Goal: Task Accomplishment & Management: Manage account settings

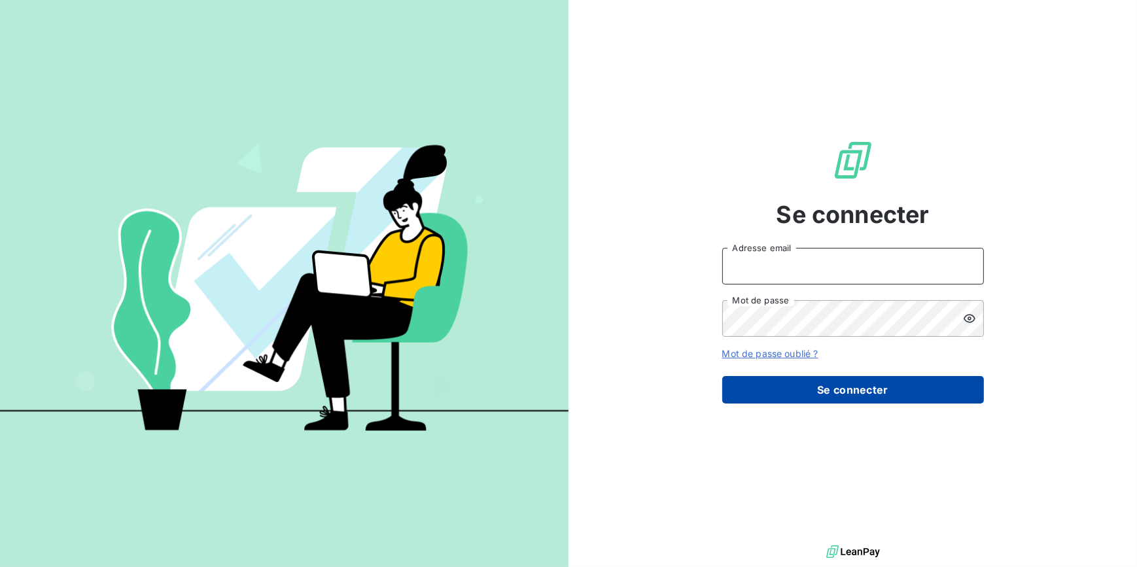
type input "morgane.bazire@lvp-distribution.fr"
click at [790, 389] on button "Se connecter" at bounding box center [853, 389] width 262 height 27
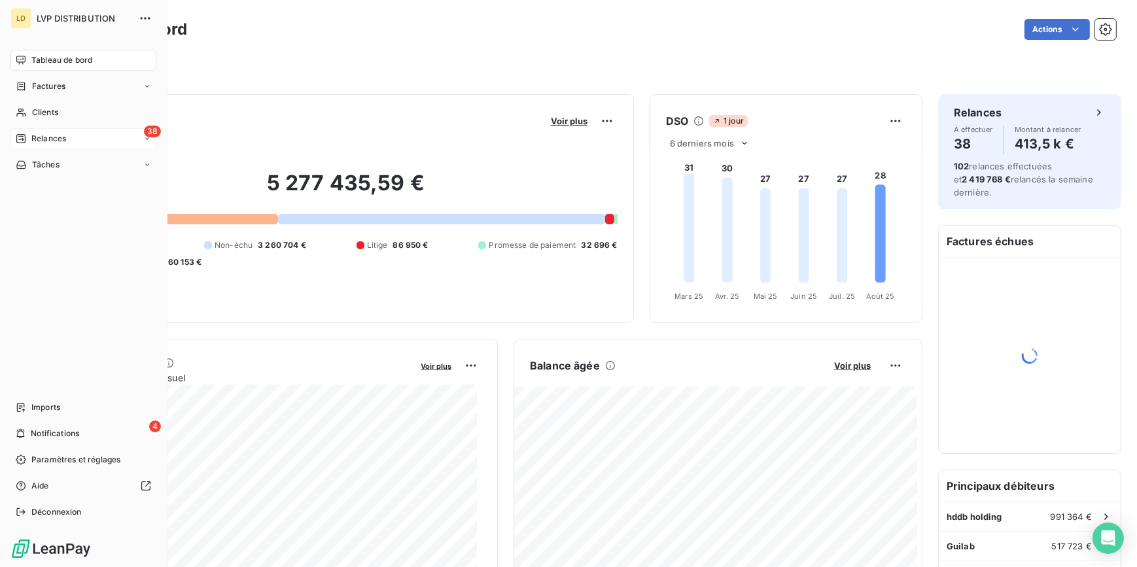
click at [51, 133] on span "Relances" at bounding box center [48, 139] width 35 height 12
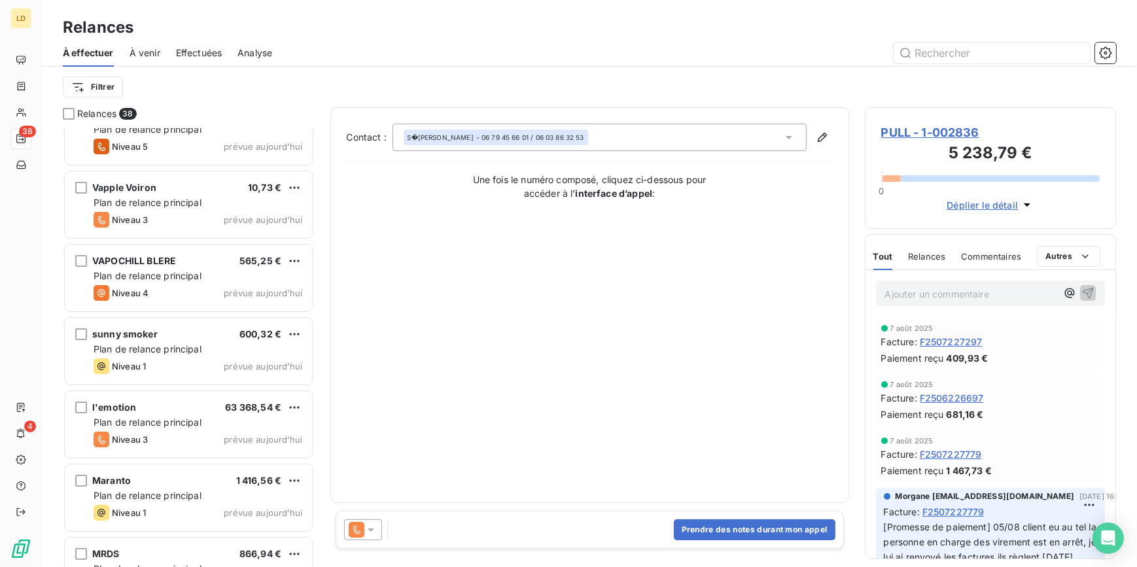
scroll to position [119, 0]
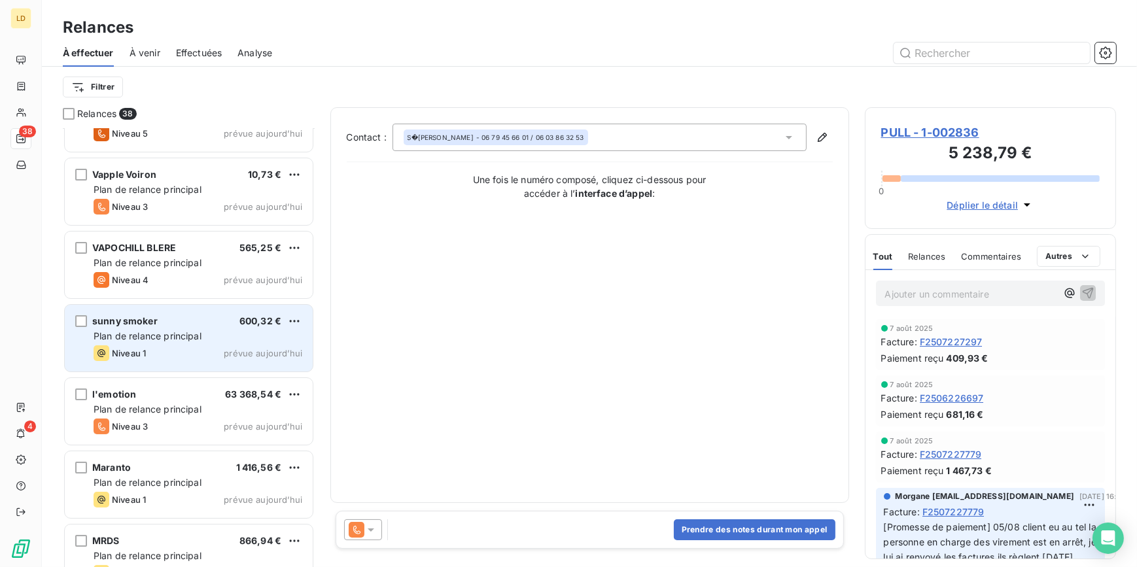
click at [163, 332] on span "Plan de relance principal" at bounding box center [148, 335] width 108 height 11
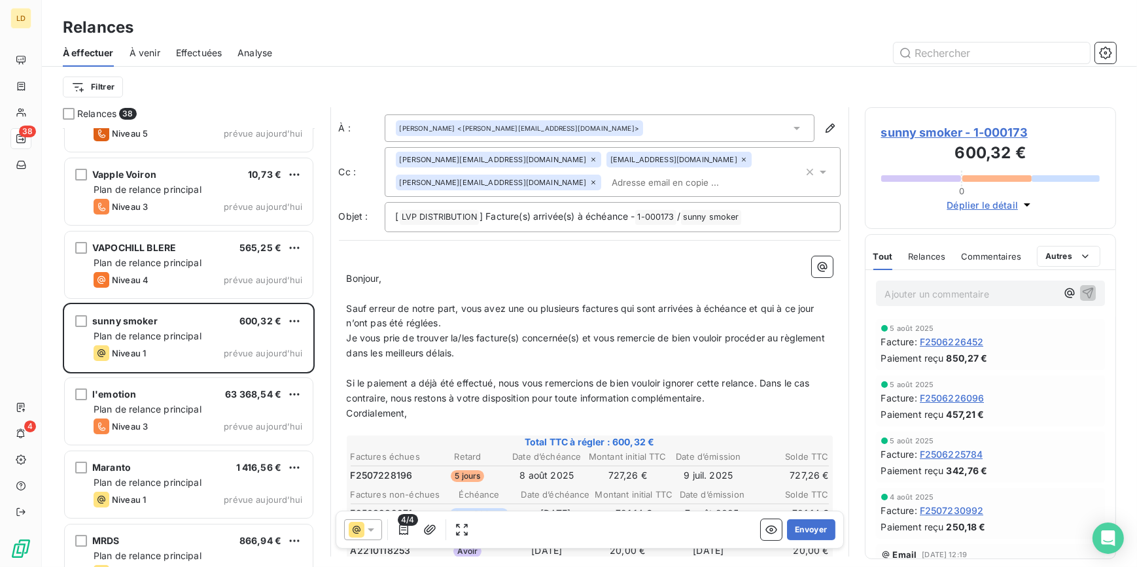
scroll to position [40, 0]
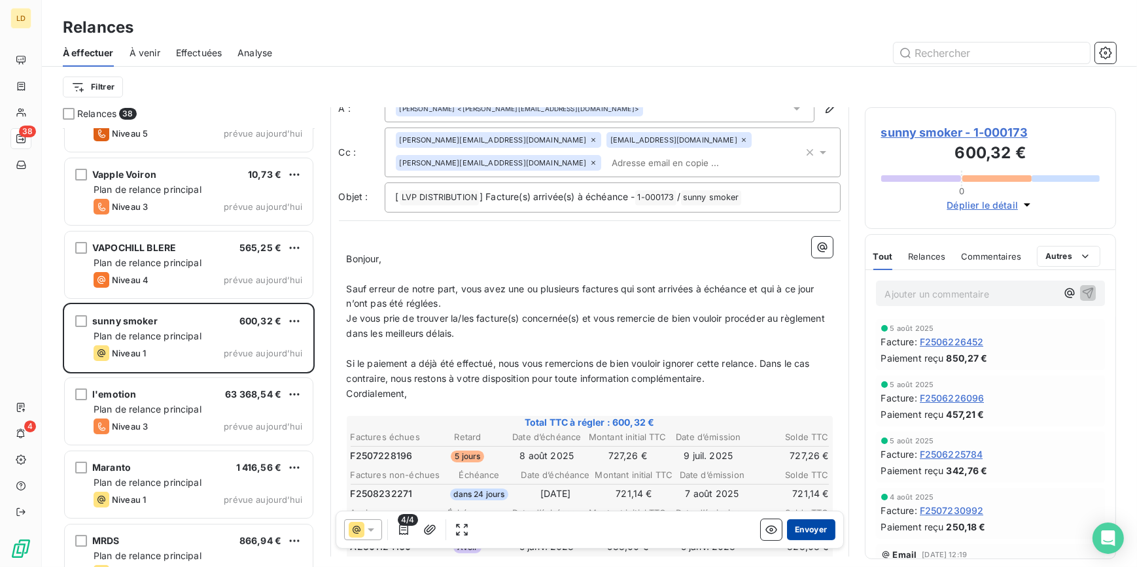
click at [808, 530] on button "Envoyer" at bounding box center [811, 530] width 48 height 21
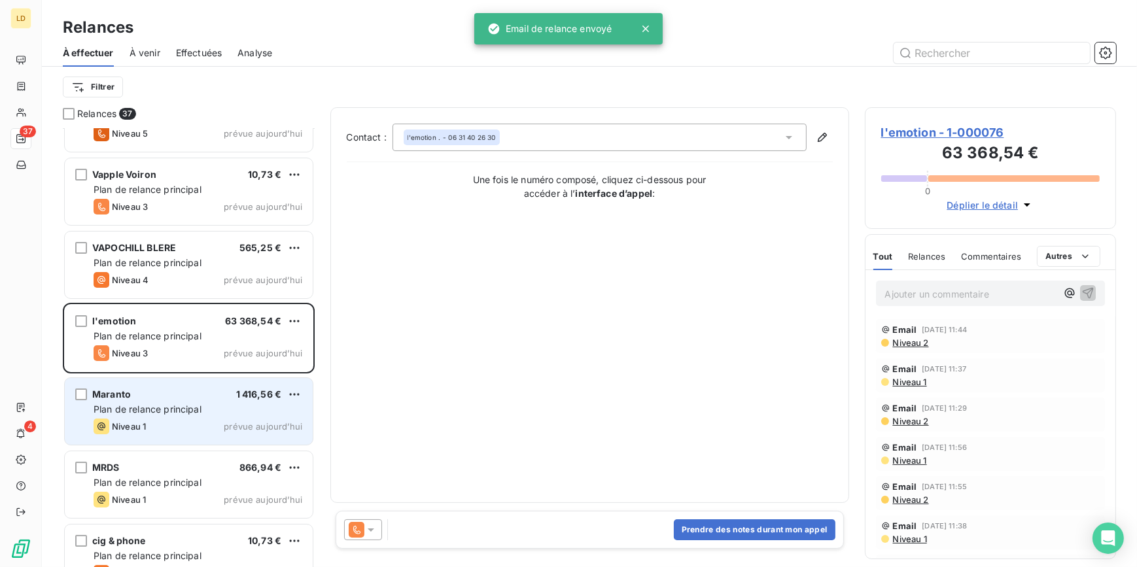
click at [220, 408] on div "Plan de relance principal" at bounding box center [198, 409] width 209 height 13
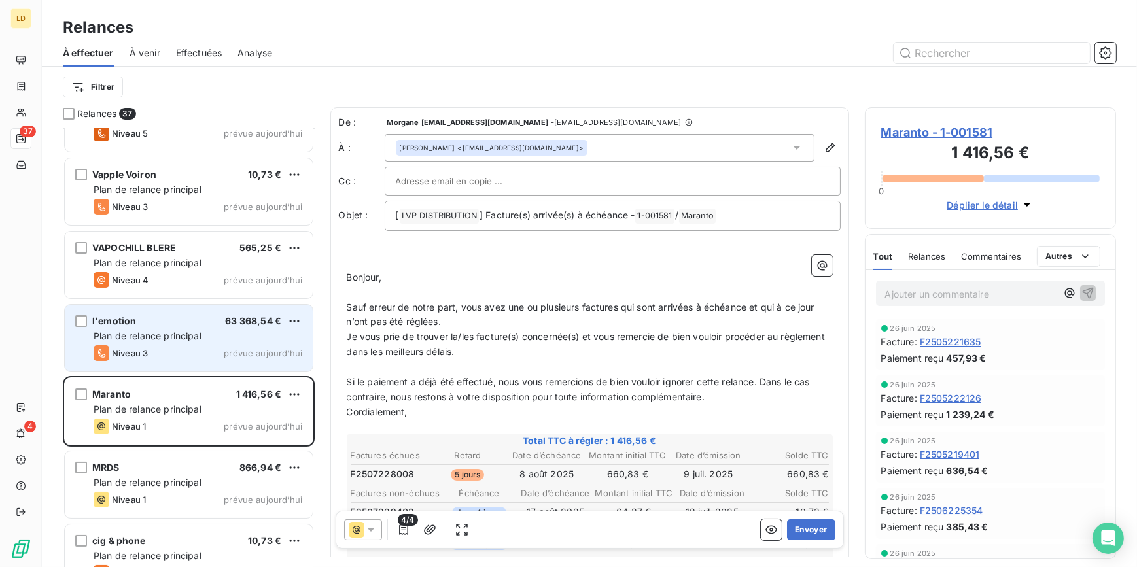
click at [200, 353] on div "Niveau 3 prévue aujourd’hui" at bounding box center [198, 354] width 209 height 16
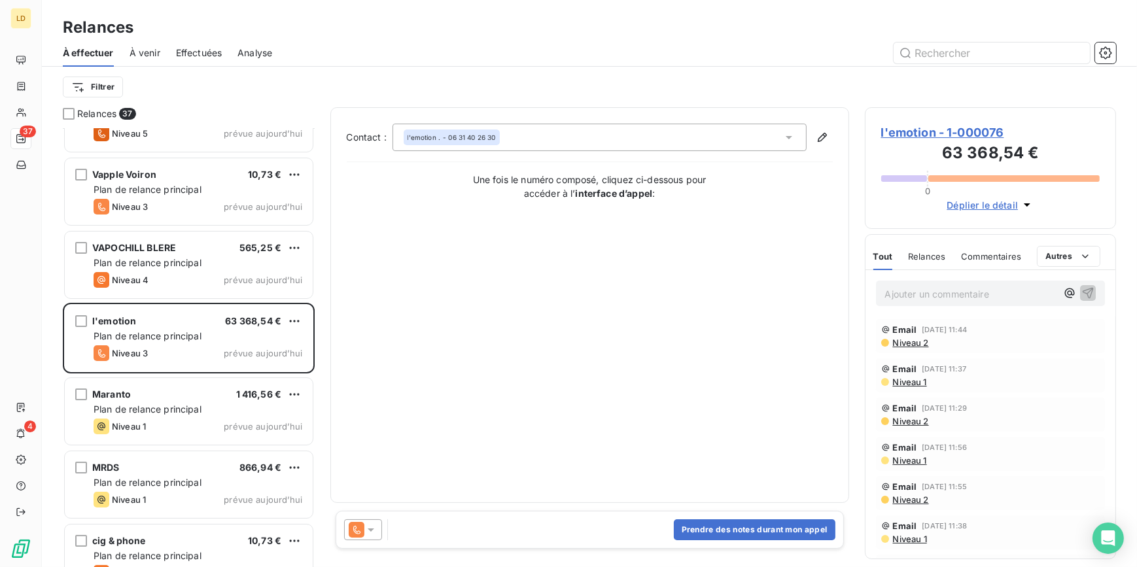
click at [373, 532] on icon at bounding box center [370, 529] width 13 height 13
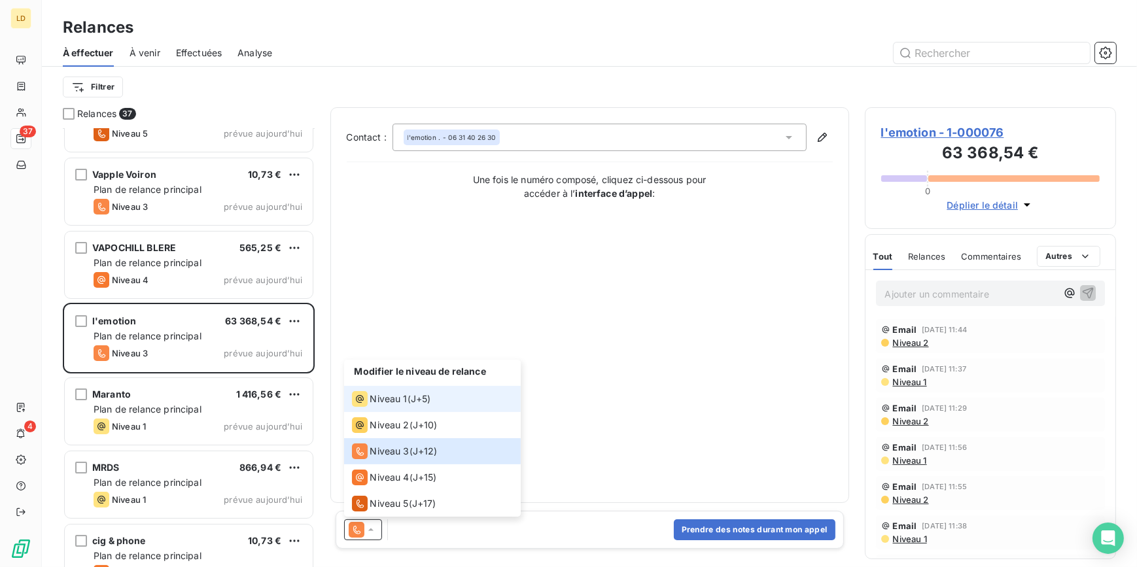
click at [373, 402] on span "Niveau 1" at bounding box center [388, 399] width 37 height 13
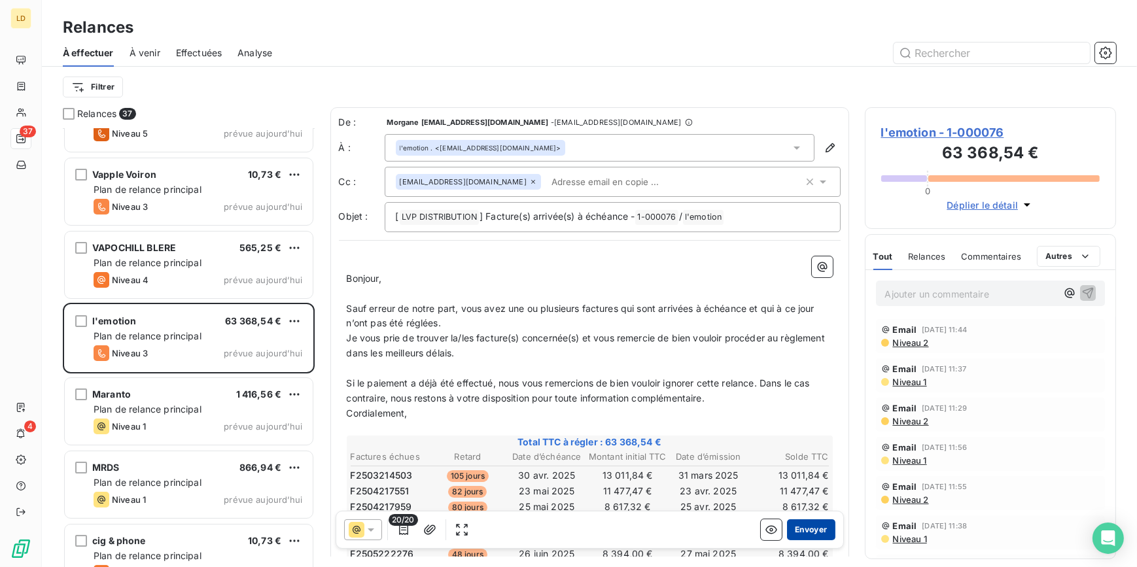
click at [799, 532] on button "Envoyer" at bounding box center [811, 530] width 48 height 21
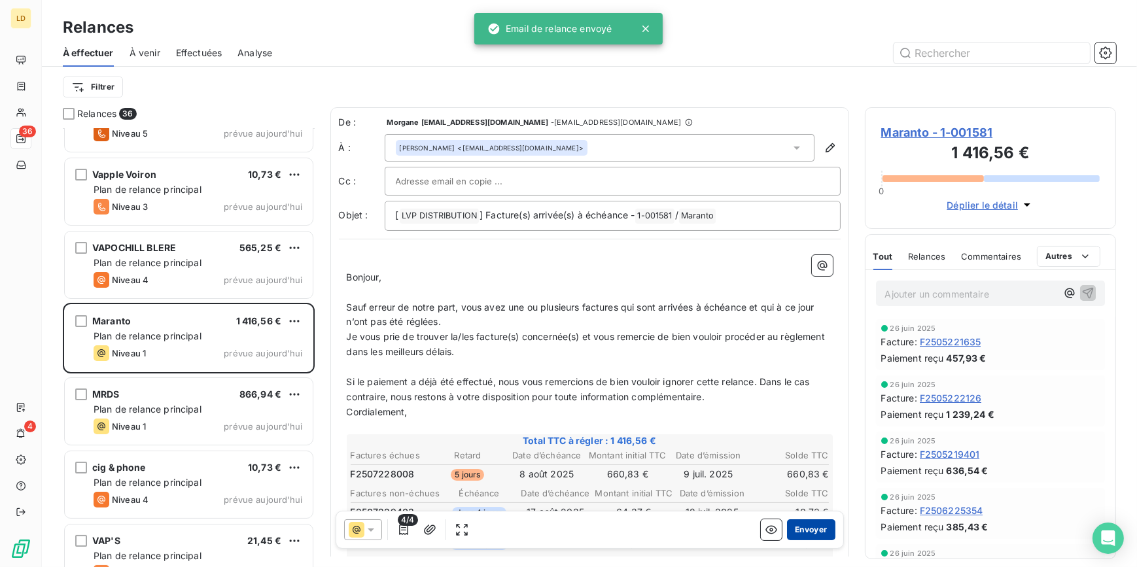
click at [811, 526] on button "Envoyer" at bounding box center [811, 530] width 48 height 21
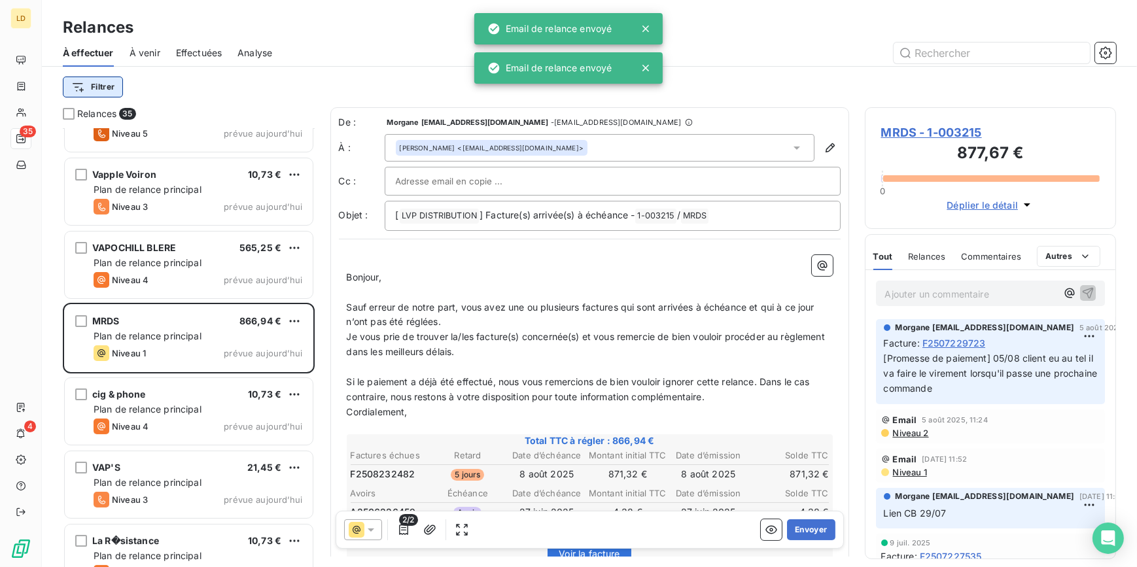
click at [106, 86] on html "LD 35 4 Relances À effectuer À venir Effectuées Analyse Filtrer Relances 35 PUL…" at bounding box center [568, 283] width 1137 height 567
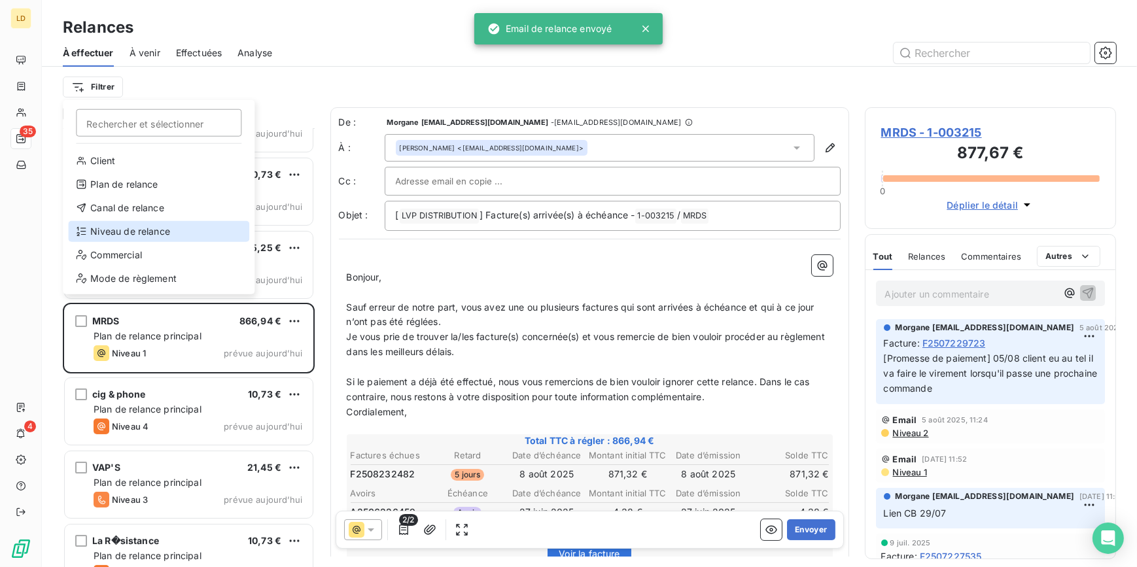
click at [138, 235] on div "Niveau de relance" at bounding box center [158, 231] width 181 height 21
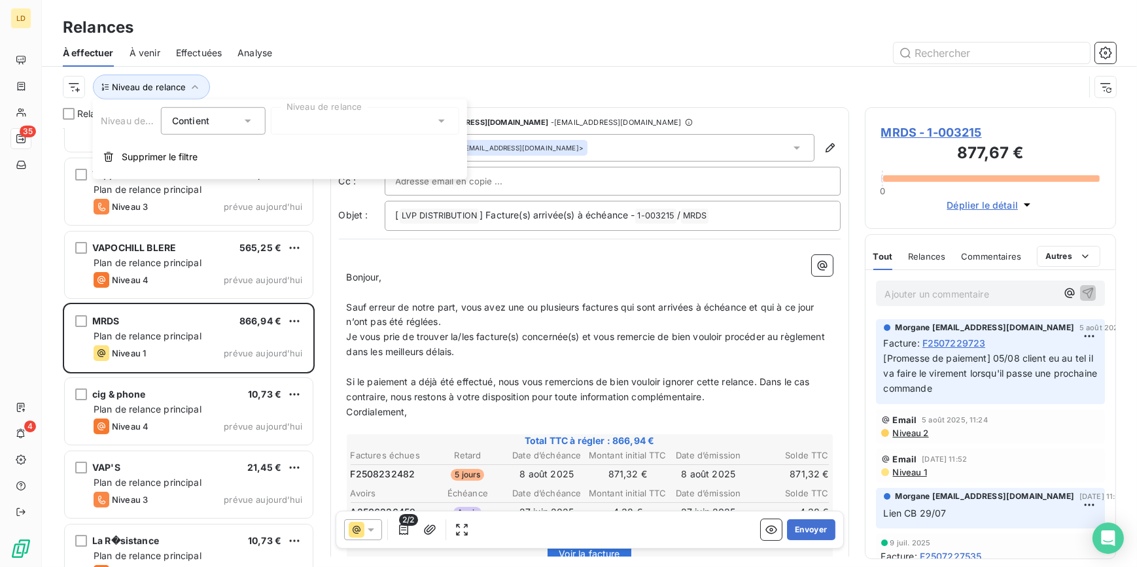
click at [317, 120] on div at bounding box center [365, 120] width 188 height 27
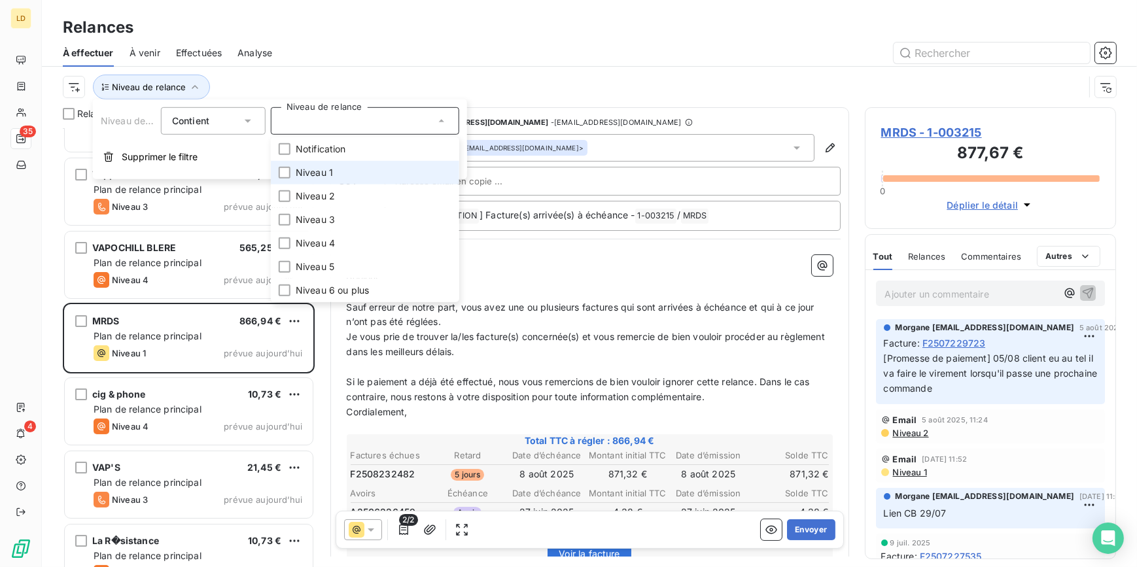
click at [315, 173] on span "Niveau 1" at bounding box center [314, 172] width 37 height 13
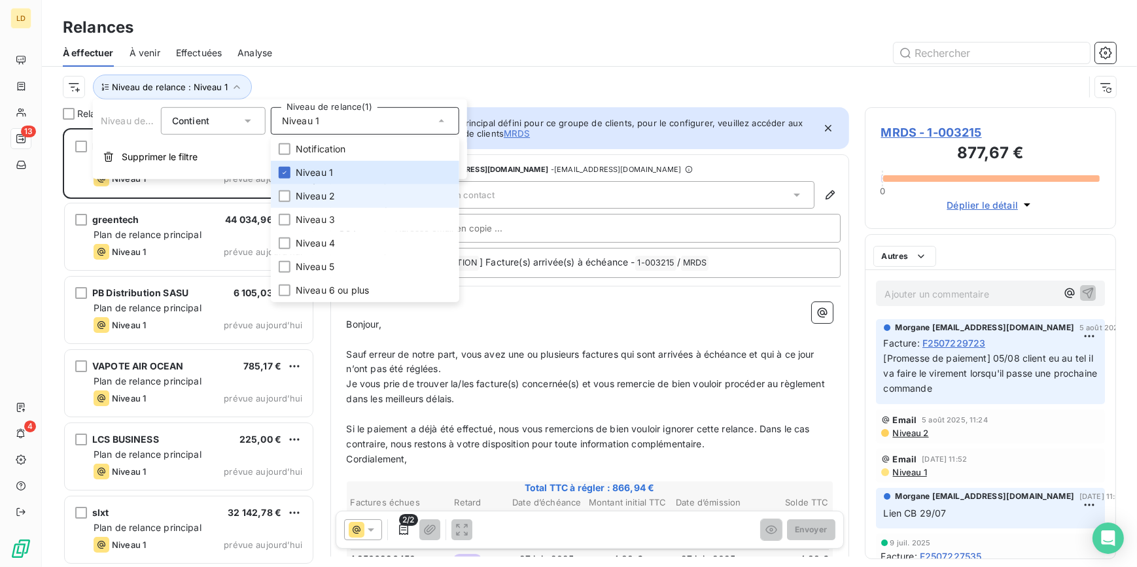
scroll to position [431, 242]
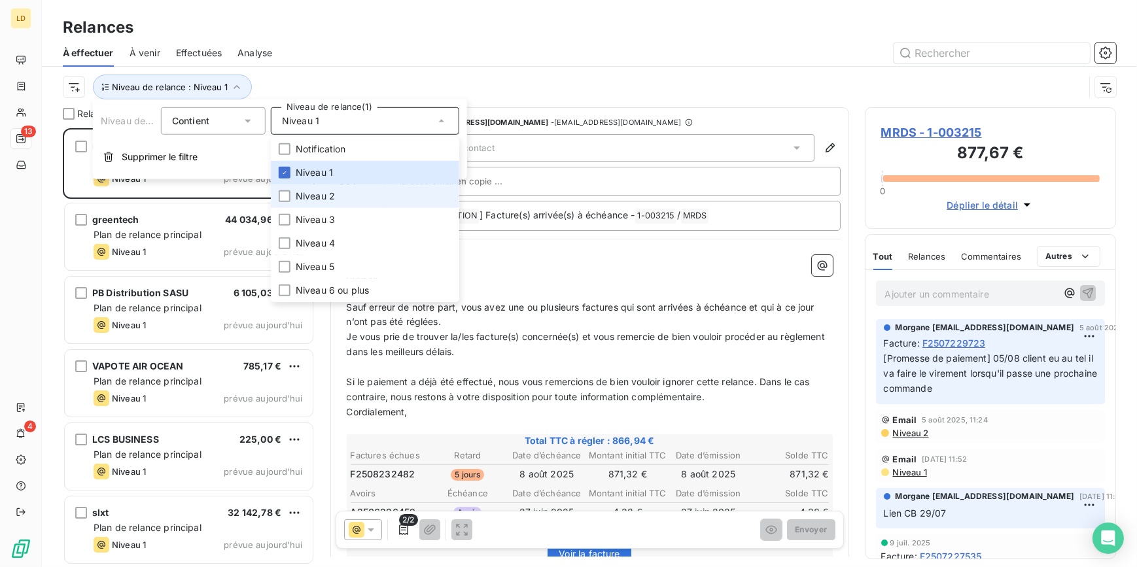
click at [308, 190] on span "Niveau 2" at bounding box center [315, 196] width 39 height 13
click at [435, 54] on div at bounding box center [702, 53] width 828 height 21
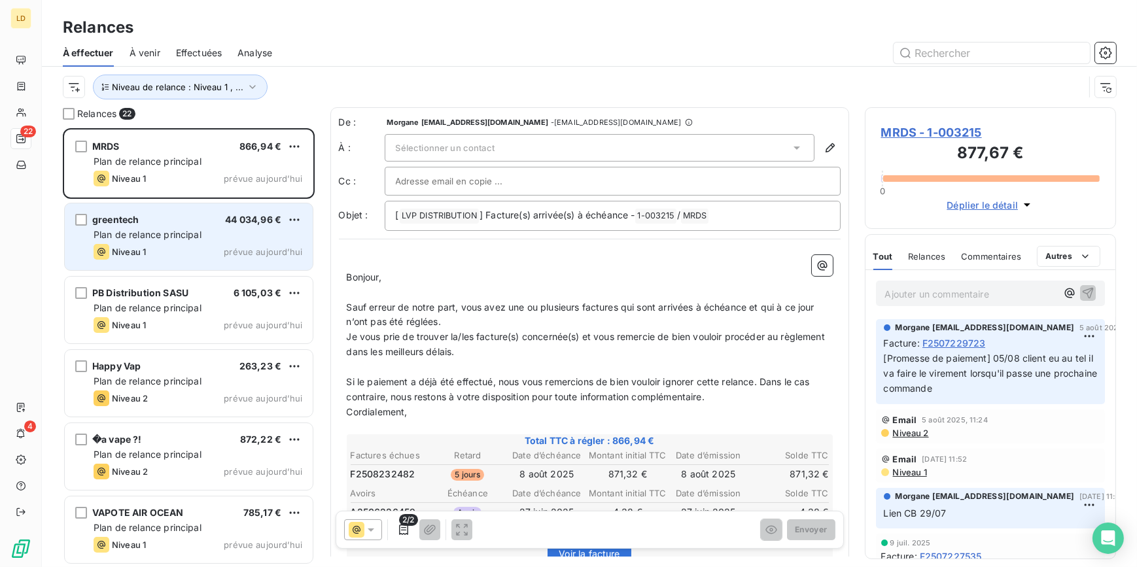
click at [160, 217] on div "greentech 44 034,96 €" at bounding box center [198, 220] width 209 height 12
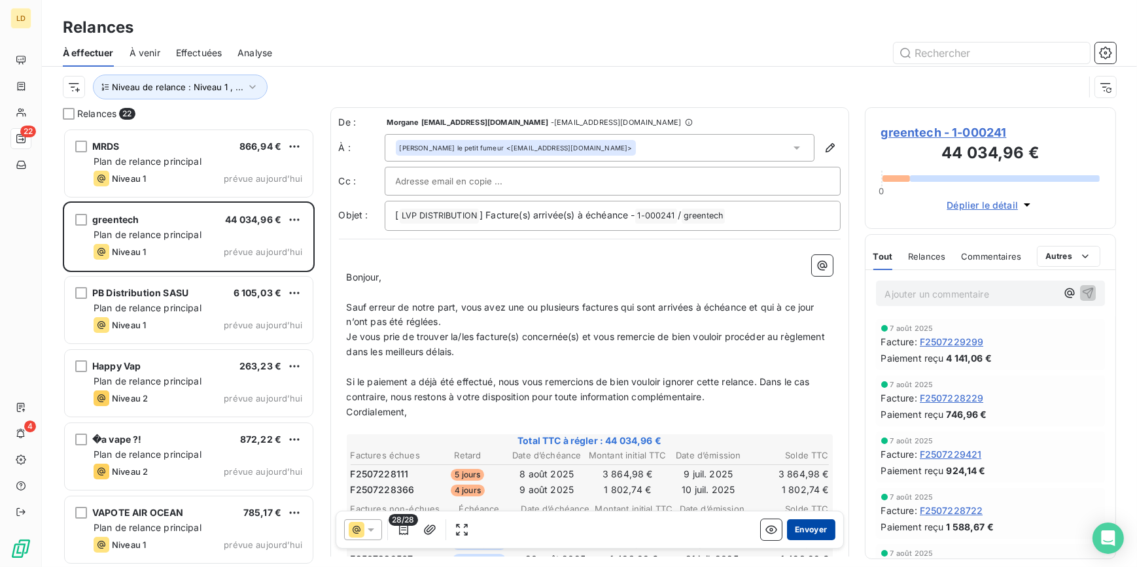
click at [819, 531] on button "Envoyer" at bounding box center [811, 530] width 48 height 21
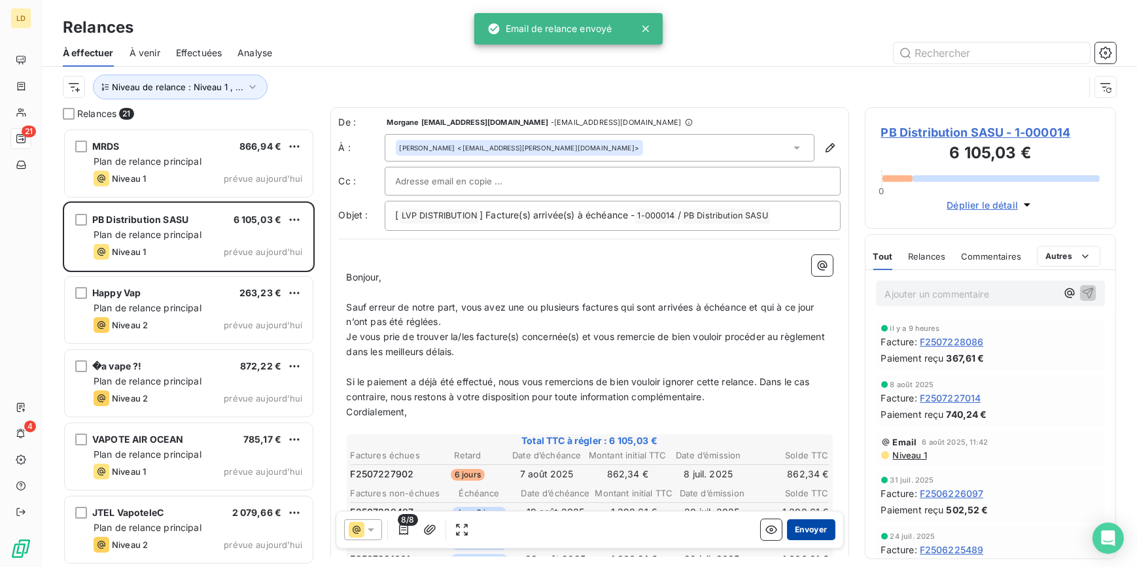
click at [806, 525] on button "Envoyer" at bounding box center [811, 530] width 48 height 21
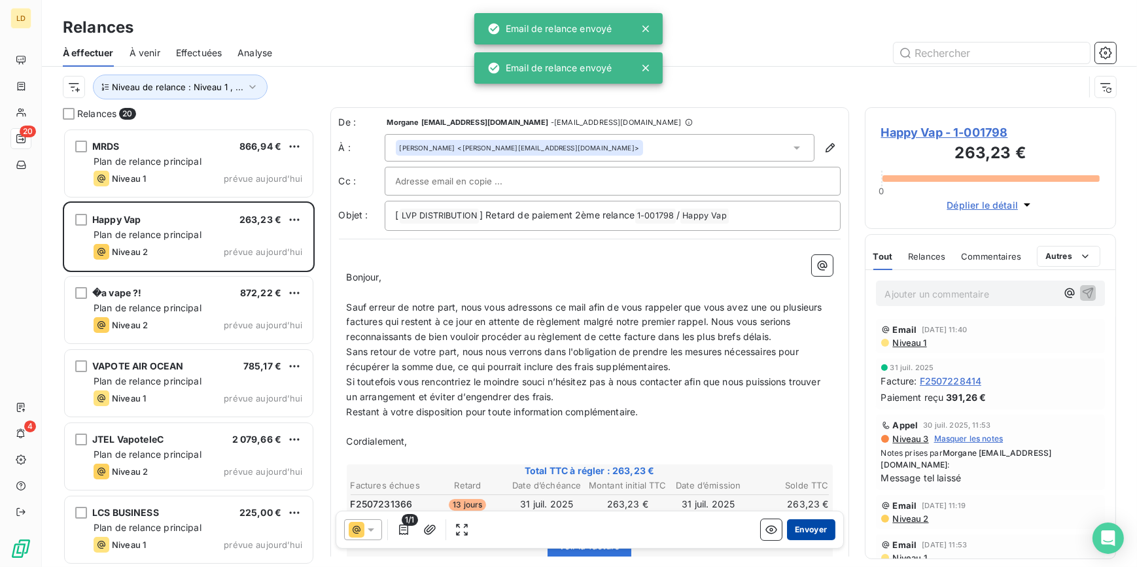
click at [811, 524] on button "Envoyer" at bounding box center [811, 530] width 48 height 21
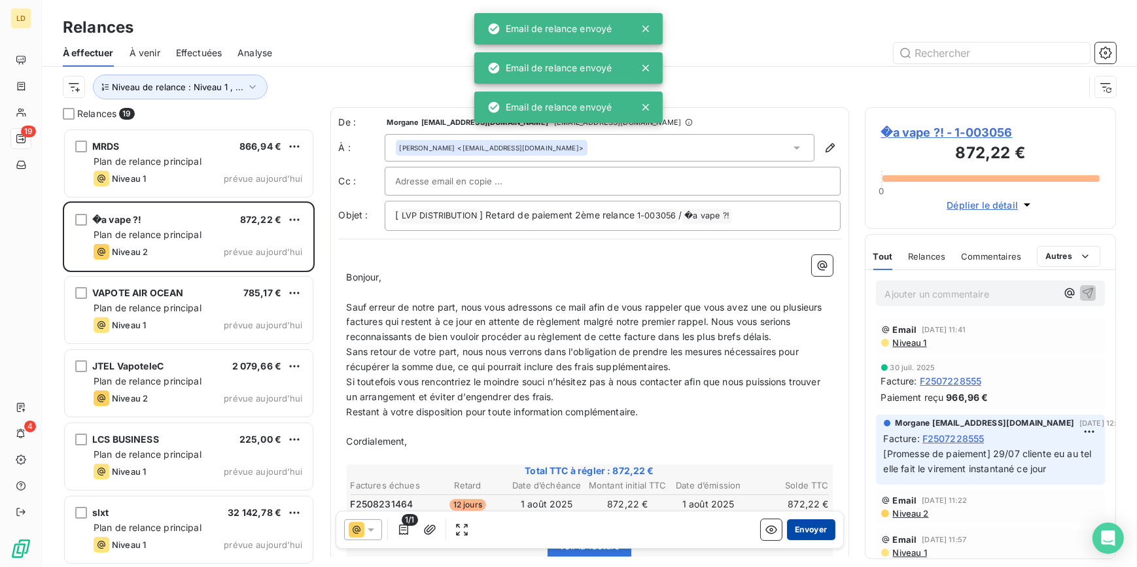
click at [805, 533] on button "Envoyer" at bounding box center [811, 530] width 48 height 21
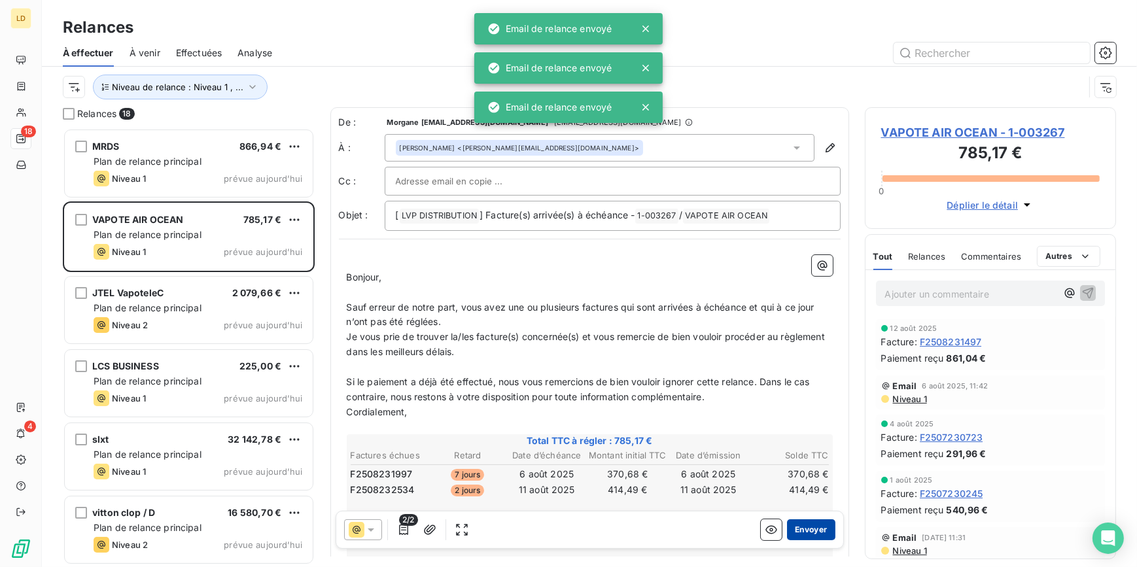
click at [817, 537] on button "Envoyer" at bounding box center [811, 530] width 48 height 21
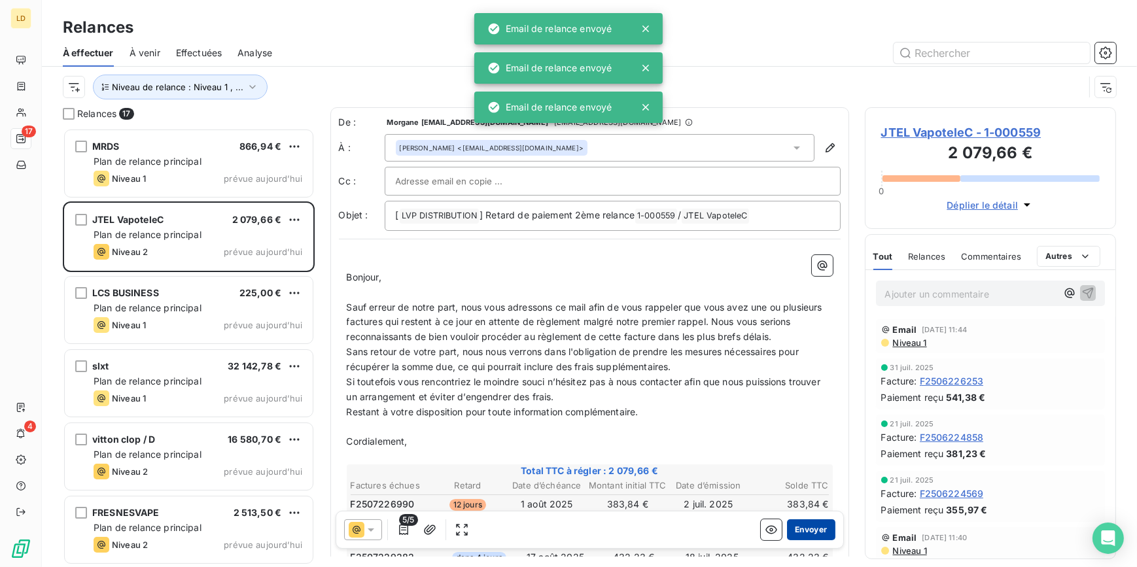
click at [818, 531] on button "Envoyer" at bounding box center [811, 530] width 48 height 21
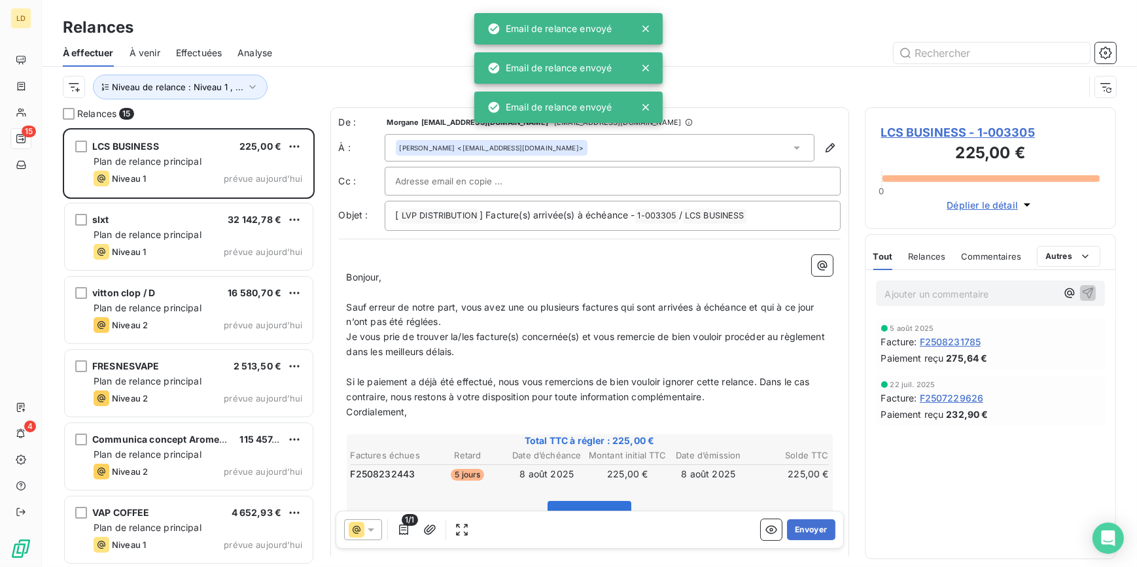
click at [933, 287] on p "Ajouter un commentaire ﻿" at bounding box center [971, 294] width 172 height 16
click at [925, 303] on div "Ajouter un commentaire ﻿" at bounding box center [991, 294] width 230 height 26
click at [933, 292] on p "Ajouter un commentaire ﻿" at bounding box center [971, 294] width 172 height 16
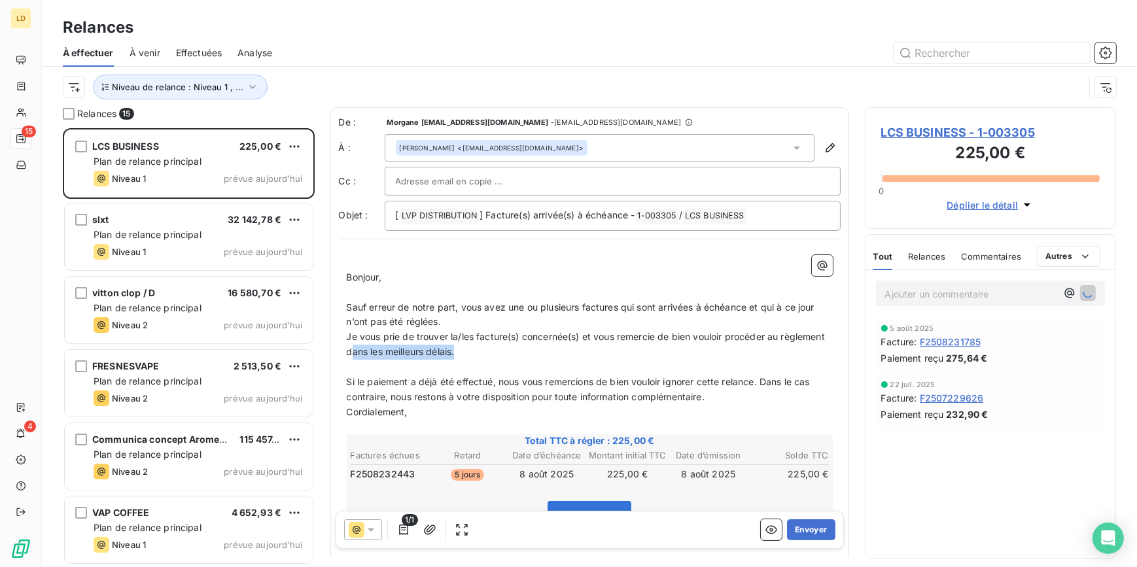
drag, startPoint x: 506, startPoint y: 355, endPoint x: 401, endPoint y: 353, distance: 105.4
click at [401, 353] on p "Je vous prie de trouver la/les facture(s) concernée(s) et vous remercie de bien…" at bounding box center [590, 345] width 486 height 30
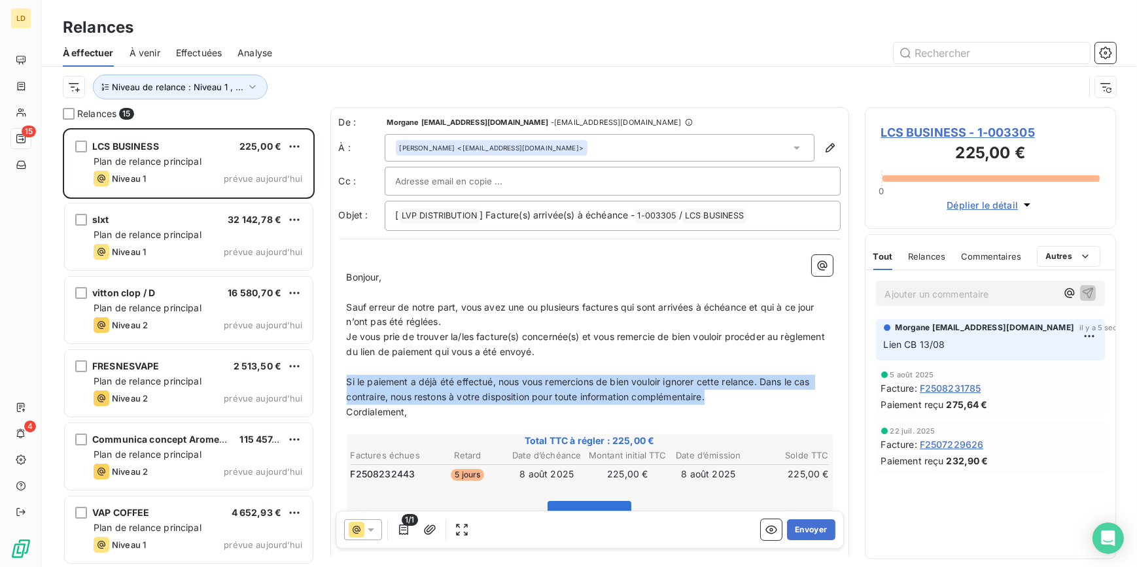
drag, startPoint x: 698, startPoint y: 401, endPoint x: 341, endPoint y: 375, distance: 357.6
click at [341, 375] on div "﻿ Bonjour, ﻿ Sauf erreur de notre part, vous avez une ou plusieurs factures qui…" at bounding box center [590, 465] width 502 height 436
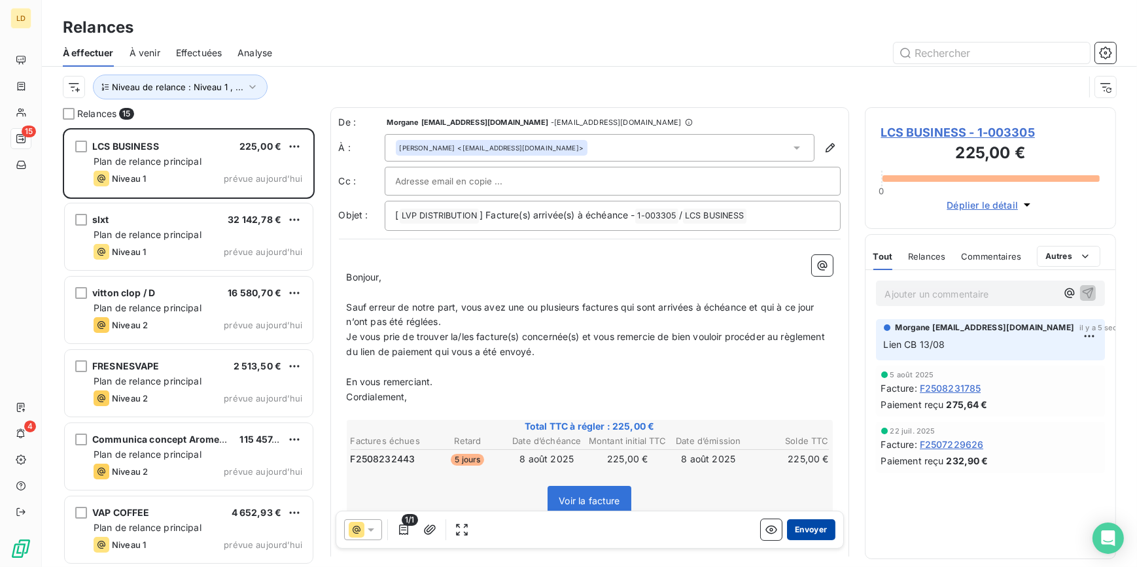
click at [816, 521] on button "Envoyer" at bounding box center [811, 530] width 48 height 21
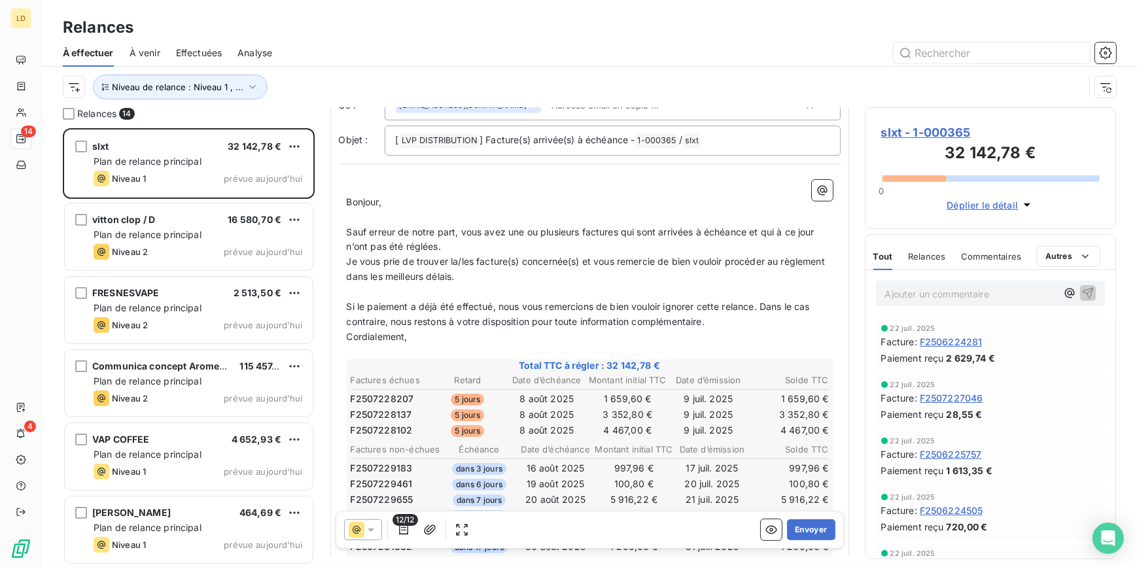
scroll to position [79, 0]
click at [809, 531] on button "Envoyer" at bounding box center [811, 530] width 48 height 21
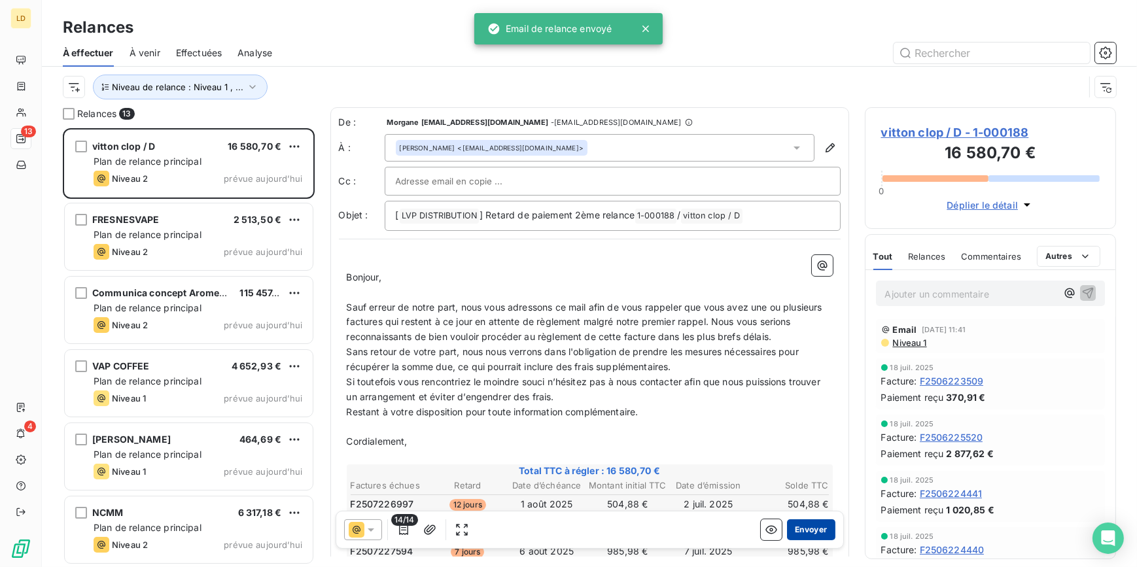
click at [798, 526] on button "Envoyer" at bounding box center [811, 530] width 48 height 21
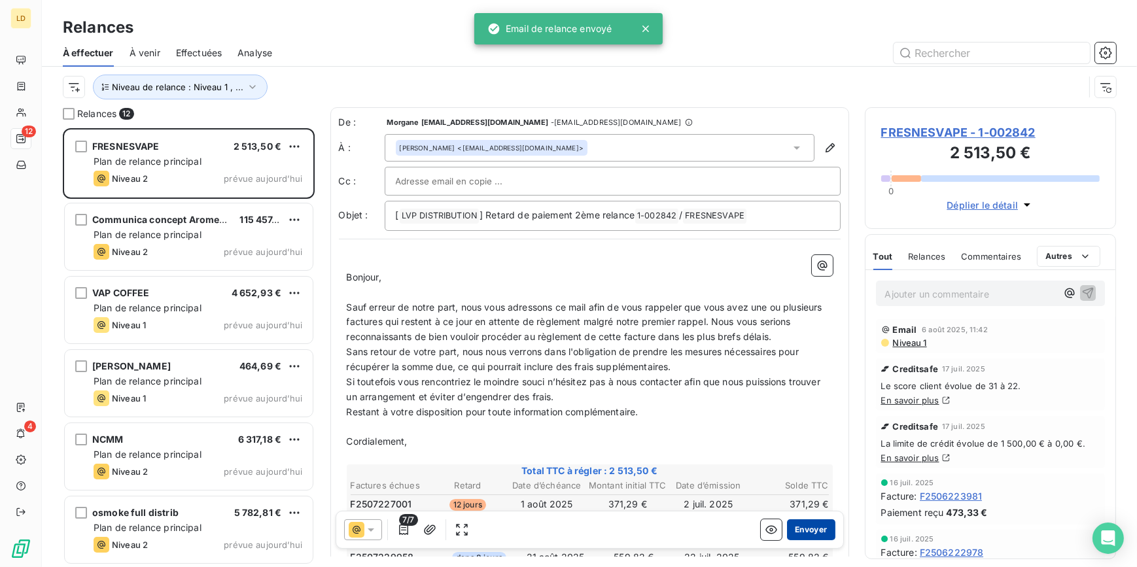
click at [798, 534] on button "Envoyer" at bounding box center [811, 530] width 48 height 21
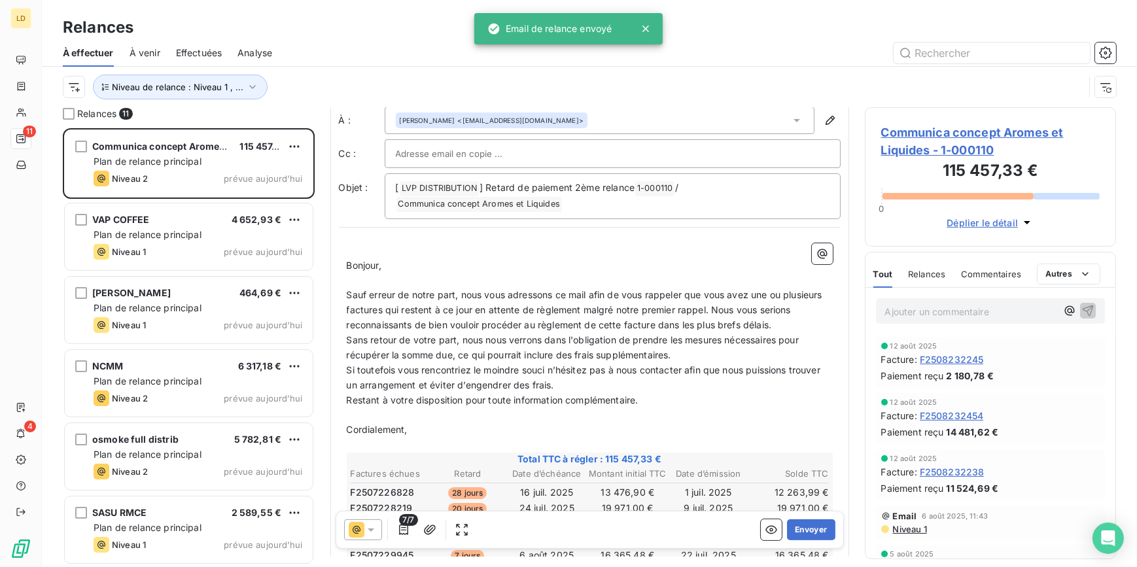
scroll to position [79, 0]
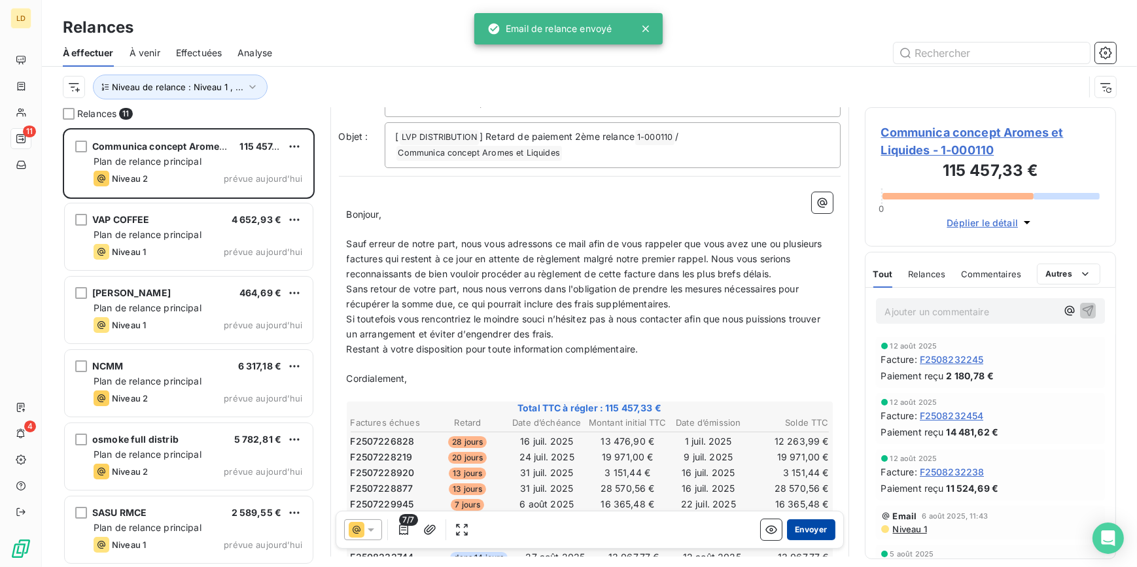
click at [809, 537] on button "Envoyer" at bounding box center [811, 530] width 48 height 21
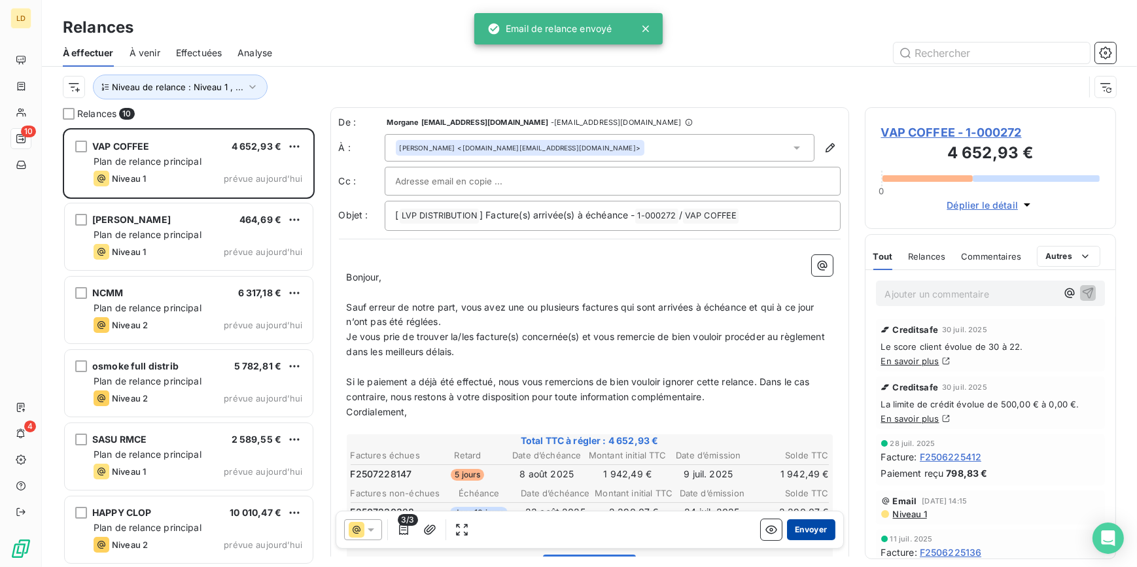
click at [825, 533] on button "Envoyer" at bounding box center [811, 530] width 48 height 21
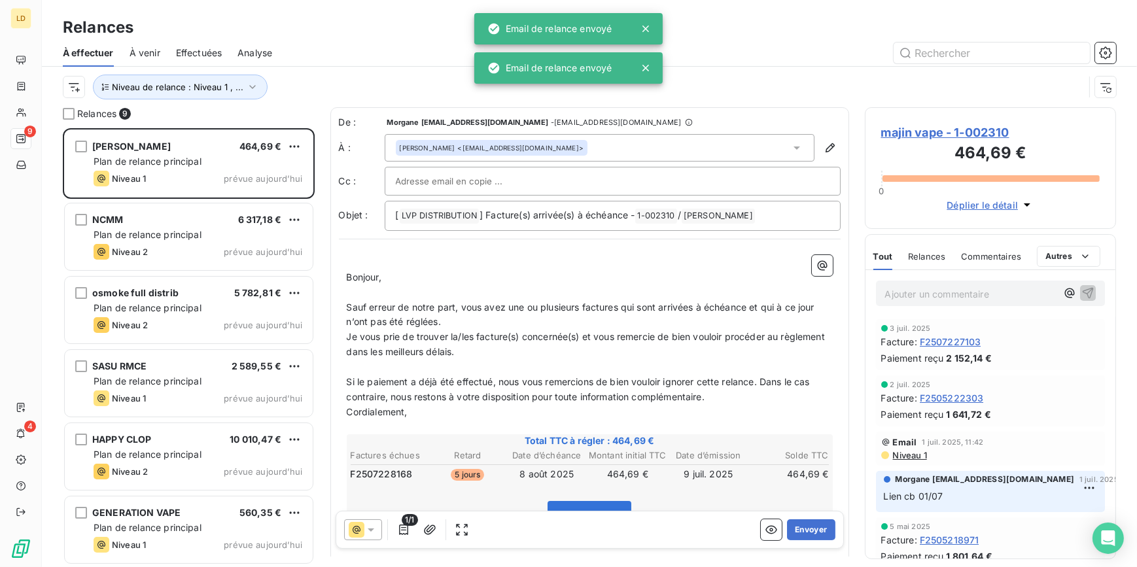
click at [923, 299] on p "Ajouter un commentaire ﻿" at bounding box center [971, 294] width 172 height 16
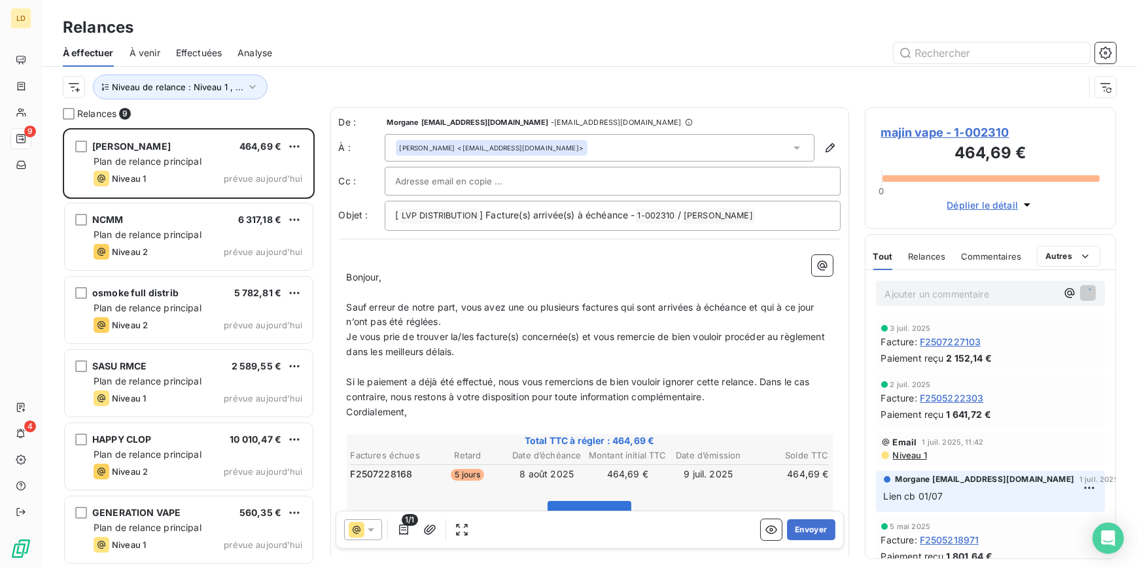
click at [978, 292] on p "Ajouter un commentaire ﻿" at bounding box center [971, 294] width 172 height 16
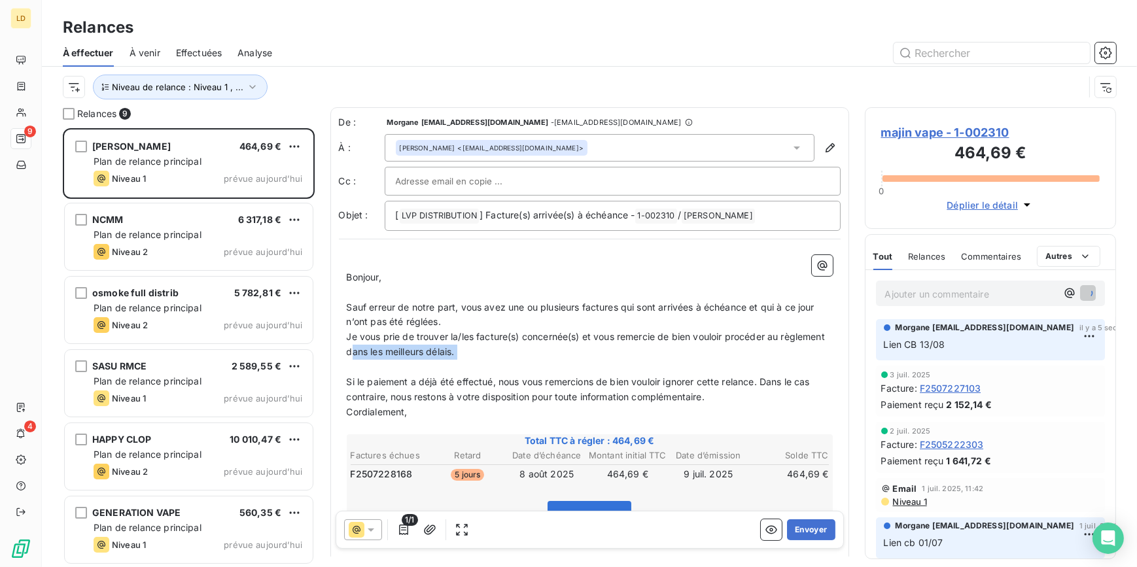
drag, startPoint x: 543, startPoint y: 360, endPoint x: 399, endPoint y: 359, distance: 144.6
click at [399, 359] on div "﻿ Bonjour, ﻿ Sauf erreur de notre part, vous avez une ou plusieurs factures qui…" at bounding box center [590, 465] width 486 height 420
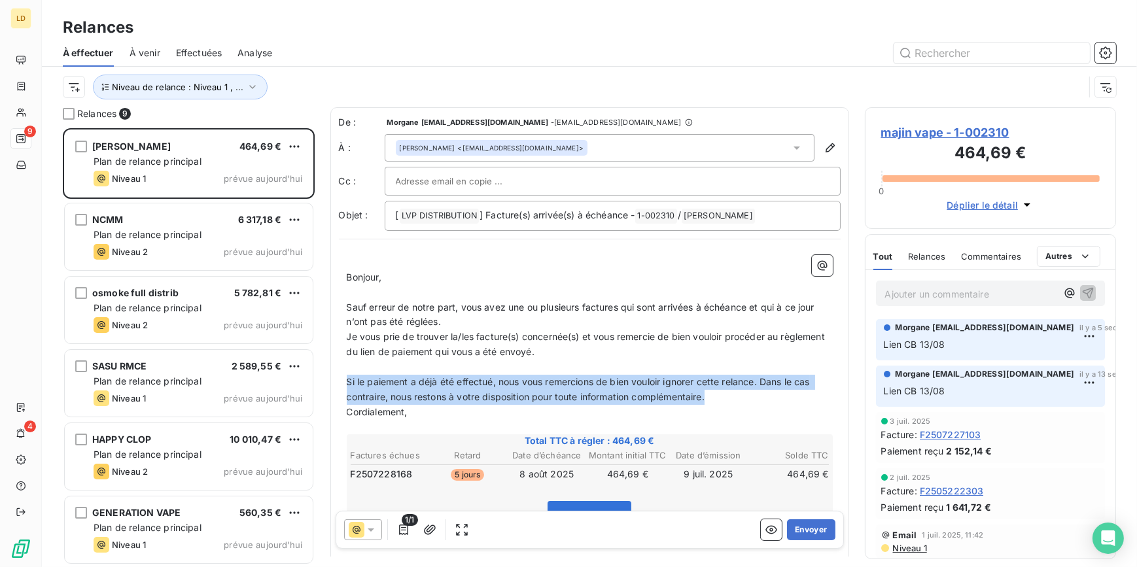
drag, startPoint x: 718, startPoint y: 402, endPoint x: 320, endPoint y: 381, distance: 398.4
click at [320, 381] on div "Relances 9 majin vape 464,69 € Plan de relance principal Niveau 1 prévue aujour…" at bounding box center [589, 337] width 1095 height 460
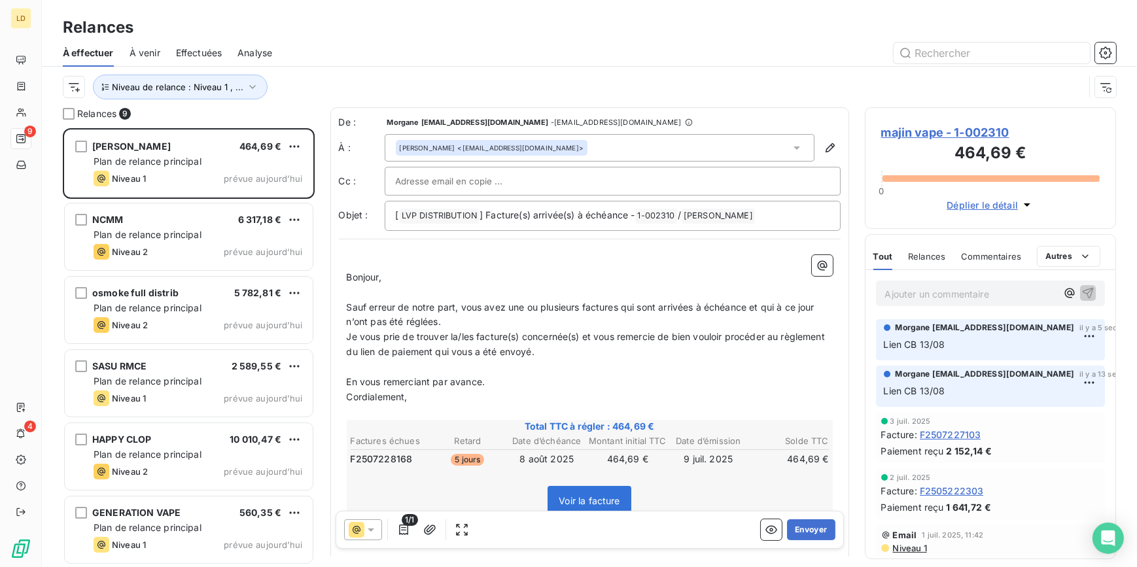
click at [792, 518] on div "1/1 Envoyer" at bounding box center [590, 530] width 508 height 38
click at [791, 533] on button "Envoyer" at bounding box center [811, 530] width 48 height 21
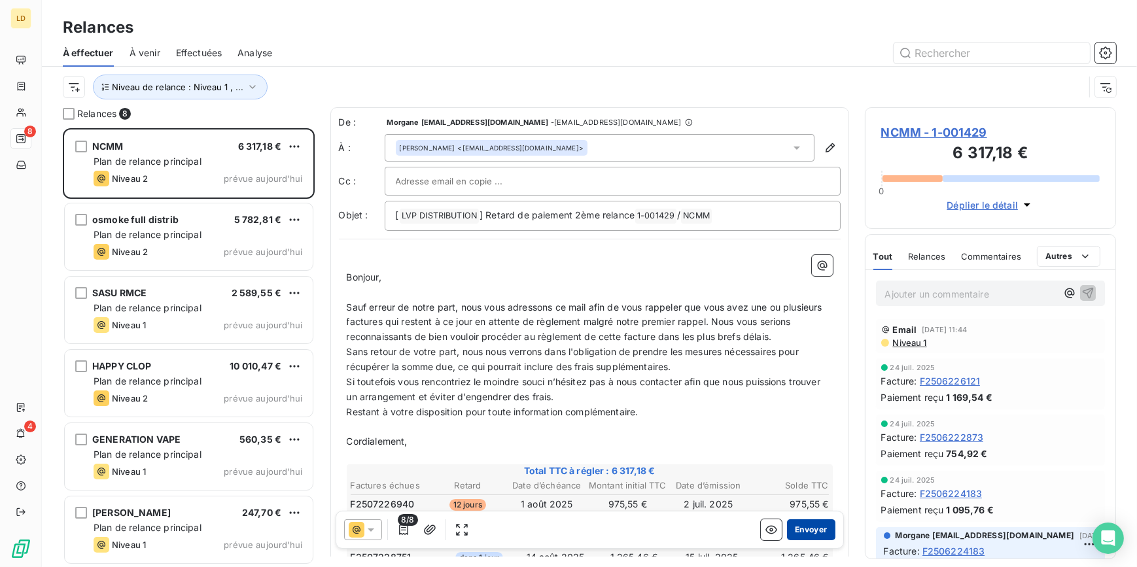
click at [790, 525] on button "Envoyer" at bounding box center [811, 530] width 48 height 21
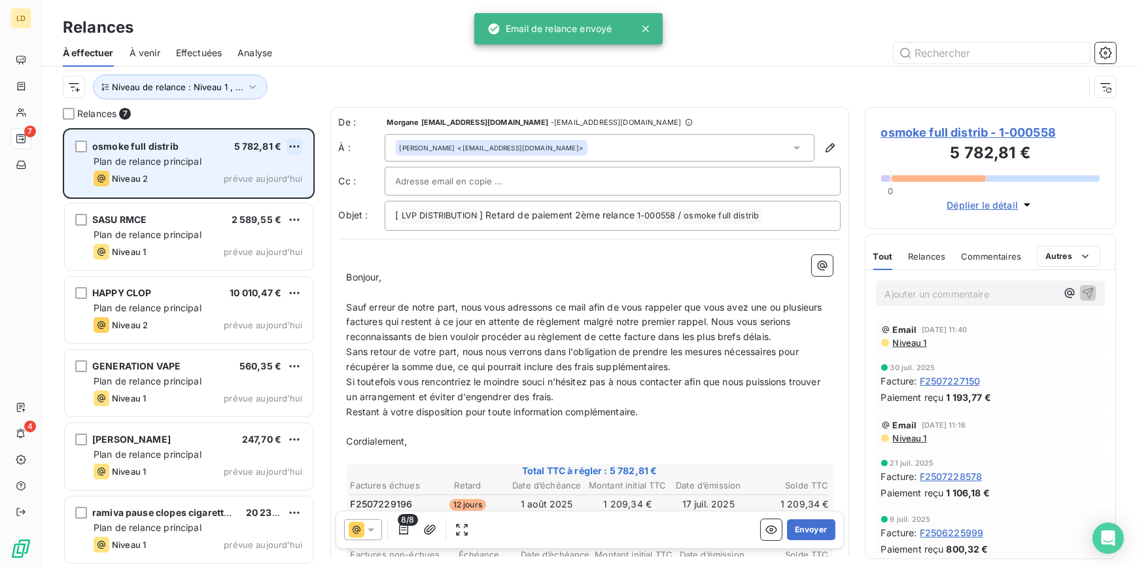
click at [291, 144] on html "LD 7 4 Relances À effectuer À venir Effectuées Analyse Niveau de relance : Nive…" at bounding box center [568, 283] width 1137 height 567
click at [272, 199] on div "Passer cette action" at bounding box center [237, 196] width 117 height 21
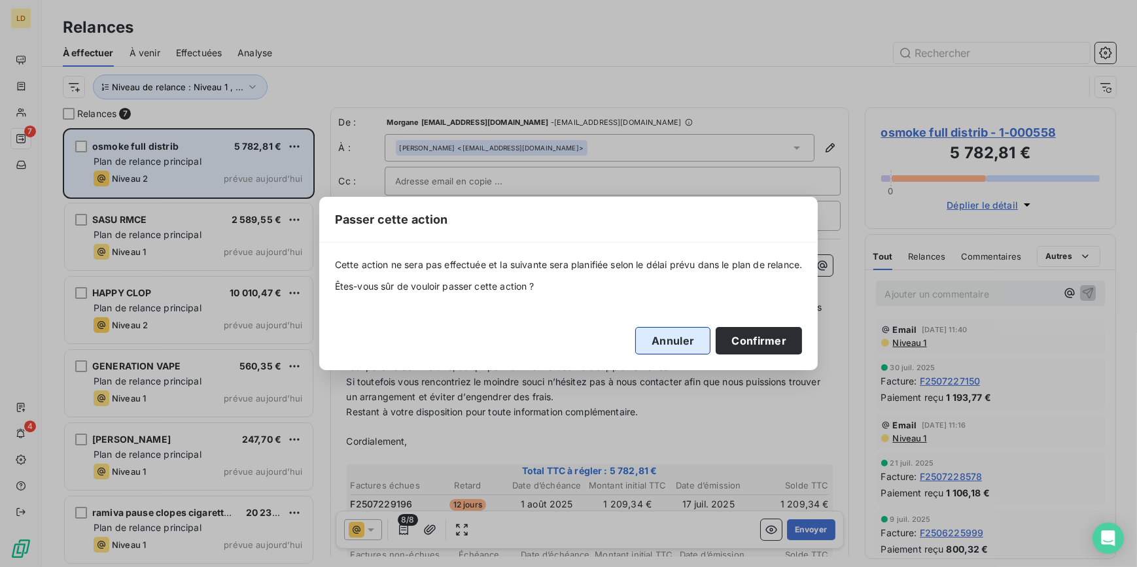
click at [660, 342] on button "Annuler" at bounding box center [672, 340] width 75 height 27
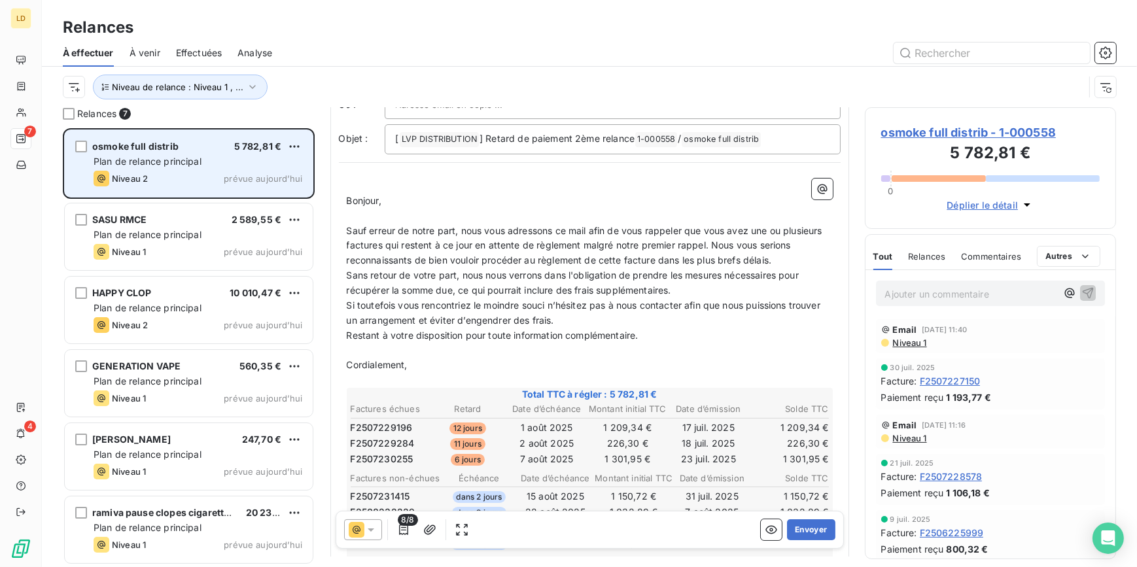
scroll to position [79, 0]
click at [303, 149] on div "osmoke full distrib 5 782,81 € Plan de relance principal Niveau 2 prévue aujour…" at bounding box center [189, 163] width 248 height 67
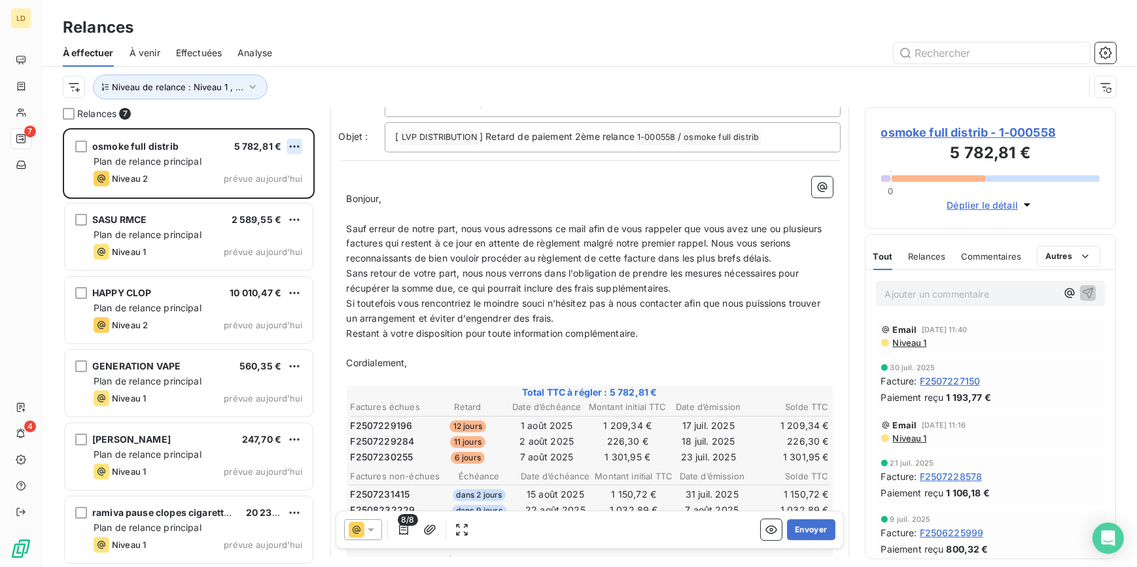
click at [296, 150] on html "LD 7 4 Relances À effectuer À venir Effectuées Analyse Niveau de relance : Nive…" at bounding box center [568, 283] width 1137 height 567
click at [262, 204] on div "Passer cette action" at bounding box center [237, 196] width 117 height 21
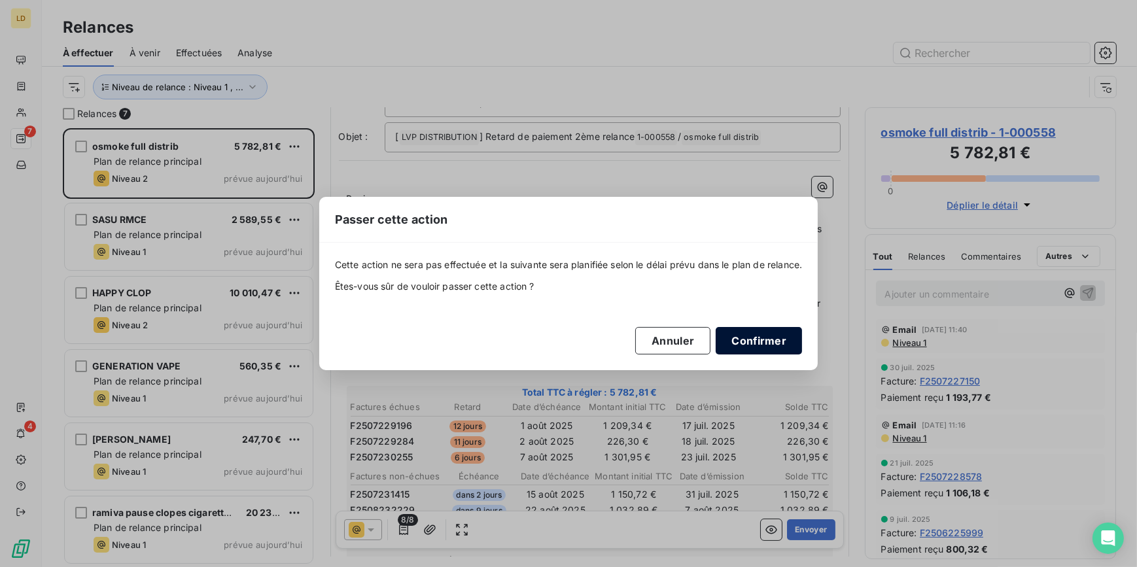
click at [756, 338] on button "Confirmer" at bounding box center [759, 340] width 86 height 27
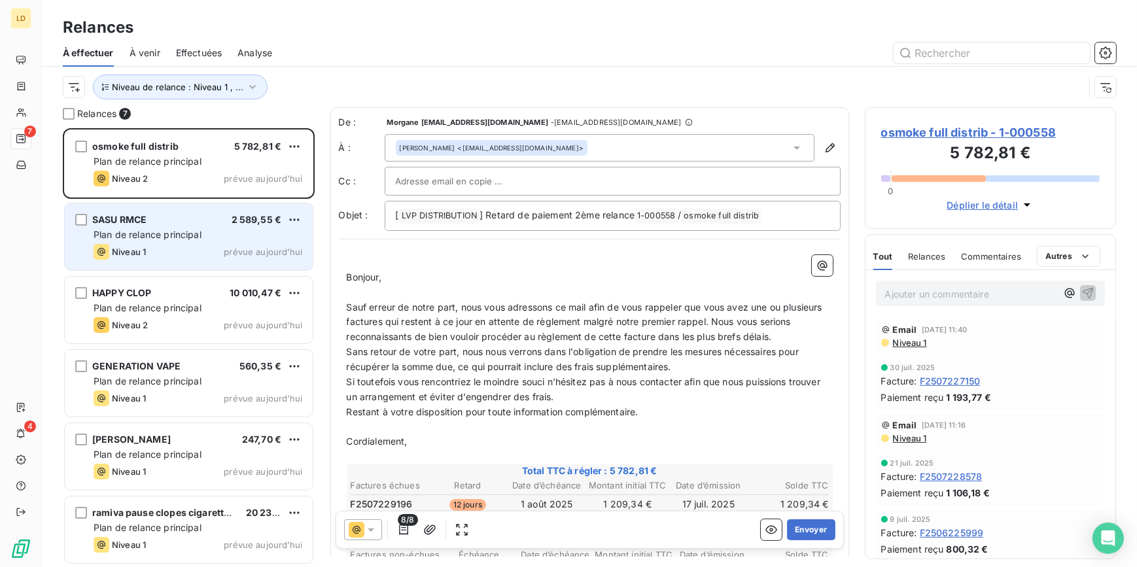
click at [161, 228] on div "Plan de relance principal" at bounding box center [198, 234] width 209 height 13
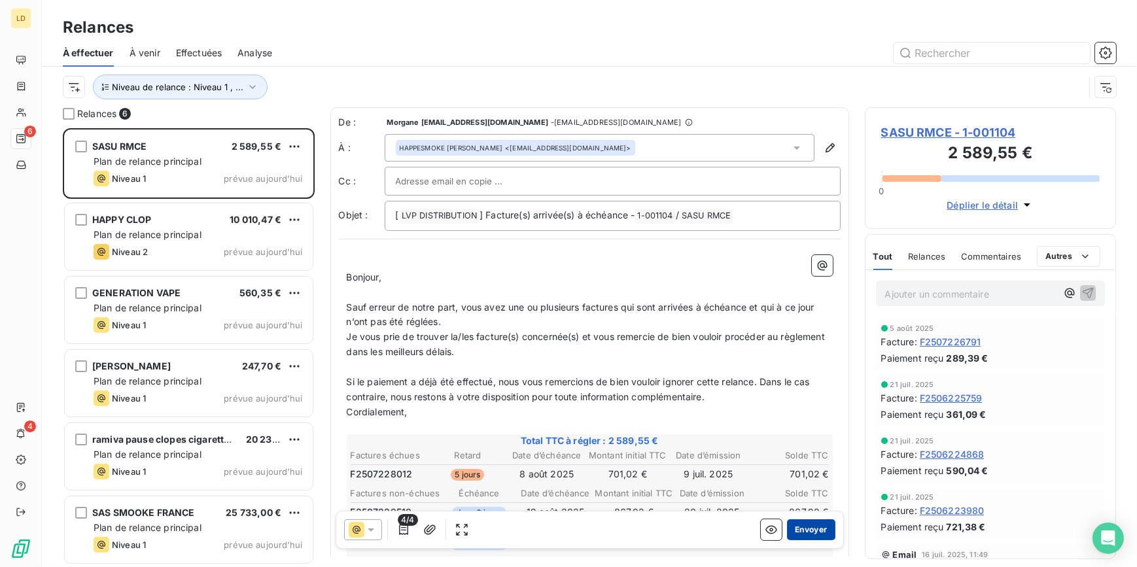
click at [810, 539] on button "Envoyer" at bounding box center [811, 530] width 48 height 21
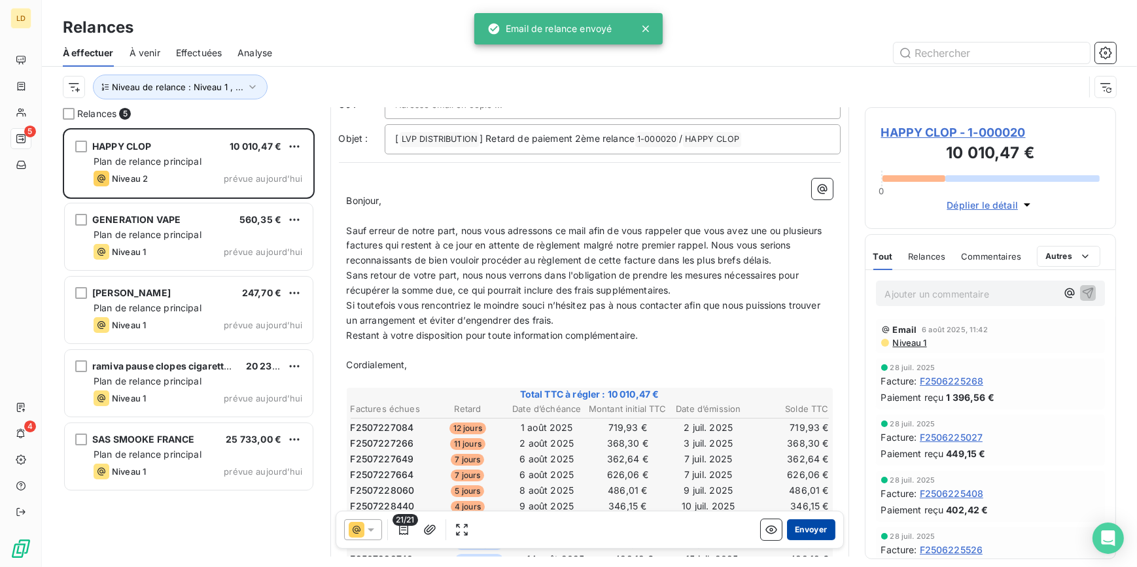
scroll to position [79, 0]
click at [808, 546] on div "21/21 Envoyer" at bounding box center [590, 530] width 508 height 38
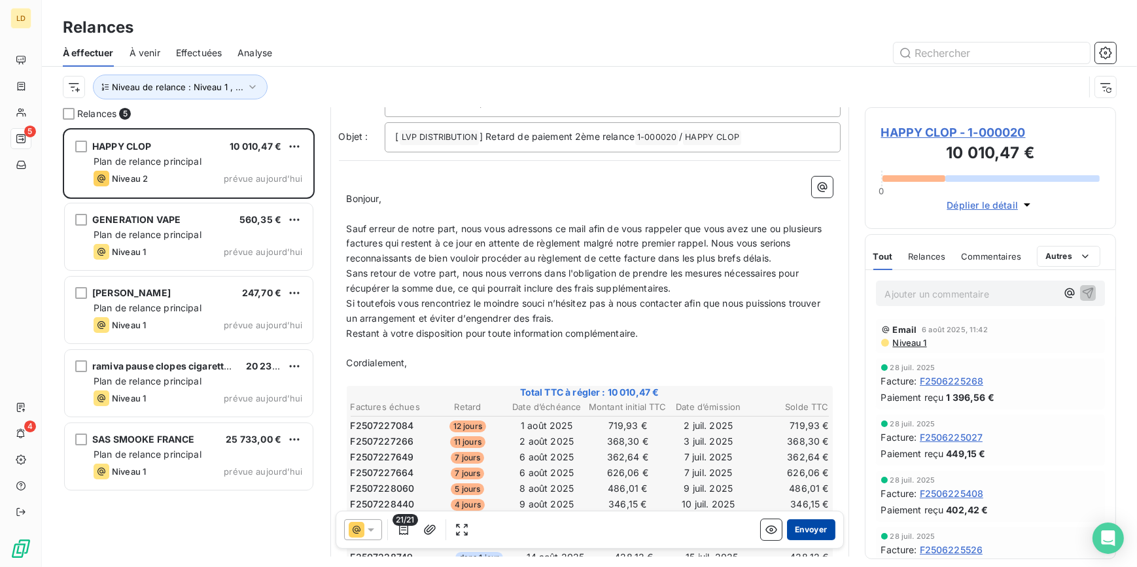
click at [811, 530] on button "Envoyer" at bounding box center [811, 530] width 48 height 21
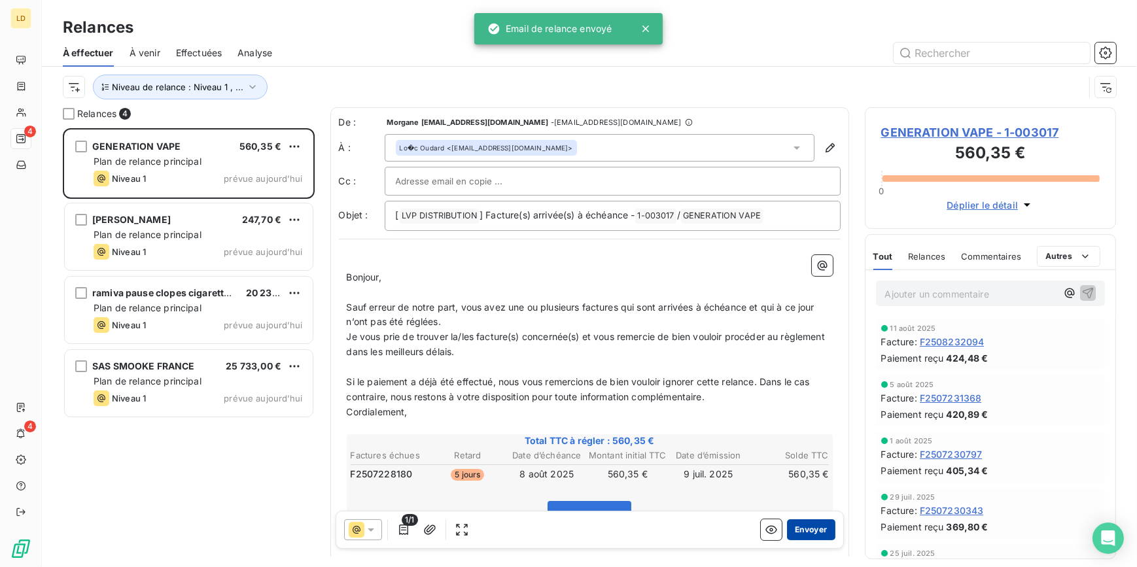
click at [813, 538] on button "Envoyer" at bounding box center [811, 530] width 48 height 21
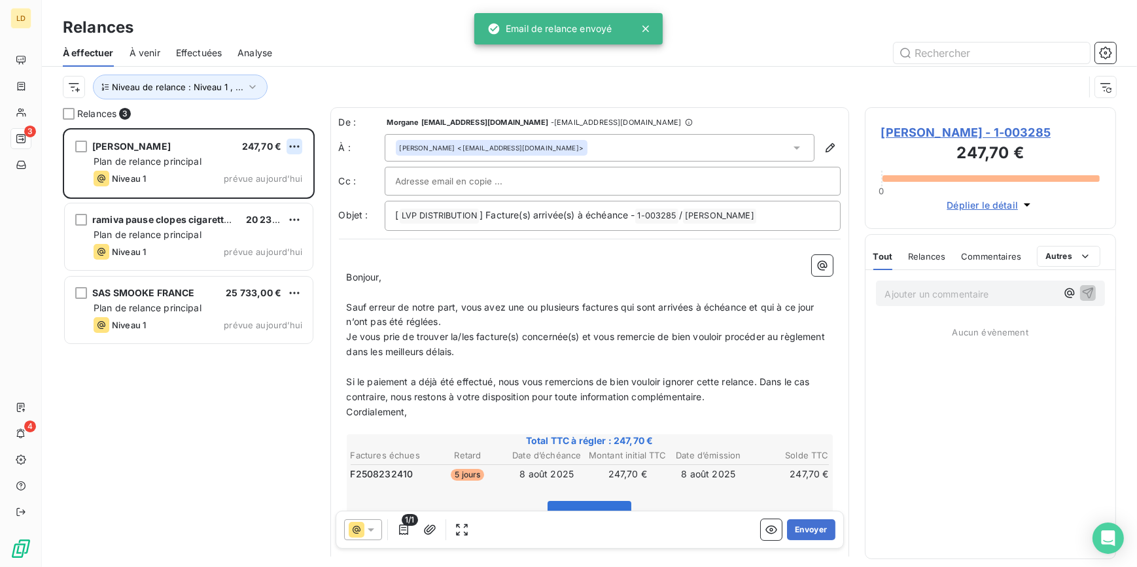
click at [296, 143] on html "LD 3 4 Relances À effectuer À venir Effectuées Analyse Niveau de relance : Nive…" at bounding box center [568, 283] width 1137 height 567
click at [258, 195] on div "Passer cette action" at bounding box center [237, 196] width 117 height 21
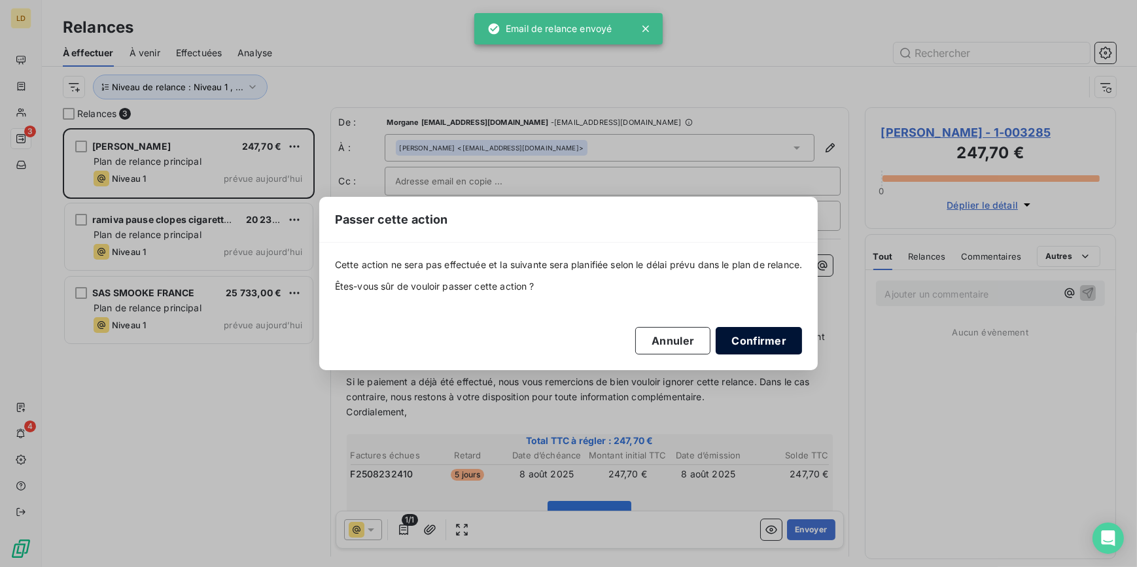
click at [758, 350] on button "Confirmer" at bounding box center [759, 340] width 86 height 27
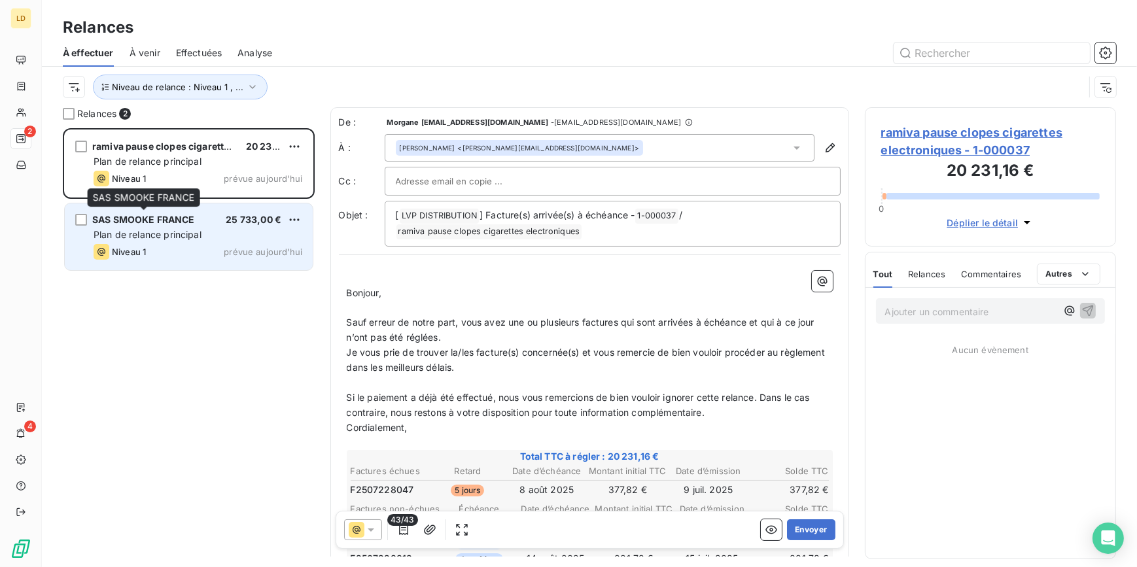
click at [165, 222] on span "SAS SMOOKE FRANCE" at bounding box center [143, 219] width 103 height 11
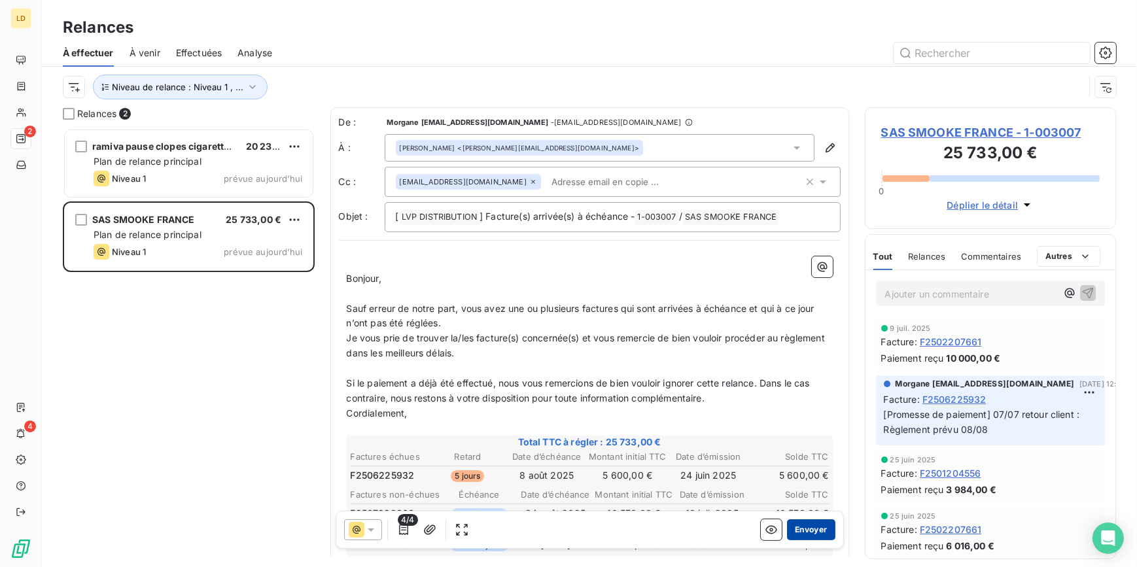
click at [803, 531] on button "Envoyer" at bounding box center [811, 530] width 48 height 21
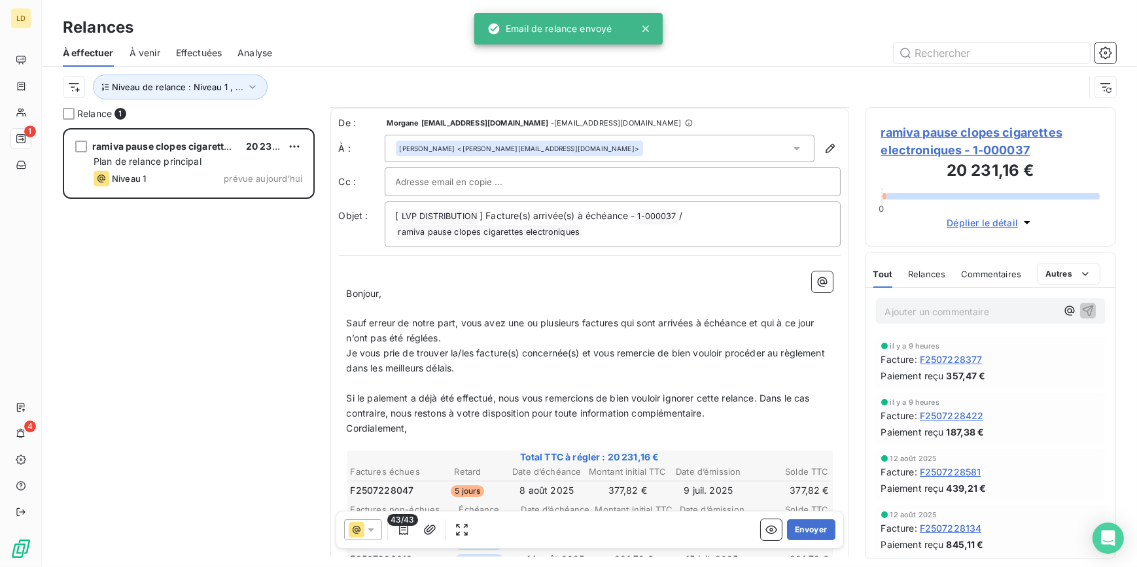
scroll to position [40, 0]
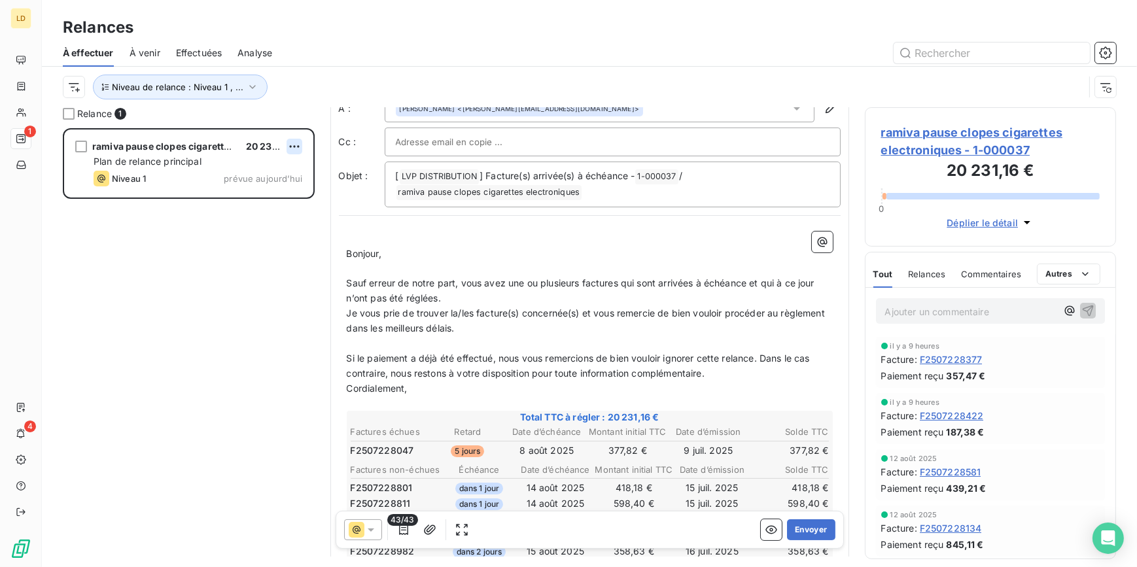
click at [294, 149] on html "LD 1 4 Relances À effectuer À venir Effectuées Analyse Niveau de relance : Nive…" at bounding box center [568, 283] width 1137 height 567
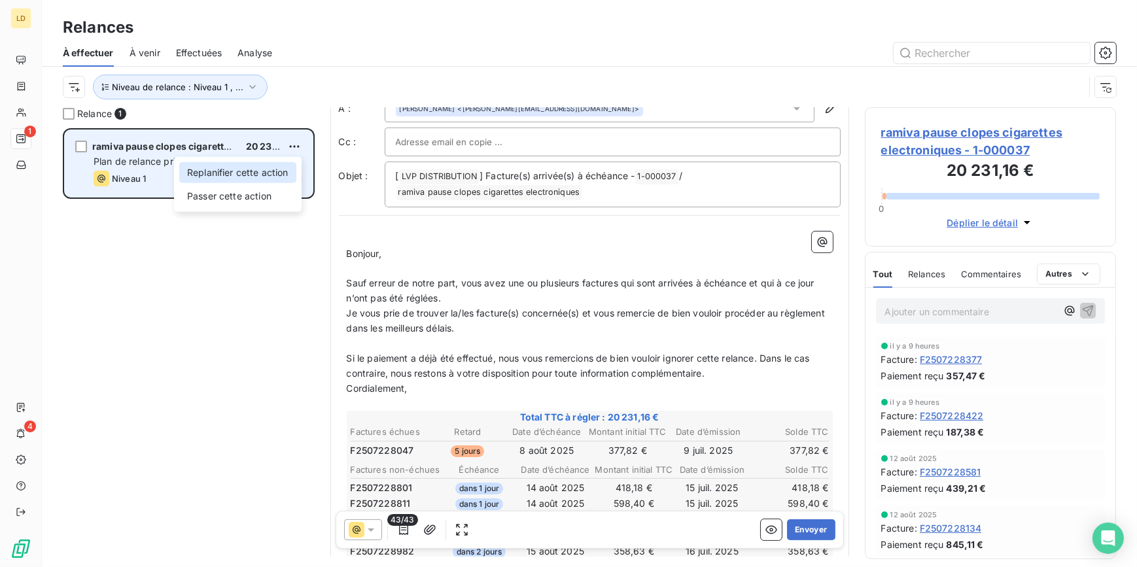
click at [248, 177] on div "Replanifier cette action" at bounding box center [237, 172] width 117 height 21
select select "7"
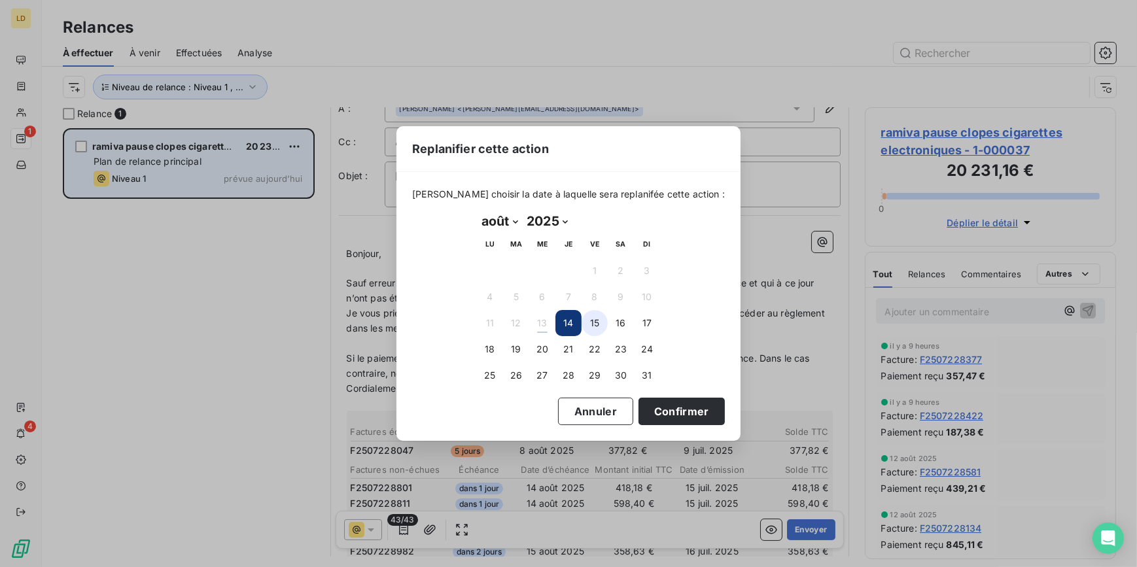
click at [601, 327] on button "15" at bounding box center [595, 323] width 26 height 26
click at [683, 421] on button "Confirmer" at bounding box center [682, 411] width 86 height 27
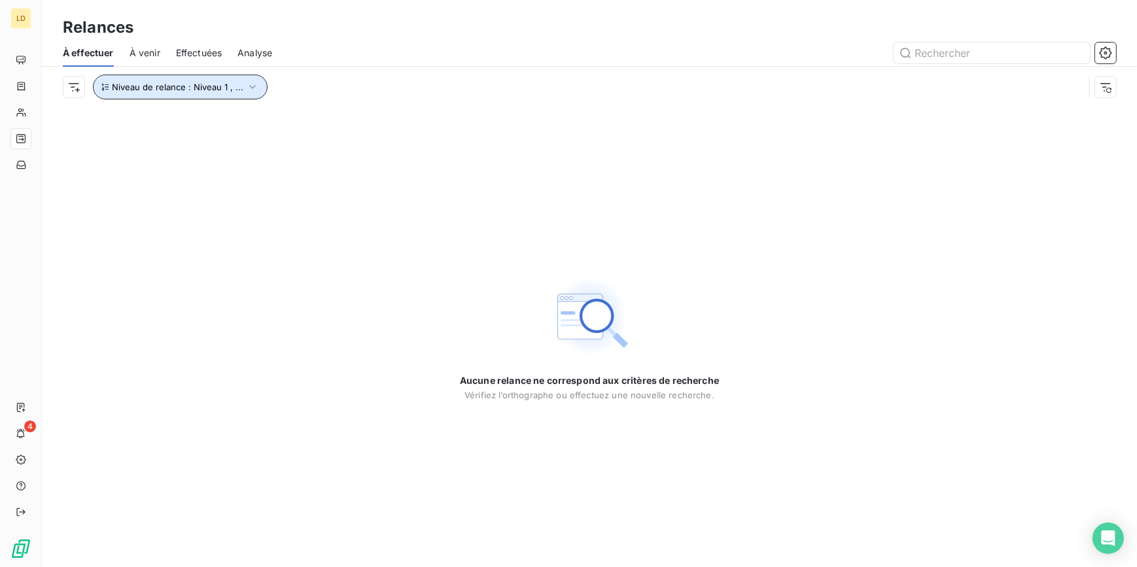
click at [246, 88] on icon "button" at bounding box center [252, 86] width 13 height 13
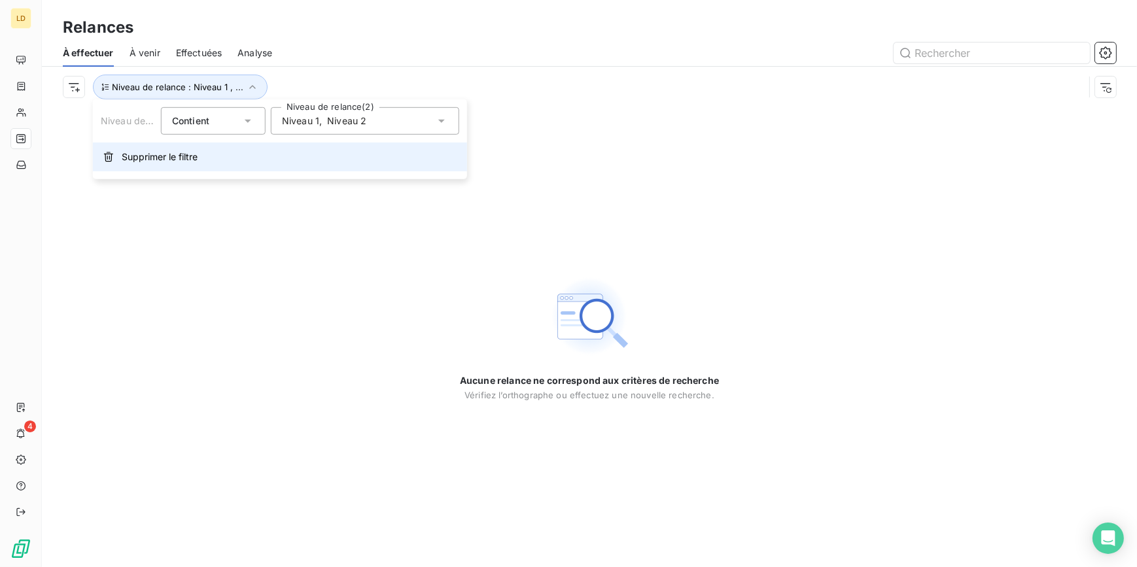
click at [255, 157] on button "Supprimer le filtre" at bounding box center [280, 157] width 374 height 29
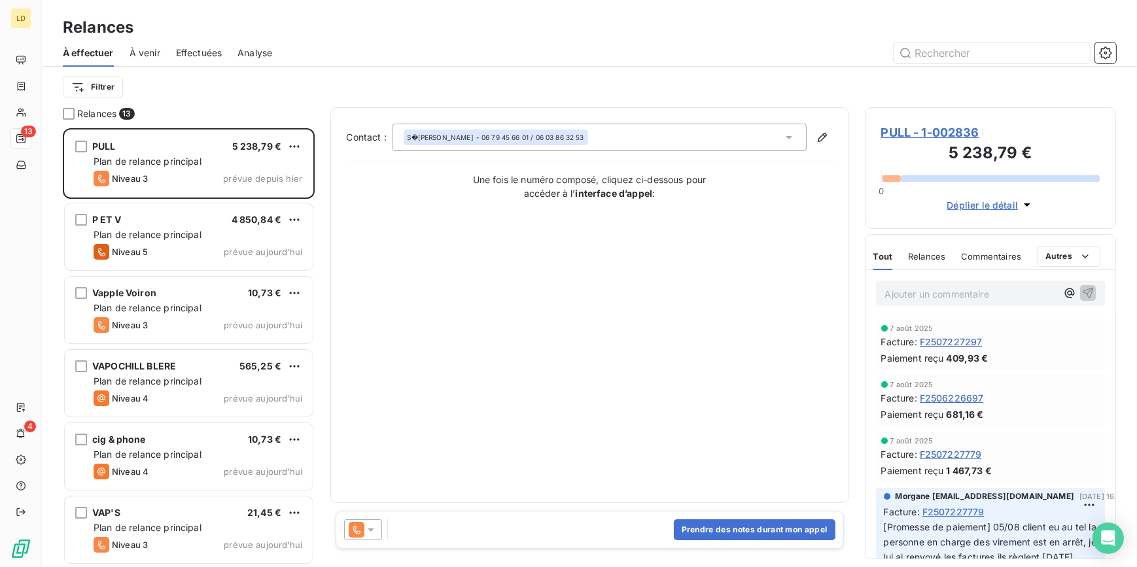
click at [345, 522] on div at bounding box center [363, 530] width 38 height 21
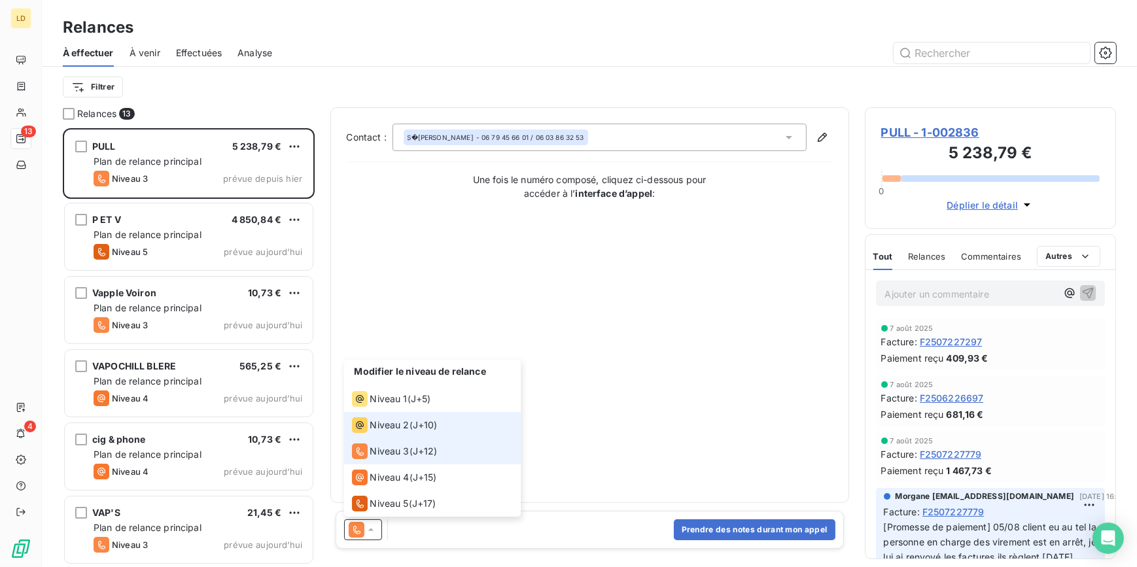
click at [388, 428] on span "Niveau 2" at bounding box center [389, 425] width 39 height 13
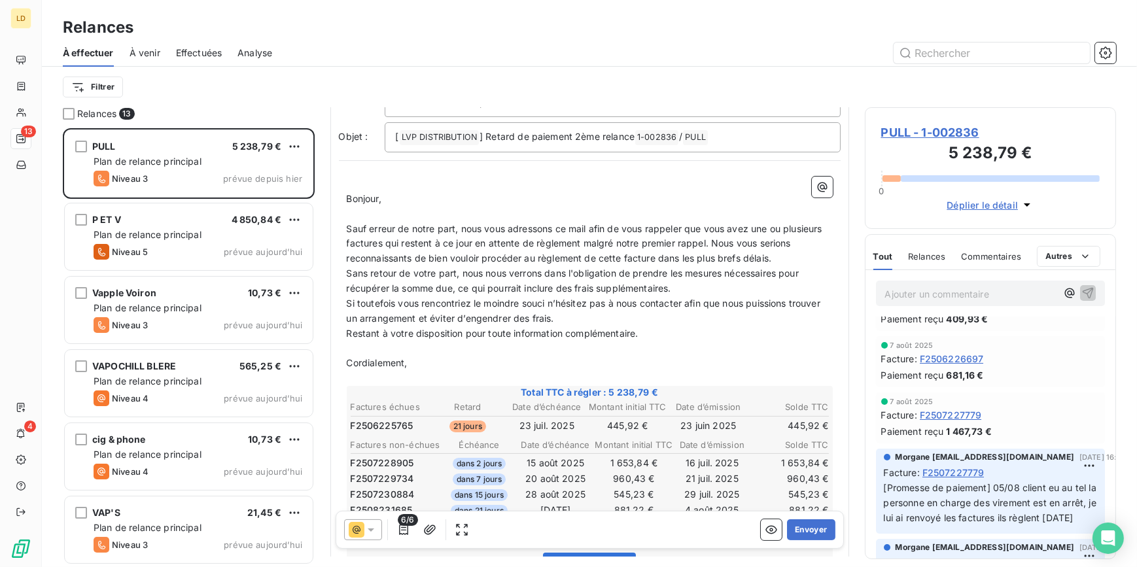
scroll to position [79, 0]
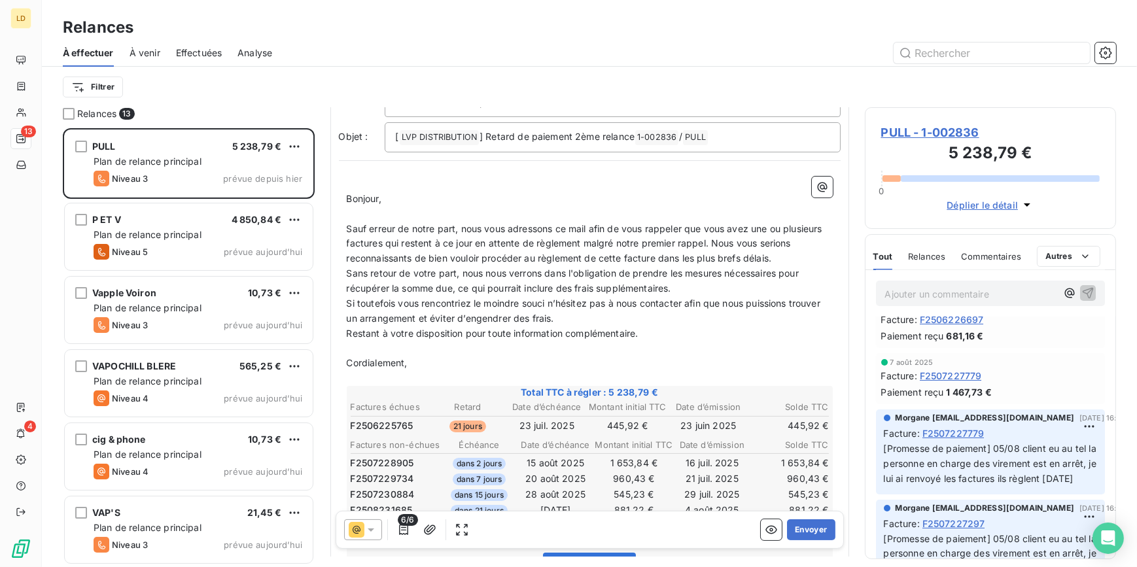
click at [362, 526] on icon at bounding box center [357, 530] width 16 height 16
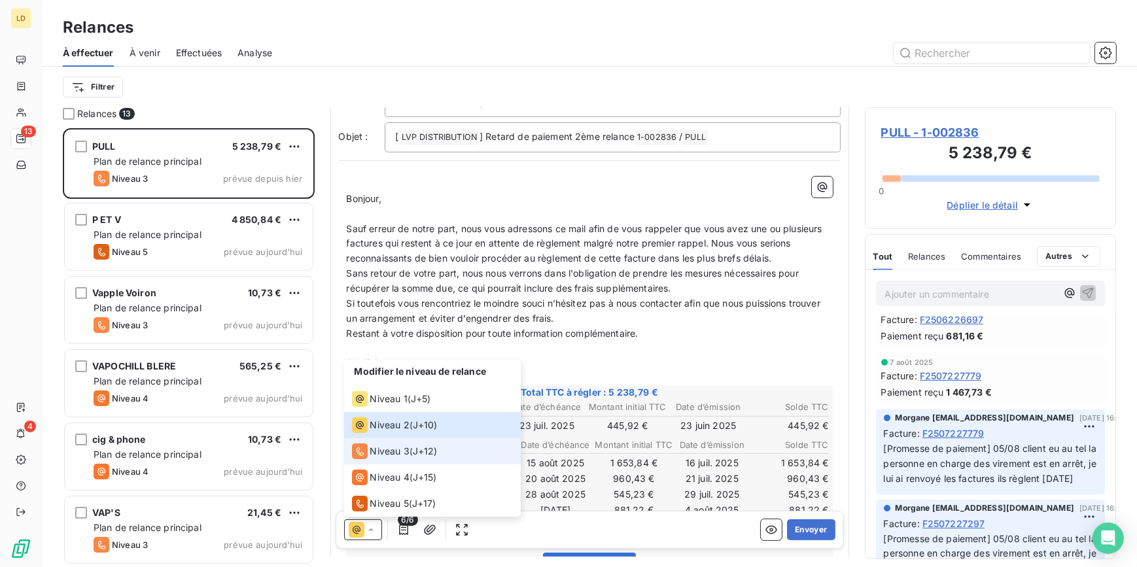
click at [387, 449] on span "Niveau 3" at bounding box center [389, 451] width 39 height 13
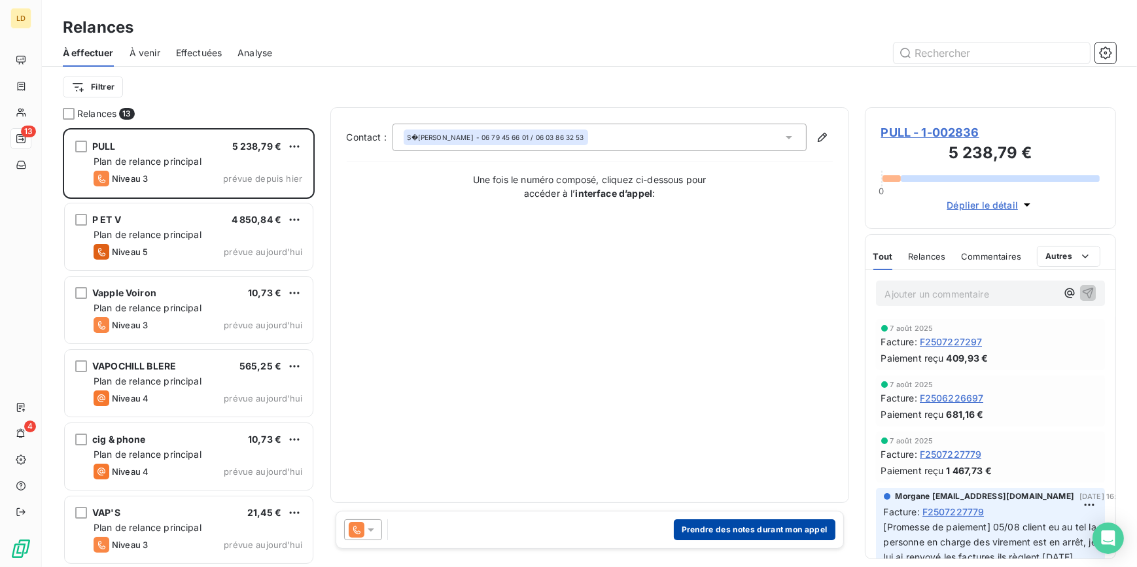
click at [734, 524] on button "Prendre des notes durant mon appel" at bounding box center [755, 530] width 162 height 21
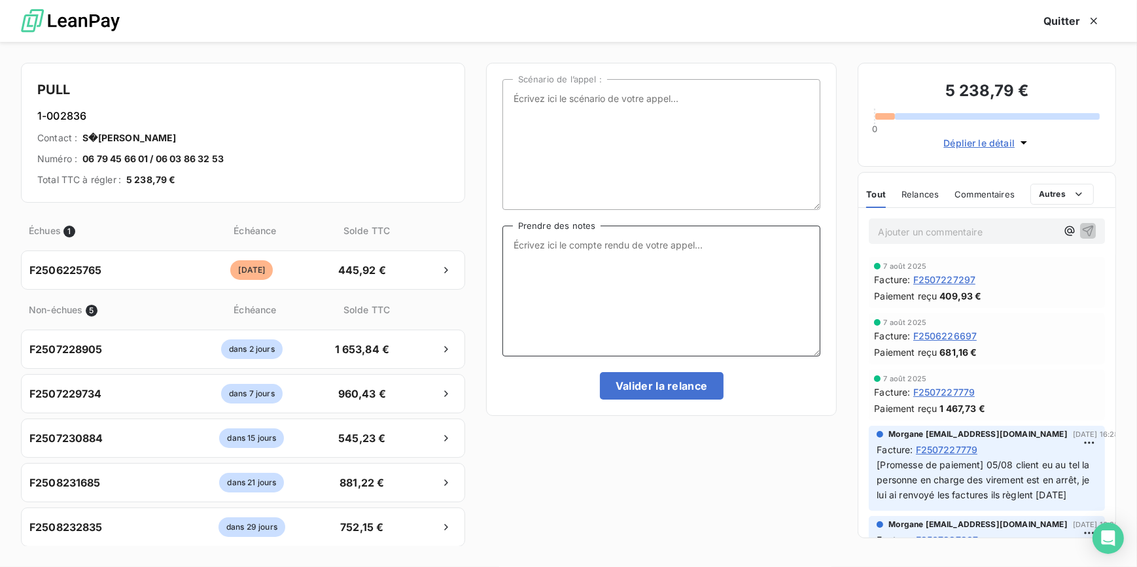
click at [547, 277] on textarea "Prendre des notes" at bounding box center [662, 291] width 319 height 131
drag, startPoint x: 733, startPoint y: 264, endPoint x: 739, endPoint y: 268, distance: 7.5
click at [734, 264] on textarea "Message tel 06 43 87 44 02" at bounding box center [662, 291] width 319 height 131
click at [718, 262] on textarea "Message tel 06 43 87 44 02 + relance mail" at bounding box center [662, 291] width 319 height 131
paste textarea "g.osterberger@gmail.com"
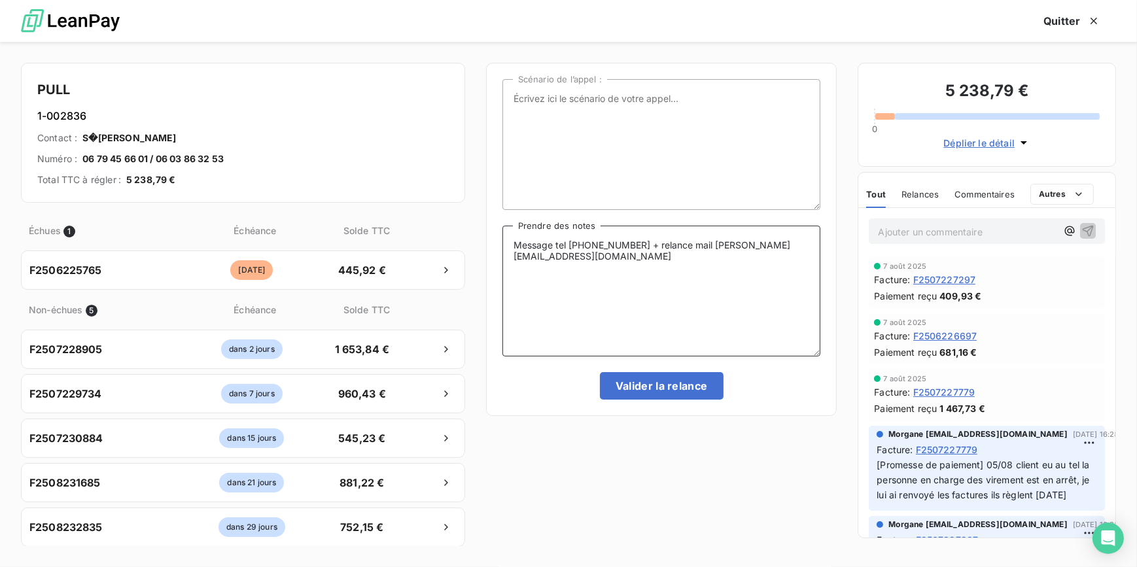
type textarea "Message tel 06 43 87 44 02 + relance mail g.osterberger@gmail.com"
click at [679, 399] on button "Valider la relance" at bounding box center [662, 385] width 124 height 27
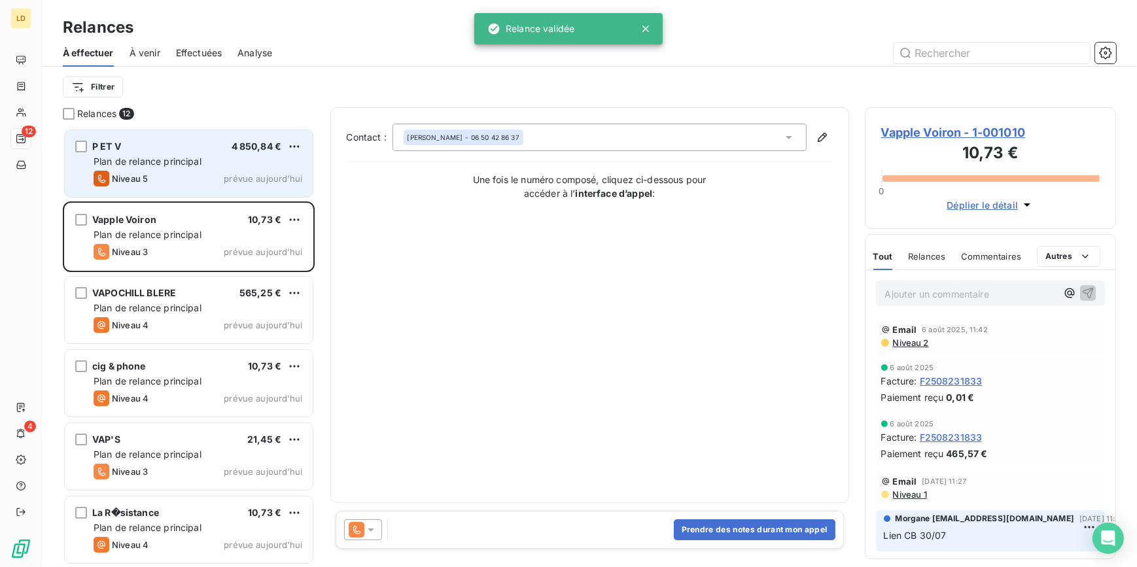
click at [183, 147] on div "P ET V 4 850,84 €" at bounding box center [198, 147] width 209 height 12
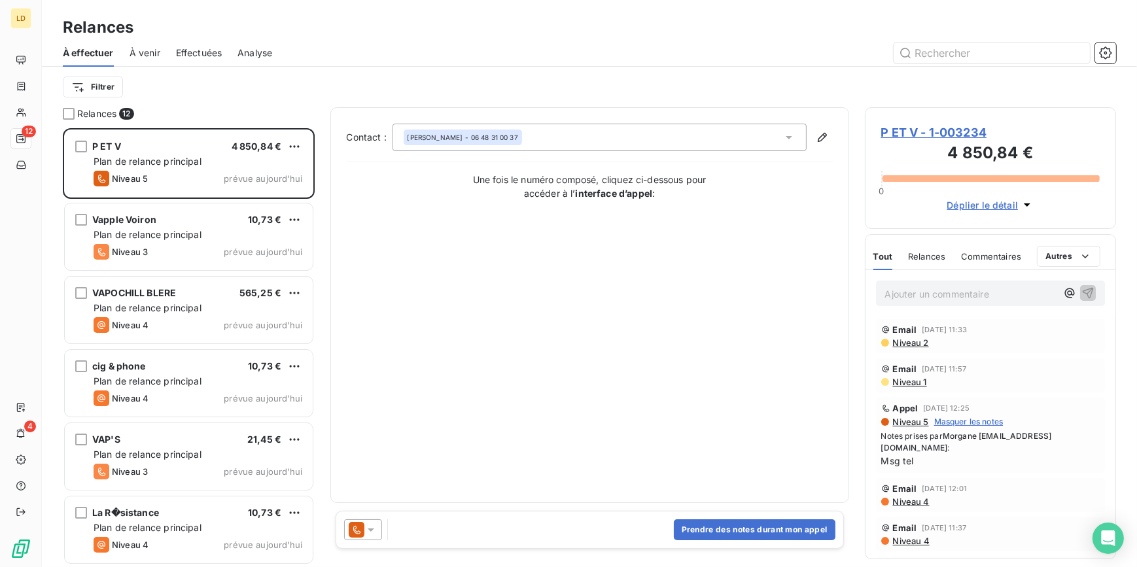
click at [903, 124] on span "P ET V - 1-003234" at bounding box center [990, 133] width 219 height 18
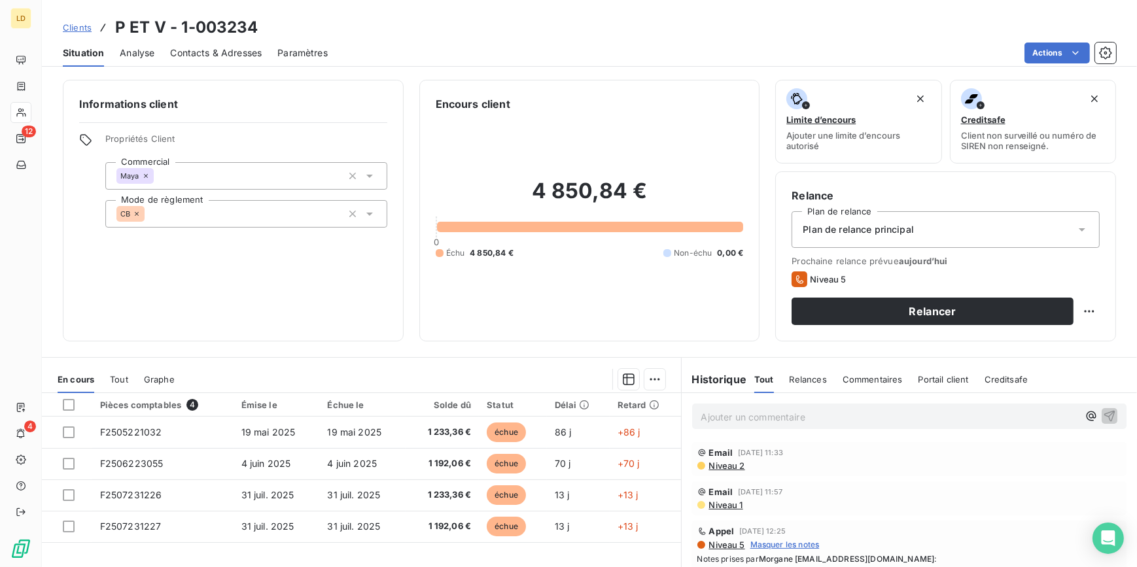
click at [823, 221] on div "Plan de relance principal" at bounding box center [946, 229] width 308 height 37
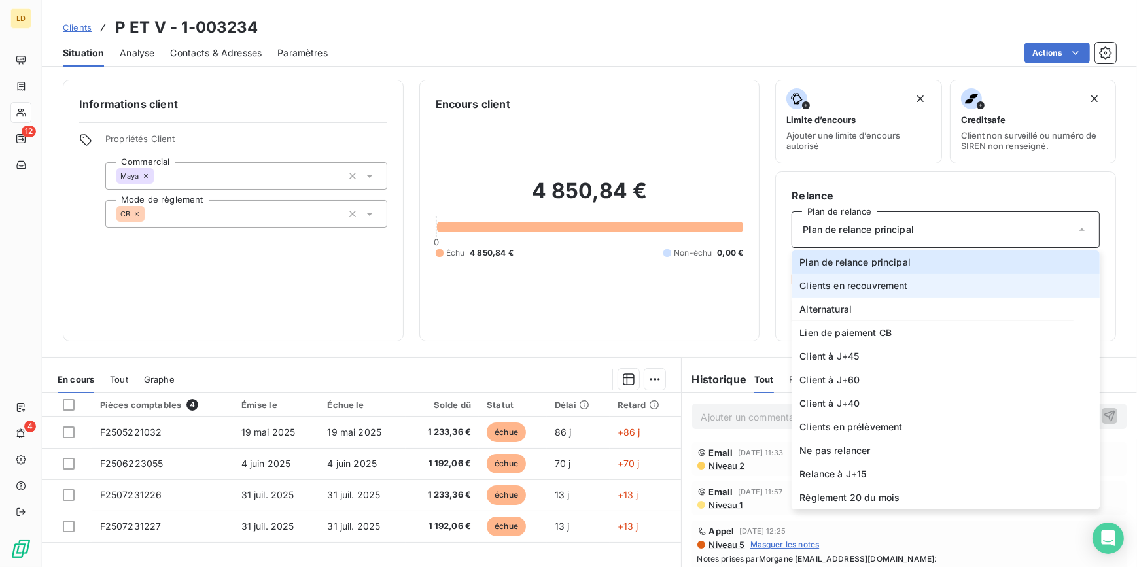
click at [870, 295] on li "Clients en recouvrement" at bounding box center [946, 286] width 308 height 24
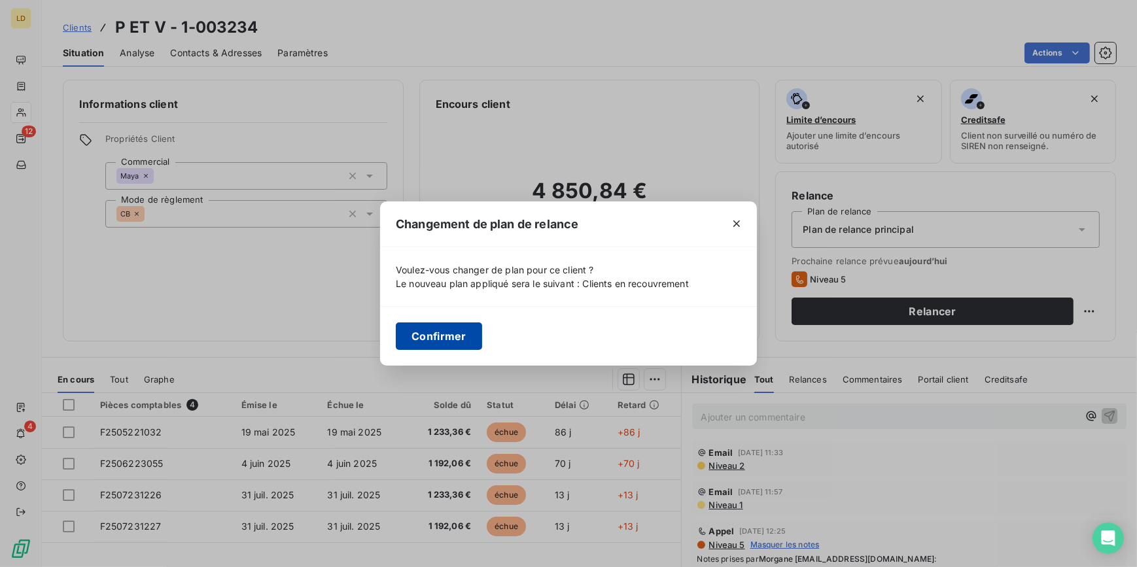
click at [457, 342] on button "Confirmer" at bounding box center [439, 336] width 86 height 27
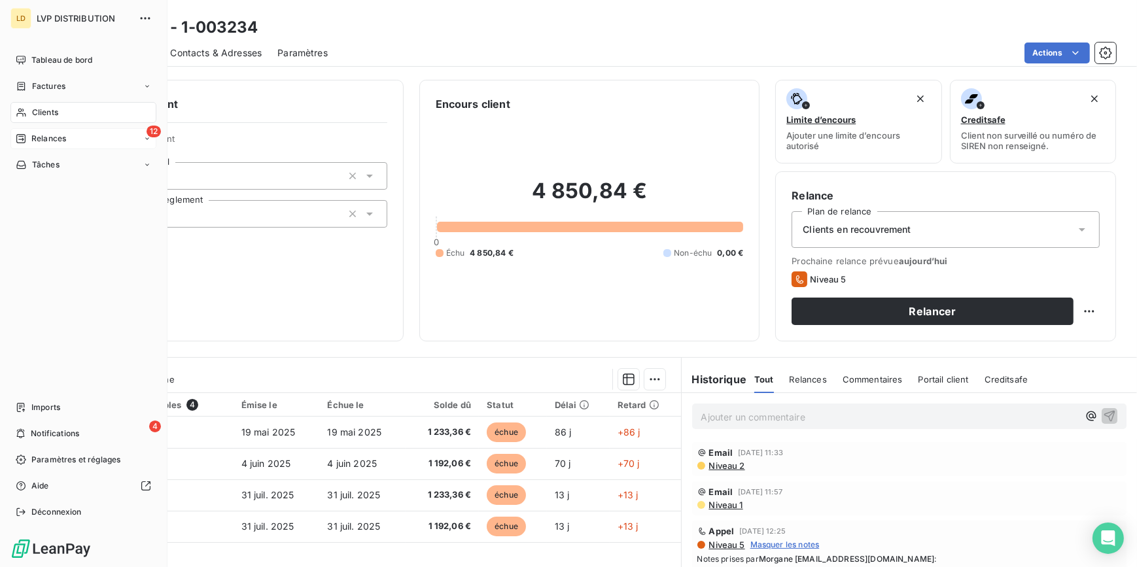
click at [31, 139] on span "Relances" at bounding box center [48, 139] width 35 height 12
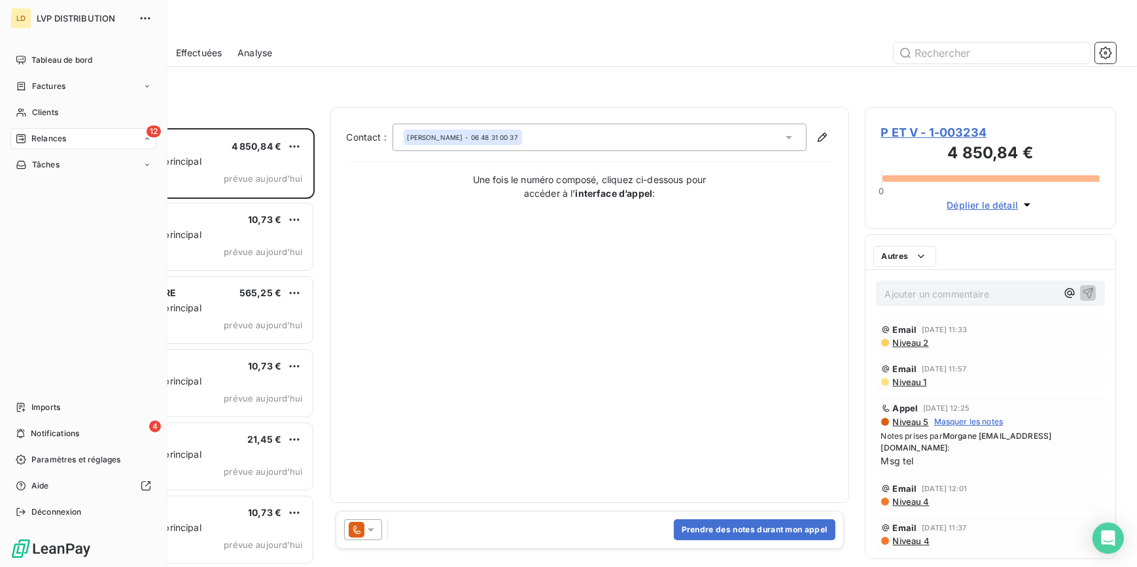
scroll to position [431, 242]
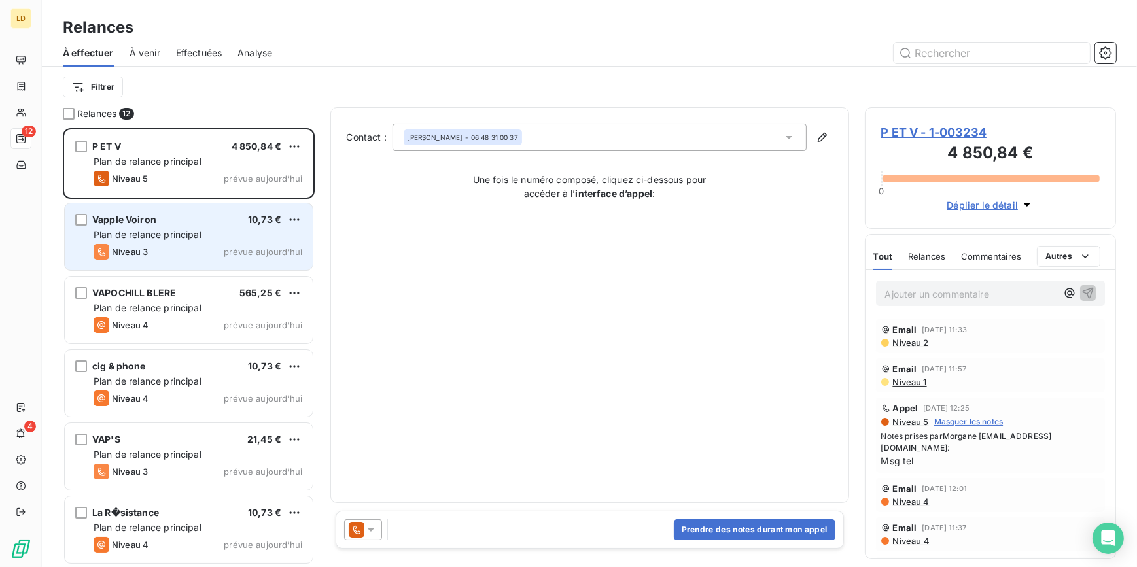
click at [219, 242] on div "Vapple Voiron 10,73 € Plan de relance principal Niveau 3 prévue aujourd’hui" at bounding box center [189, 237] width 248 height 67
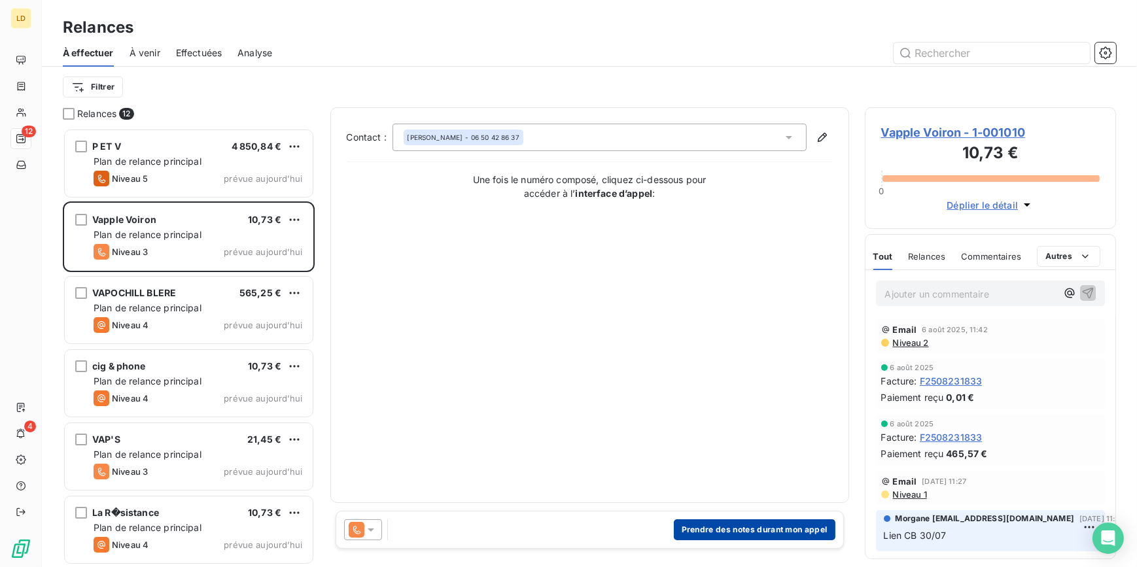
click at [753, 529] on button "Prendre des notes durant mon appel" at bounding box center [755, 530] width 162 height 21
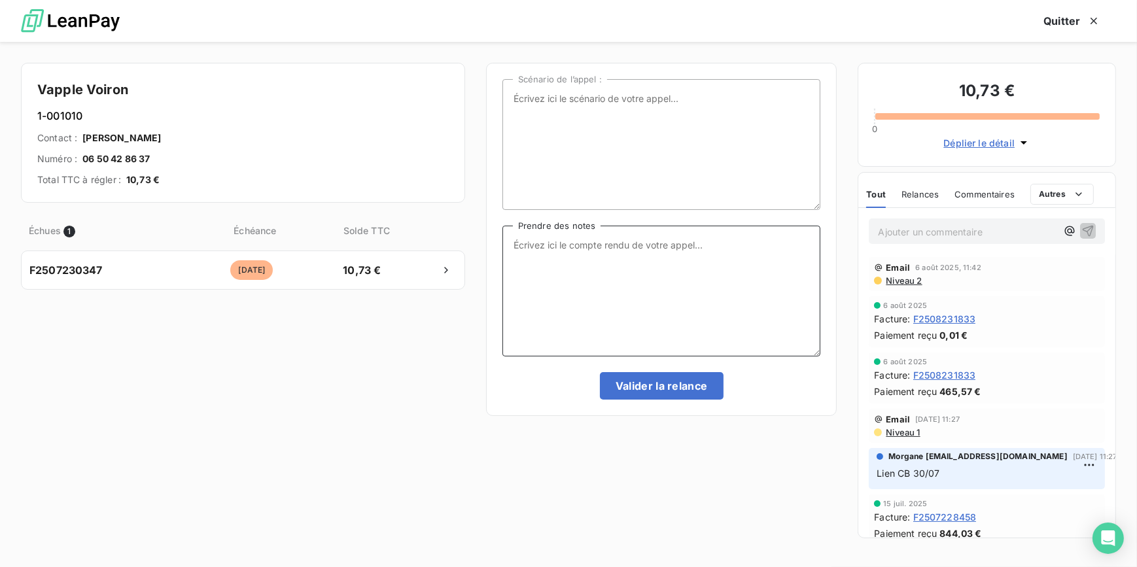
drag, startPoint x: 565, startPoint y: 265, endPoint x: 570, endPoint y: 272, distance: 8.5
click at [569, 278] on textarea "Prendre des notes" at bounding box center [662, 291] width 319 height 131
type textarea "Message tel laissé"
click at [642, 391] on button "Valider la relance" at bounding box center [662, 385] width 124 height 27
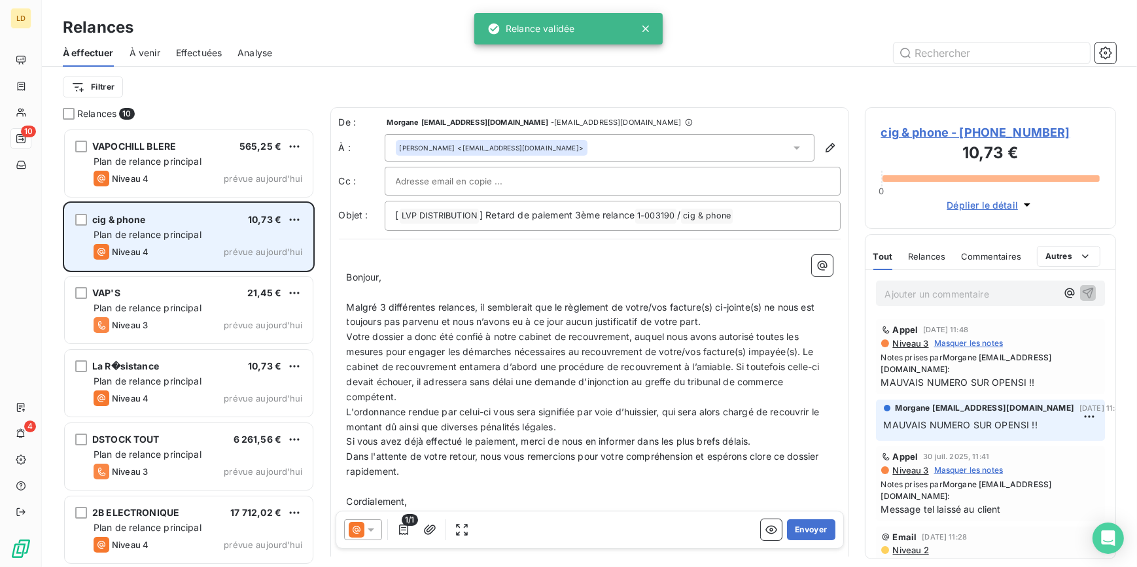
click at [219, 236] on div "Plan de relance principal" at bounding box center [198, 234] width 209 height 13
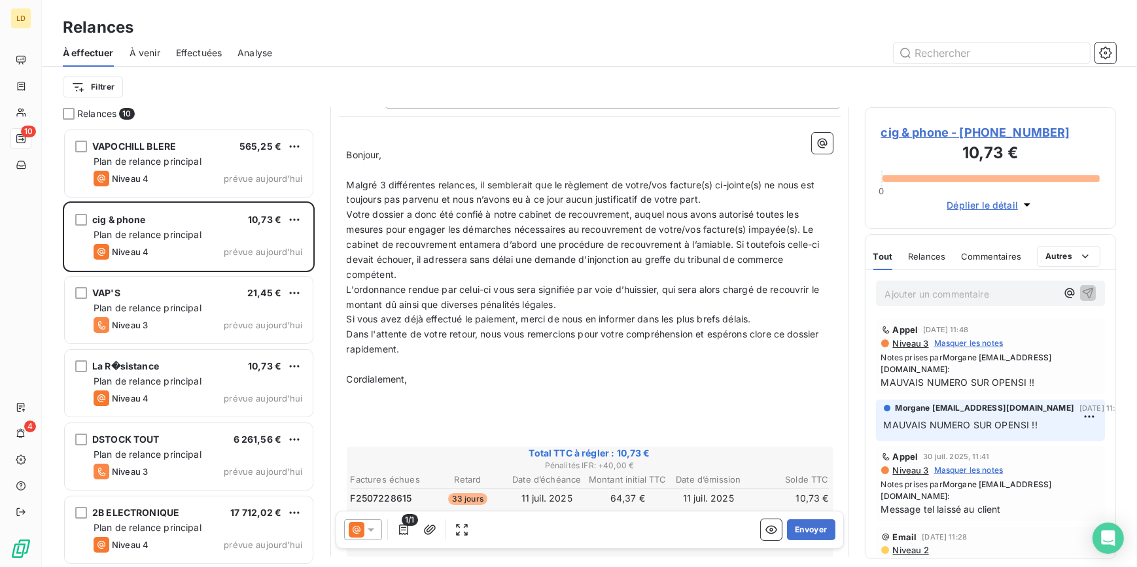
scroll to position [119, 0]
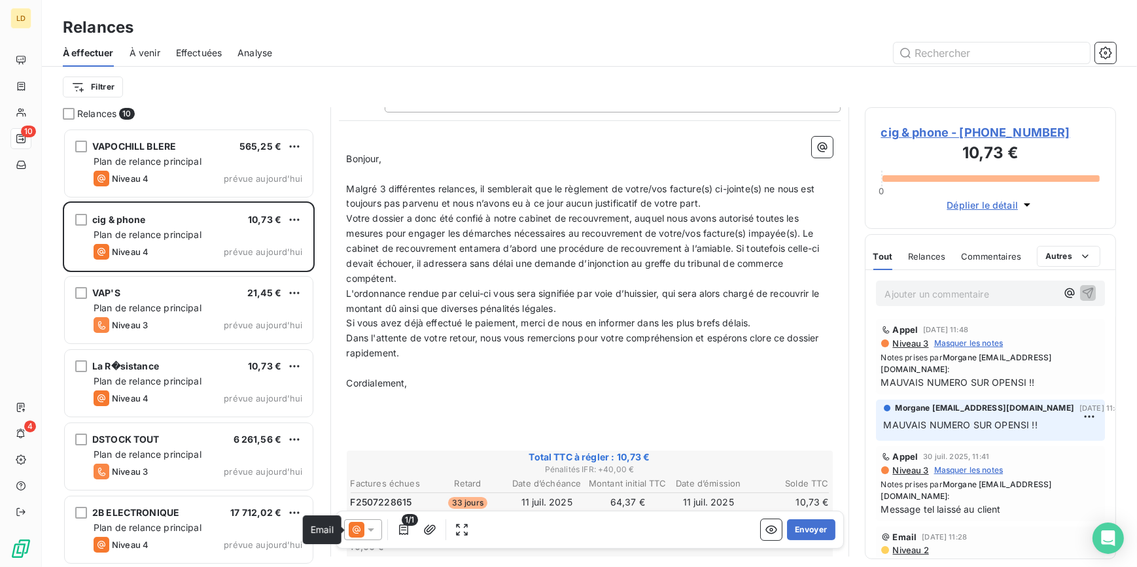
click at [360, 535] on icon at bounding box center [357, 530] width 16 height 16
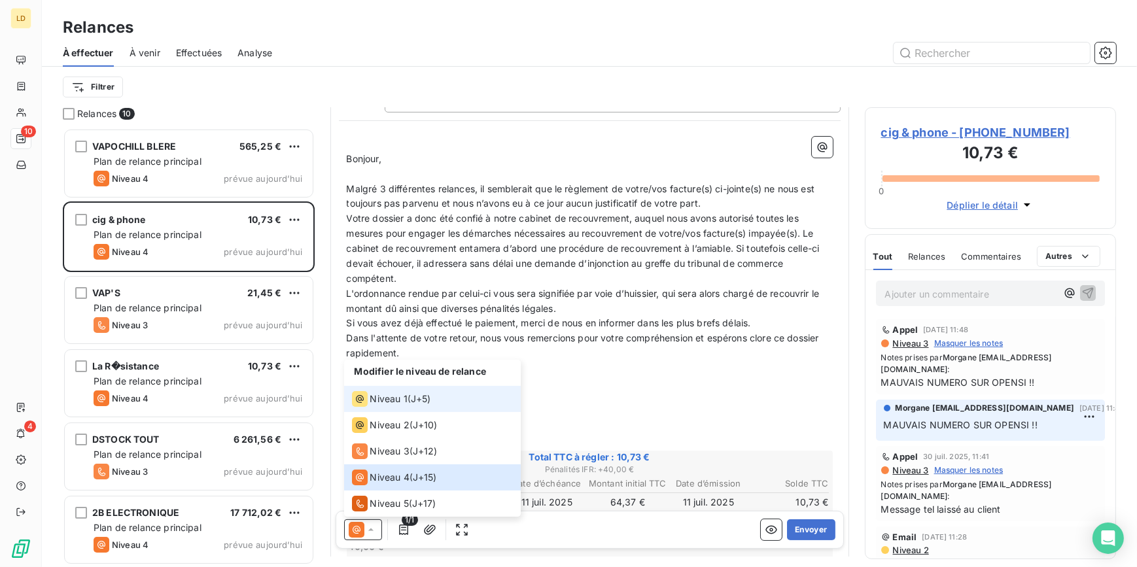
click at [388, 399] on span "Niveau 1" at bounding box center [388, 399] width 37 height 13
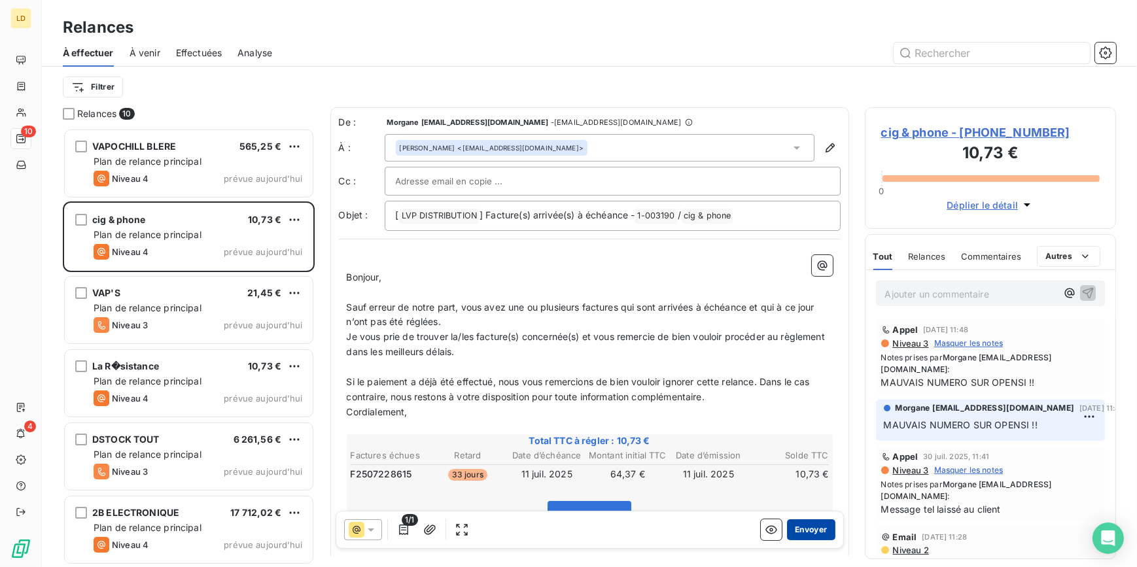
click at [806, 525] on button "Envoyer" at bounding box center [811, 530] width 48 height 21
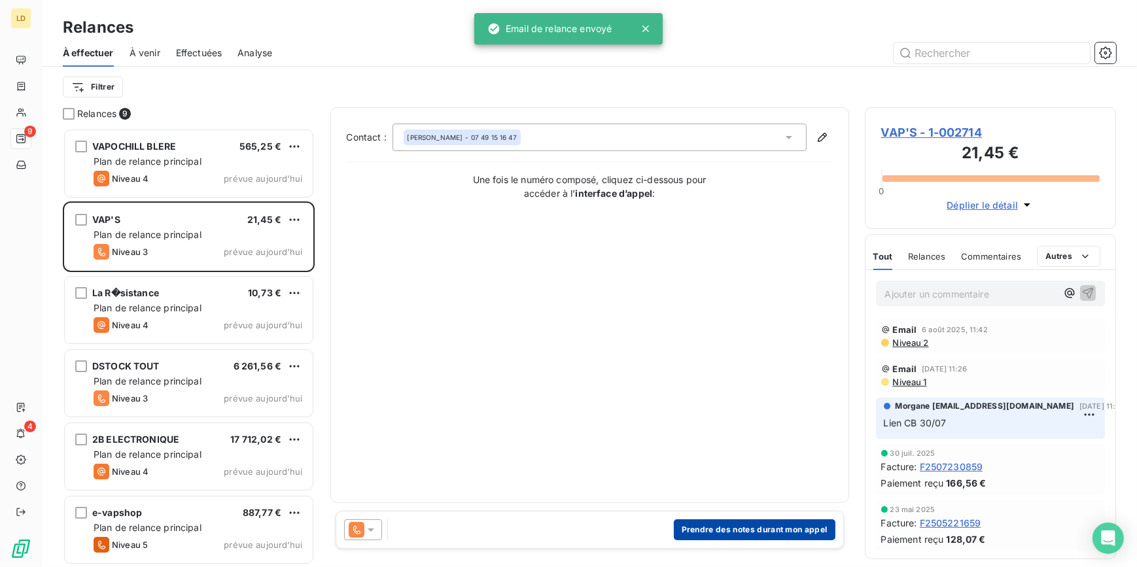
click at [764, 523] on button "Prendre des notes durant mon appel" at bounding box center [755, 530] width 162 height 21
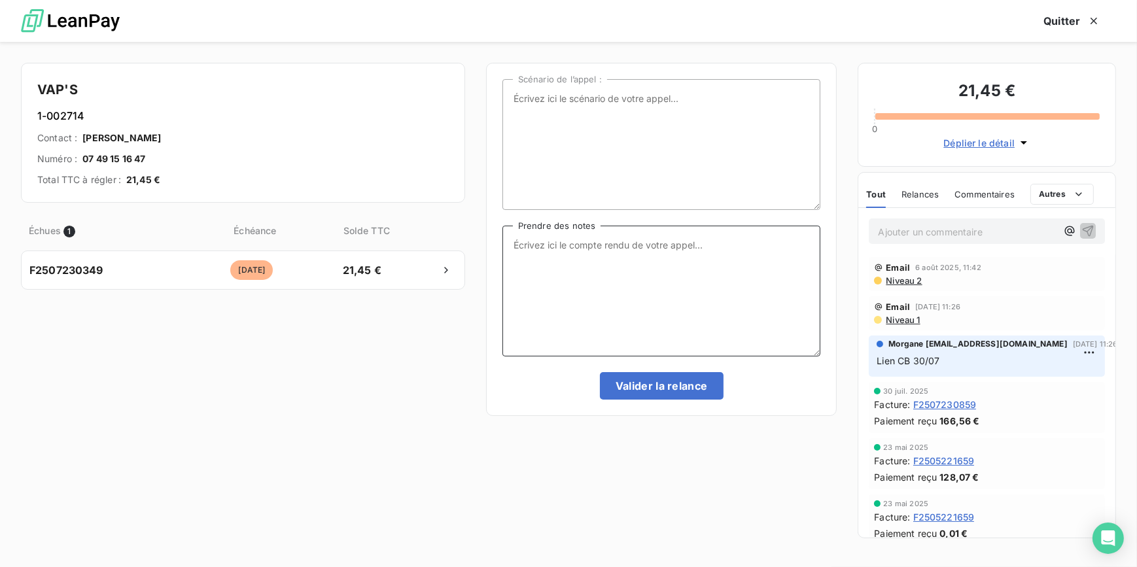
drag, startPoint x: 696, startPoint y: 268, endPoint x: 714, endPoint y: 249, distance: 26.4
click at [696, 268] on textarea "Prendre des notes" at bounding box center [662, 291] width 319 height 131
click at [614, 289] on textarea "Prendre des notes" at bounding box center [662, 291] width 319 height 131
click at [537, 301] on textarea "Prendre des notes" at bounding box center [662, 291] width 319 height 131
click at [915, 238] on div "Ajouter un commentaire ﻿" at bounding box center [987, 232] width 236 height 26
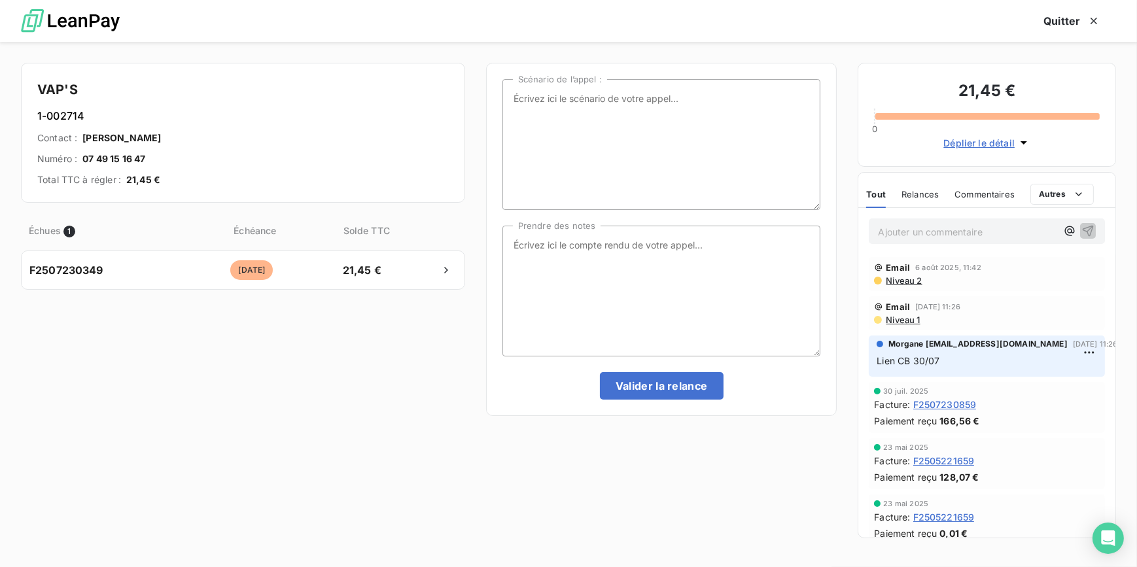
drag, startPoint x: 916, startPoint y: 228, endPoint x: 904, endPoint y: 231, distance: 12.2
click at [906, 231] on p "Ajouter un commentaire ﻿" at bounding box center [967, 232] width 179 height 16
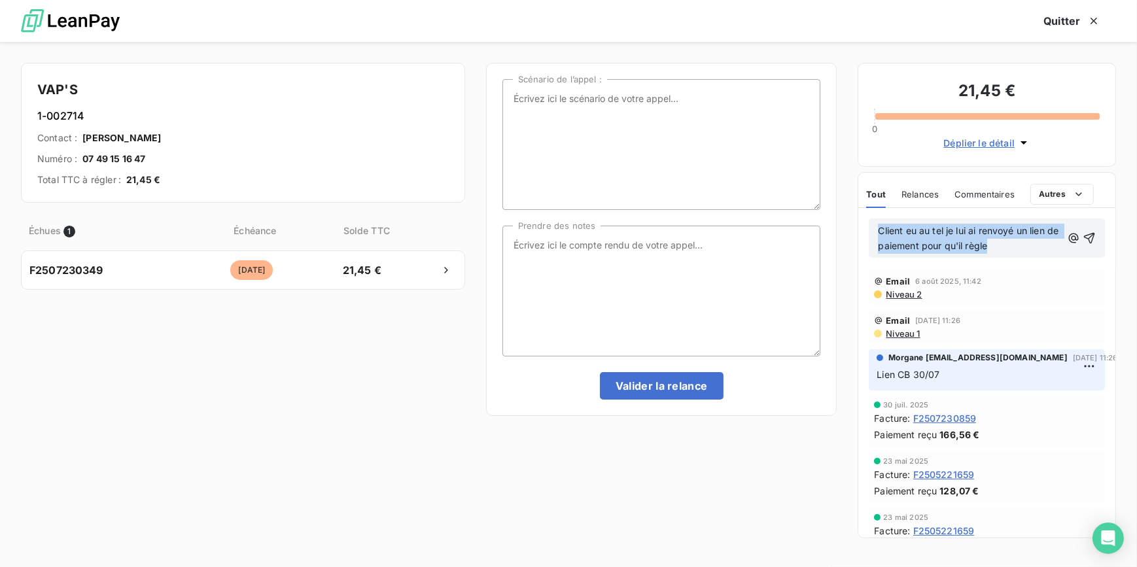
drag, startPoint x: 1009, startPoint y: 246, endPoint x: 867, endPoint y: 236, distance: 142.4
click at [867, 236] on div "Client eu au tel je lui ai renvoyé un lien de paiement pour qu'il règle" at bounding box center [987, 238] width 257 height 60
copy span "Client eu au tel je lui ai renvoyé un lien de paiement pour qu'il règle"
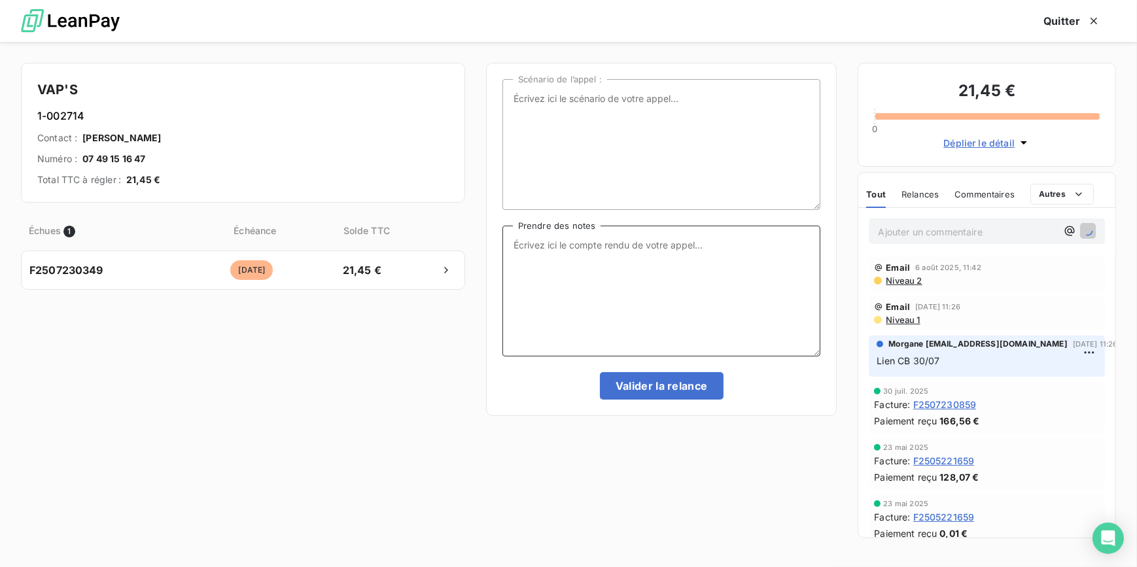
drag, startPoint x: 647, startPoint y: 255, endPoint x: 655, endPoint y: 261, distance: 9.8
click at [647, 255] on textarea "Prendre des notes" at bounding box center [662, 291] width 319 height 131
paste textarea "Client eu au tel je lui ai renvoyé un lien de paiement pour qu'il règle"
drag, startPoint x: 821, startPoint y: 241, endPoint x: 461, endPoint y: 234, distance: 360.0
click at [461, 234] on div "VAP'S 1-002714 Contact : yoann thivet Numéro : 07 49 15 16 47 Total TTC à régle…" at bounding box center [568, 304] width 1137 height 525
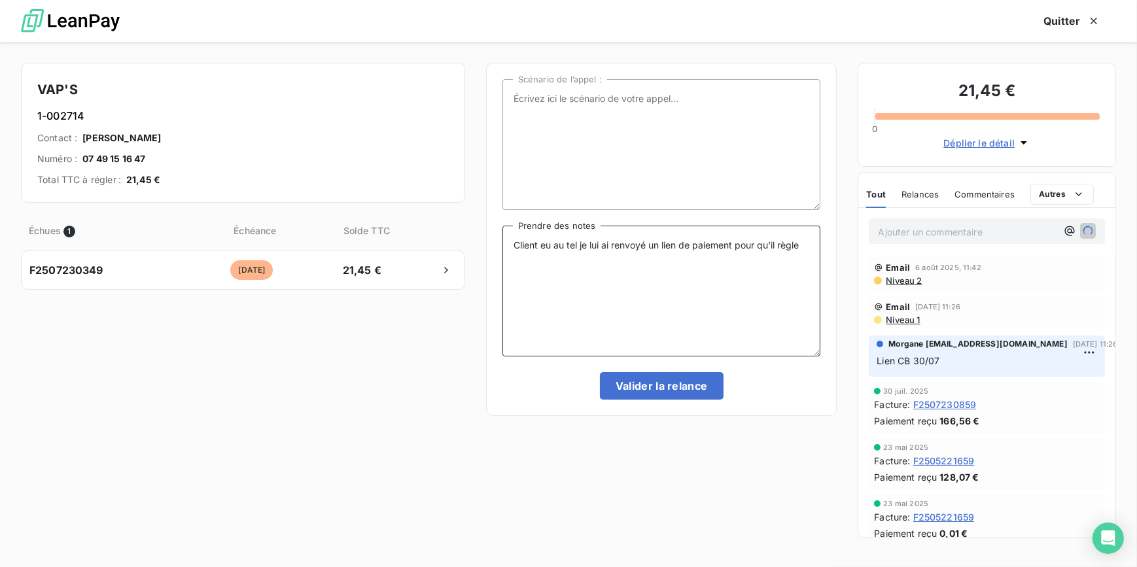
type textarea "Client eu au tel je lui ai renvoyé un lien de paiement pour qu'il règle"
click at [932, 236] on p "Ajouter un commentaire ﻿" at bounding box center [967, 232] width 179 height 16
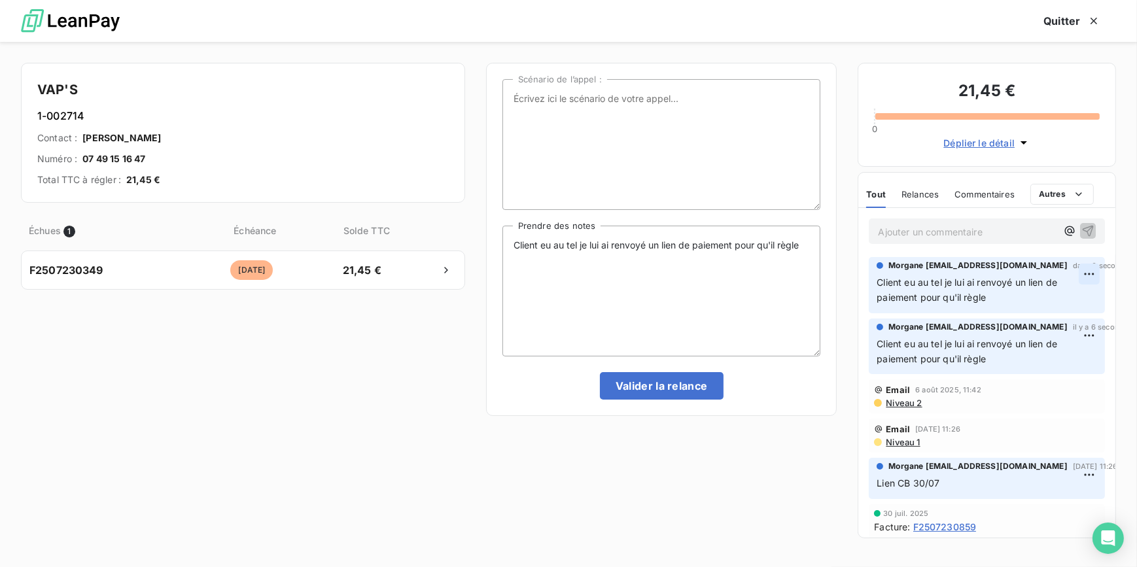
click at [1082, 275] on html "LD 9 4 Relances À effectuer À venir Effectuées Analyse Filtrer Relances 9 VAPOC…" at bounding box center [568, 283] width 1137 height 567
click at [1056, 327] on div "Supprimer" at bounding box center [1049, 326] width 73 height 21
click at [701, 385] on button "Valider la relance" at bounding box center [662, 385] width 124 height 27
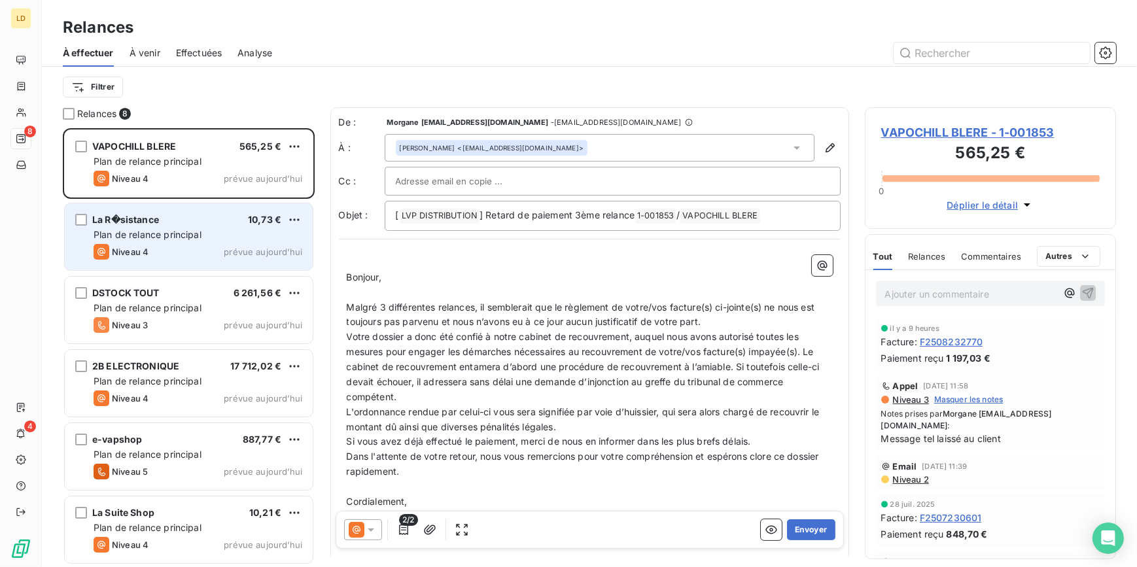
click at [183, 234] on span "Plan de relance principal" at bounding box center [148, 234] width 108 height 11
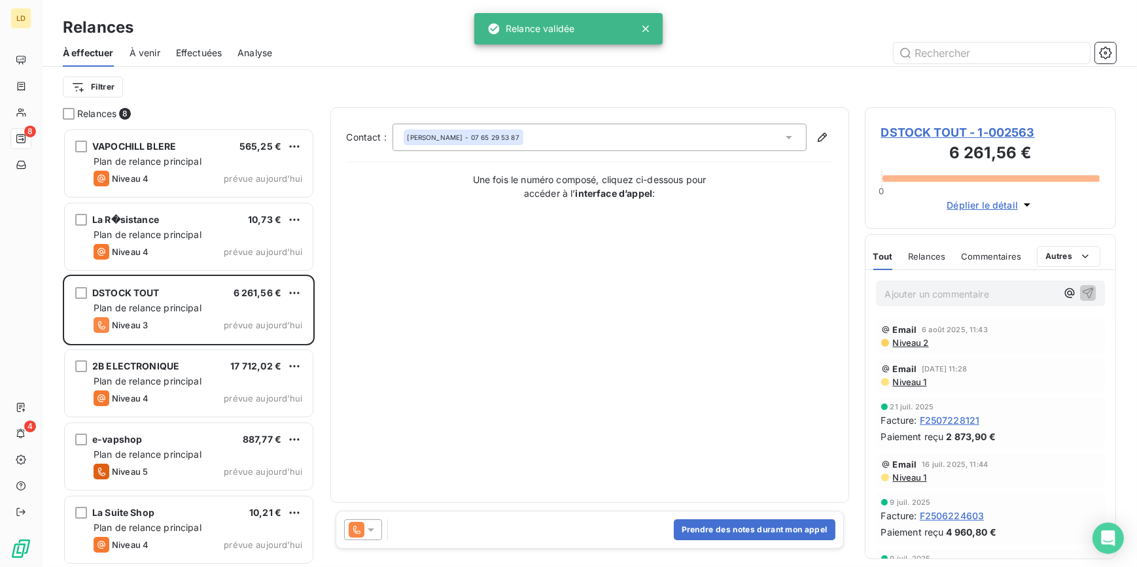
click at [372, 530] on icon at bounding box center [371, 530] width 7 height 3
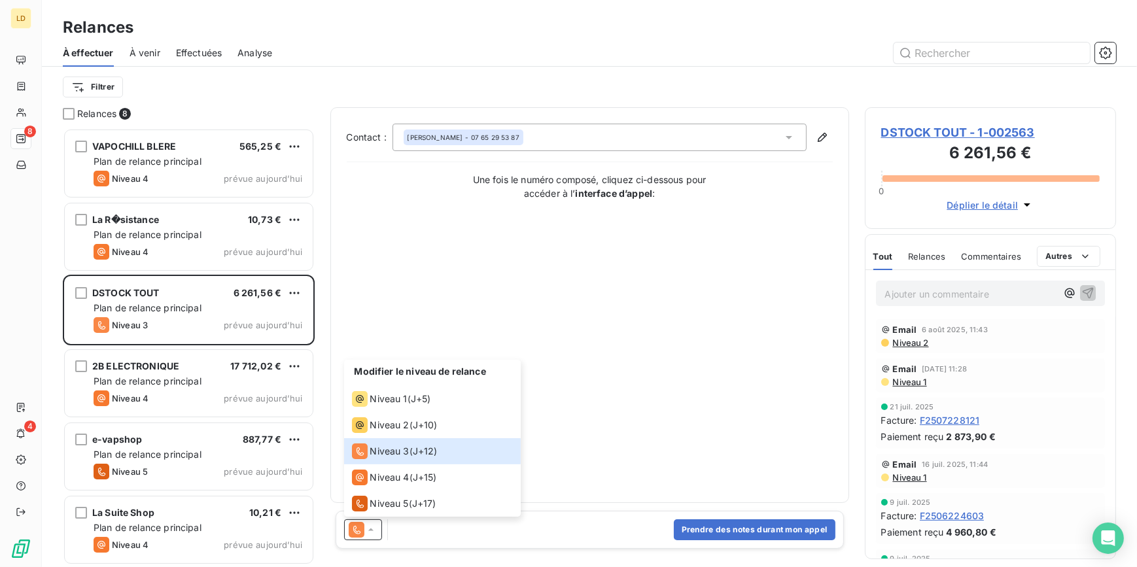
click at [641, 382] on div "Contact : Ishak AIDAOUI - 07 65 29 53 87 Une fois le numéro composé, cliquez ci…" at bounding box center [590, 305] width 486 height 363
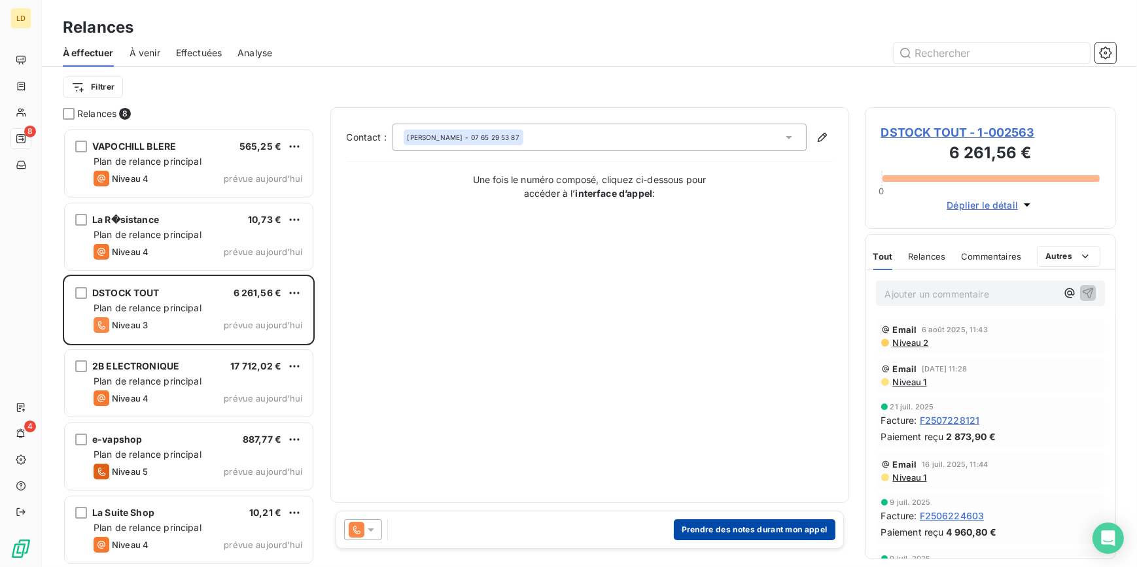
click at [779, 522] on button "Prendre des notes durant mon appel" at bounding box center [755, 530] width 162 height 21
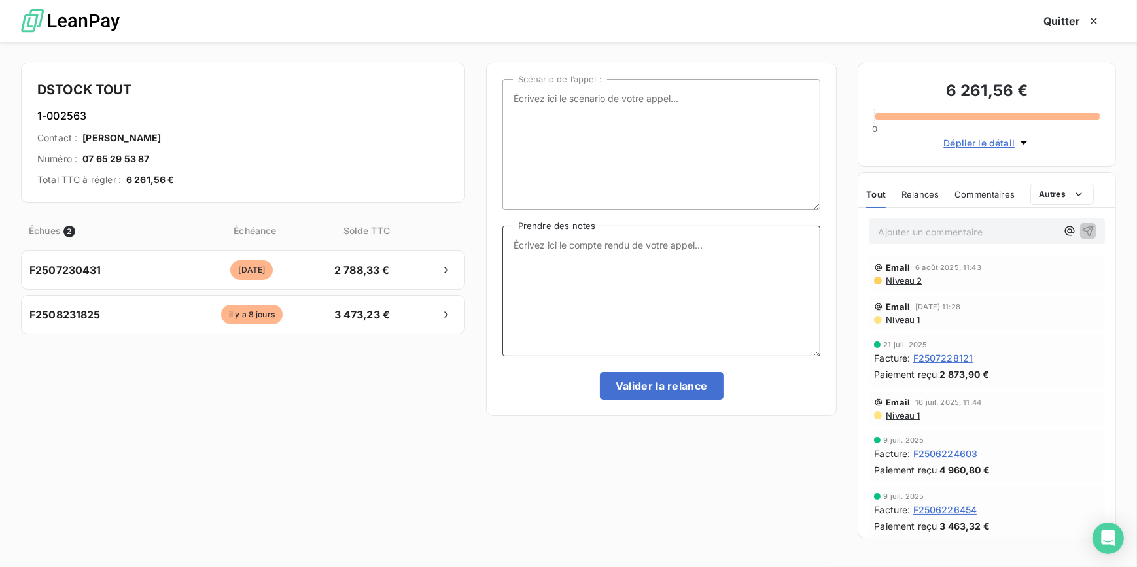
click at [581, 259] on textarea "Prendre des notes" at bounding box center [662, 291] width 319 height 131
type textarea "Client eu au tel"
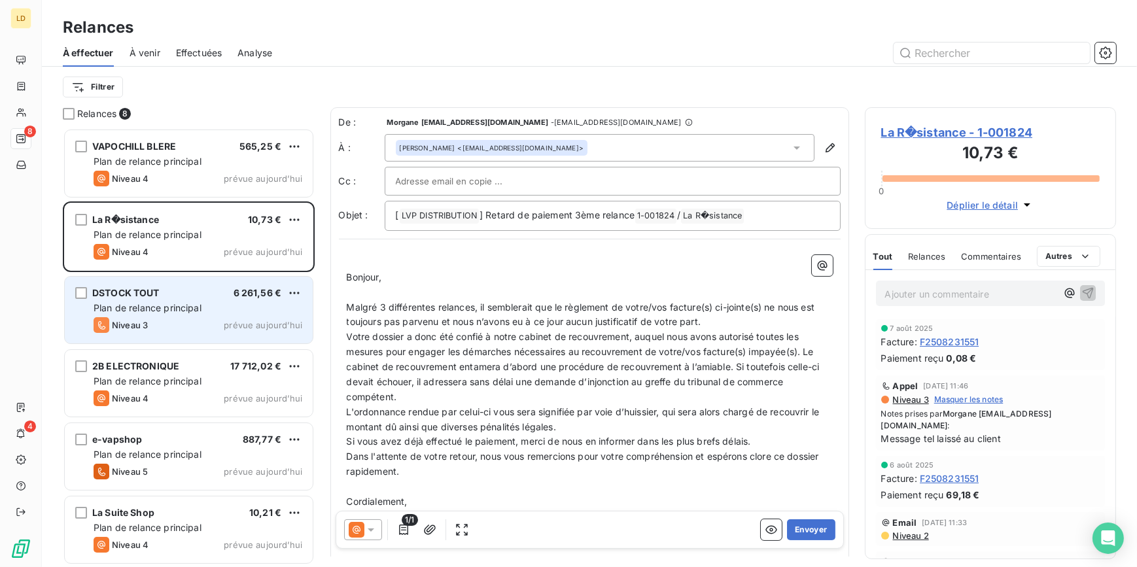
click at [113, 320] on span "Niveau 3" at bounding box center [130, 325] width 36 height 10
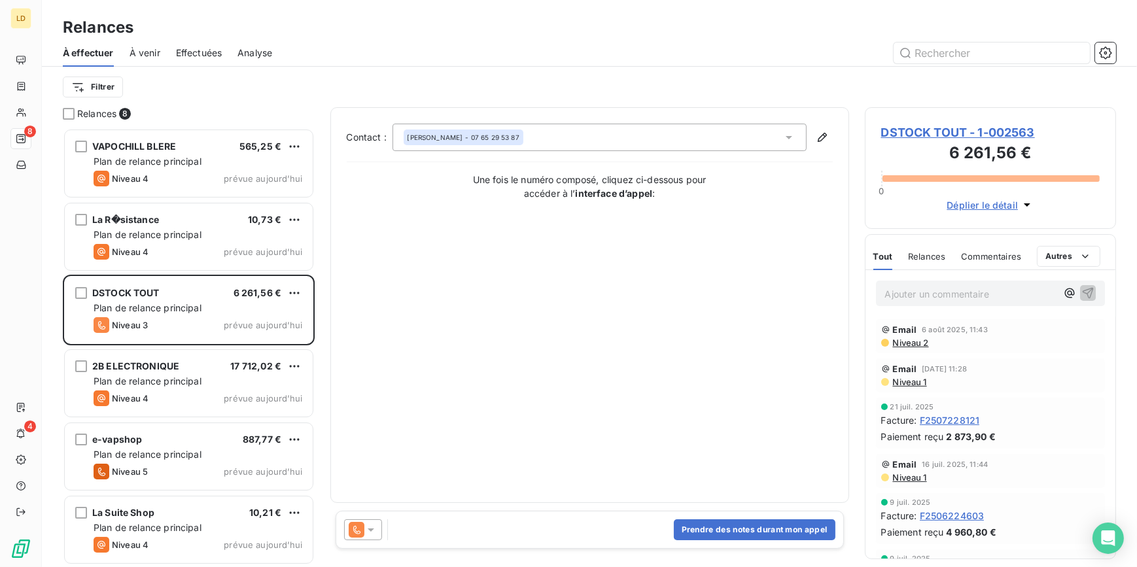
click at [916, 129] on span "DSTOCK TOUT - 1-002563" at bounding box center [990, 133] width 219 height 18
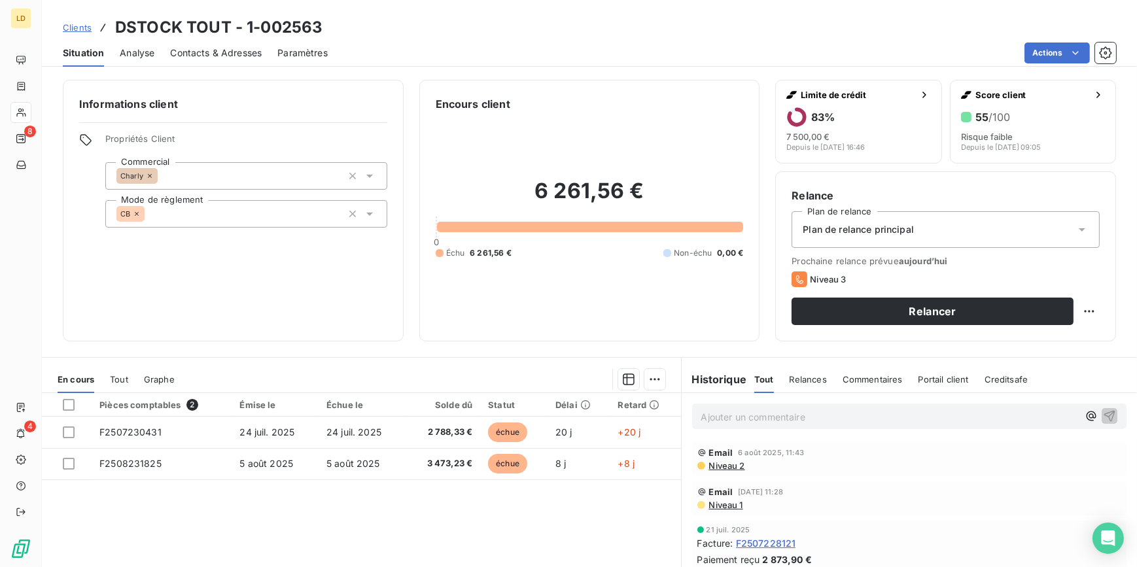
click at [725, 408] on div "Ajouter un commentaire ﻿" at bounding box center [890, 417] width 378 height 18
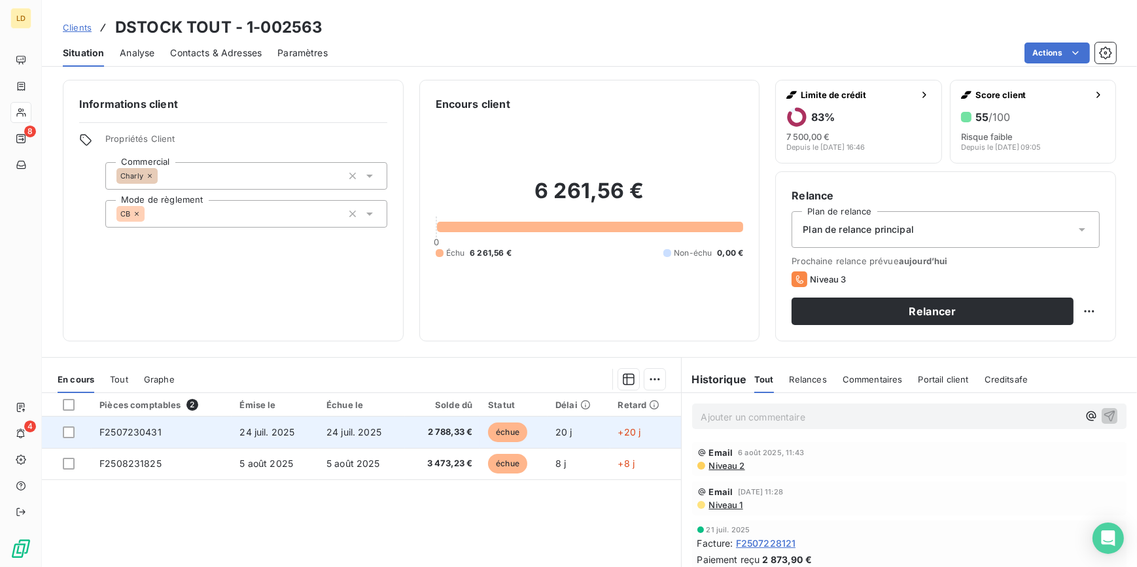
drag, startPoint x: 71, startPoint y: 464, endPoint x: 163, endPoint y: 444, distance: 93.8
click at [71, 464] on div at bounding box center [69, 464] width 12 height 12
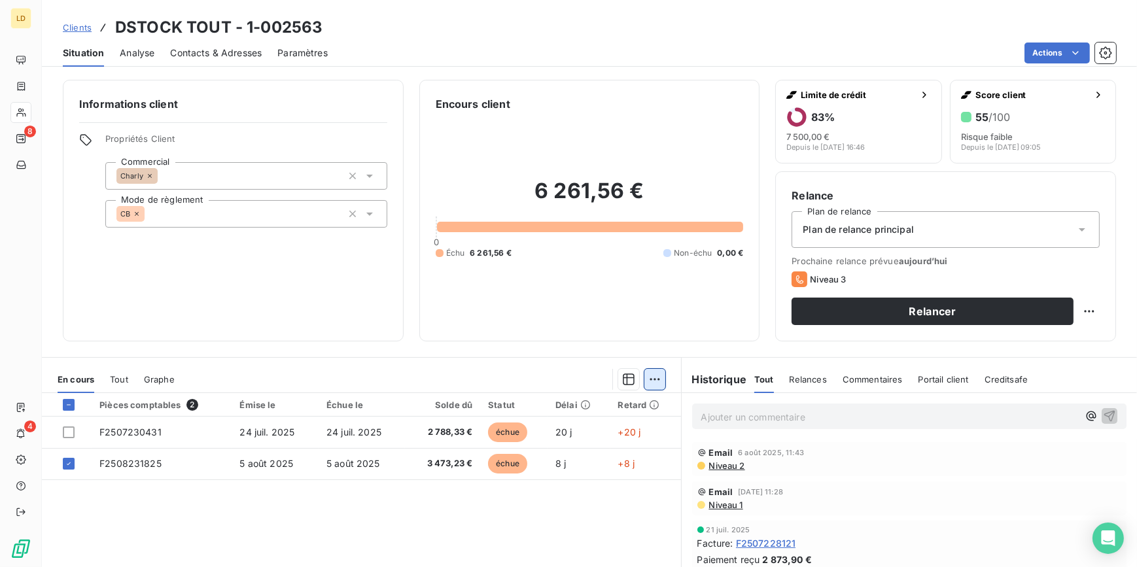
click at [643, 382] on html "LD 8 4 Clients DSTOCK TOUT - 1-002563 Situation Analyse Contacts & Adresses Par…" at bounding box center [568, 283] width 1137 height 567
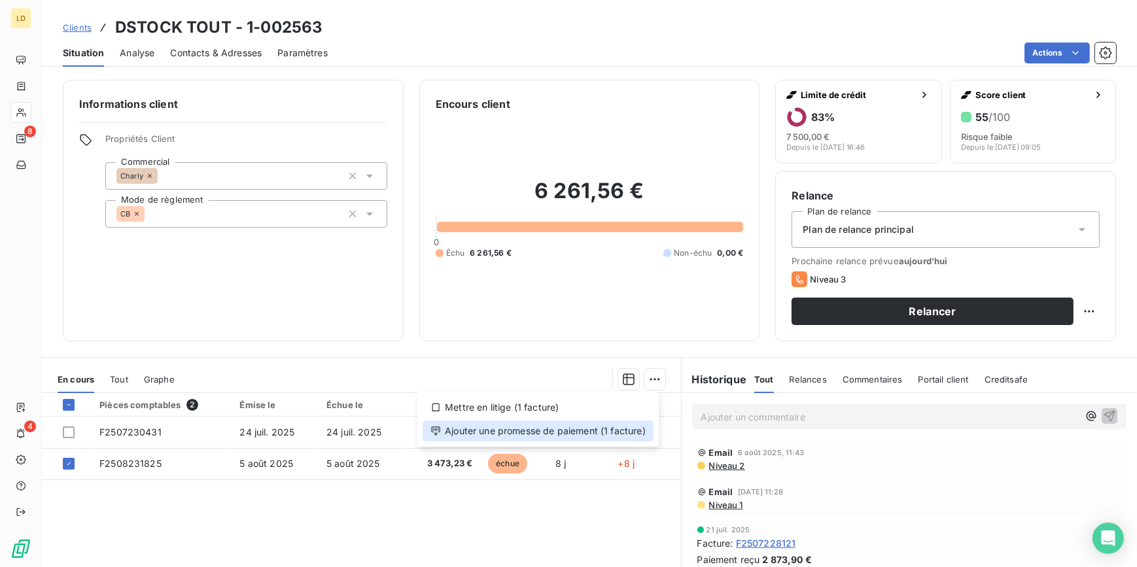
click at [561, 436] on div "Ajouter une promesse de paiement (1 facture)" at bounding box center [538, 431] width 231 height 21
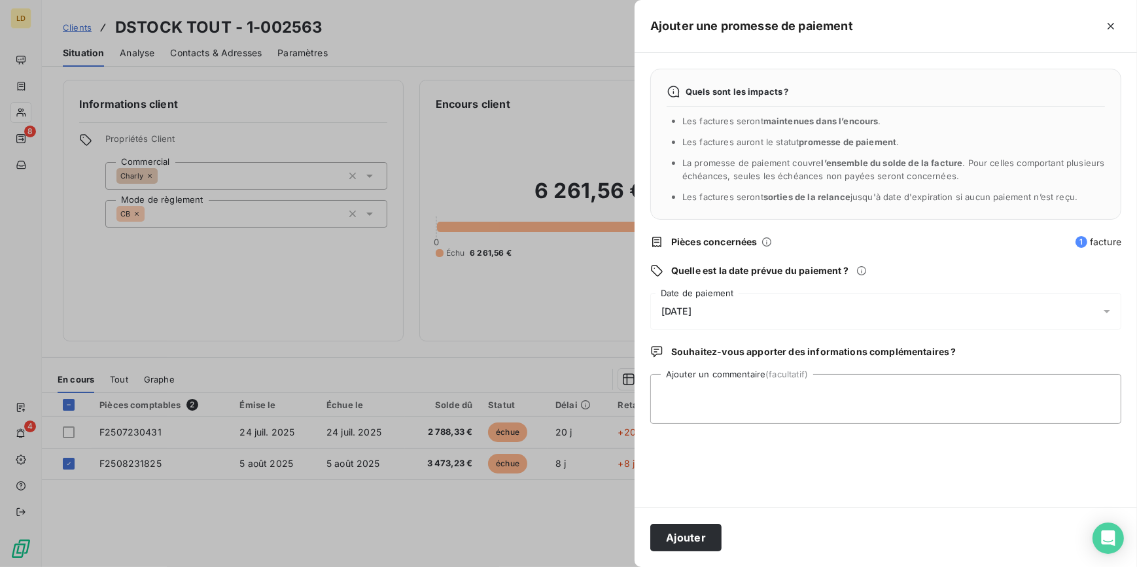
click at [675, 304] on div "14/08/2025" at bounding box center [885, 311] width 471 height 37
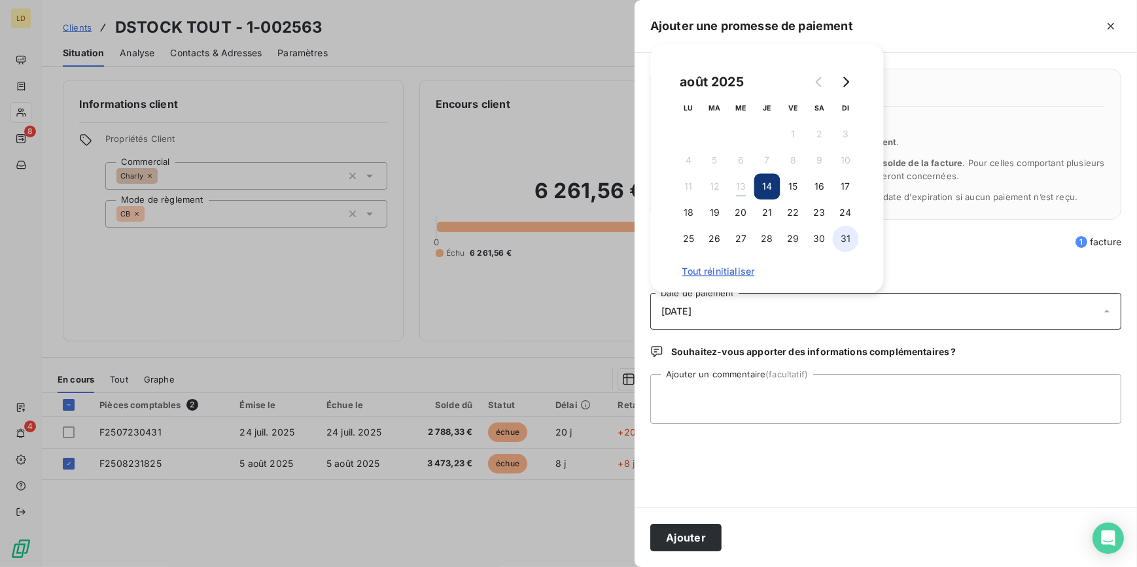
click at [840, 237] on button "31" at bounding box center [846, 239] width 26 height 26
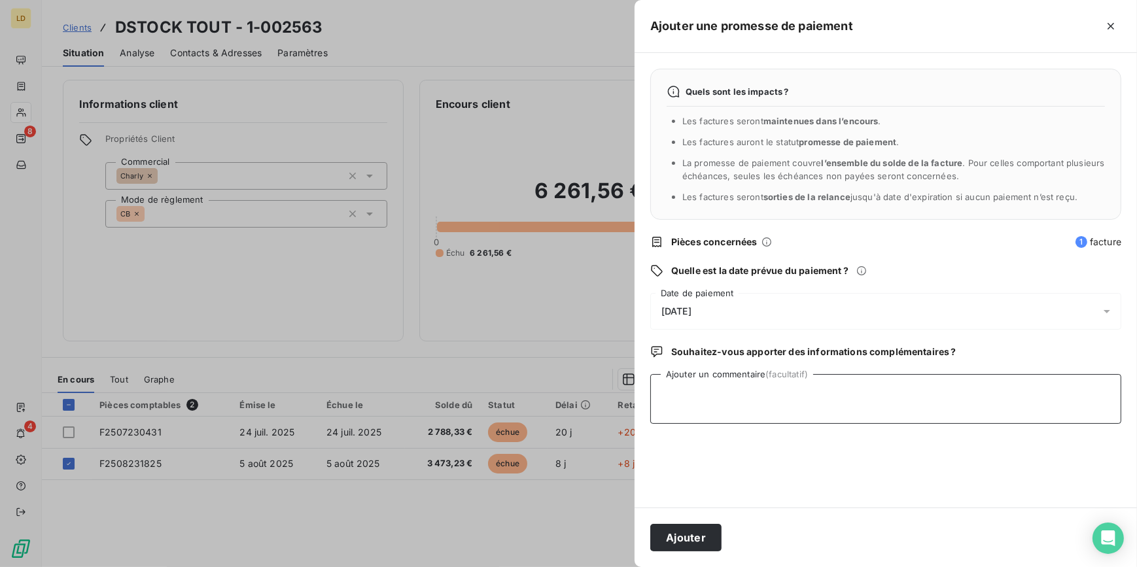
click at [773, 399] on textarea "Ajouter un commentaire (facultatif)" at bounding box center [885, 399] width 471 height 50
type textarea "Client eu au tel tarif pas bon il n'a pas eu les remises, voir avec Charly à so…"
click at [710, 535] on button "Ajouter" at bounding box center [685, 537] width 71 height 27
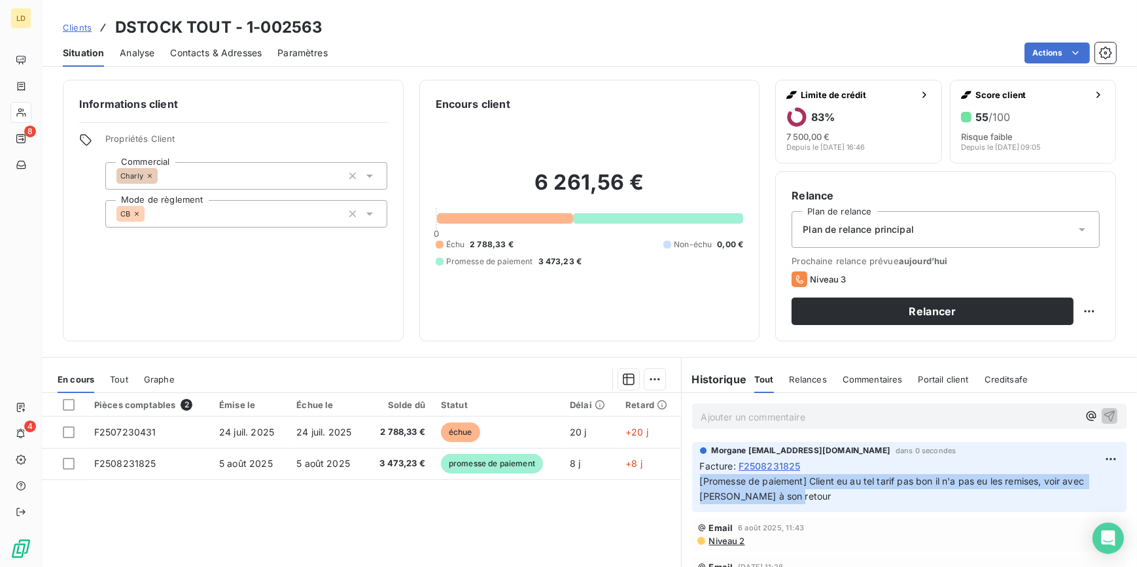
drag, startPoint x: 696, startPoint y: 485, endPoint x: 685, endPoint y: 483, distance: 11.3
click at [685, 483] on div "Morgane morgane.bazire@lvp-distribution.fr dans 0 secondes Facture : F250823182…" at bounding box center [910, 477] width 456 height 75
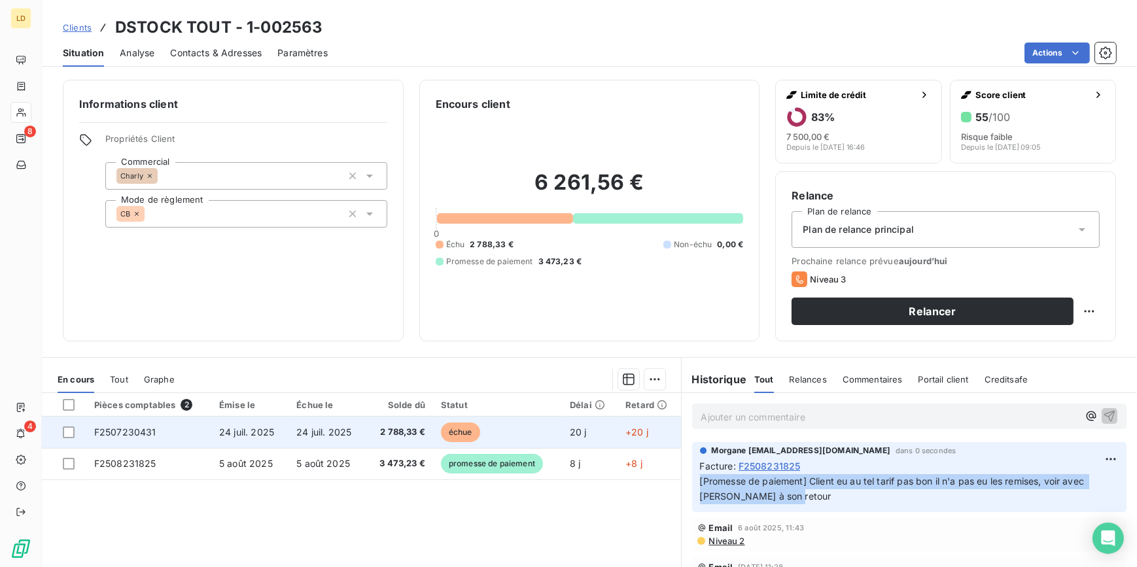
copy span "[Promesse de paiement] Client eu au tel tarif pas bon il n'a pas eu les remises…"
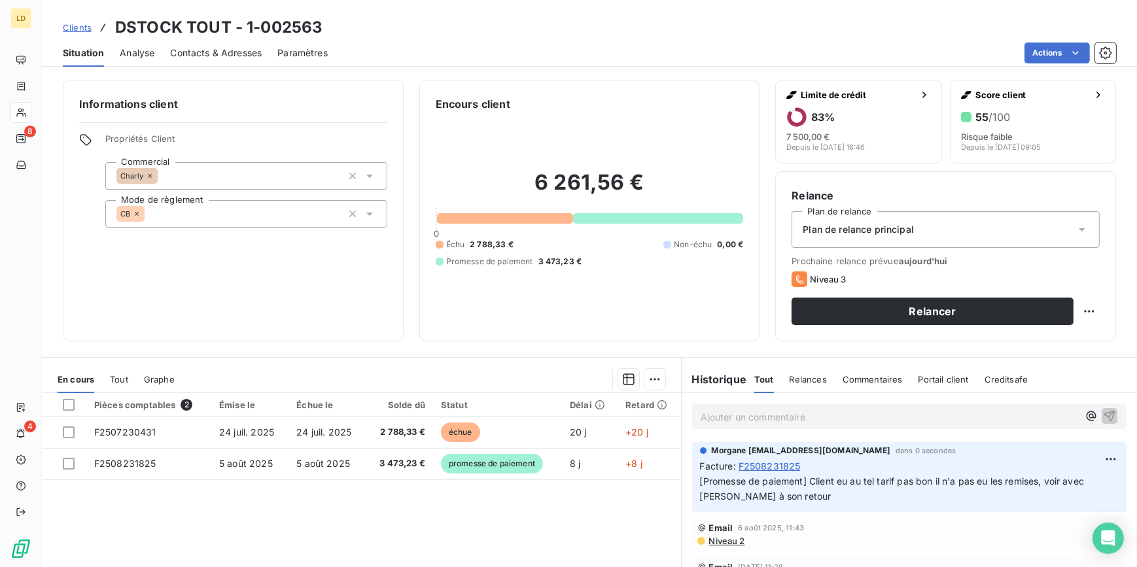
click at [614, 529] on div "Pièces comptables 2 Émise le Échue le Solde dû Statut Délai Retard F2507230431 …" at bounding box center [361, 519] width 639 height 252
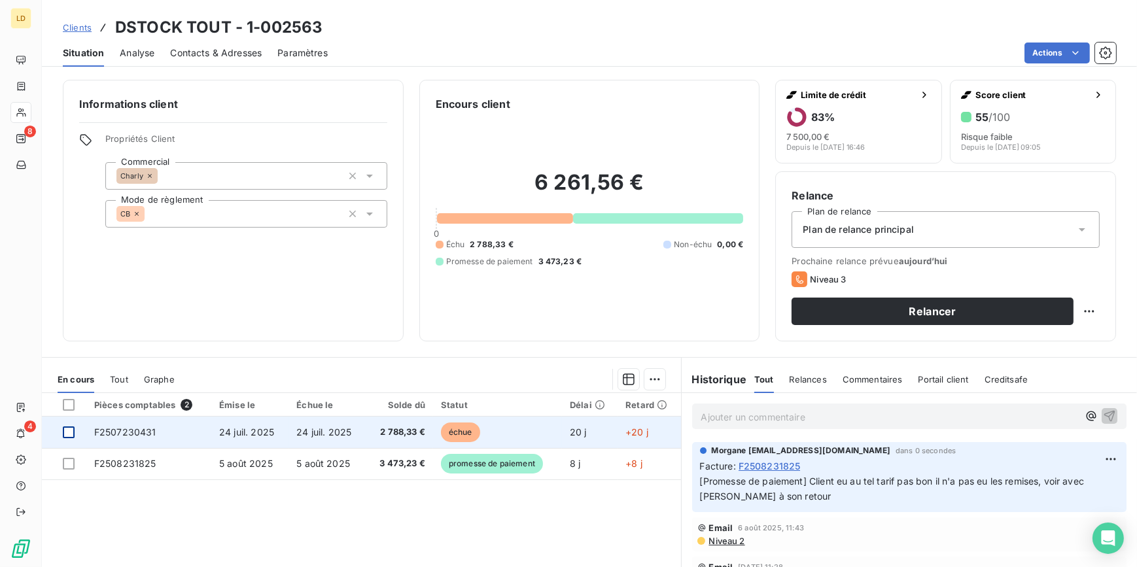
click at [72, 434] on div at bounding box center [69, 433] width 12 height 12
click at [70, 435] on icon at bounding box center [69, 433] width 8 height 8
click at [69, 436] on div at bounding box center [69, 433] width 12 height 12
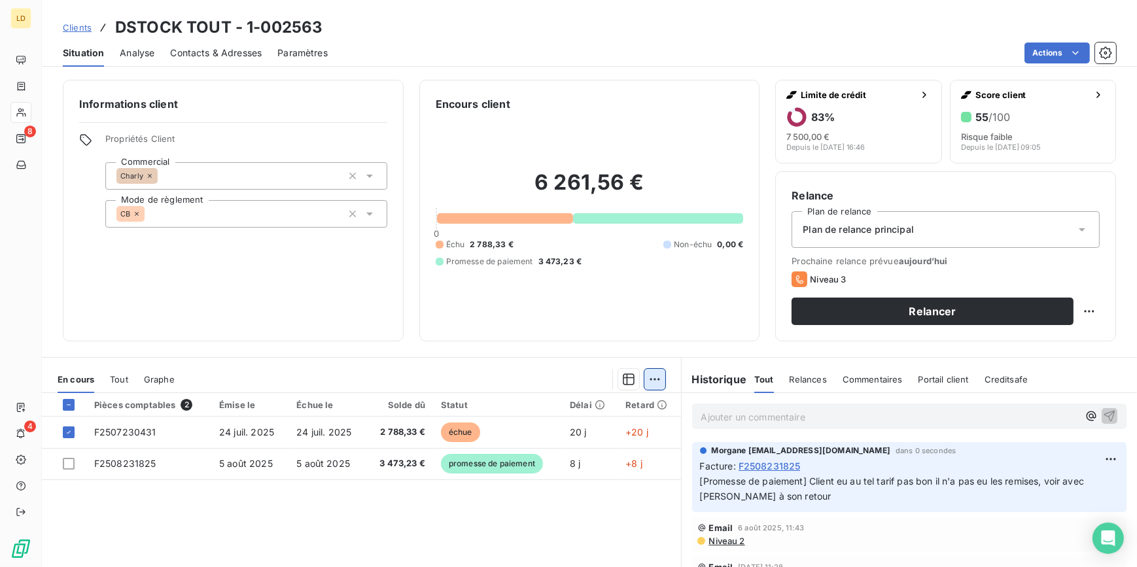
click at [648, 381] on html "LD 8 4 Clients DSTOCK TOUT - 1-002563 Situation Analyse Contacts & Adresses Par…" at bounding box center [568, 283] width 1137 height 567
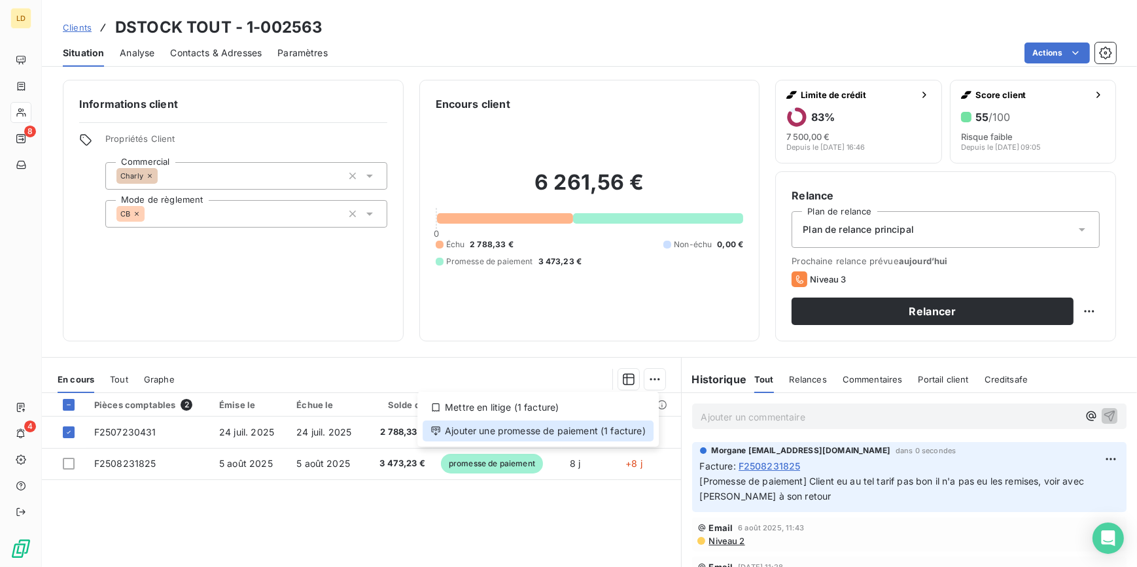
click at [616, 430] on div "Ajouter une promesse de paiement (1 facture)" at bounding box center [538, 431] width 231 height 21
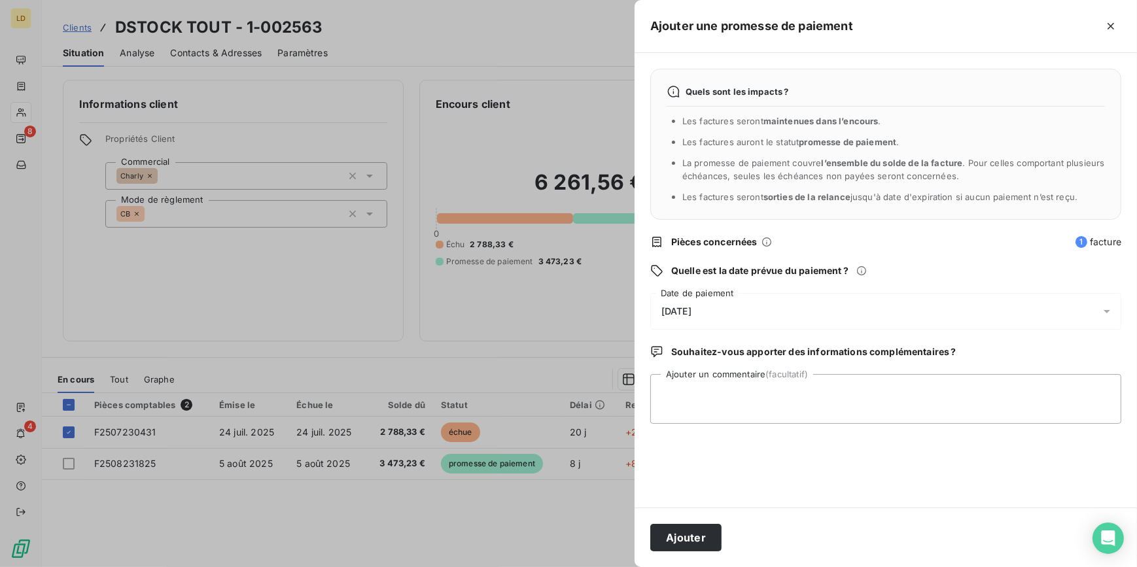
click at [688, 316] on span "14/08/2025" at bounding box center [677, 311] width 30 height 10
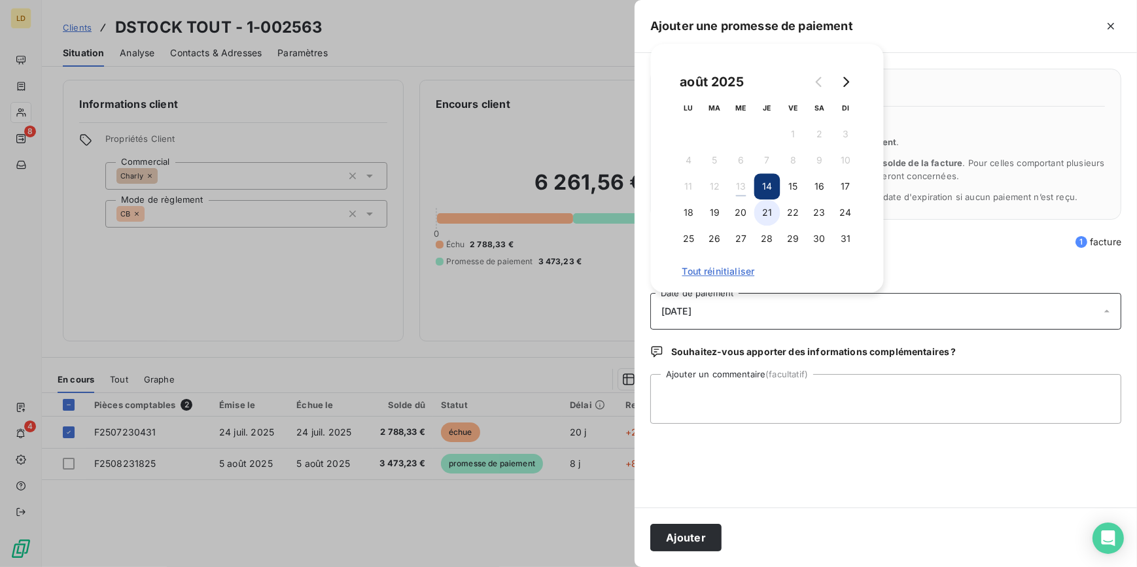
click at [775, 211] on button "21" at bounding box center [767, 213] width 26 height 26
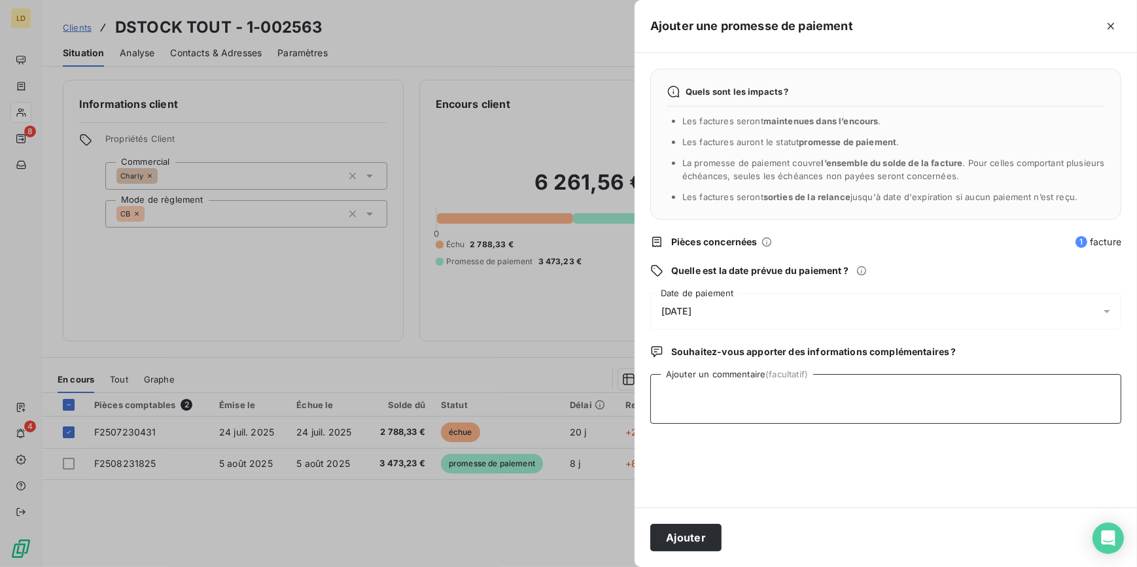
click at [747, 385] on textarea "Ajouter un commentaire (facultatif)" at bounding box center [885, 399] width 471 height 50
drag, startPoint x: 1093, startPoint y: 386, endPoint x: 641, endPoint y: 380, distance: 452.9
click at [630, 567] on div "Ajouter une promesse de paiement Quels sont les impacts ? Les factures seront m…" at bounding box center [568, 567] width 1137 height 0
type textarea "Client eu au tel la compta était en vacances, il va voir avec la compta pour me…"
click at [700, 302] on div "21/08/2025" at bounding box center [885, 311] width 471 height 37
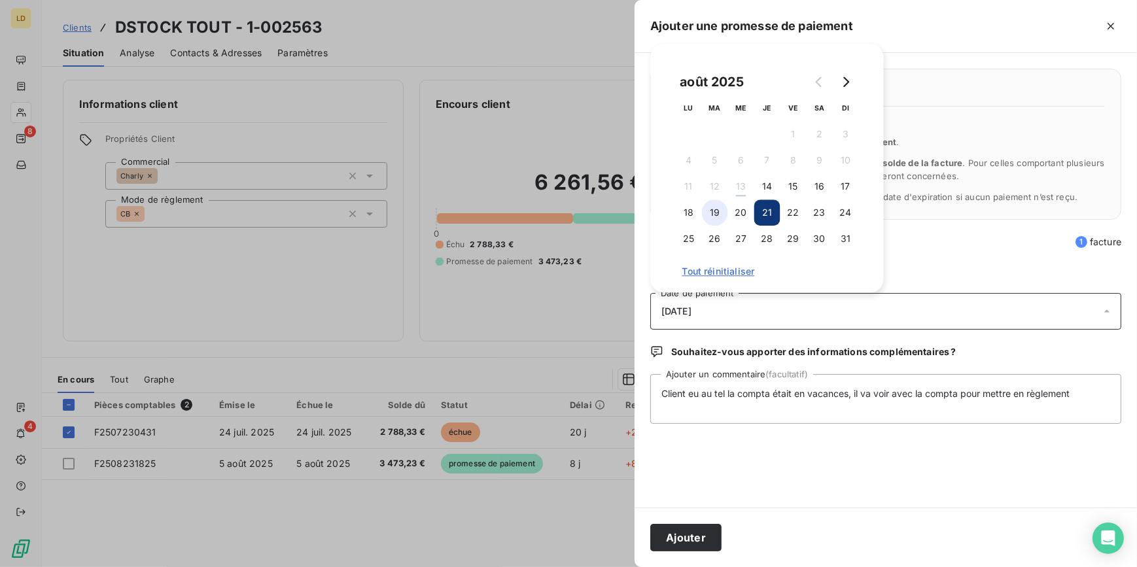
click at [713, 207] on button "19" at bounding box center [715, 213] width 26 height 26
click at [677, 541] on button "Ajouter" at bounding box center [685, 537] width 71 height 27
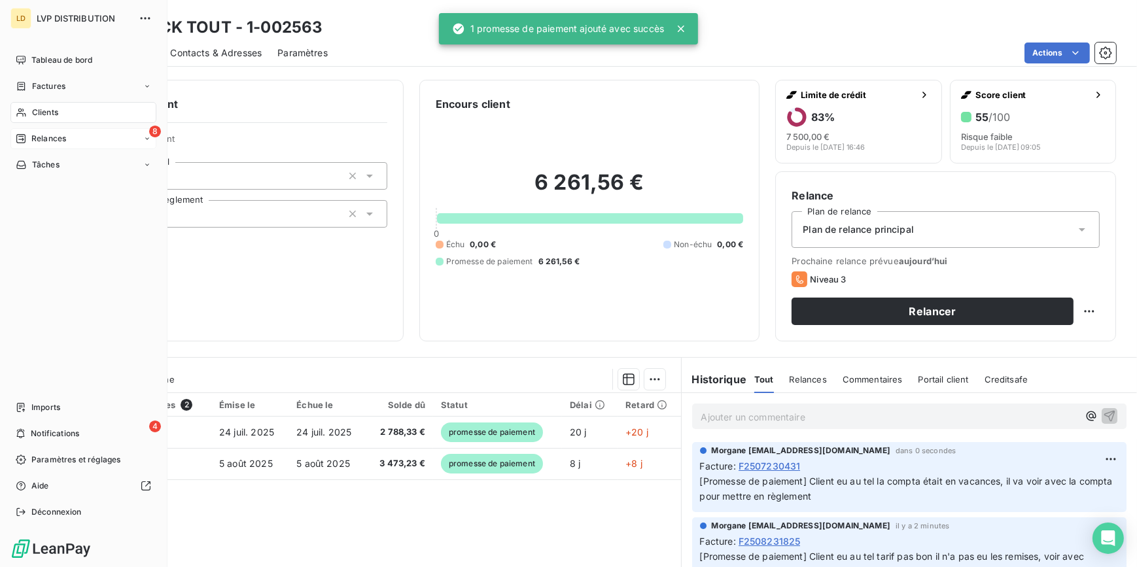
click at [50, 135] on span "Relances" at bounding box center [48, 139] width 35 height 12
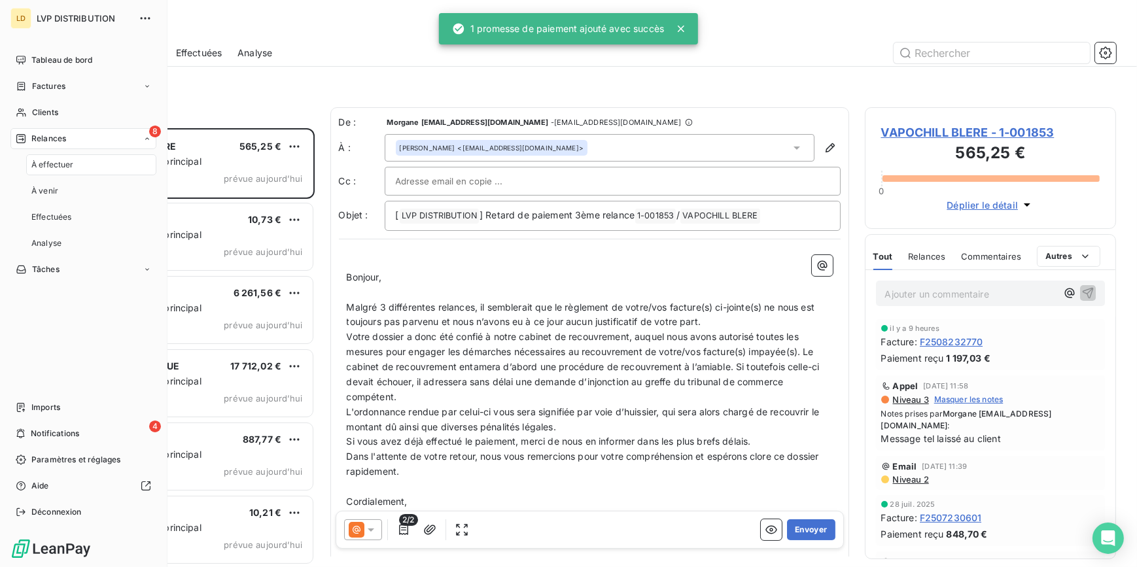
scroll to position [431, 242]
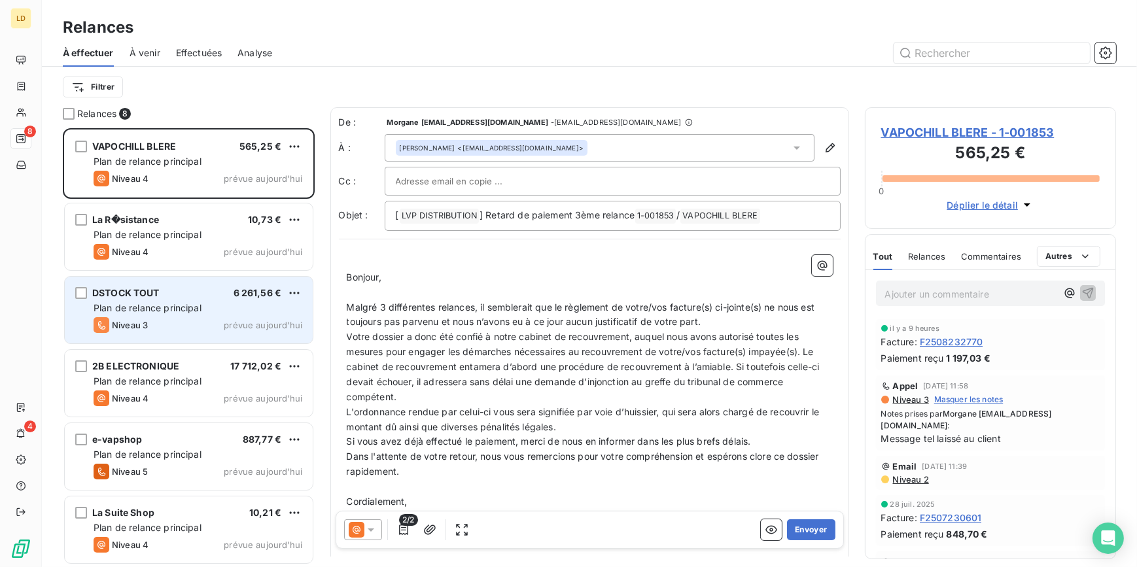
click at [170, 314] on div "Plan de relance principal" at bounding box center [198, 308] width 209 height 13
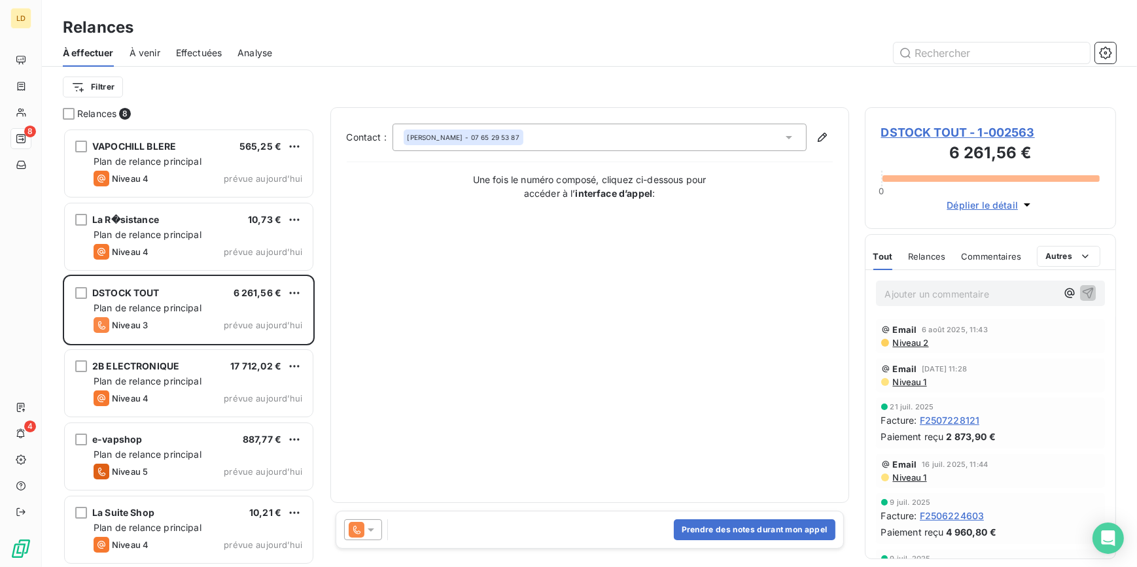
click at [733, 542] on div "Prendre des notes durant mon appel" at bounding box center [590, 530] width 508 height 38
click at [747, 531] on button "Prendre des notes durant mon appel" at bounding box center [755, 530] width 162 height 21
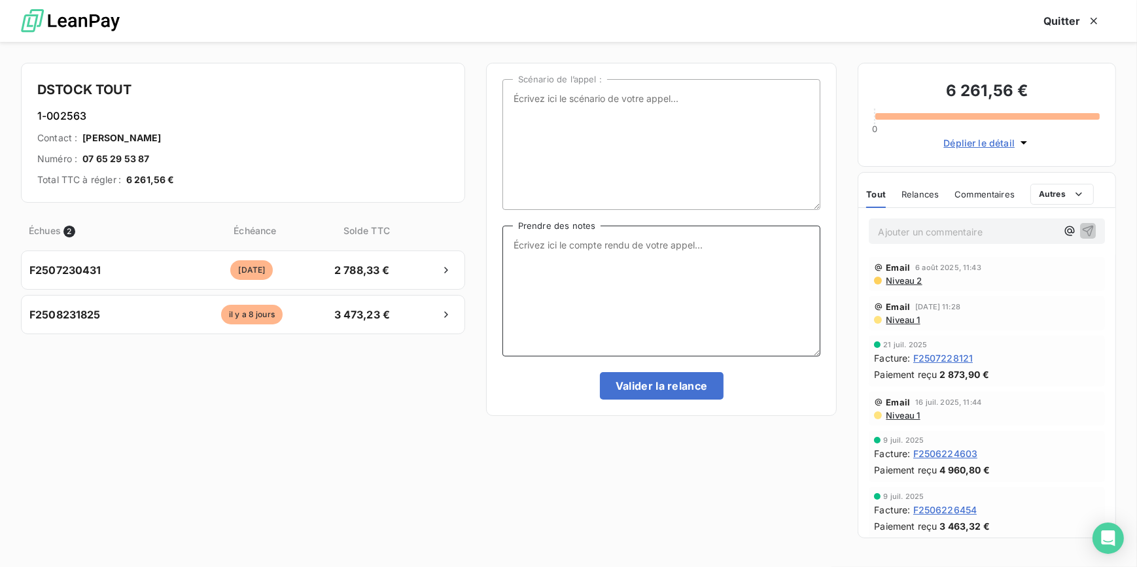
click at [590, 269] on textarea "Prendre des notes" at bounding box center [662, 291] width 319 height 131
paste textarea "Client eu au tel la compta était en vacances, il va voir avec la compta pour me…"
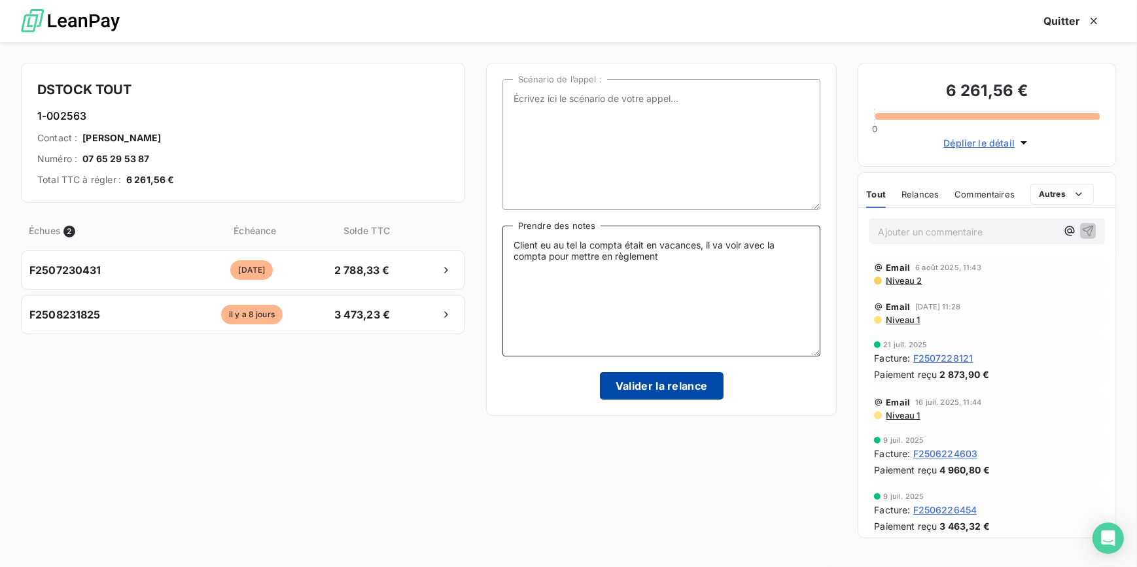
type textarea "Client eu au tel la compta était en vacances, il va voir avec la compta pour me…"
click at [671, 389] on button "Valider la relance" at bounding box center [662, 385] width 124 height 27
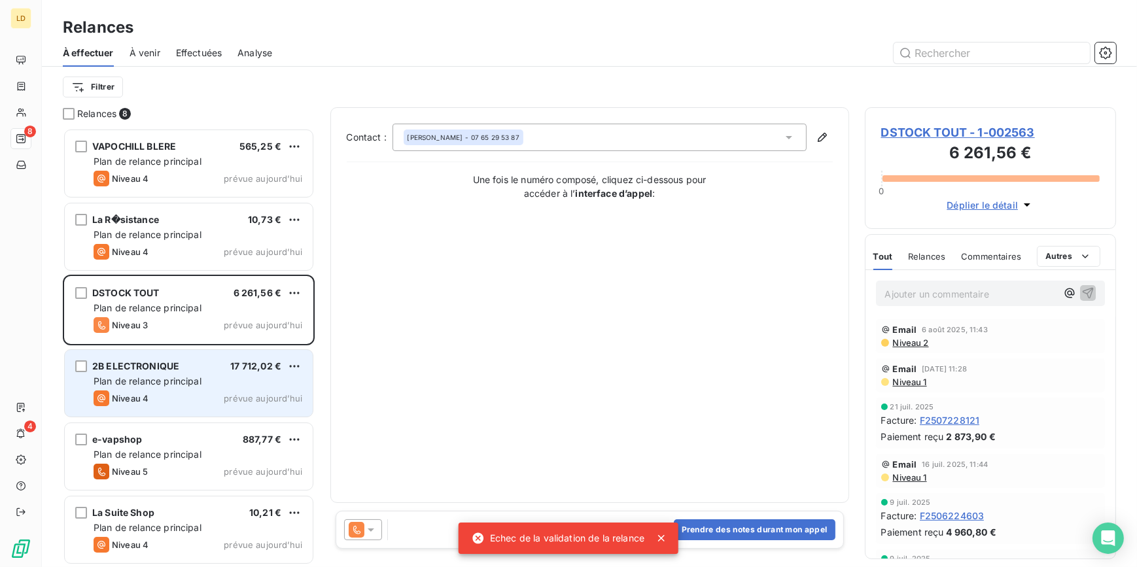
click at [188, 395] on div "Niveau 4 prévue aujourd’hui" at bounding box center [198, 399] width 209 height 16
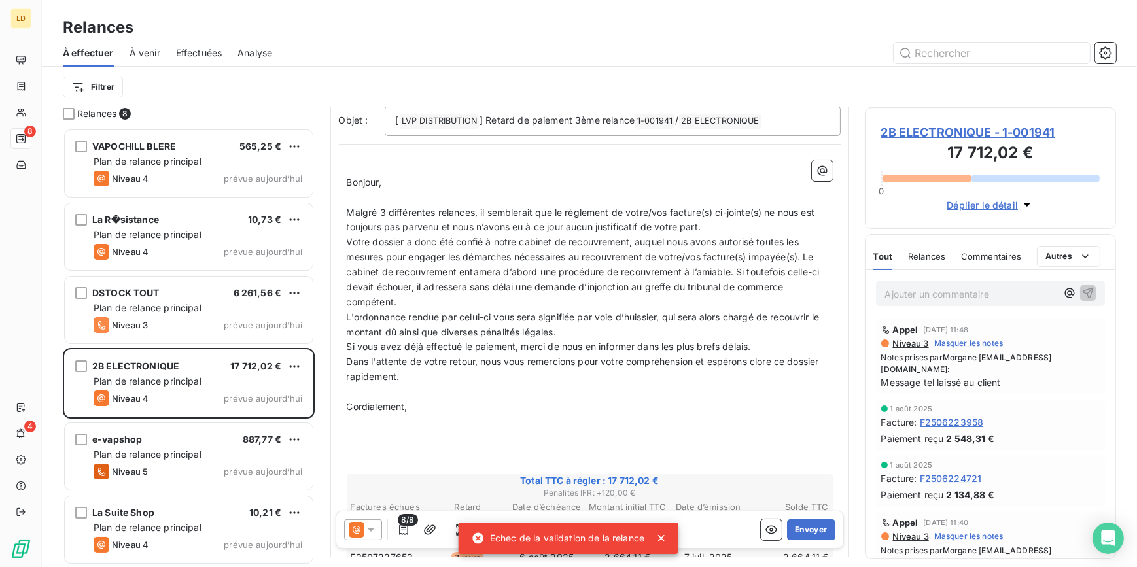
scroll to position [119, 0]
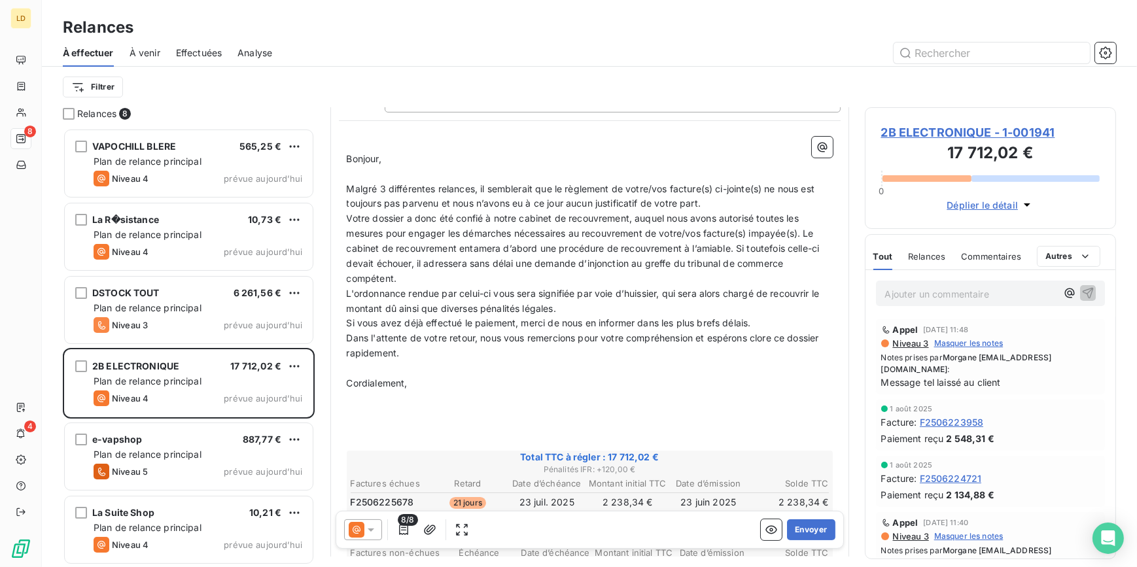
click at [362, 525] on icon at bounding box center [357, 530] width 16 height 16
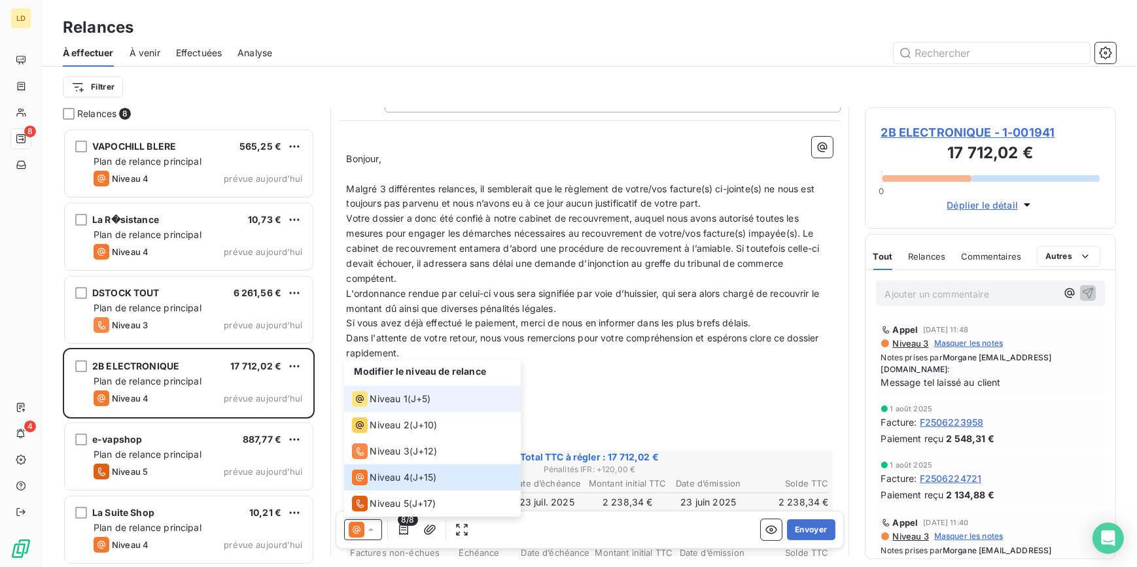
click at [398, 408] on li "Niveau 1 ( J+5 )" at bounding box center [432, 399] width 177 height 26
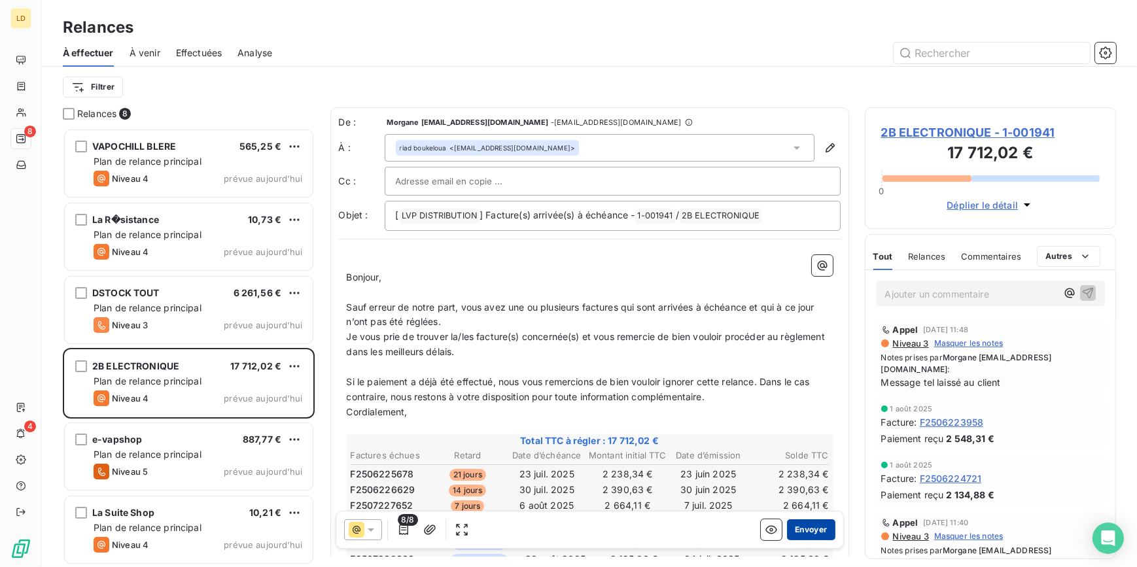
click at [808, 527] on button "Envoyer" at bounding box center [811, 530] width 48 height 21
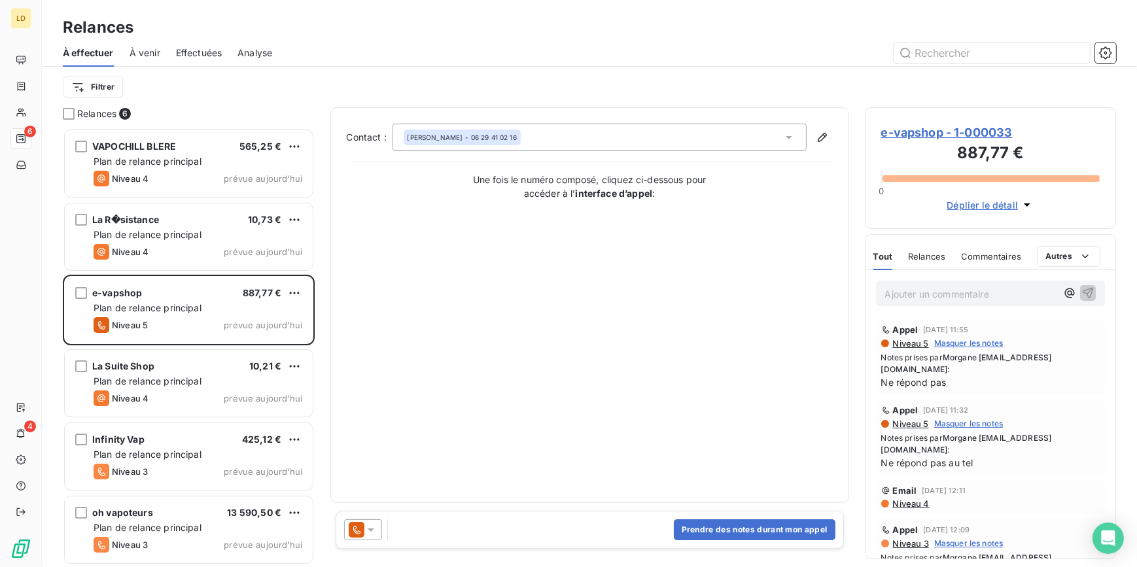
click at [382, 531] on div at bounding box center [366, 530] width 44 height 21
click at [374, 531] on icon at bounding box center [370, 529] width 13 height 13
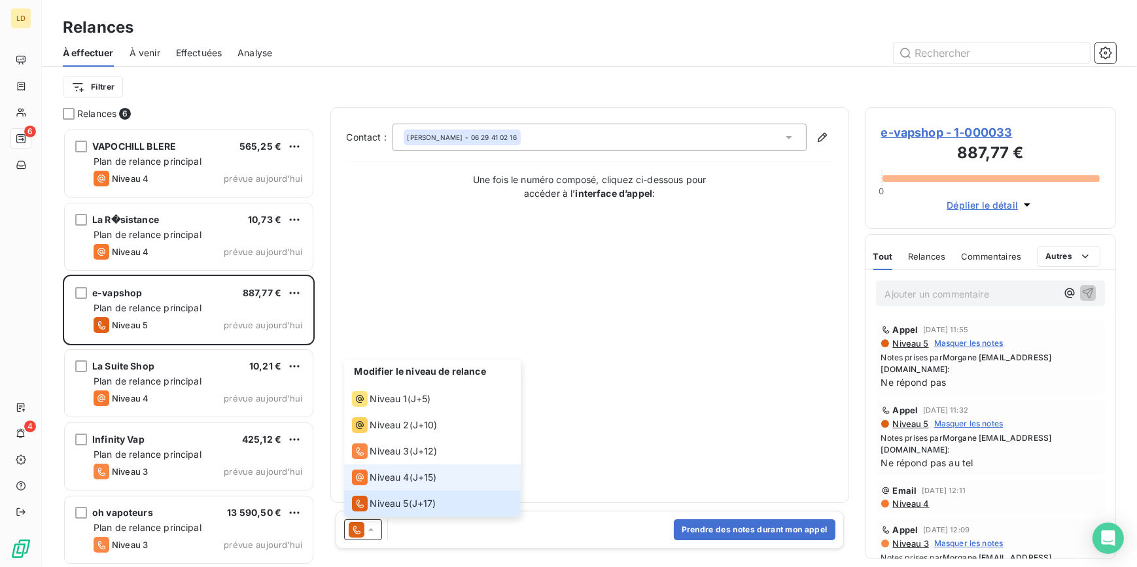
click at [433, 471] on span "J+15 )" at bounding box center [425, 477] width 24 height 13
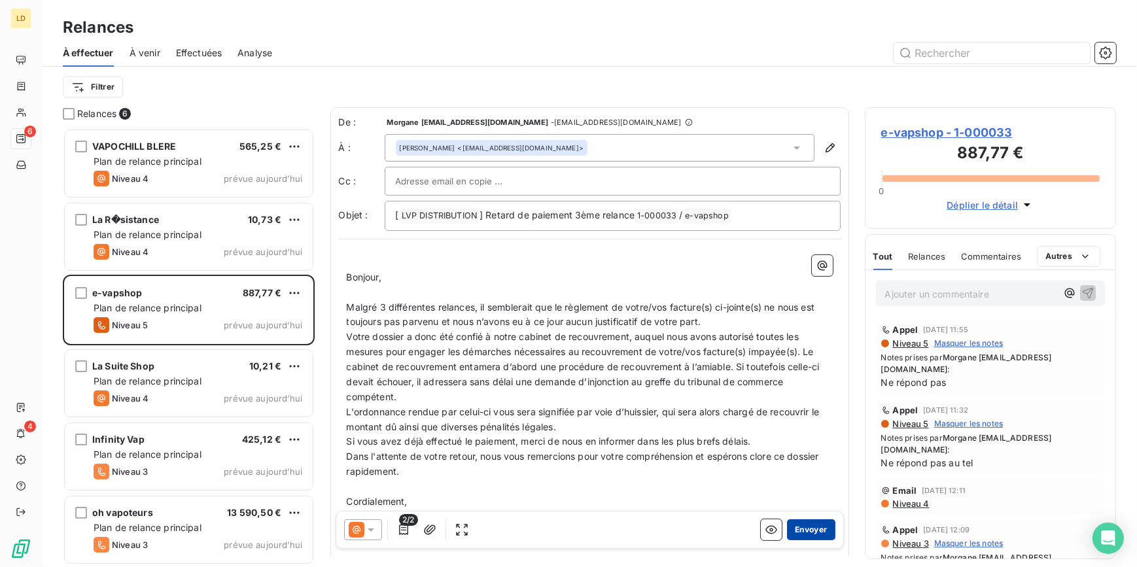
click at [798, 532] on button "Envoyer" at bounding box center [811, 530] width 48 height 21
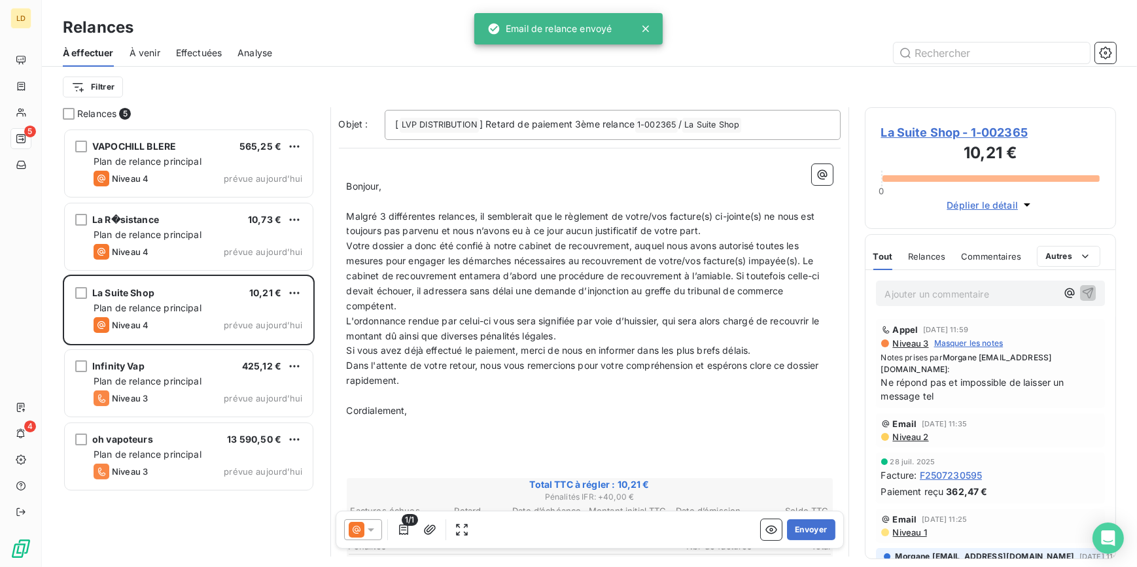
scroll to position [119, 0]
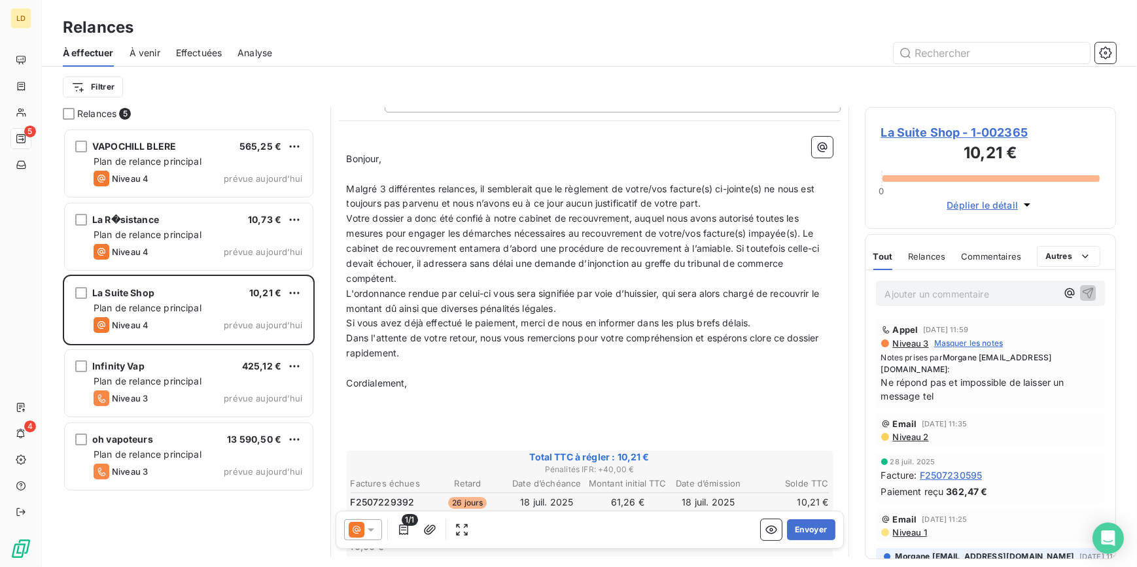
click at [370, 540] on div at bounding box center [363, 530] width 38 height 21
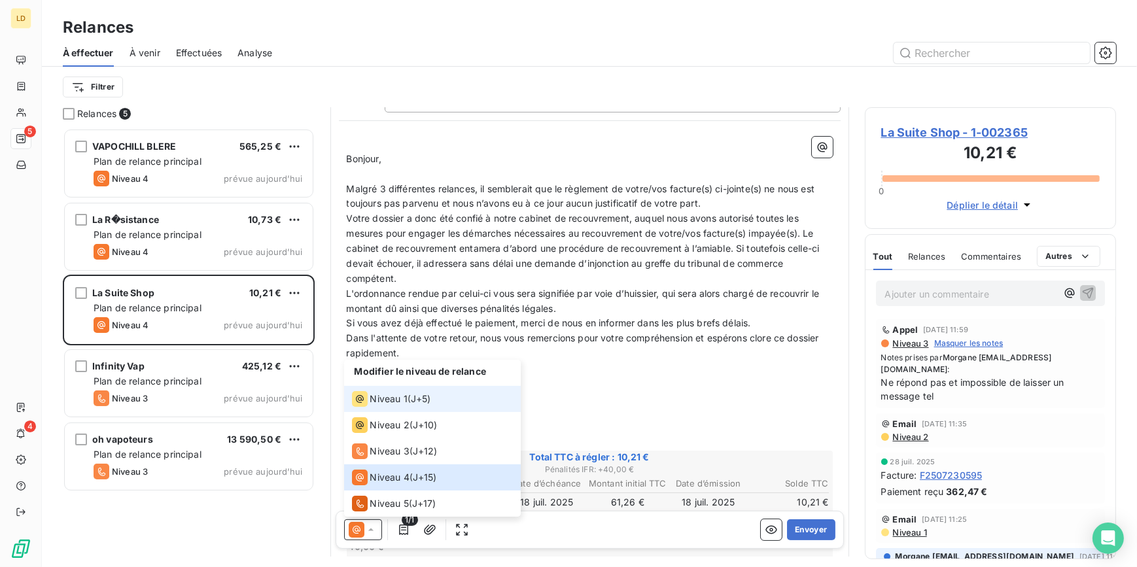
click at [374, 404] on span "Niveau 1" at bounding box center [388, 399] width 37 height 13
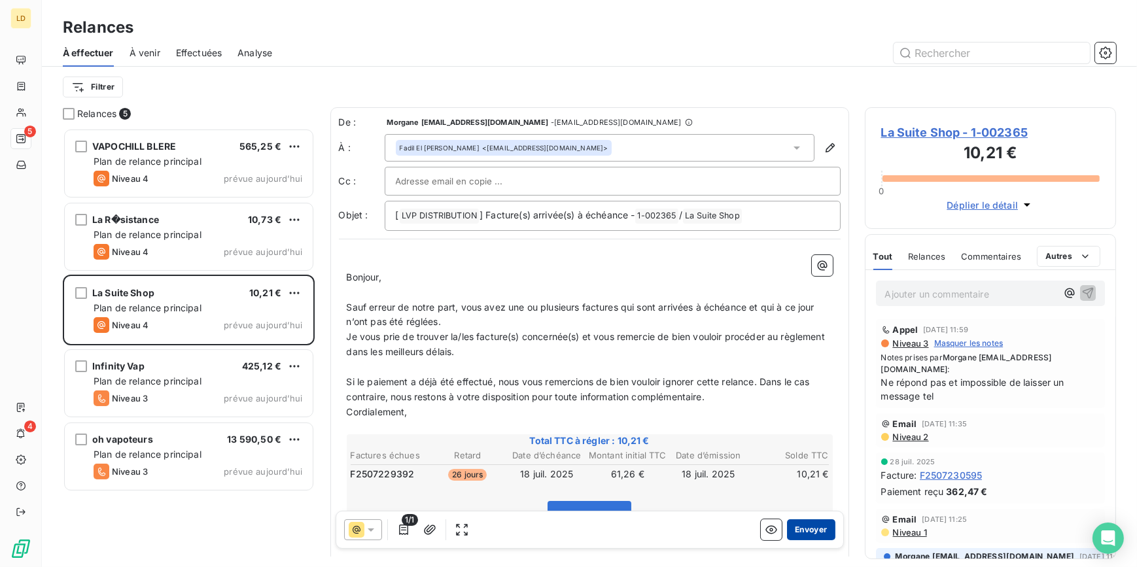
click at [802, 526] on button "Envoyer" at bounding box center [811, 530] width 48 height 21
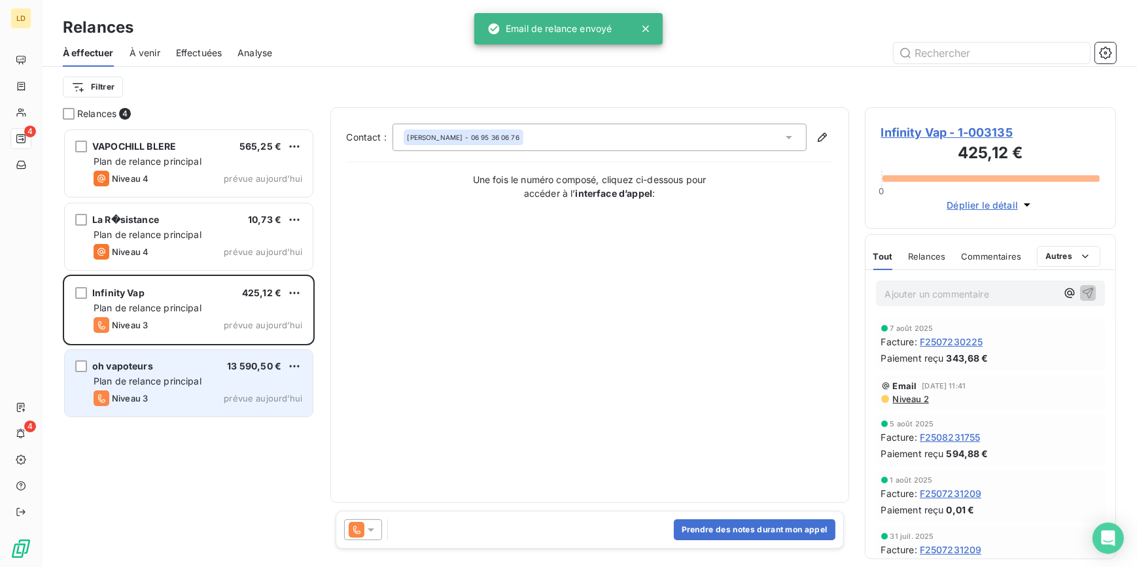
click at [207, 374] on div "oh vapoteurs 13 590,50 € Plan de relance principal Niveau 3 prévue aujourd’hui" at bounding box center [189, 383] width 248 height 67
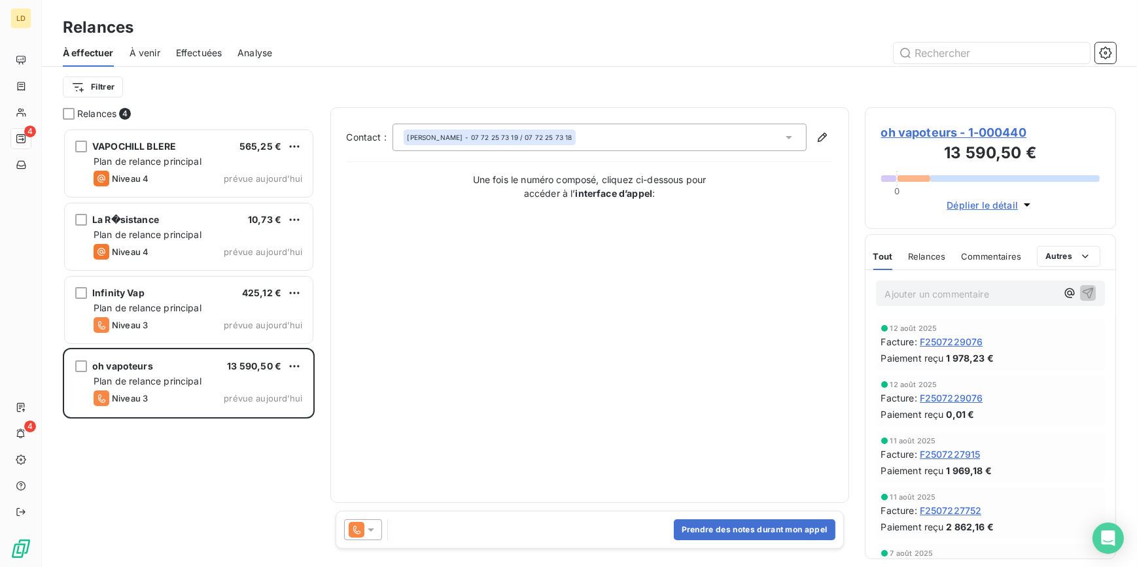
drag, startPoint x: 390, startPoint y: 525, endPoint x: 368, endPoint y: 524, distance: 22.3
click at [390, 525] on div "Prendre des notes durant mon appel" at bounding box center [590, 530] width 508 height 38
click at [366, 524] on icon at bounding box center [370, 529] width 13 height 13
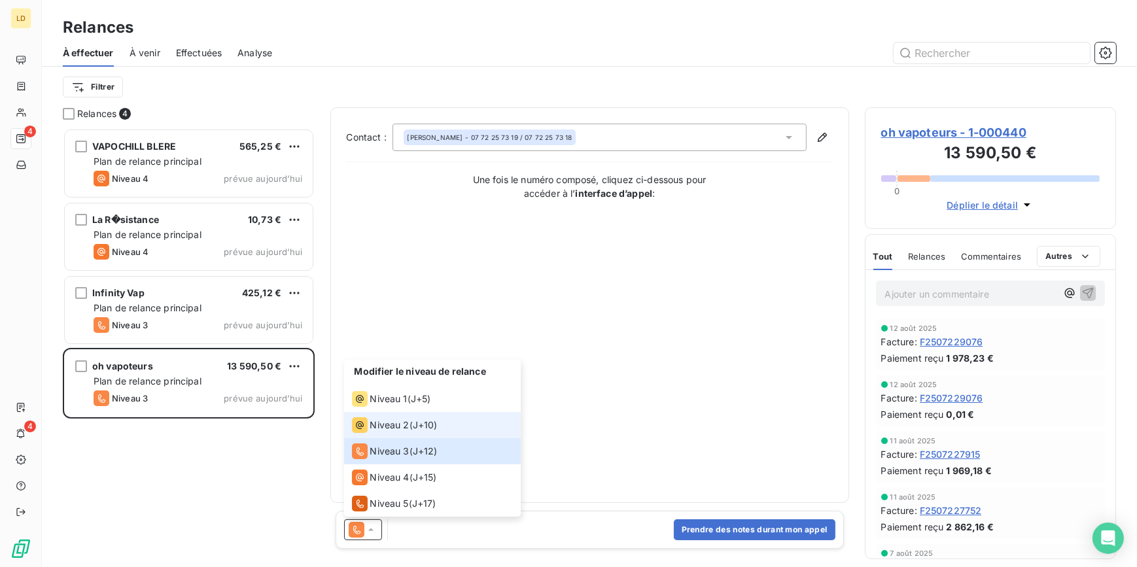
click at [386, 431] on span "Niveau 2" at bounding box center [389, 425] width 39 height 13
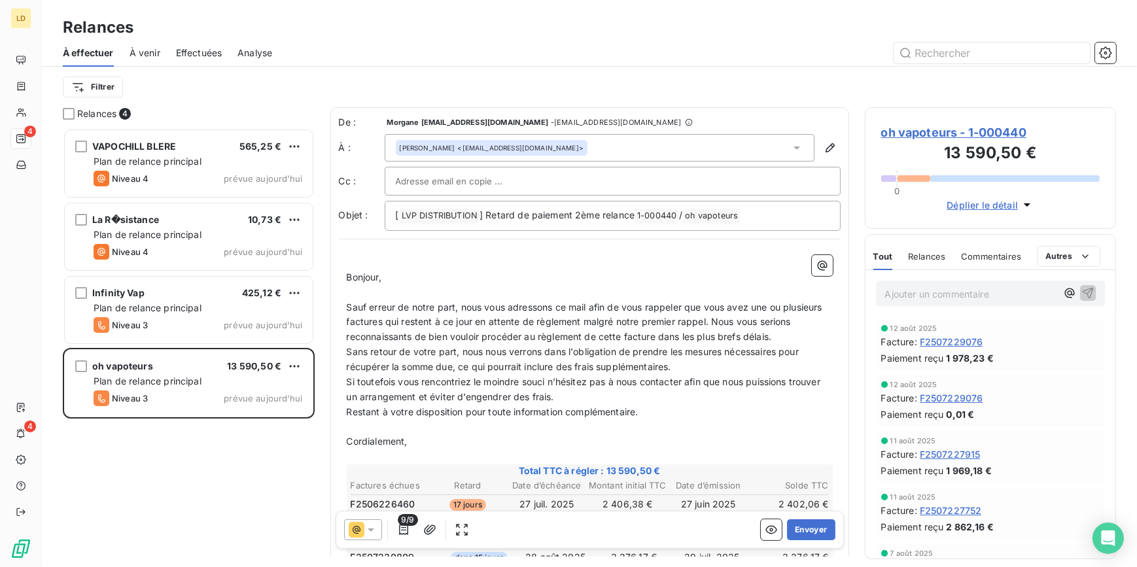
click at [374, 531] on icon at bounding box center [370, 529] width 13 height 13
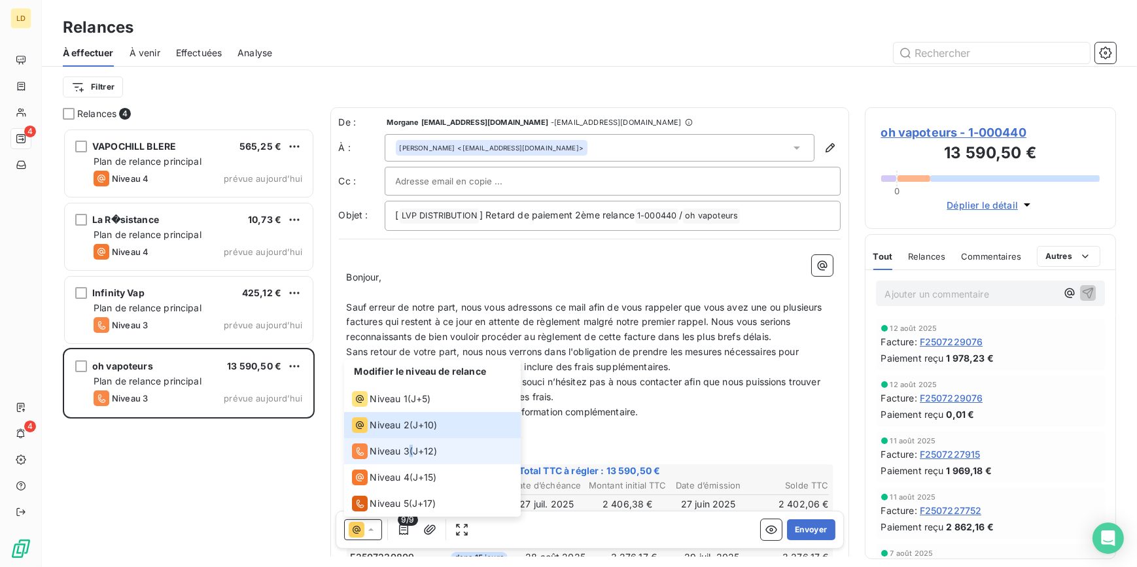
click at [414, 456] on div "Niveau 3 ( J+12 )" at bounding box center [395, 452] width 86 height 16
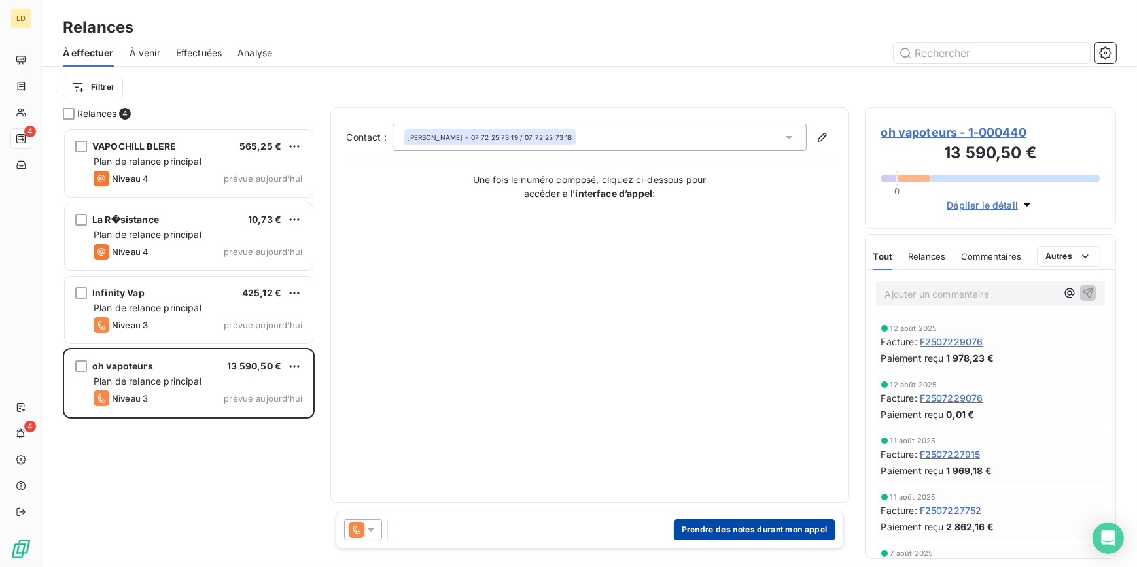
click at [730, 530] on button "Prendre des notes durant mon appel" at bounding box center [755, 530] width 162 height 21
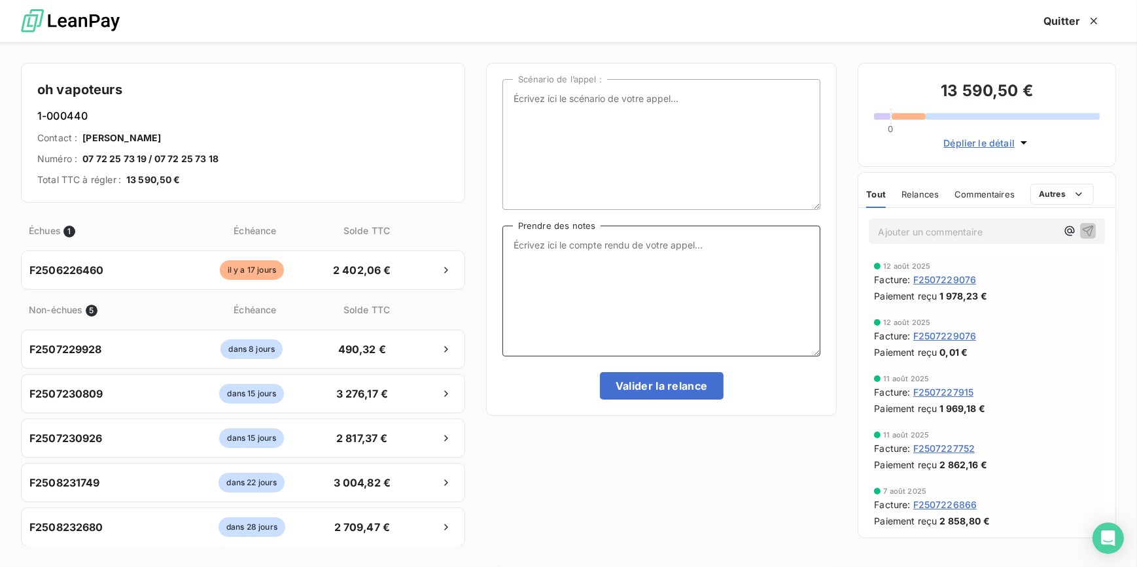
click at [649, 297] on textarea "Prendre des notes" at bounding box center [662, 291] width 319 height 131
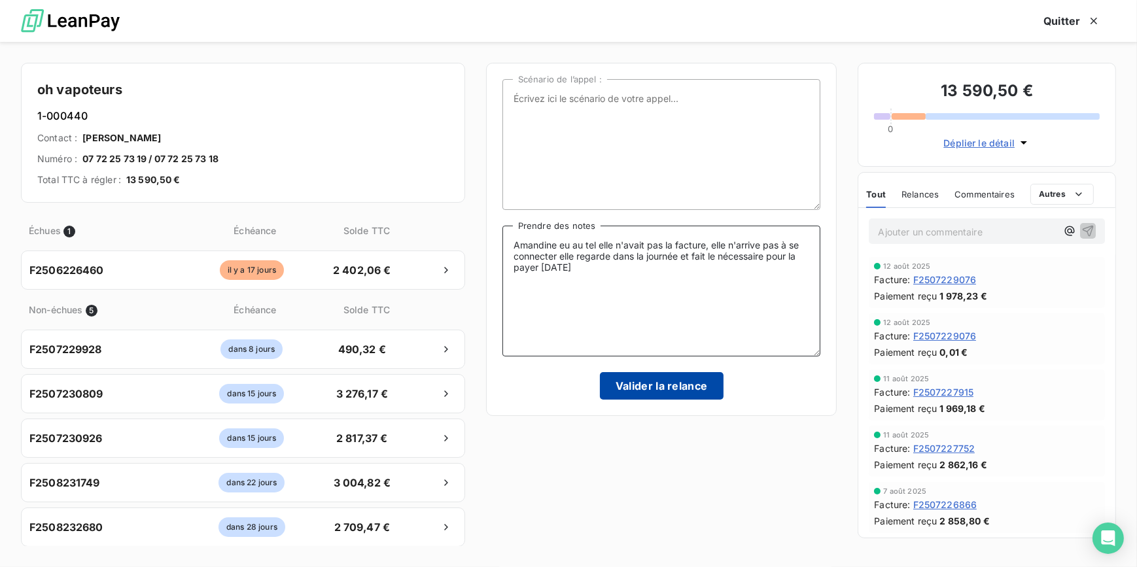
type textarea "Amandine eu au tel elle n'avait pas la facture, elle n'arrive pas à se connecte…"
click at [633, 381] on button "Valider la relance" at bounding box center [662, 385] width 124 height 27
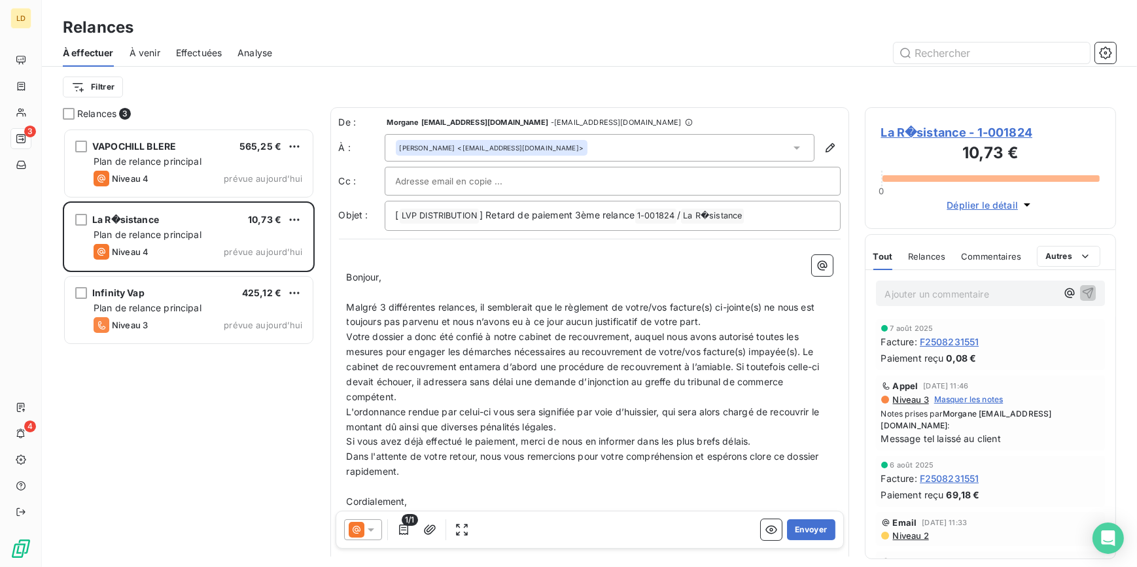
click at [147, 54] on span "À venir" at bounding box center [145, 52] width 31 height 13
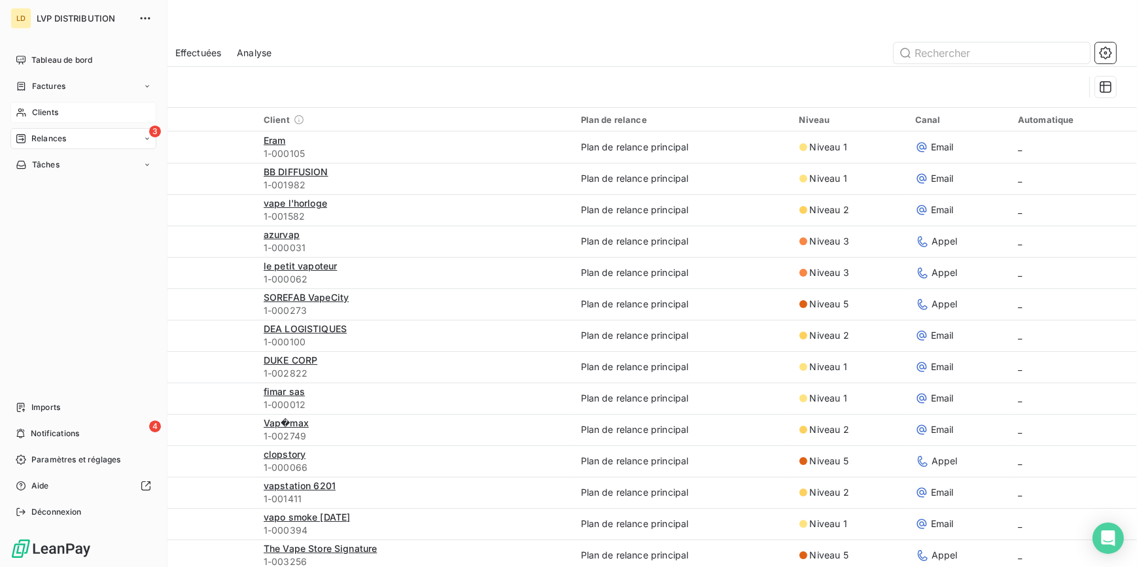
click at [41, 116] on span "Clients" at bounding box center [45, 113] width 26 height 12
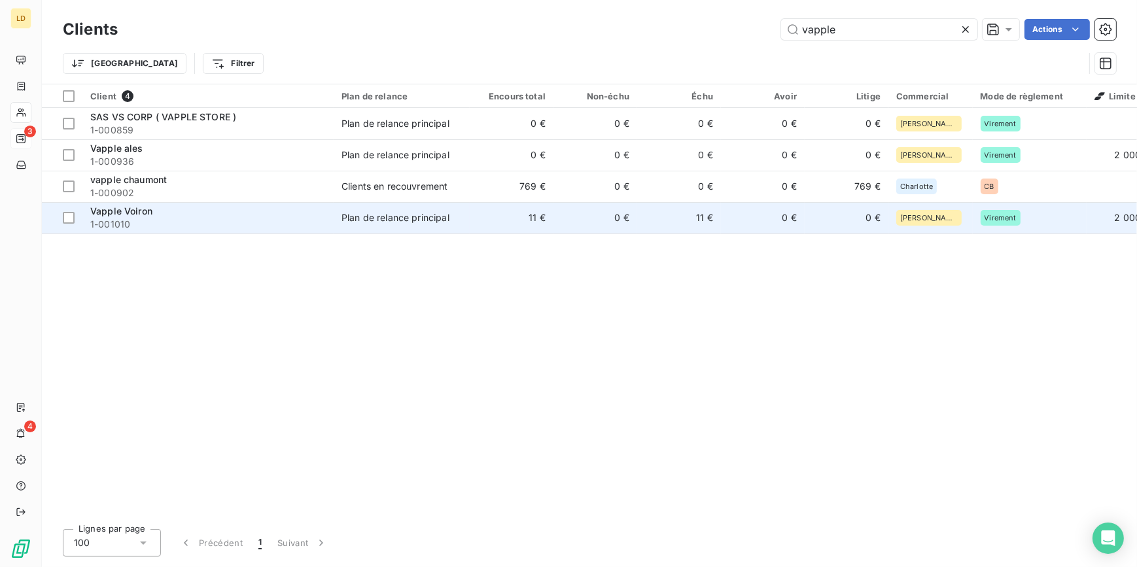
type input "vapple"
click at [213, 217] on div "Vapple Voiron" at bounding box center [208, 211] width 236 height 13
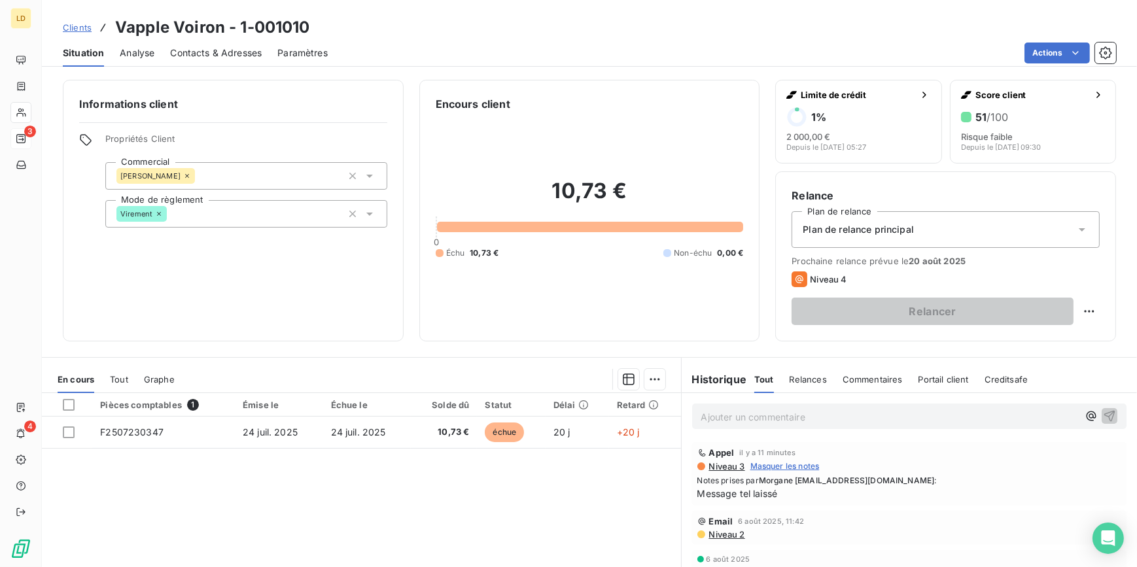
click at [259, 55] on span "Contacts & Adresses" at bounding box center [216, 52] width 92 height 13
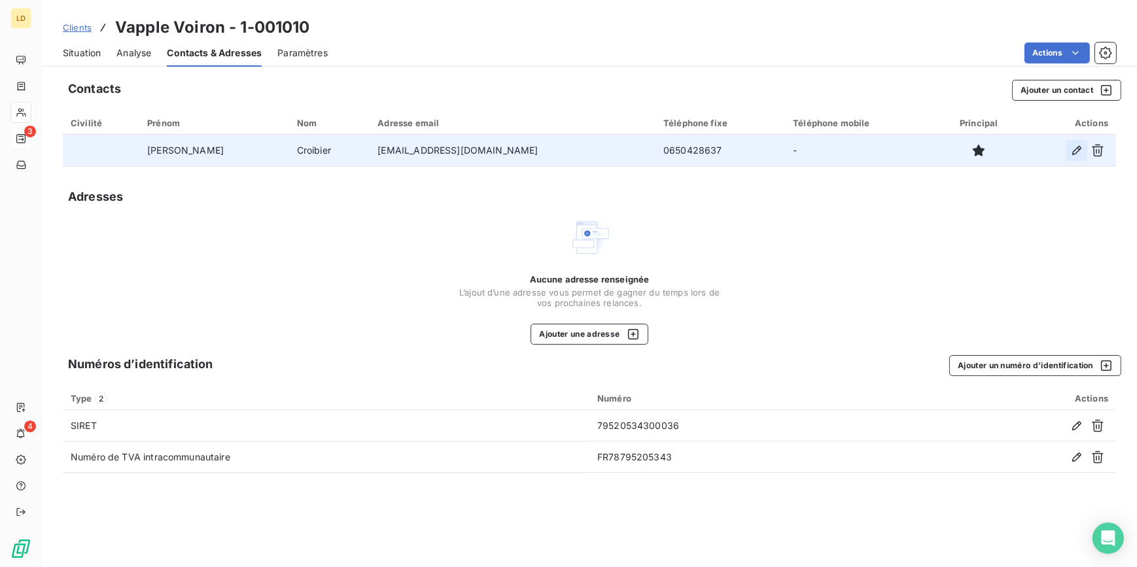
click at [1083, 147] on icon "button" at bounding box center [1077, 150] width 13 height 13
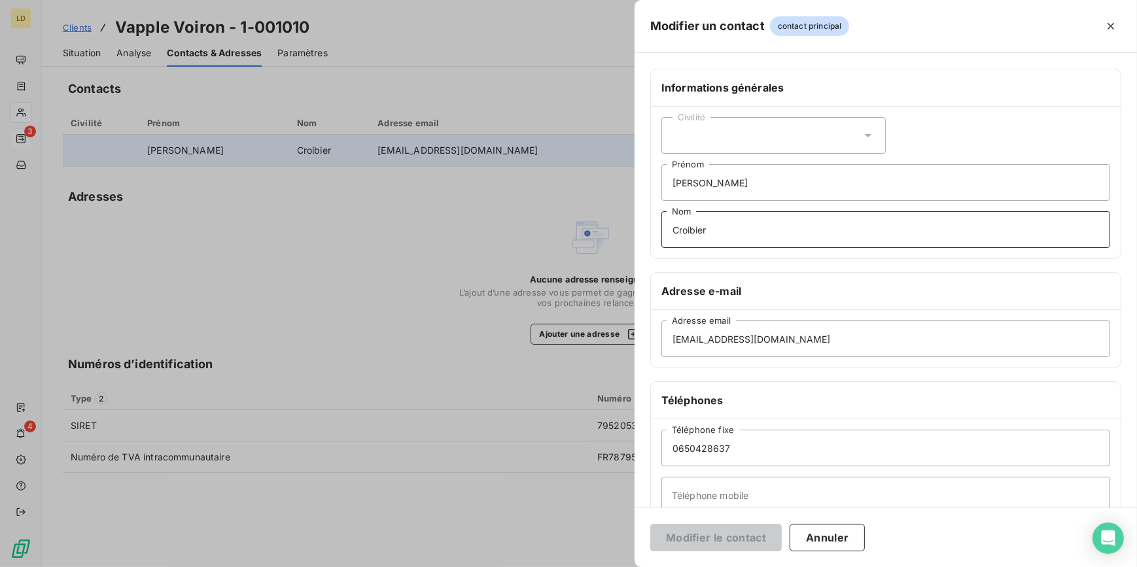
drag, startPoint x: 756, startPoint y: 234, endPoint x: 565, endPoint y: 208, distance: 193.5
click at [565, 567] on div "Modifier un contact contact principal Informations générales Civilité Jerome Pr…" at bounding box center [568, 567] width 1137 height 0
drag, startPoint x: 725, startPoint y: 183, endPoint x: 658, endPoint y: 174, distance: 67.3
click at [658, 174] on div "Civilité Jerome Prénom Nom" at bounding box center [886, 183] width 470 height 152
drag, startPoint x: 742, startPoint y: 448, endPoint x: 518, endPoint y: 433, distance: 224.9
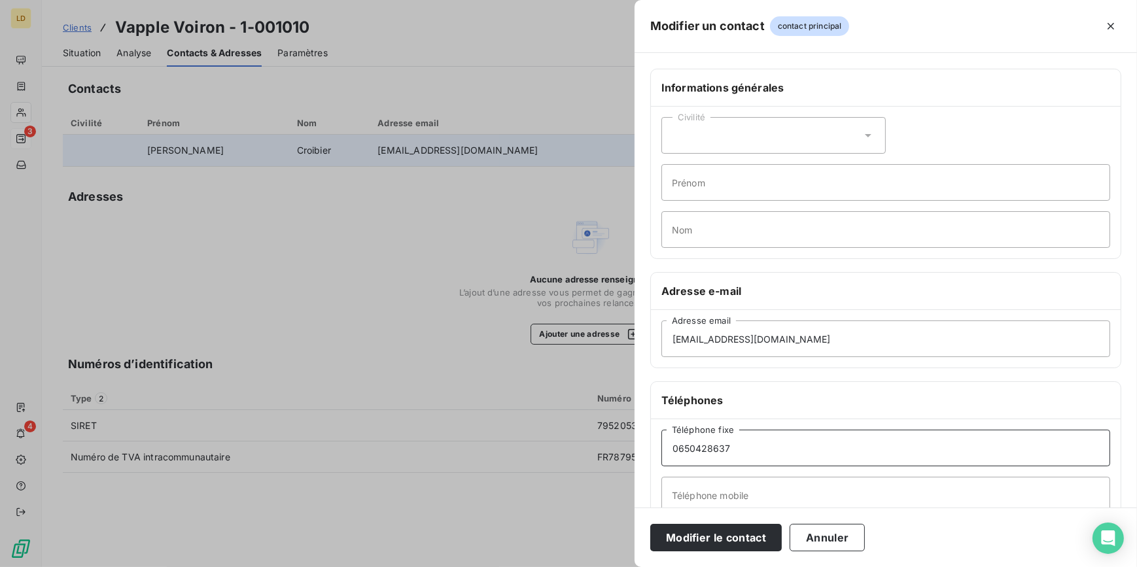
click at [518, 567] on div "Modifier un contact contact principal Informations générales Civilité Prénom No…" at bounding box center [568, 567] width 1137 height 0
click at [719, 185] on input "Prénom" at bounding box center [886, 182] width 449 height 37
type input "Stephane"
drag, startPoint x: 733, startPoint y: 474, endPoint x: 728, endPoint y: 487, distance: 14.1
click at [732, 474] on div "Téléphone fixe Téléphone mobile" at bounding box center [886, 471] width 470 height 105
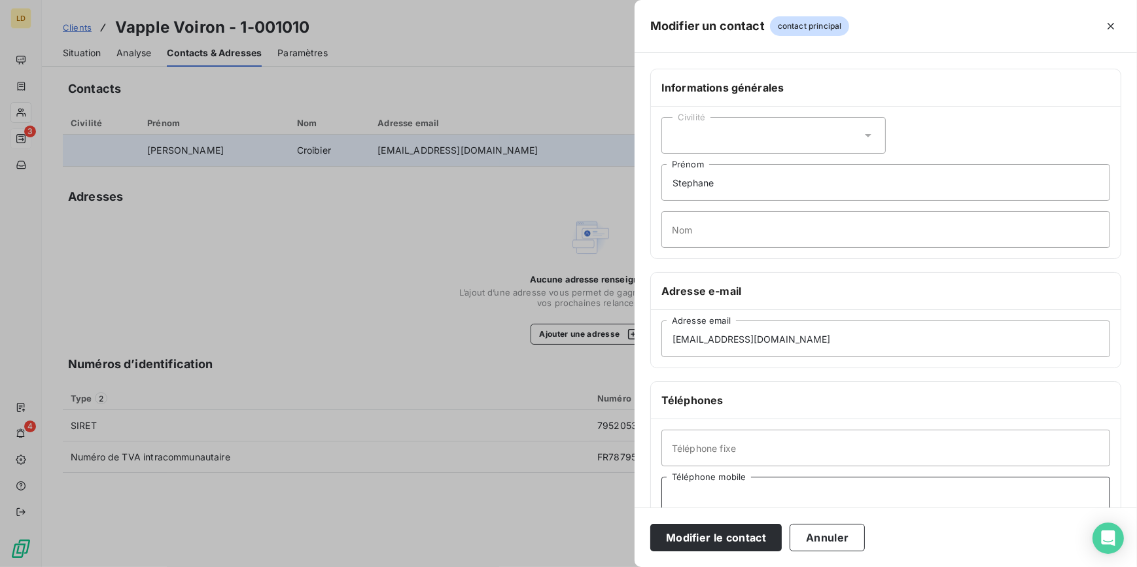
click at [709, 501] on input "Téléphone mobile" at bounding box center [886, 495] width 449 height 37
drag, startPoint x: 809, startPoint y: 484, endPoint x: 430, endPoint y: 436, distance: 382.4
click at [430, 567] on div "Modifier un contact contact principal Informations générales Civilité Stephane …" at bounding box center [568, 567] width 1137 height 0
type input "06 11 51 11 03"
click at [766, 491] on input "06 11 51 11 03" at bounding box center [886, 495] width 449 height 37
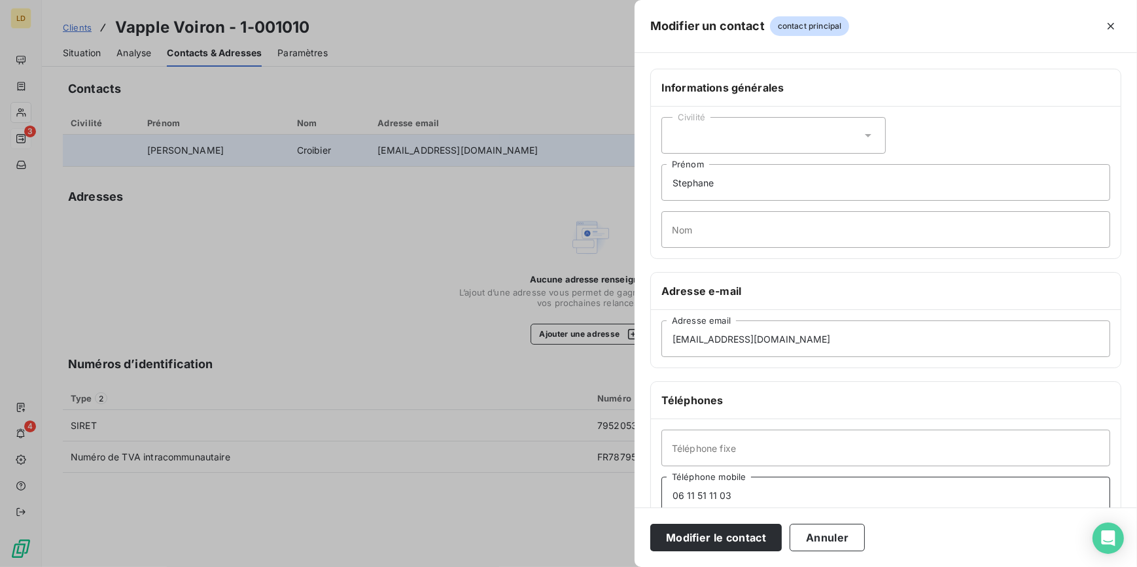
click at [766, 491] on input "06 11 51 11 03" at bounding box center [886, 495] width 449 height 37
click at [722, 540] on button "Modifier le contact" at bounding box center [716, 537] width 132 height 27
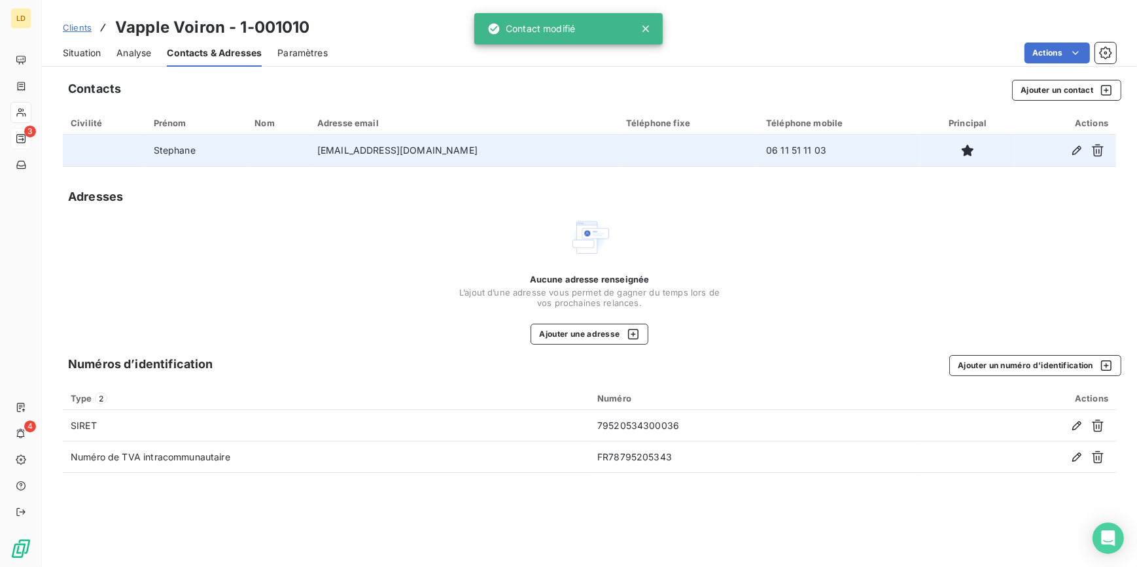
click at [88, 59] on span "Situation" at bounding box center [82, 52] width 38 height 13
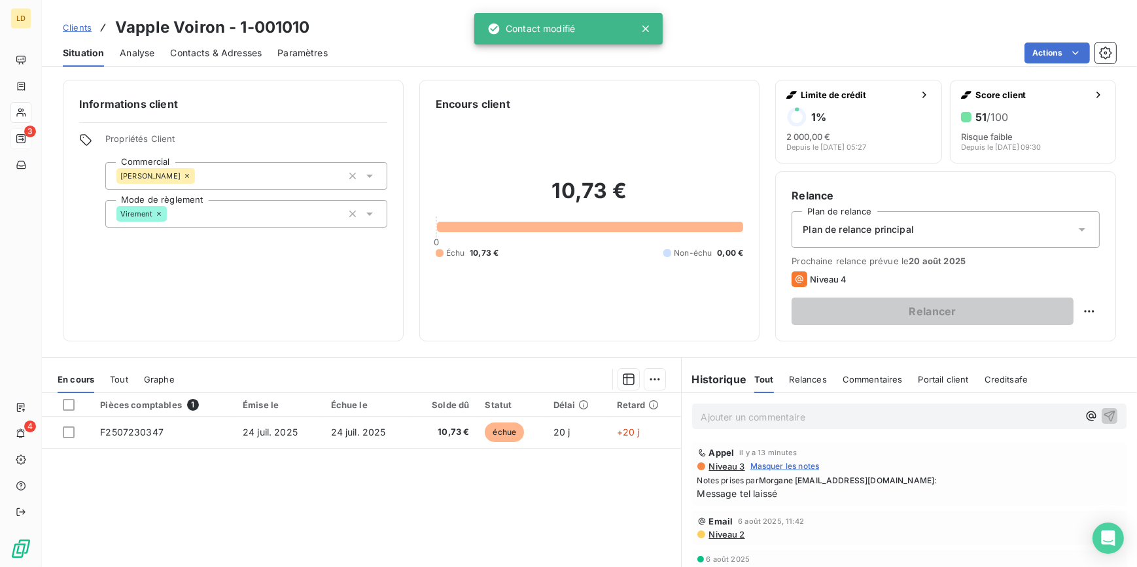
click at [781, 416] on p "Ajouter un commentaire ﻿" at bounding box center [890, 417] width 378 height 16
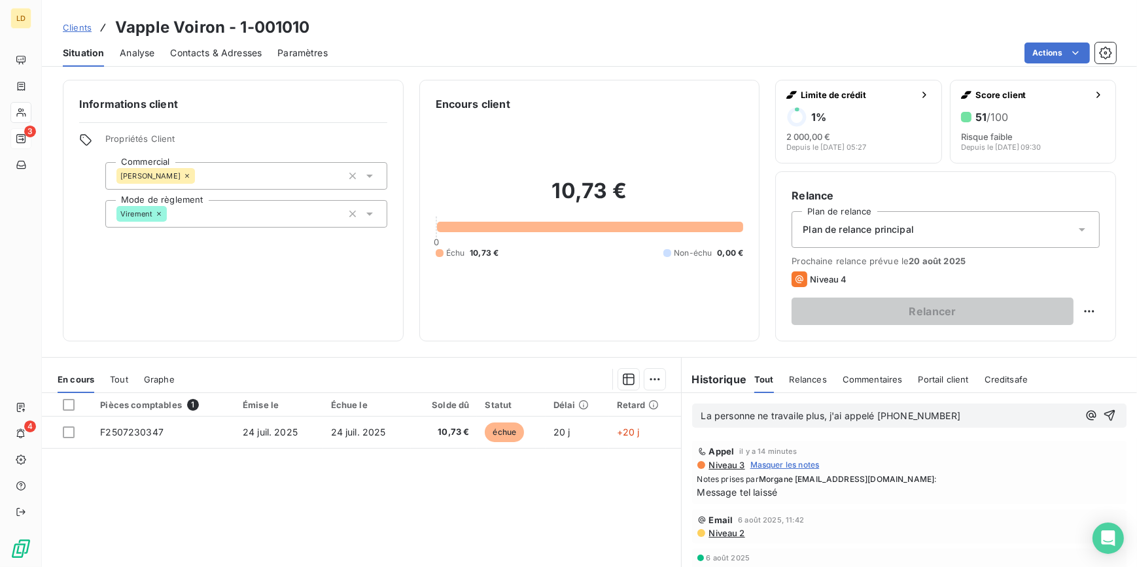
click at [955, 411] on p "La personne ne travaile plus, j'ai appelé 06 11 51 11 03" at bounding box center [890, 416] width 378 height 15
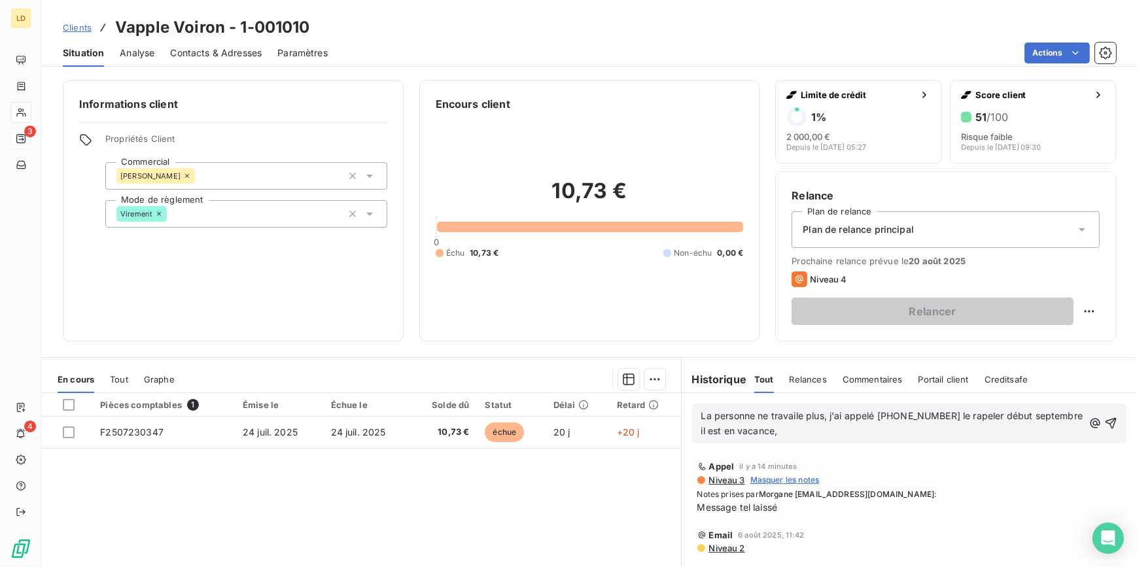
click at [806, 432] on p "La personne ne travaile plus, j'ai appelé 06 11 51 11 03 le rapeler début septe…" at bounding box center [892, 424] width 383 height 30
click at [825, 431] on span "La personne ne travaille plus, j'ai appelé 06 11 51 11 03 le rapeler début sept…" at bounding box center [869, 423] width 336 height 26
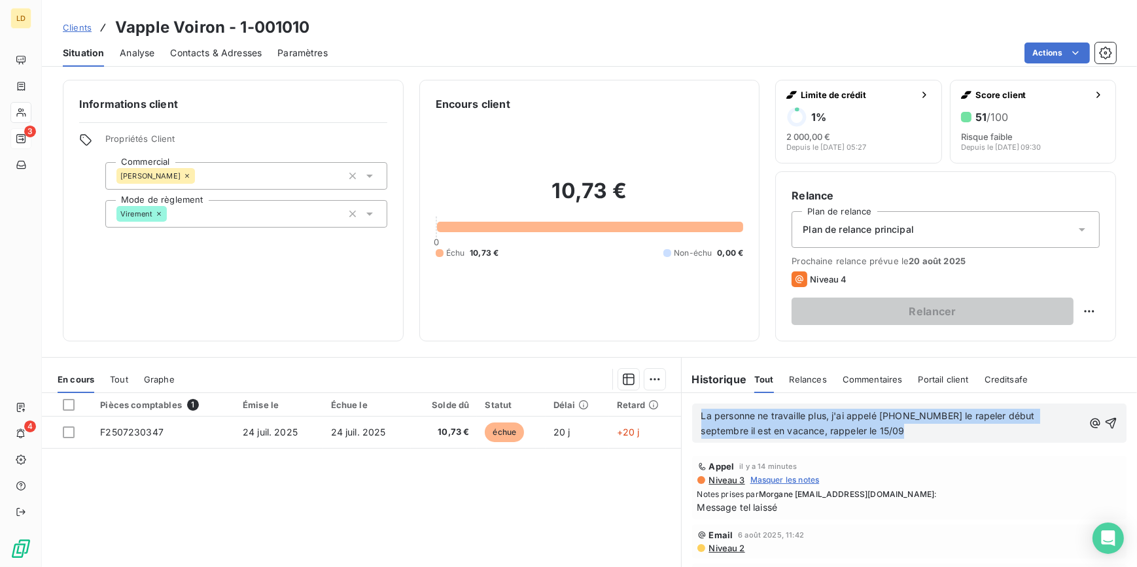
drag, startPoint x: 887, startPoint y: 433, endPoint x: 611, endPoint y: 387, distance: 280.6
click at [611, 387] on div "En cours Tout Graphe Pièces comptables 1 Émise le Échue le Solde dû Statut Déla…" at bounding box center [589, 520] width 1095 height 327
copy span "La personne ne travaille plus, j'ai appelé 06 11 51 11 03 le rapeler début sept…"
click at [936, 426] on p "La personne ne travaille plus, j'ai appelé 06 11 51 11 03 le rapeler début sept…" at bounding box center [892, 424] width 383 height 30
click at [936, 427] on p "La personne ne travaille plus, j'ai appelé 06 11 51 11 03 le rapeler début sept…" at bounding box center [892, 424] width 383 height 30
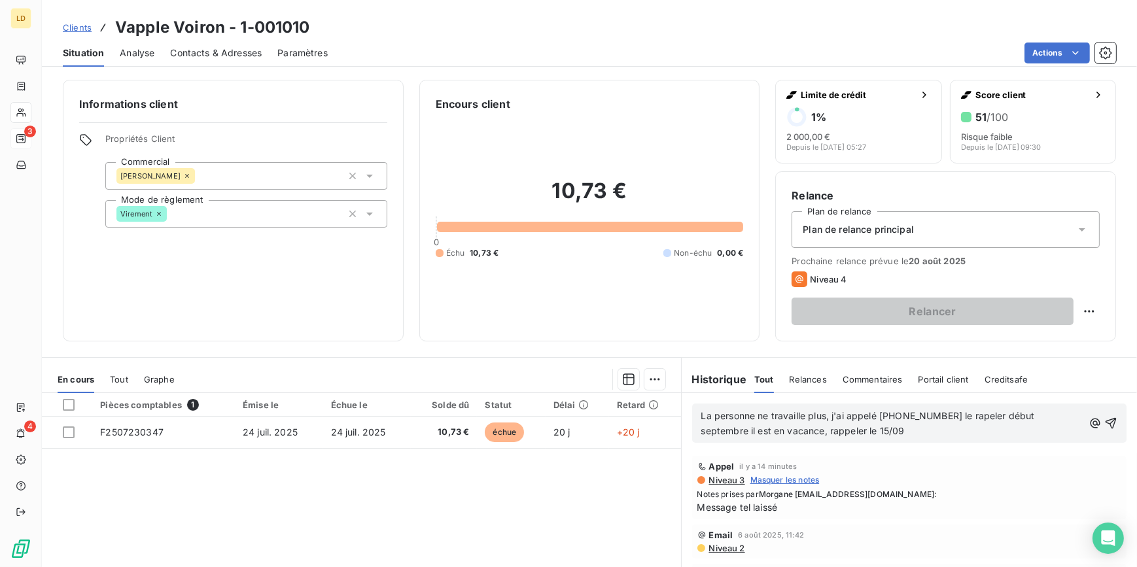
drag, startPoint x: 965, startPoint y: 404, endPoint x: 959, endPoint y: 424, distance: 20.7
drag, startPoint x: 959, startPoint y: 424, endPoint x: 913, endPoint y: 438, distance: 47.2
click at [913, 438] on p "La personne ne travaille plus, j'ai appelé 06 11 51 11 03 le rapeler début sept…" at bounding box center [892, 424] width 383 height 30
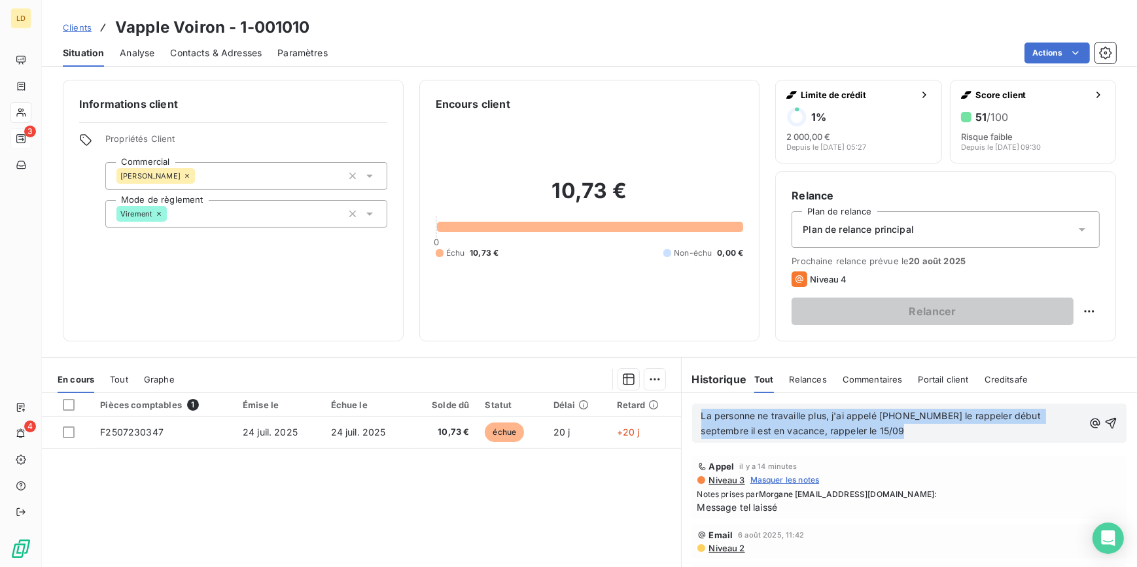
drag, startPoint x: 864, startPoint y: 431, endPoint x: 642, endPoint y: 406, distance: 223.1
click at [642, 406] on div "En cours Tout Graphe Pièces comptables 1 Émise le Échue le Solde dû Statut Déla…" at bounding box center [589, 520] width 1095 height 327
copy span "La personne ne travaille plus, j'ai appelé 06 11 51 11 03 le rappeler début sep…"
click at [873, 417] on span "La personne ne travaille plus, j'ai appelé 06 11 51 11 03 le rappeler début sep…" at bounding box center [872, 423] width 342 height 26
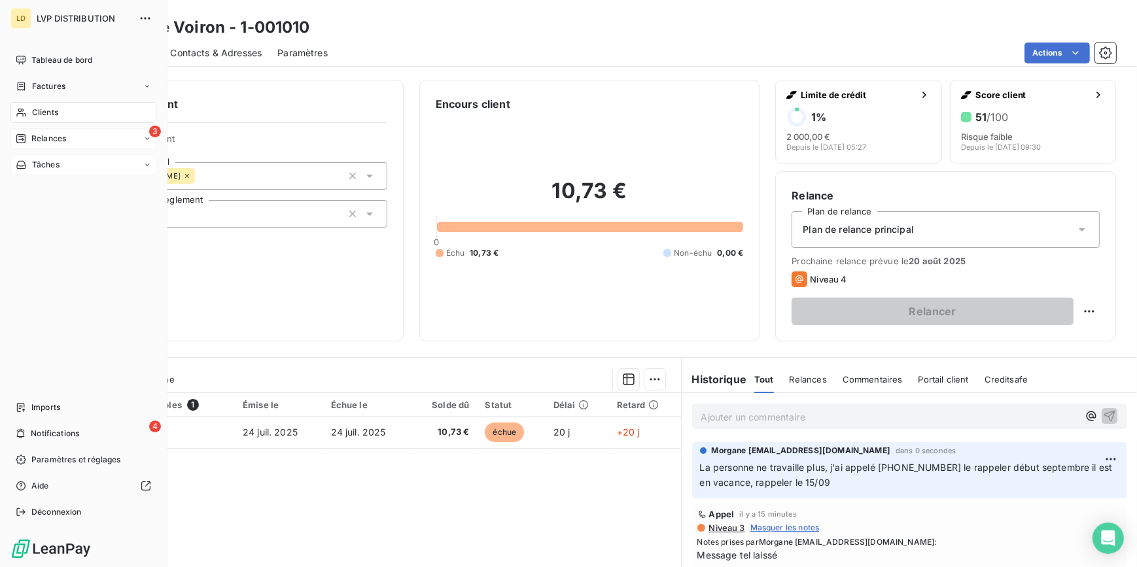
click at [44, 166] on span "Tâches" at bounding box center [45, 165] width 27 height 12
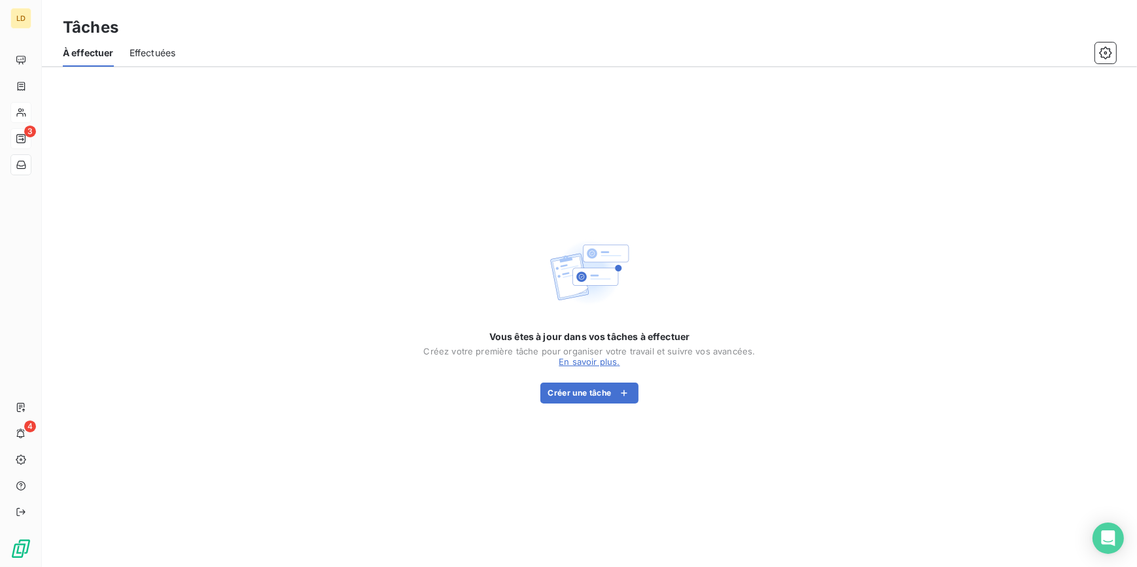
click at [595, 410] on div "Vous êtes à jour dans vos tâches à effectuer Créez votre première tâche pour or…" at bounding box center [590, 317] width 332 height 500
click at [606, 391] on button "Créer une tâche" at bounding box center [590, 393] width 99 height 21
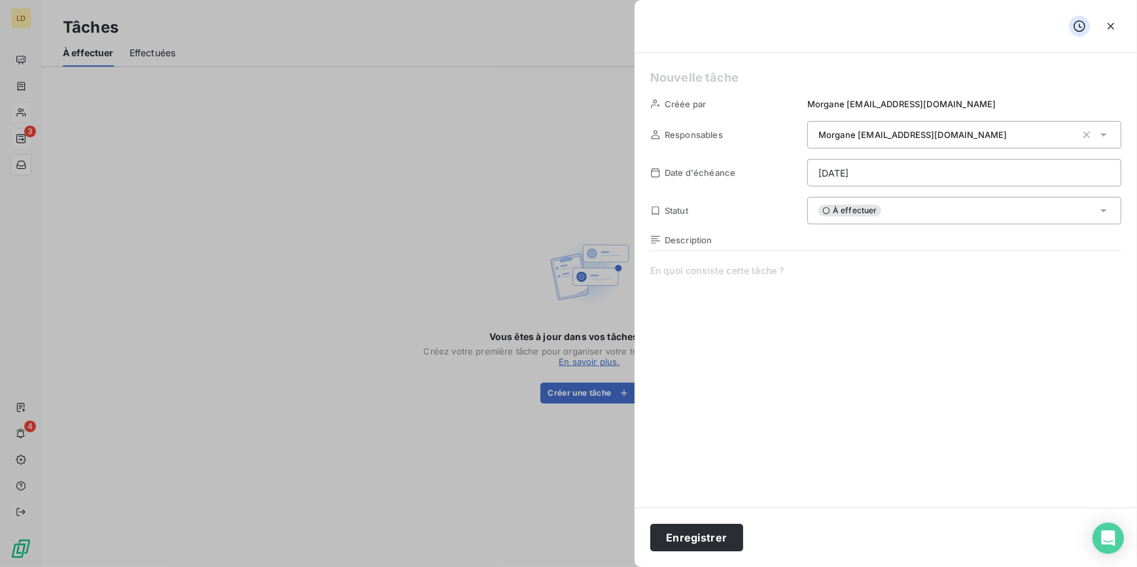
click at [731, 275] on span at bounding box center [885, 389] width 471 height 251
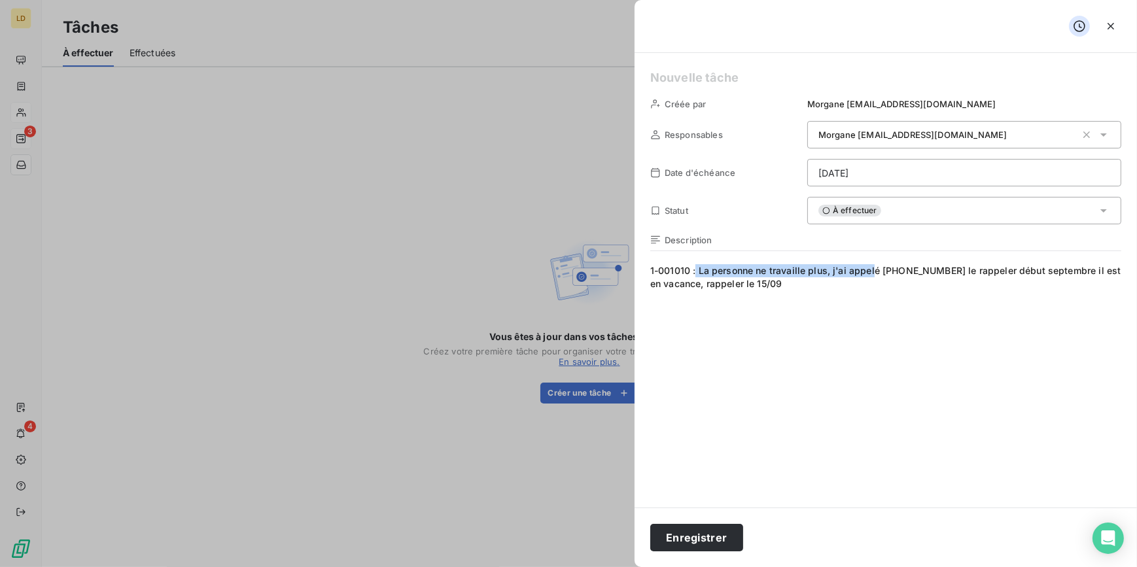
drag, startPoint x: 875, startPoint y: 272, endPoint x: 696, endPoint y: 264, distance: 179.5
click at [696, 264] on span "1-001010 : La personne ne travaille plus, j'ai appelé 06 11 51 11 03 le rappele…" at bounding box center [885, 389] width 471 height 251
click at [877, 171] on html "LD 3 4 Tâches À effectuer Effectuées Vous êtes à jour dans vos tâches à effectu…" at bounding box center [568, 283] width 1137 height 567
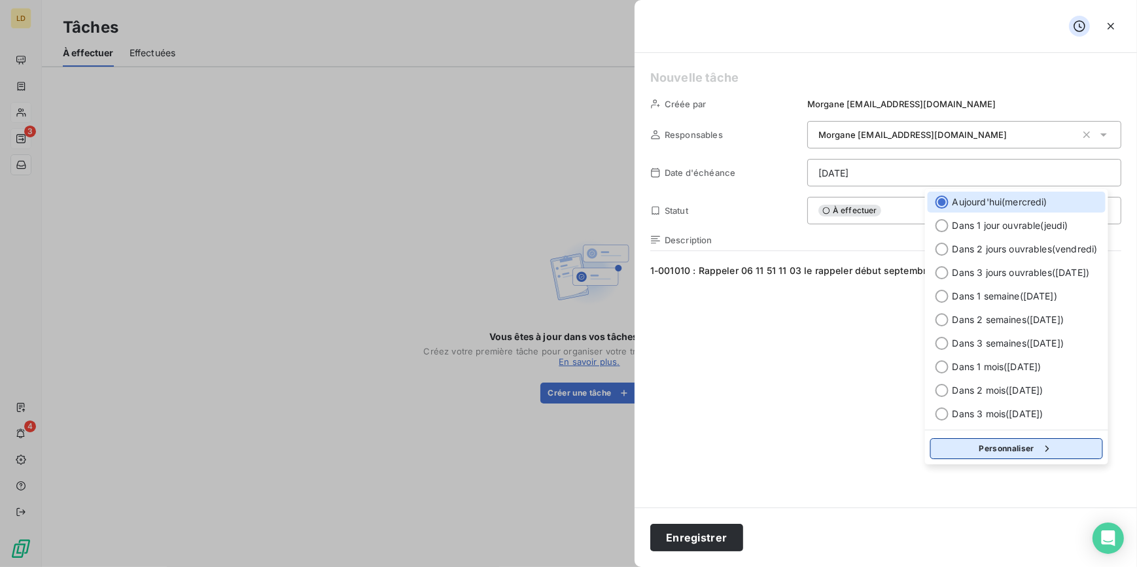
click at [1021, 439] on button "Personnaliser" at bounding box center [1017, 448] width 173 height 21
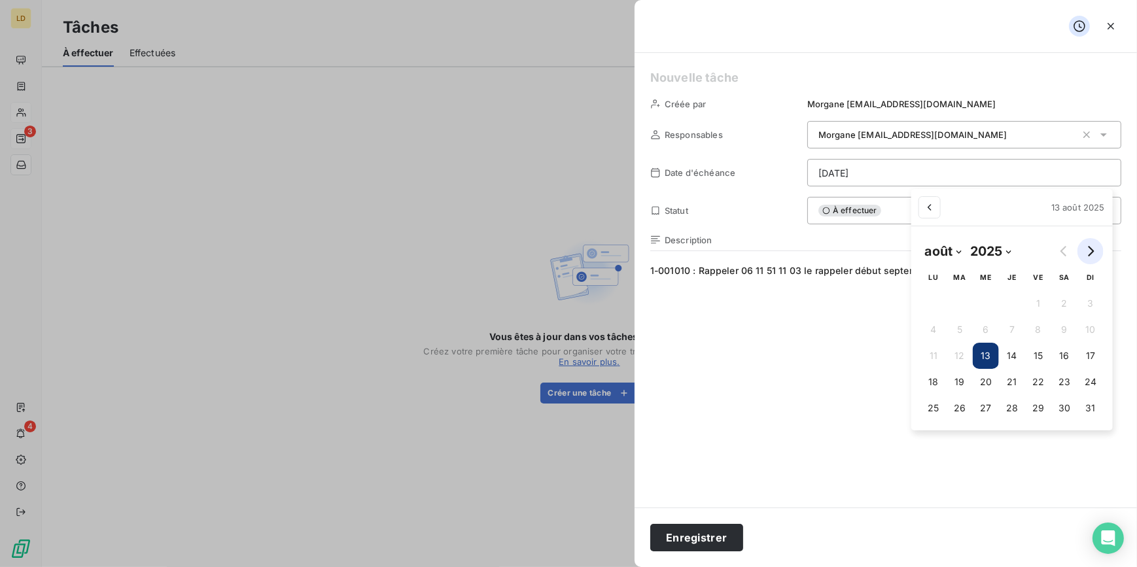
click at [1088, 262] on button "Go to next month" at bounding box center [1091, 251] width 26 height 26
select select "8"
click at [949, 359] on button "16" at bounding box center [955, 356] width 26 height 26
type input "16/09/2025"
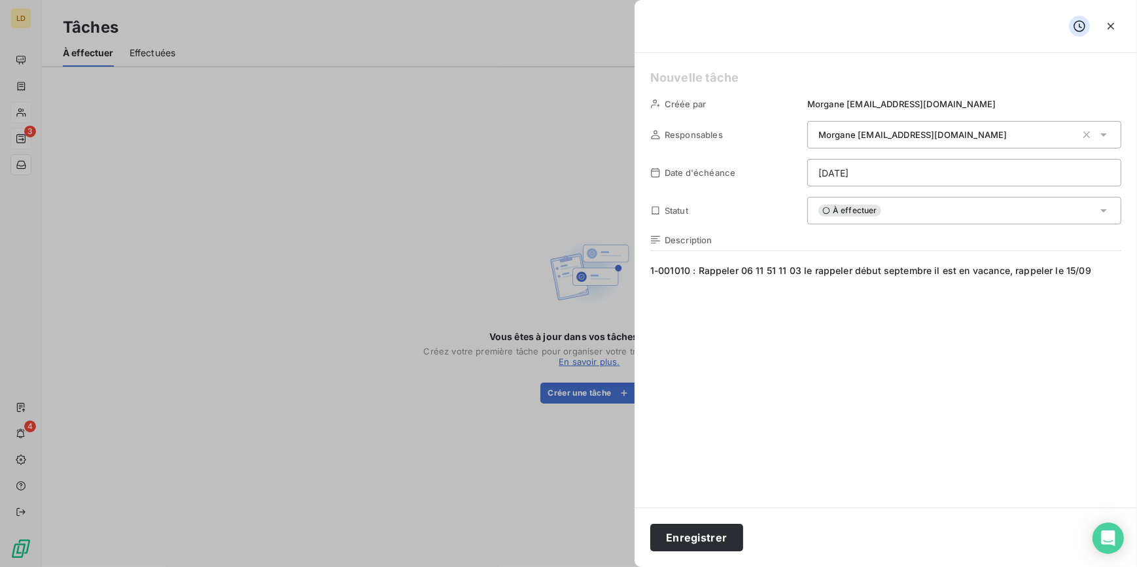
click at [806, 366] on html "LD 3 4 Tâches À effectuer Effectuées Vous êtes à jour dans vos tâches à effectu…" at bounding box center [568, 283] width 1137 height 567
click at [1093, 271] on span "1-001010 : Rappeler 06 11 51 11 03 le rappeler début septembre il est en vacanc…" at bounding box center [885, 389] width 471 height 251
click at [698, 537] on button "Enregistrer" at bounding box center [696, 537] width 93 height 27
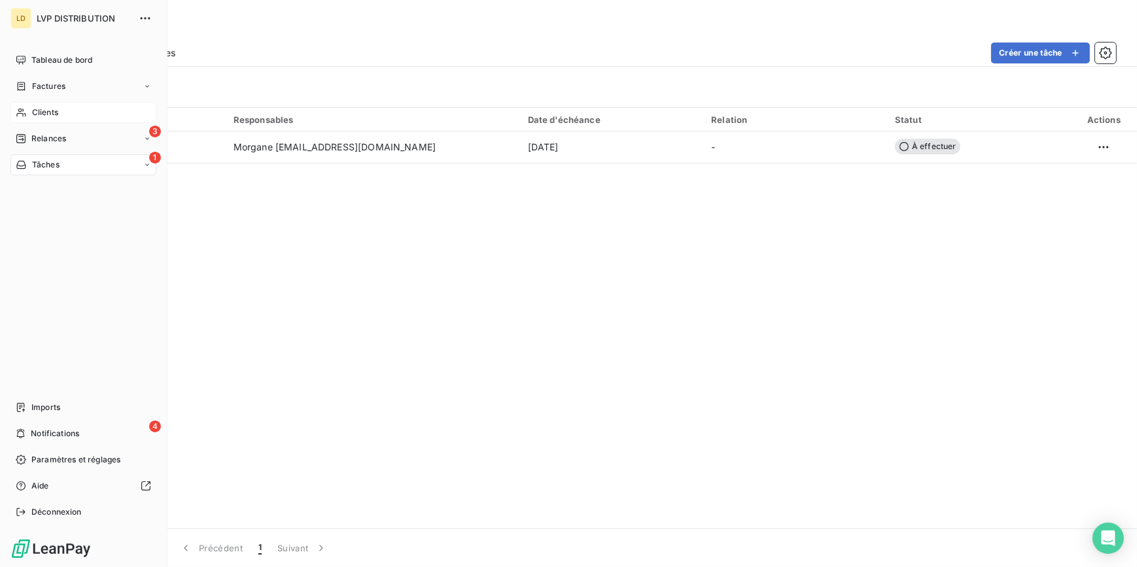
drag, startPoint x: 10, startPoint y: 136, endPoint x: 34, endPoint y: 245, distance: 111.8
click at [10, 136] on div "3 Relances" at bounding box center [83, 138] width 146 height 21
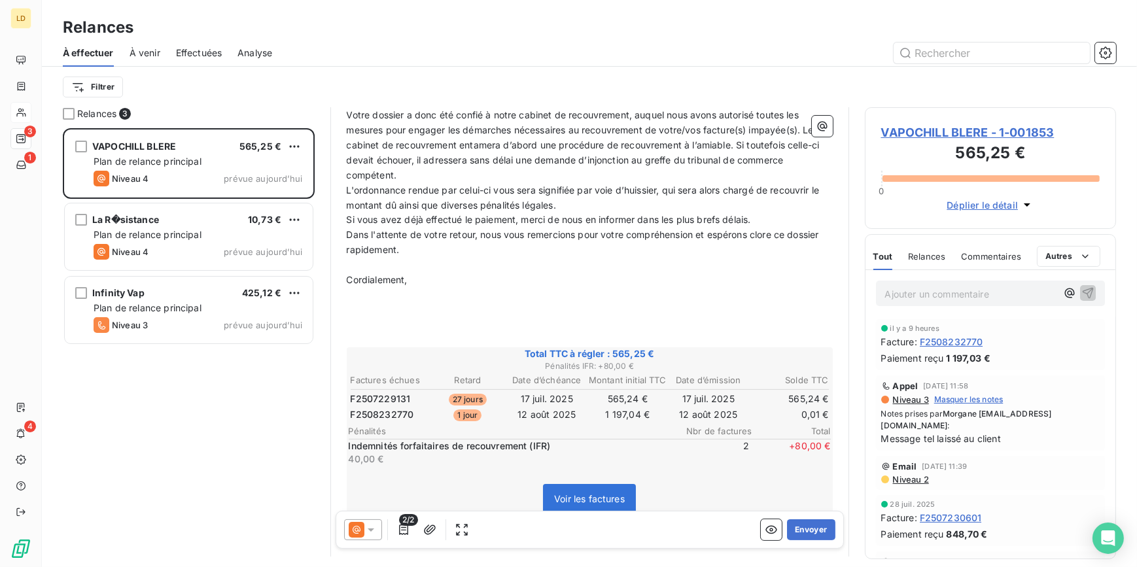
scroll to position [198, 0]
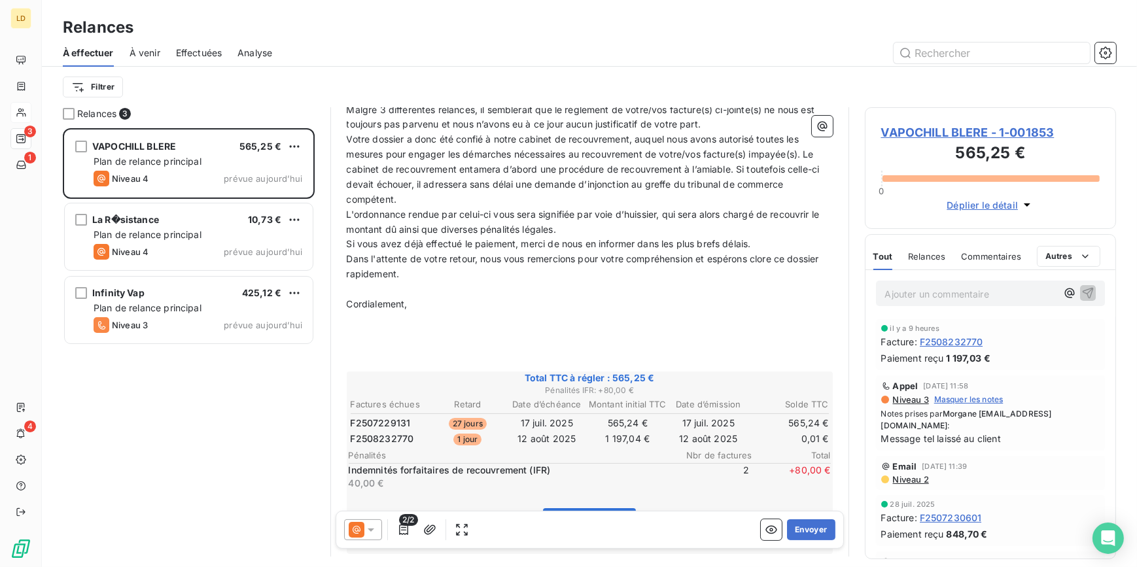
drag, startPoint x: 353, startPoint y: 529, endPoint x: 361, endPoint y: 522, distance: 11.1
click at [353, 529] on icon at bounding box center [357, 530] width 16 height 16
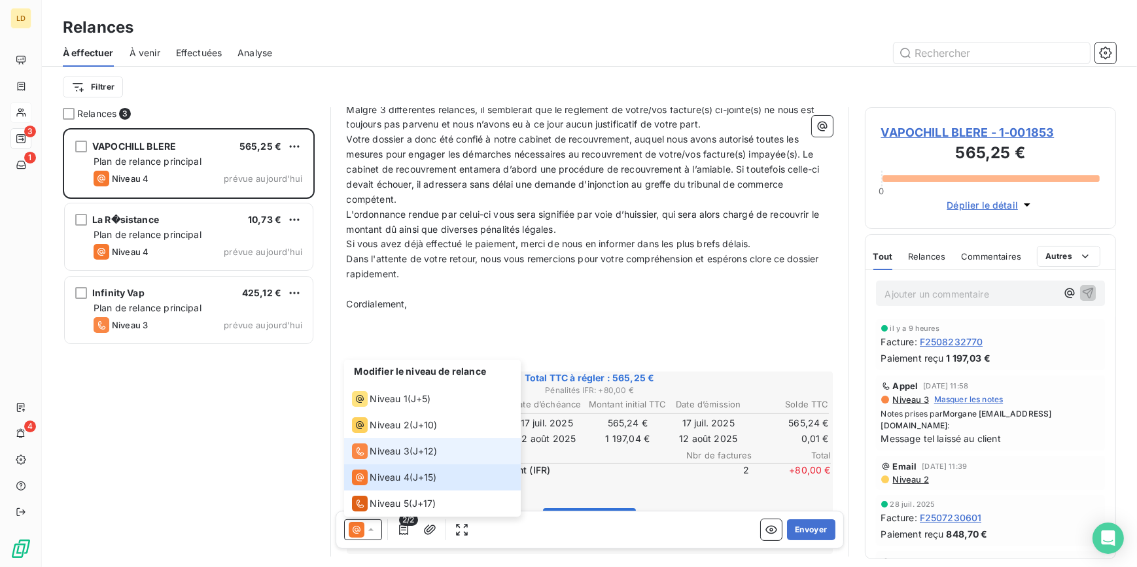
click at [399, 438] on li "Niveau 3 ( J+12 )" at bounding box center [432, 451] width 177 height 26
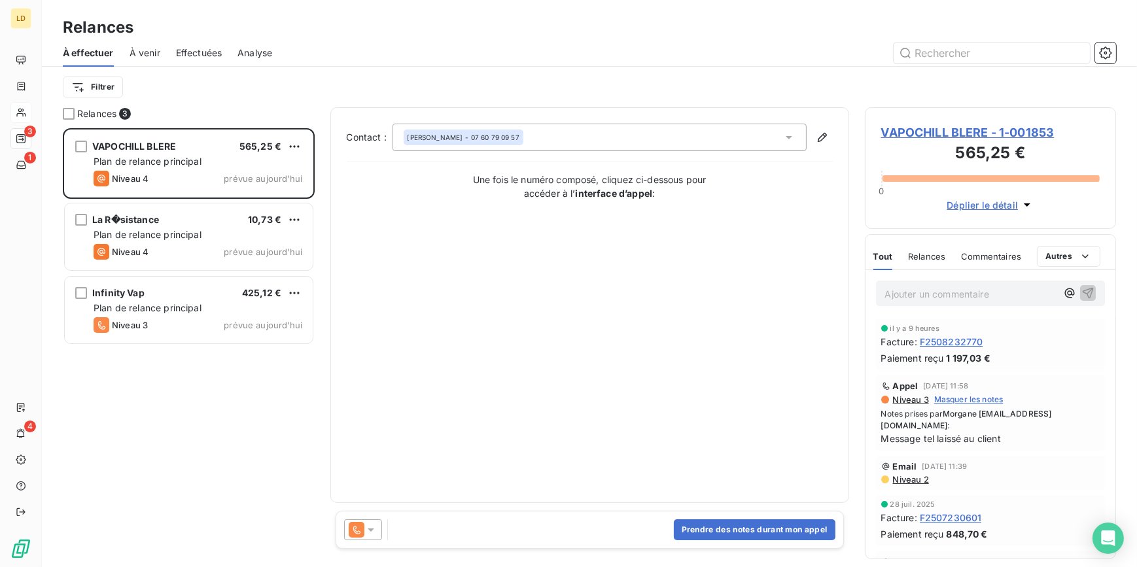
click at [367, 544] on div "Prendre des notes durant mon appel" at bounding box center [590, 530] width 508 height 38
click at [365, 522] on div at bounding box center [363, 530] width 38 height 21
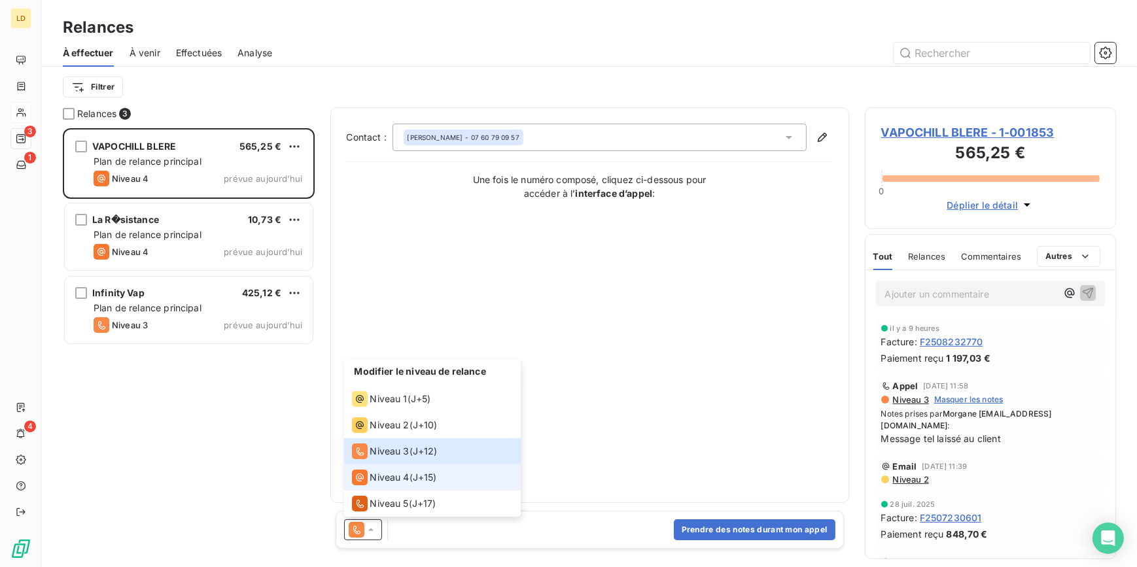
click at [414, 474] on div "Niveau 4 ( J+15 )" at bounding box center [394, 478] width 85 height 16
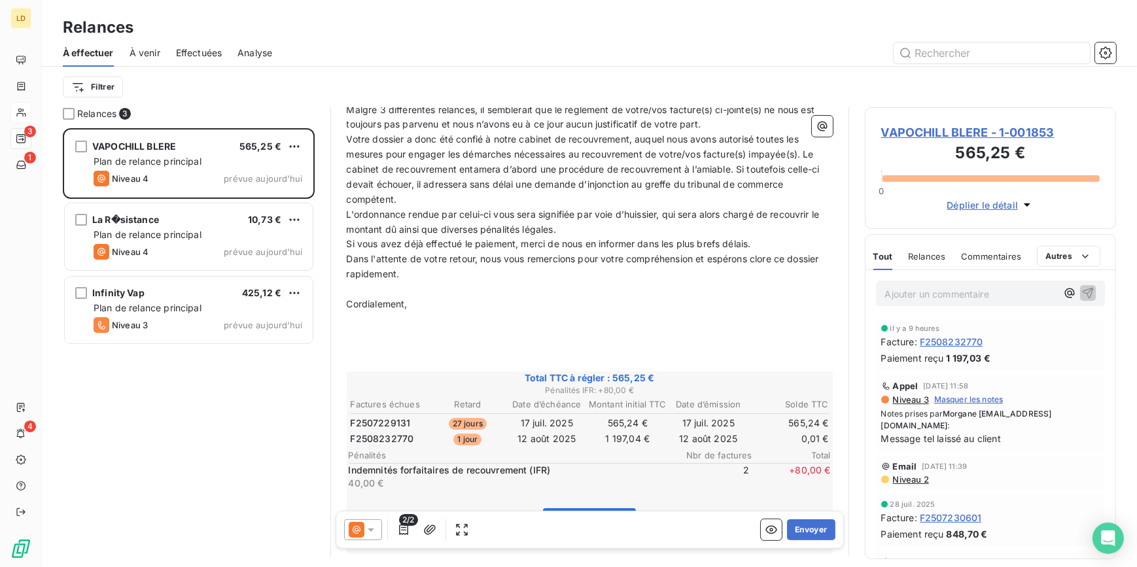
click at [929, 300] on p "Ajouter un commentaire ﻿" at bounding box center [971, 294] width 172 height 16
click at [917, 135] on span "VAPOCHILL BLERE - 1-001853" at bounding box center [990, 133] width 219 height 18
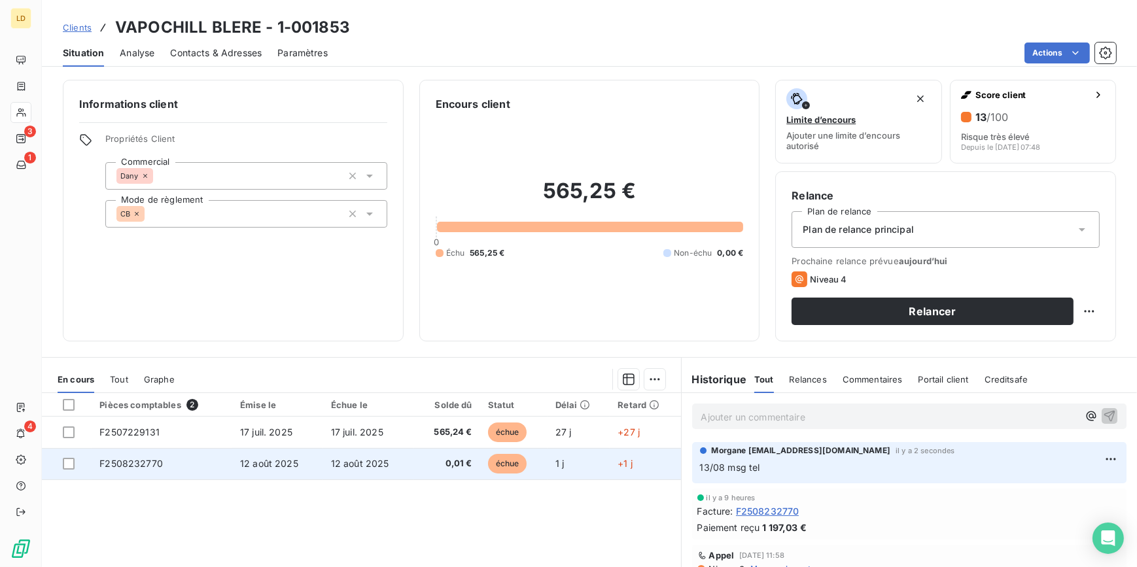
click at [405, 455] on td "12 août 2025" at bounding box center [368, 463] width 91 height 31
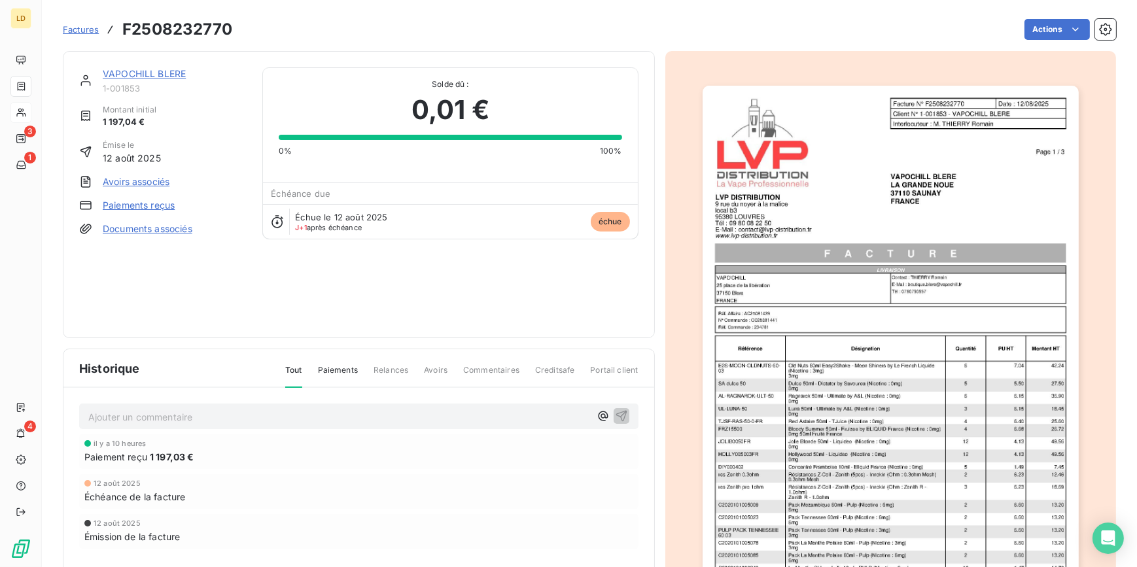
click at [144, 204] on link "Paiements reçus" at bounding box center [139, 205] width 72 height 13
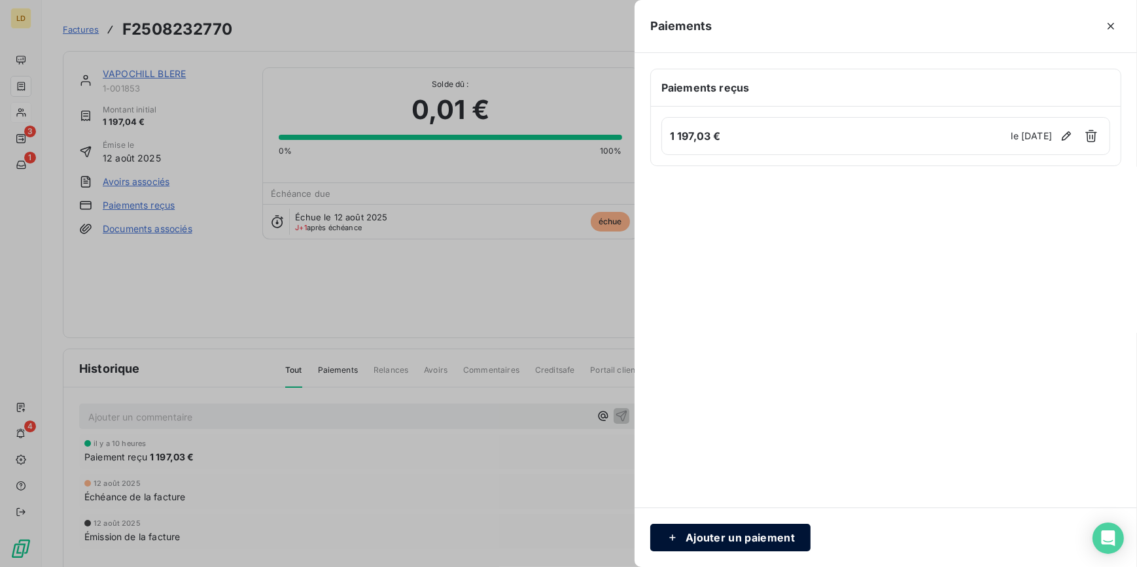
click at [800, 536] on button "Ajouter un paiement" at bounding box center [730, 537] width 160 height 27
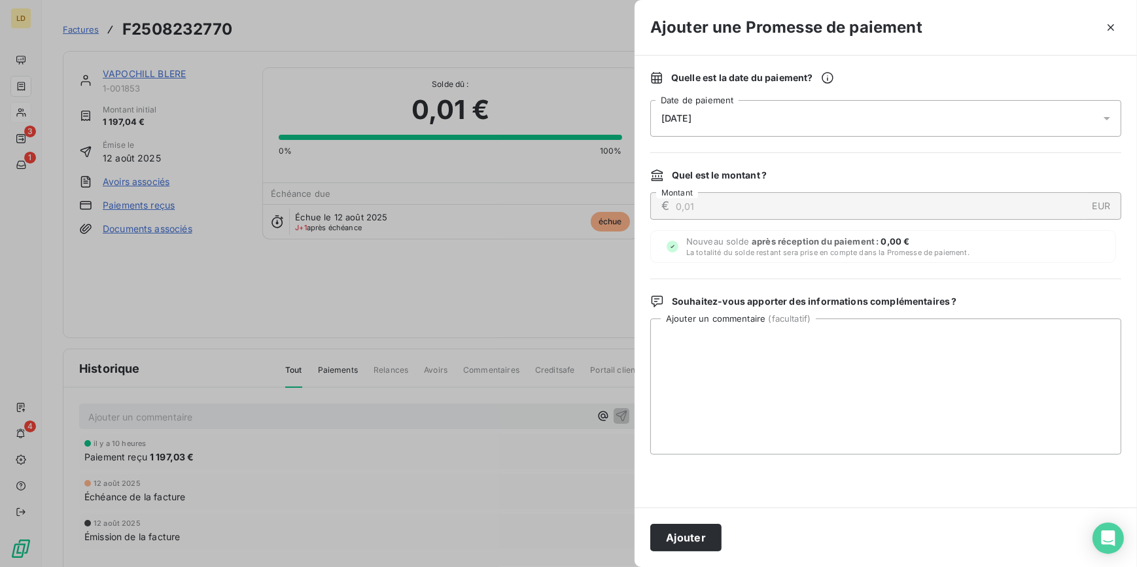
drag, startPoint x: 689, startPoint y: 546, endPoint x: 691, endPoint y: 522, distance: 23.6
click at [689, 545] on button "Ajouter" at bounding box center [685, 537] width 71 height 27
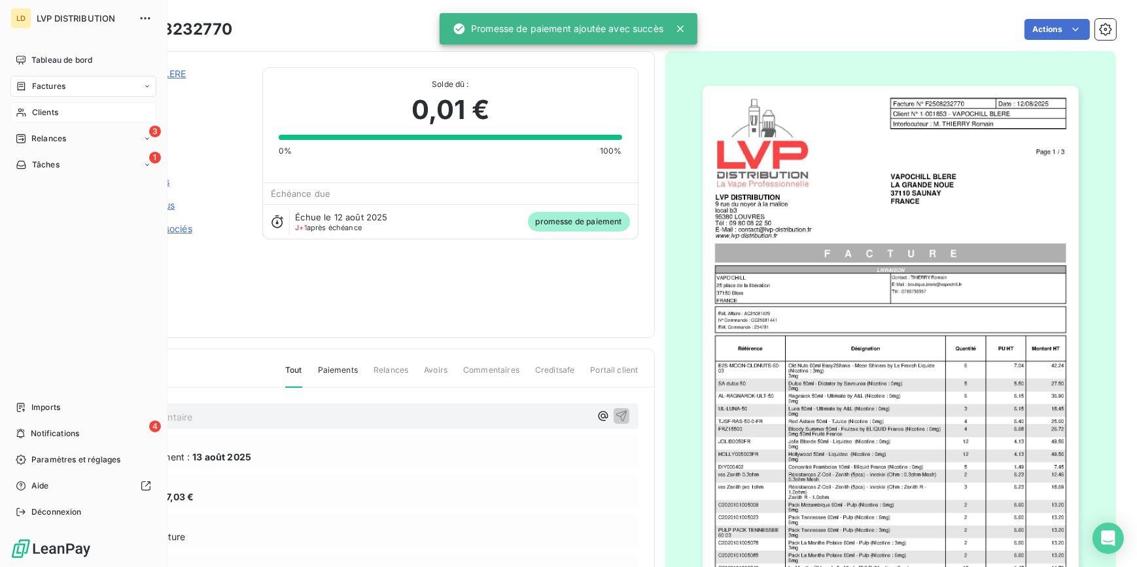
click at [52, 143] on span "Relances" at bounding box center [48, 139] width 35 height 12
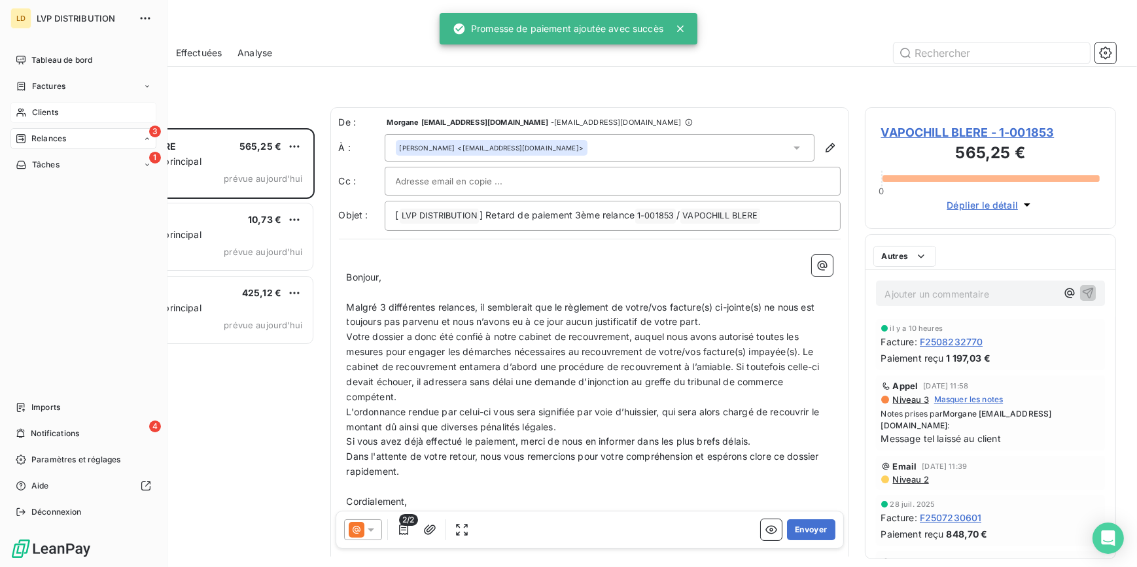
scroll to position [431, 242]
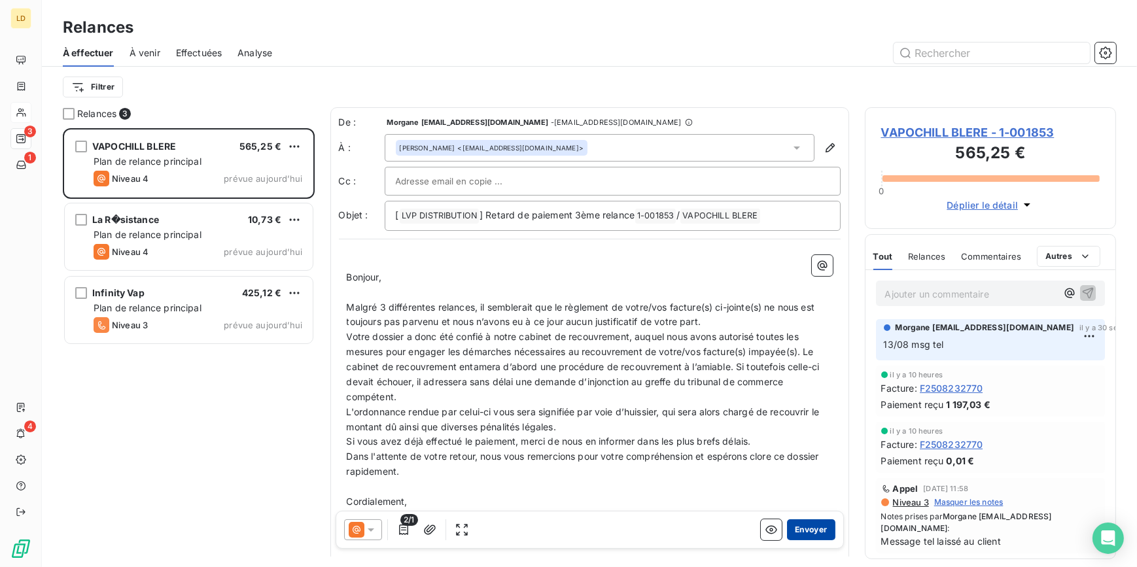
click at [821, 523] on button "Envoyer" at bounding box center [811, 530] width 48 height 21
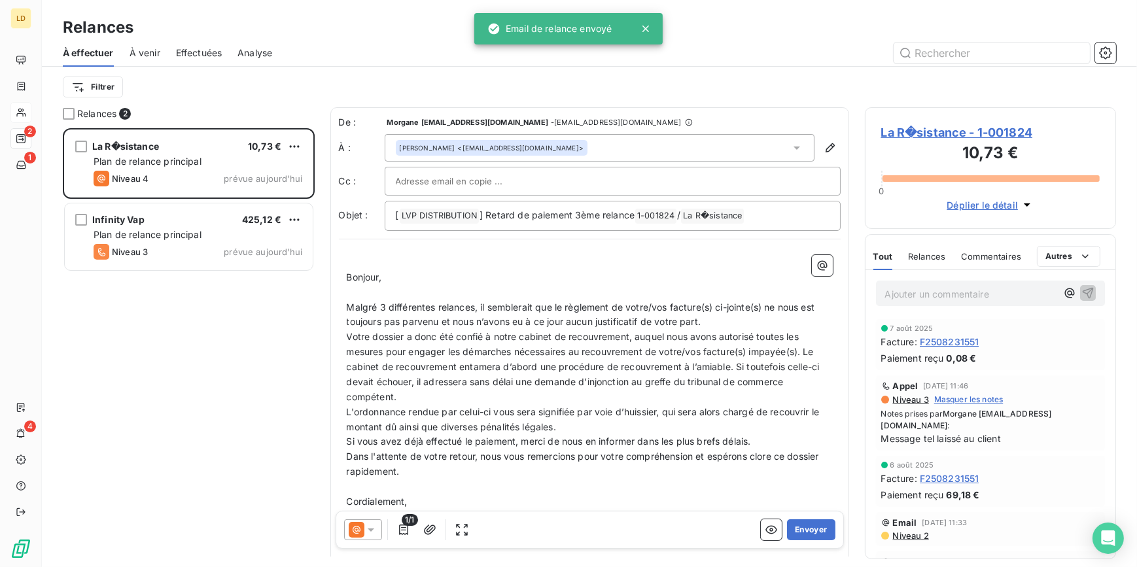
click at [370, 529] on icon at bounding box center [370, 529] width 13 height 13
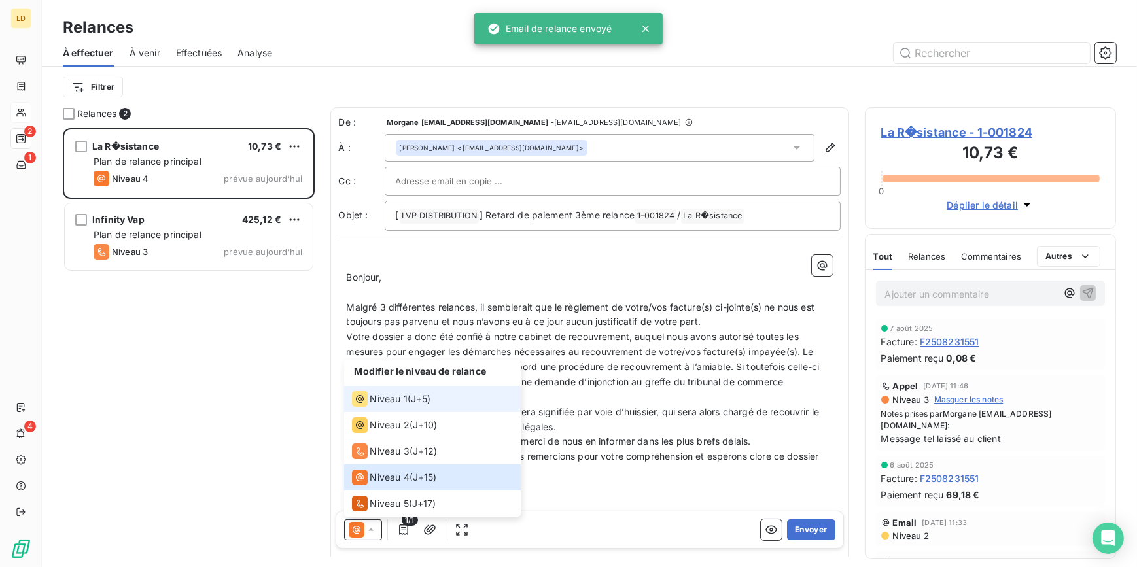
click at [393, 395] on span "Niveau 1" at bounding box center [388, 399] width 37 height 13
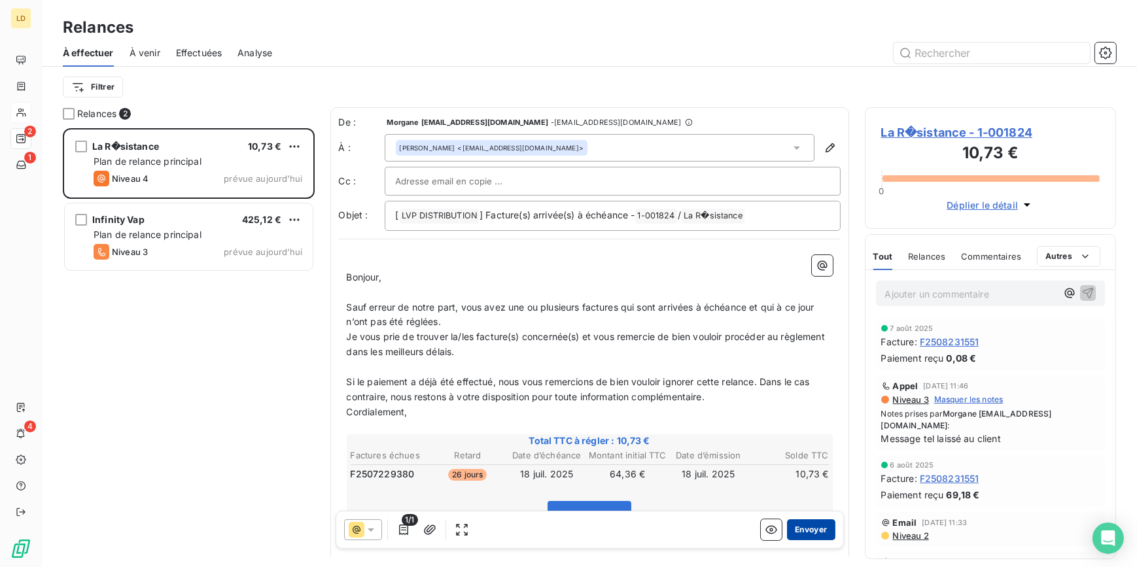
click at [802, 529] on button "Envoyer" at bounding box center [811, 530] width 48 height 21
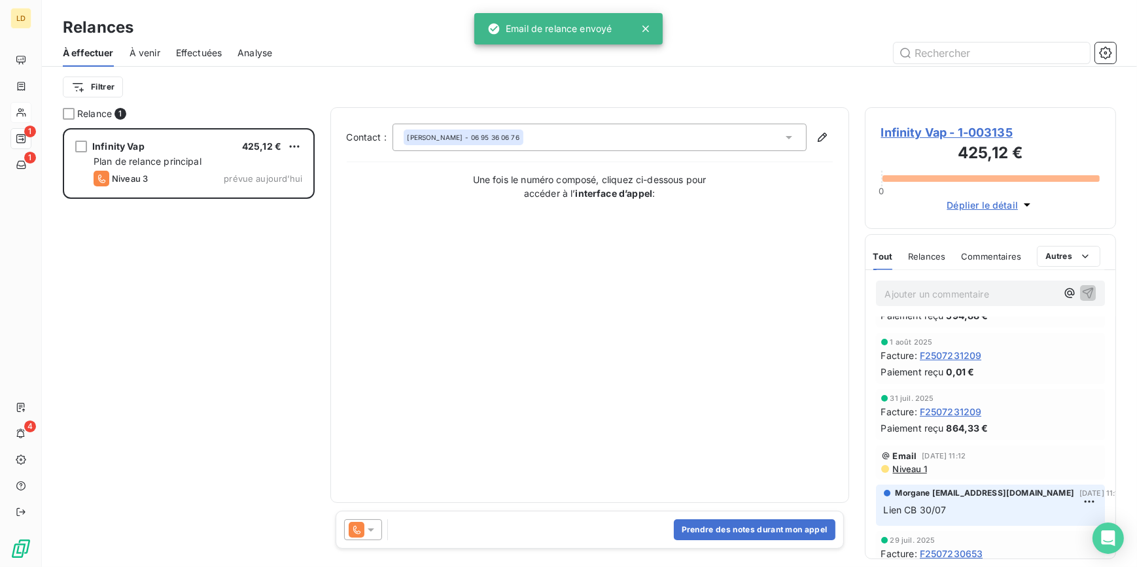
scroll to position [158, 0]
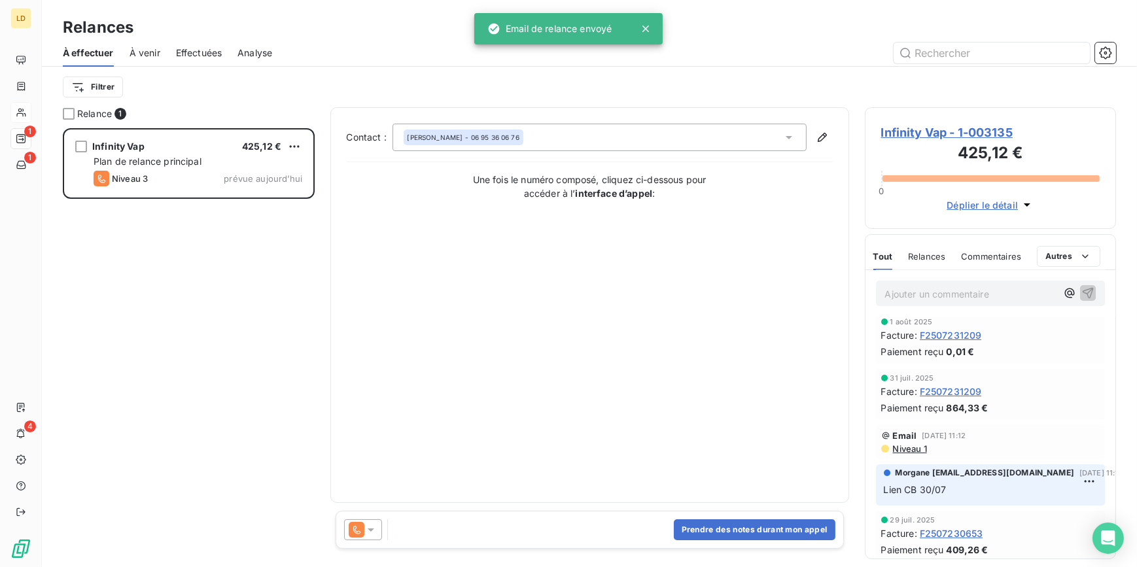
click at [360, 534] on icon at bounding box center [357, 530] width 16 height 16
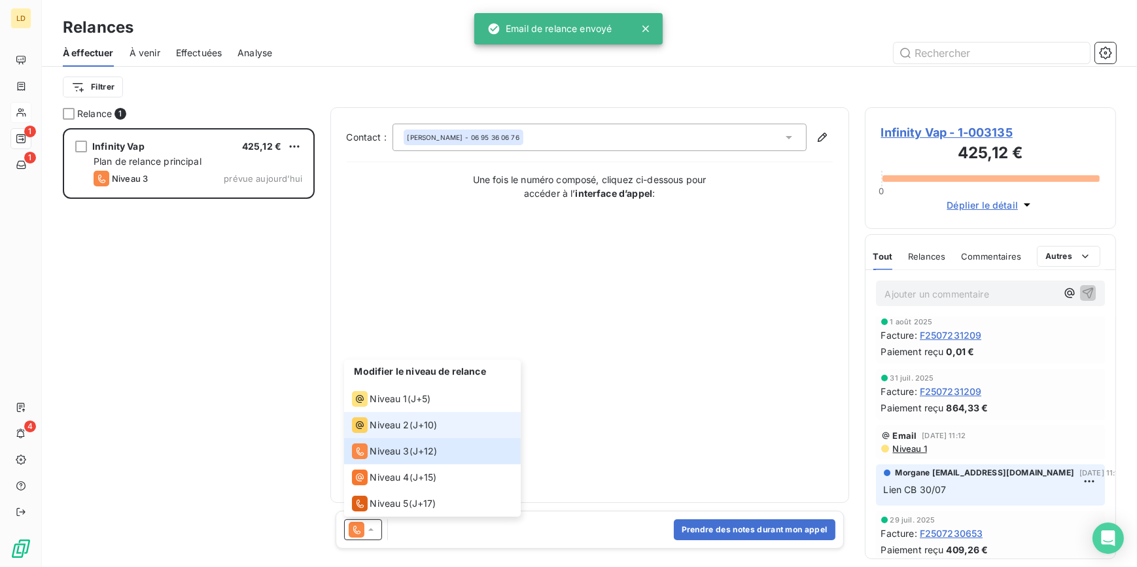
click at [412, 419] on div "Niveau 2 ( J+10 )" at bounding box center [395, 425] width 86 height 16
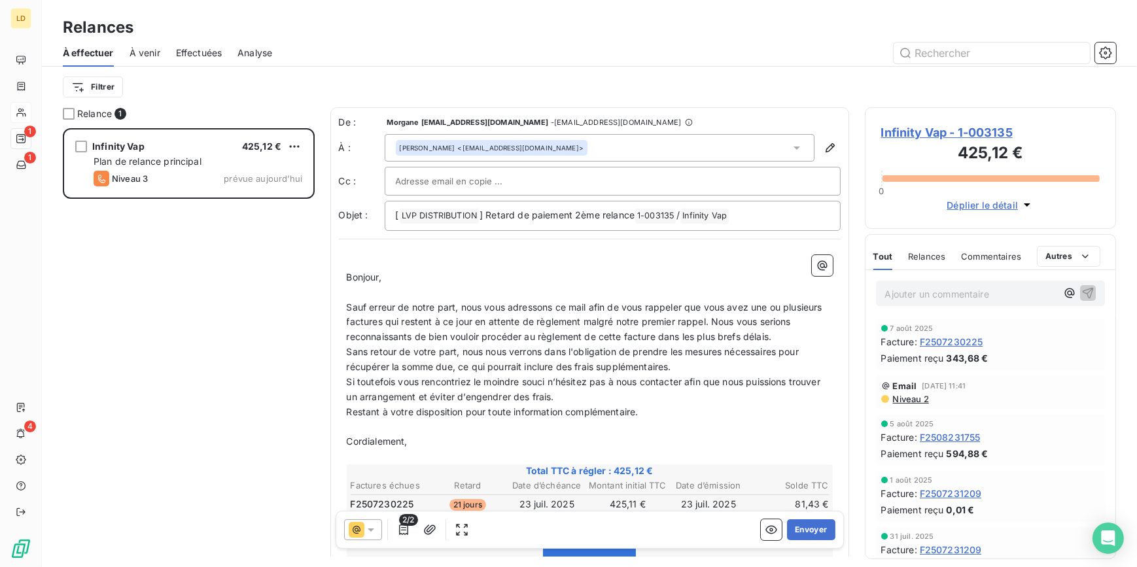
click at [349, 536] on icon at bounding box center [357, 530] width 16 height 16
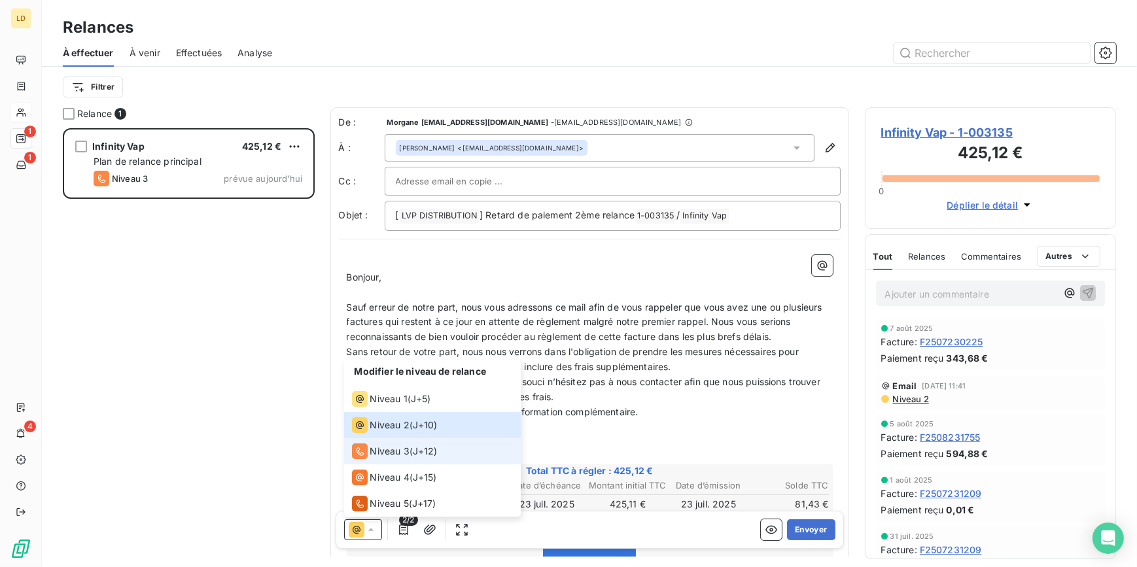
click at [406, 457] on span "Niveau 3" at bounding box center [389, 451] width 39 height 13
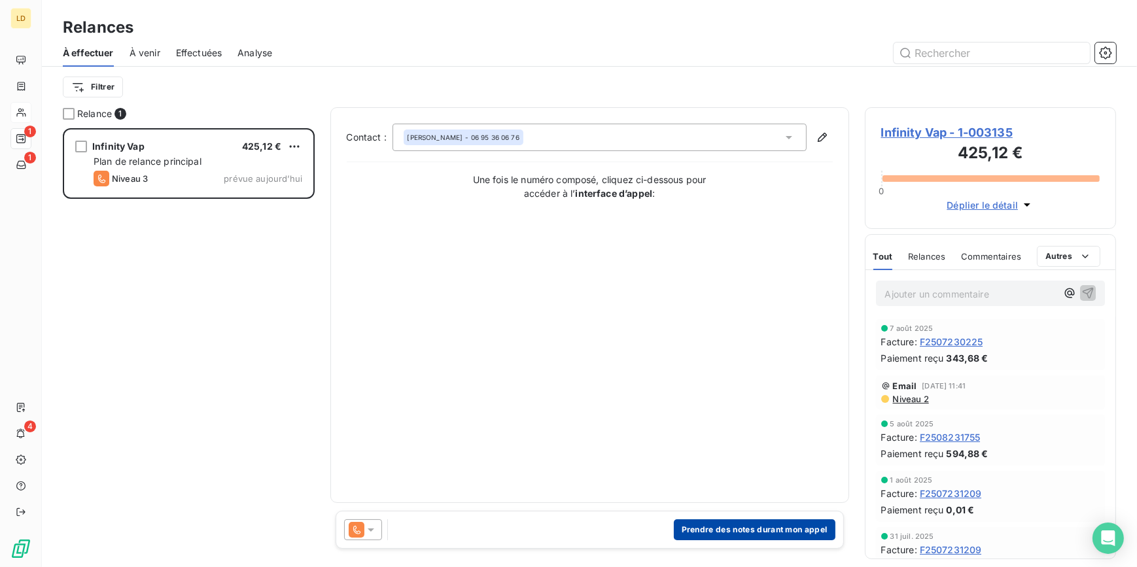
click at [759, 527] on button "Prendre des notes durant mon appel" at bounding box center [755, 530] width 162 height 21
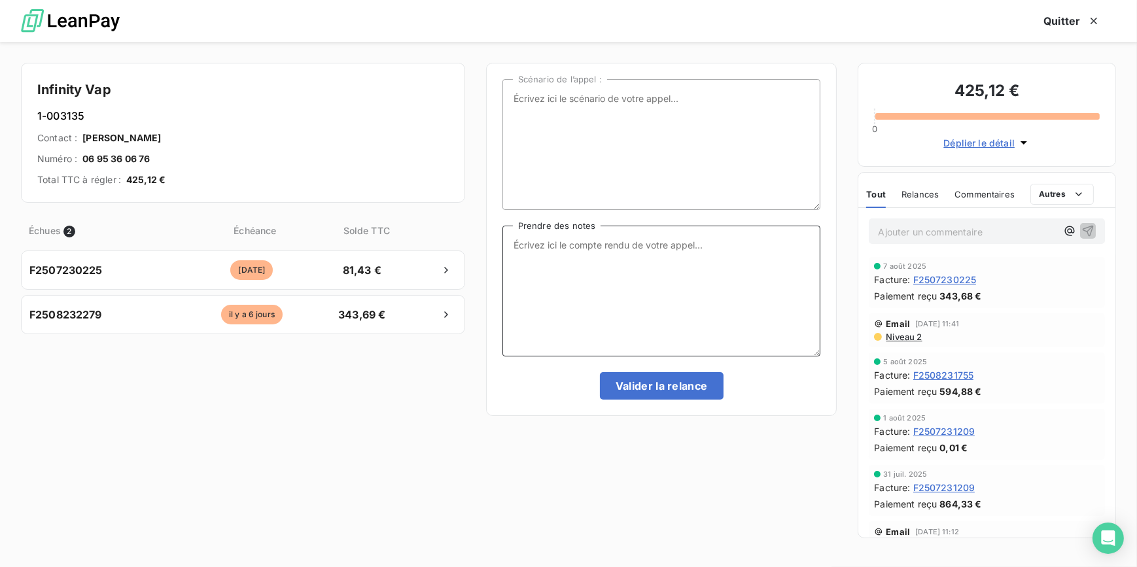
drag, startPoint x: 564, startPoint y: 250, endPoint x: 553, endPoint y: 230, distance: 23.1
click at [564, 249] on textarea "Prendre des notes" at bounding box center [662, 291] width 319 height 131
drag, startPoint x: 723, startPoint y: 273, endPoint x: 323, endPoint y: 167, distance: 414.3
click at [323, 167] on div "Infinity Vap 1-003135 Contact : Mathieu Abiven Numéro : 06 95 36 06 76 Total TT…" at bounding box center [568, 304] width 1137 height 525
type textarea "Client eu au tel j'ai passé le trop perçu et je lui ai fait un lien de paiement…"
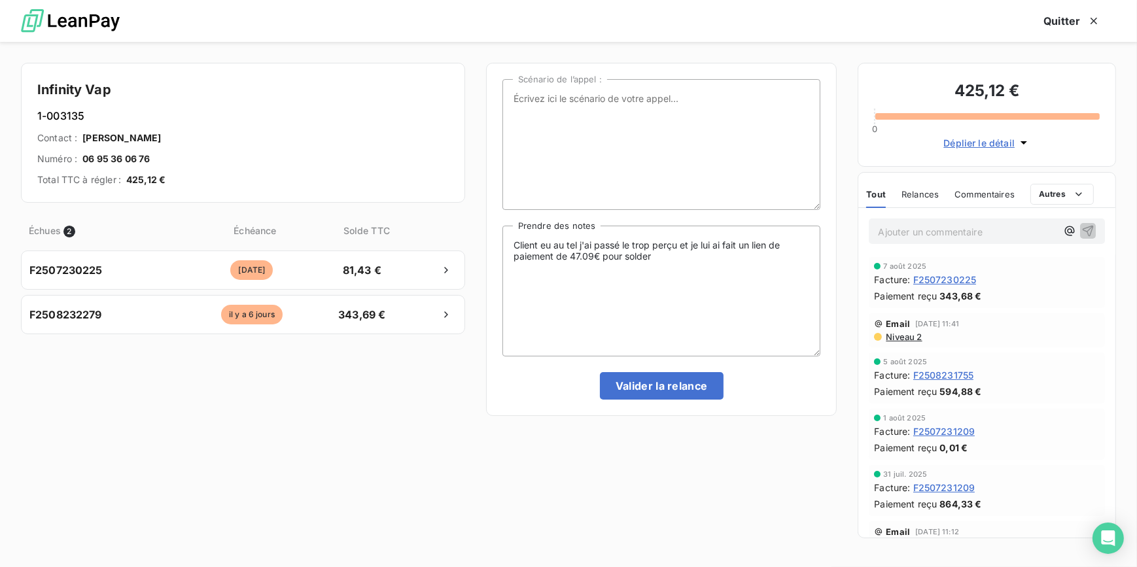
click at [895, 229] on p "Ajouter un commentaire ﻿" at bounding box center [967, 232] width 179 height 16
click at [667, 384] on button "Valider la relance" at bounding box center [662, 385] width 124 height 27
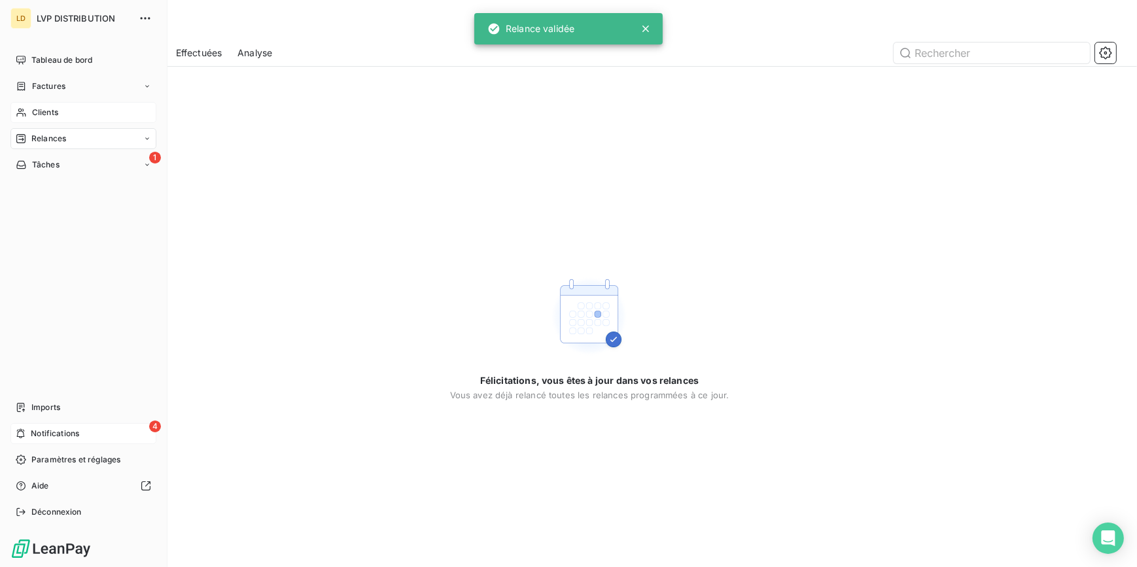
click at [69, 435] on span "Notifications" at bounding box center [55, 434] width 48 height 12
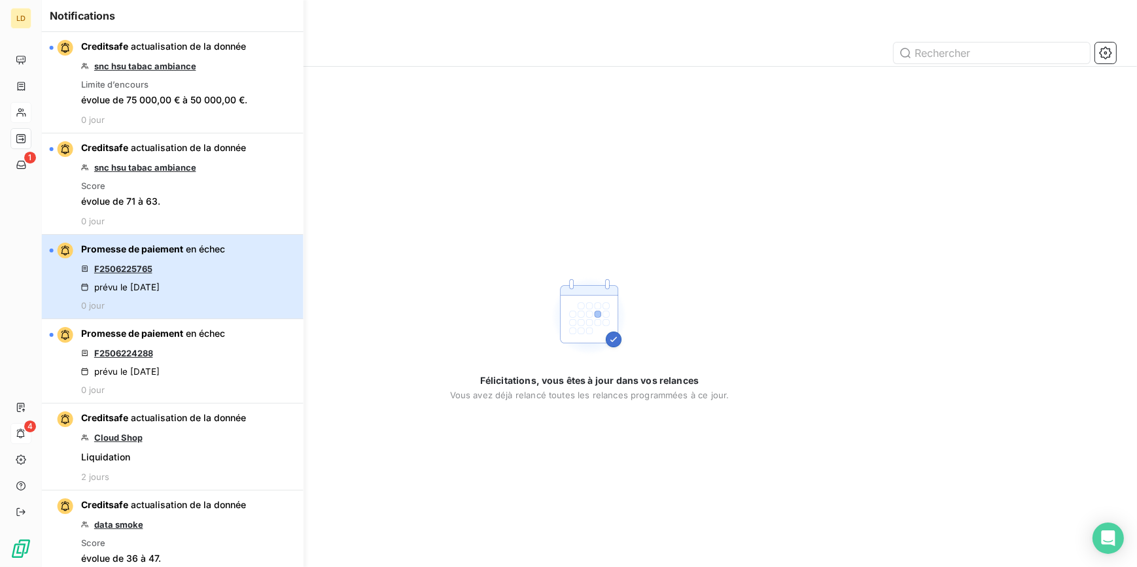
click at [122, 274] on div "Promesse de paiement en échec F2506225765 prévu le 12 août 2025 0 jour" at bounding box center [153, 277] width 144 height 68
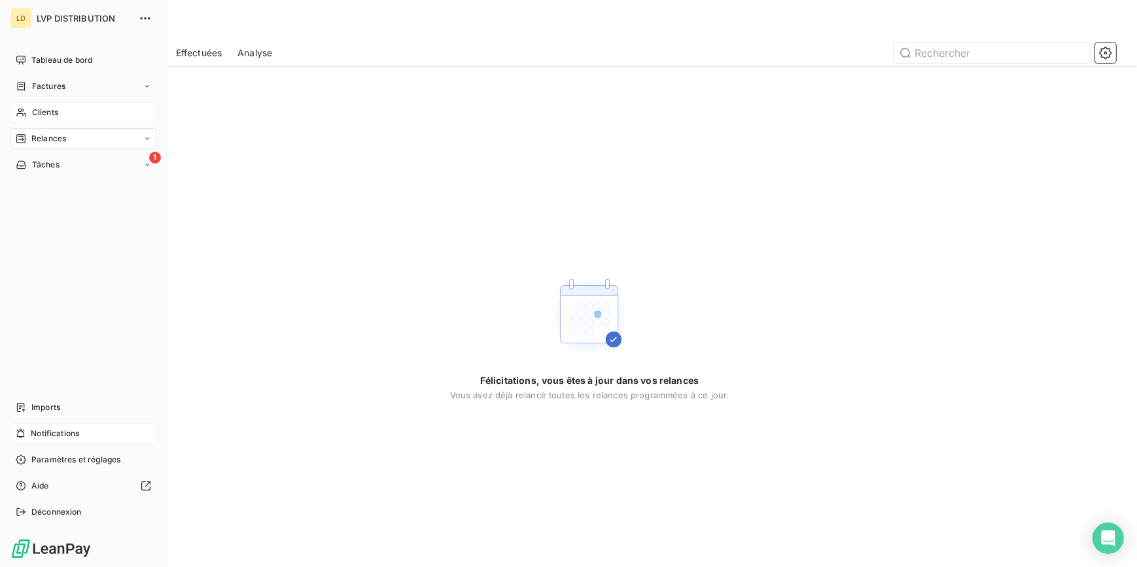
click at [31, 438] on span "Notifications" at bounding box center [55, 434] width 48 height 12
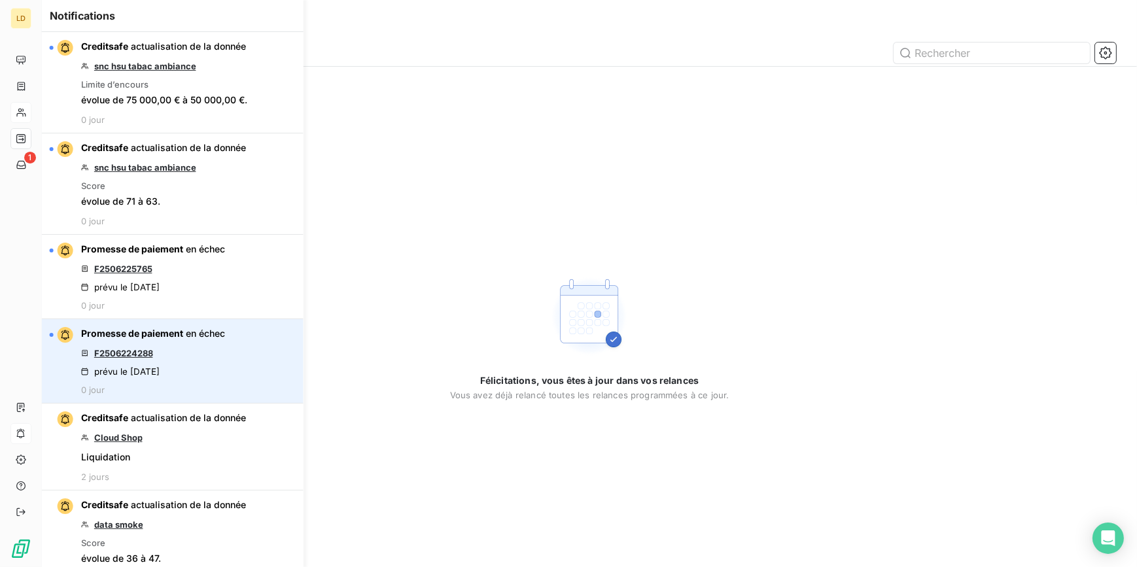
click at [115, 357] on link "F2506224288" at bounding box center [123, 353] width 59 height 10
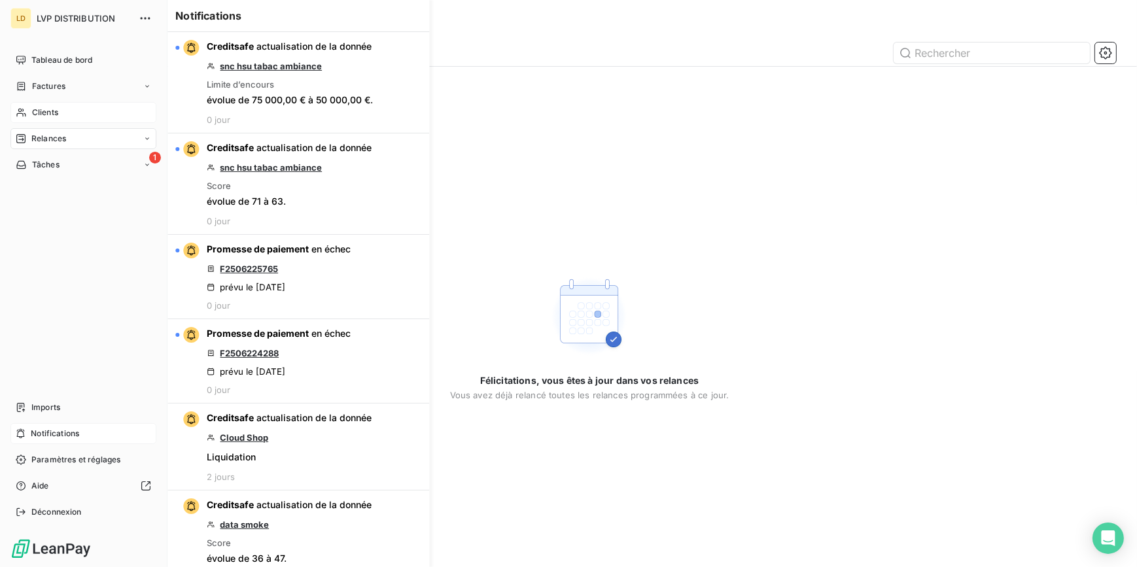
click at [70, 135] on div "Relances" at bounding box center [83, 138] width 146 height 21
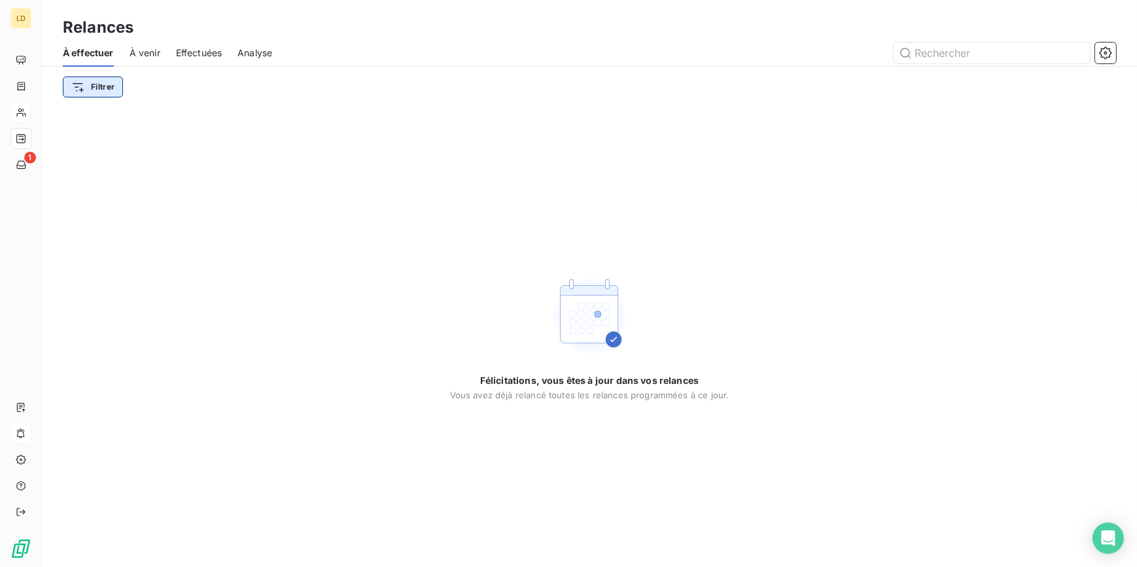
click at [86, 86] on html "LD 1 Relances À effectuer À venir Effectuées Analyse Filtrer Félicitations, vou…" at bounding box center [568, 283] width 1137 height 567
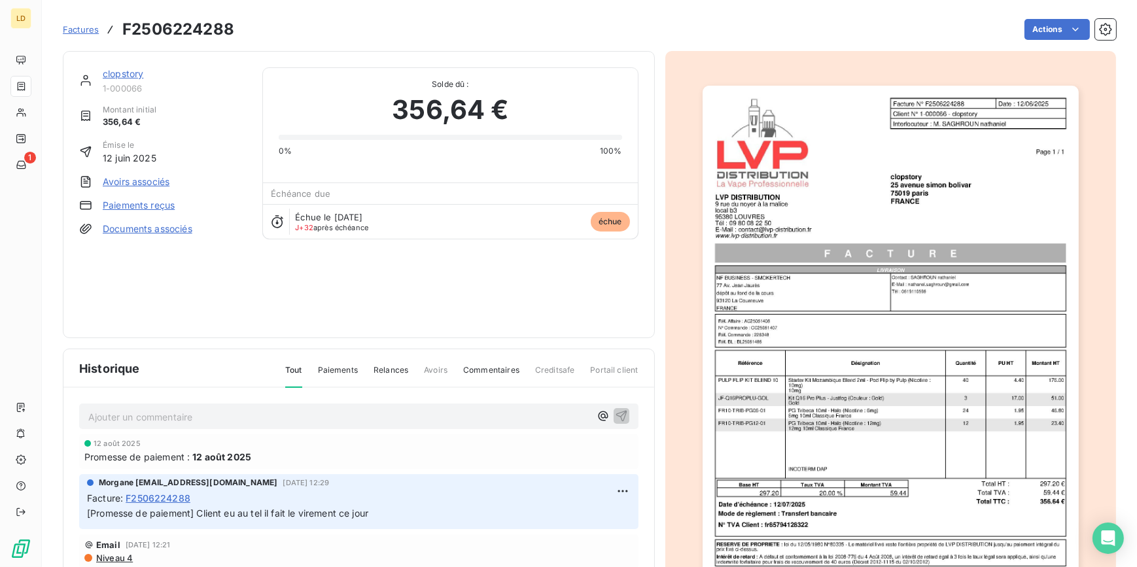
click at [85, 32] on span "Factures" at bounding box center [81, 29] width 36 height 10
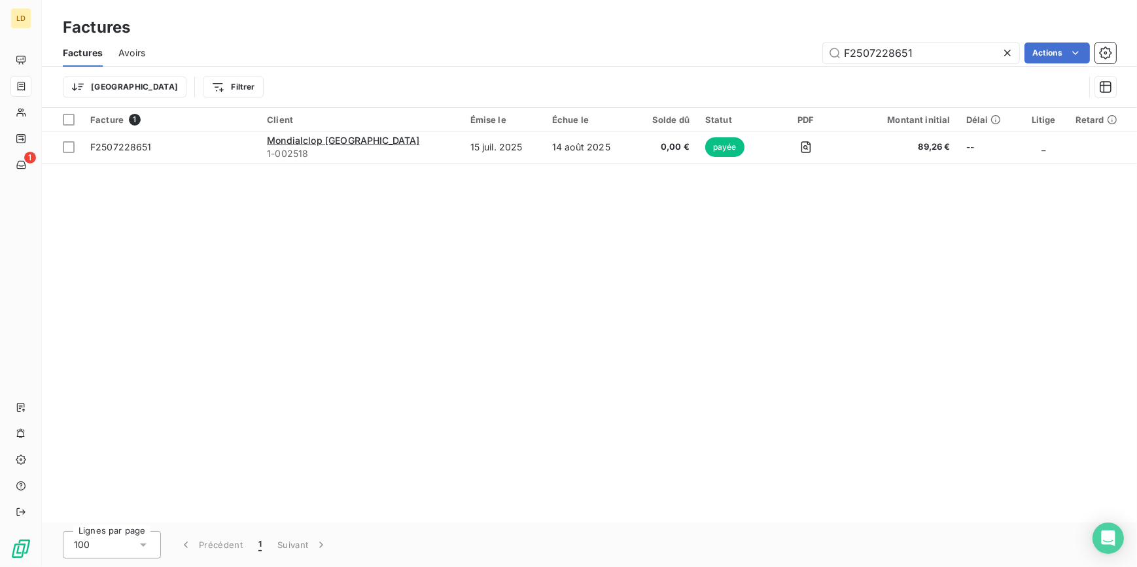
drag, startPoint x: 875, startPoint y: 42, endPoint x: 616, endPoint y: 42, distance: 258.5
click at [618, 43] on div "F2507228651 Actions" at bounding box center [638, 53] width 955 height 21
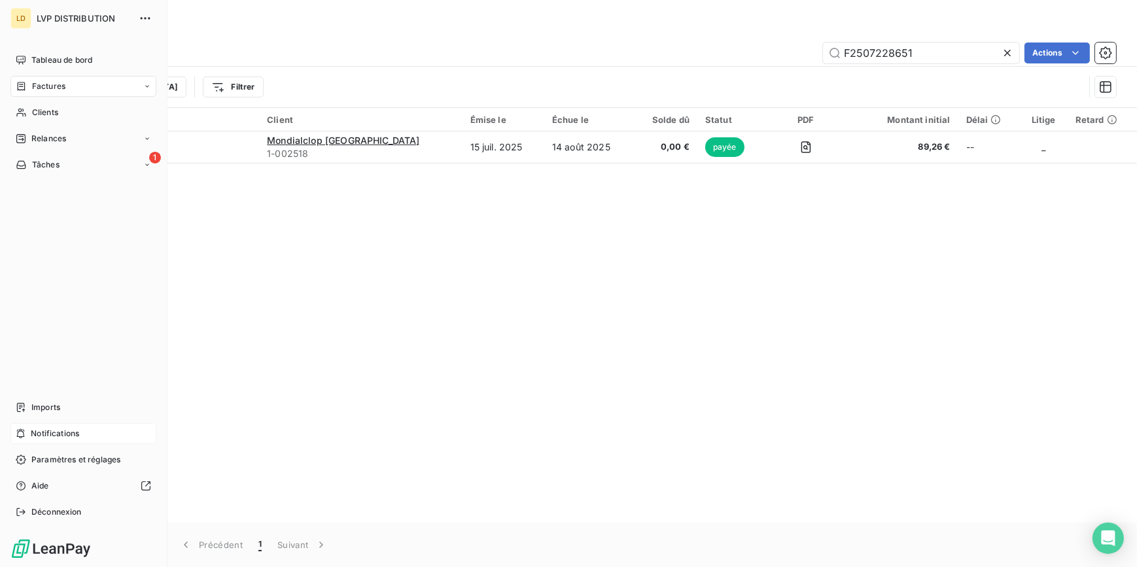
click at [63, 431] on span "Notifications" at bounding box center [55, 434] width 48 height 12
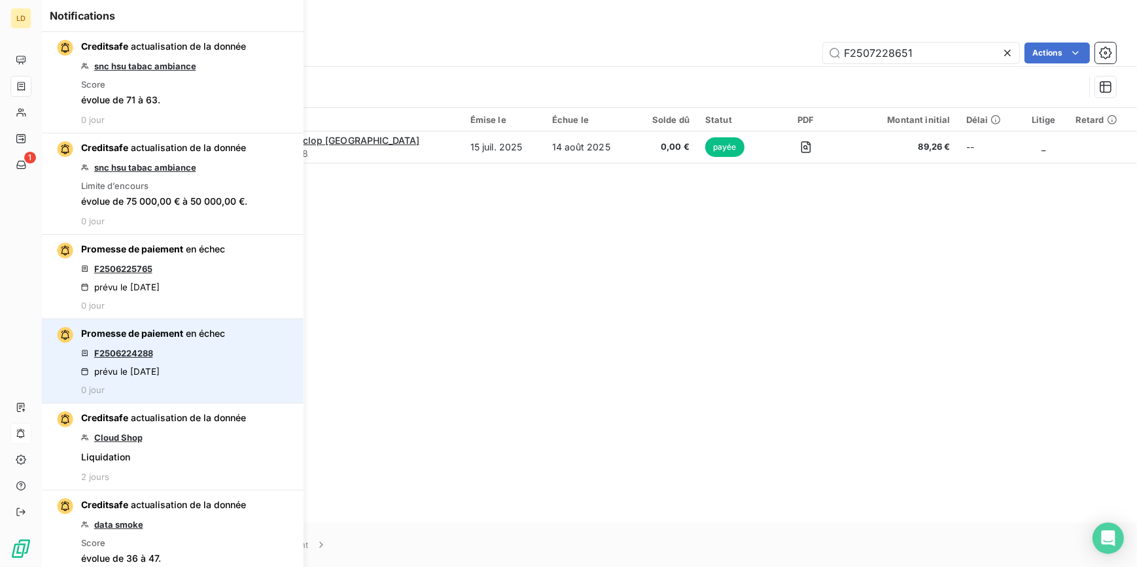
click at [128, 353] on link "F2506224288" at bounding box center [123, 353] width 59 height 10
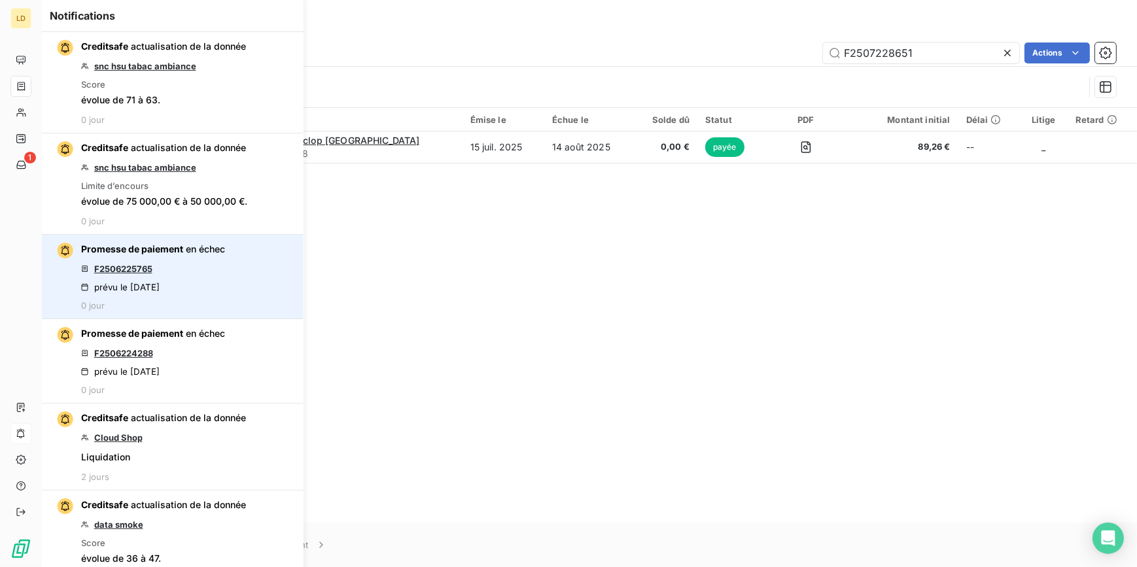
click at [129, 268] on link "F2506225765" at bounding box center [123, 269] width 58 height 10
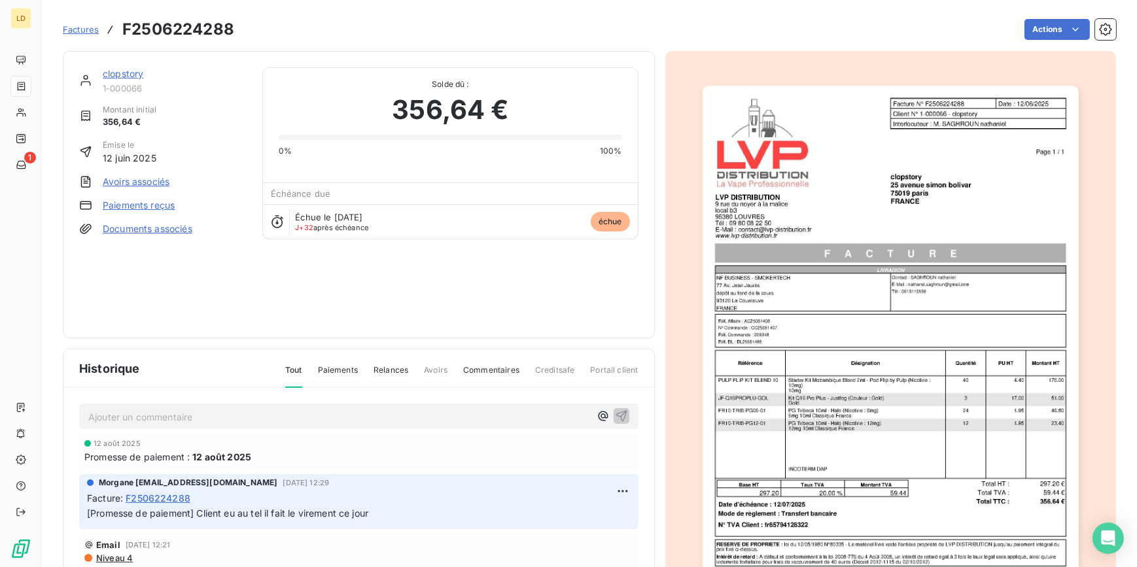
click at [117, 71] on link "clopstory" at bounding box center [123, 73] width 41 height 11
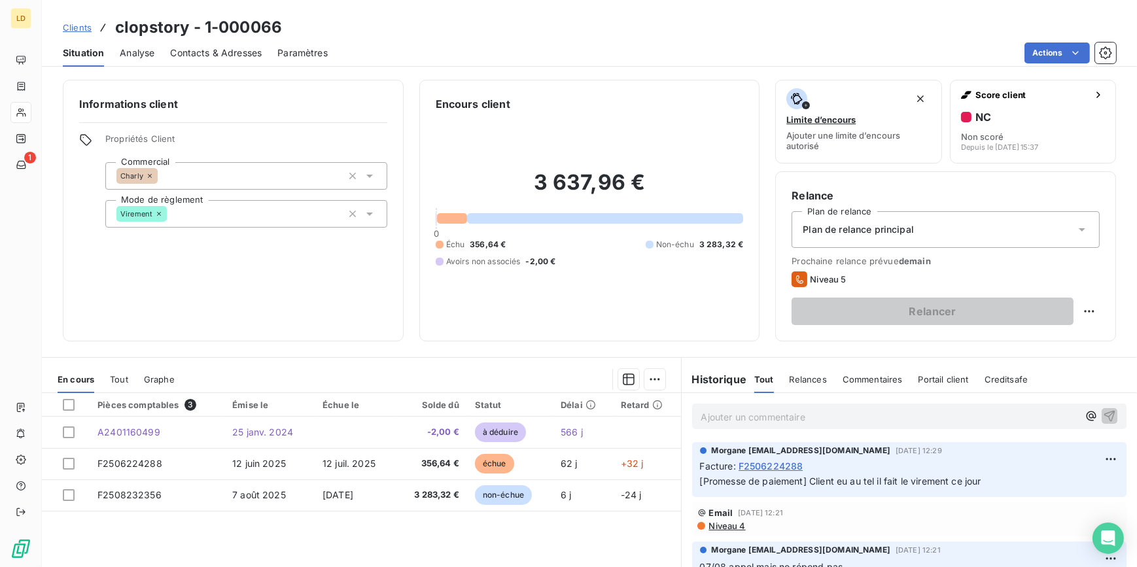
click at [1126, 158] on div "Informations client Propriétés Client Commercial Charly Mode de règlement Virem…" at bounding box center [589, 211] width 1095 height 262
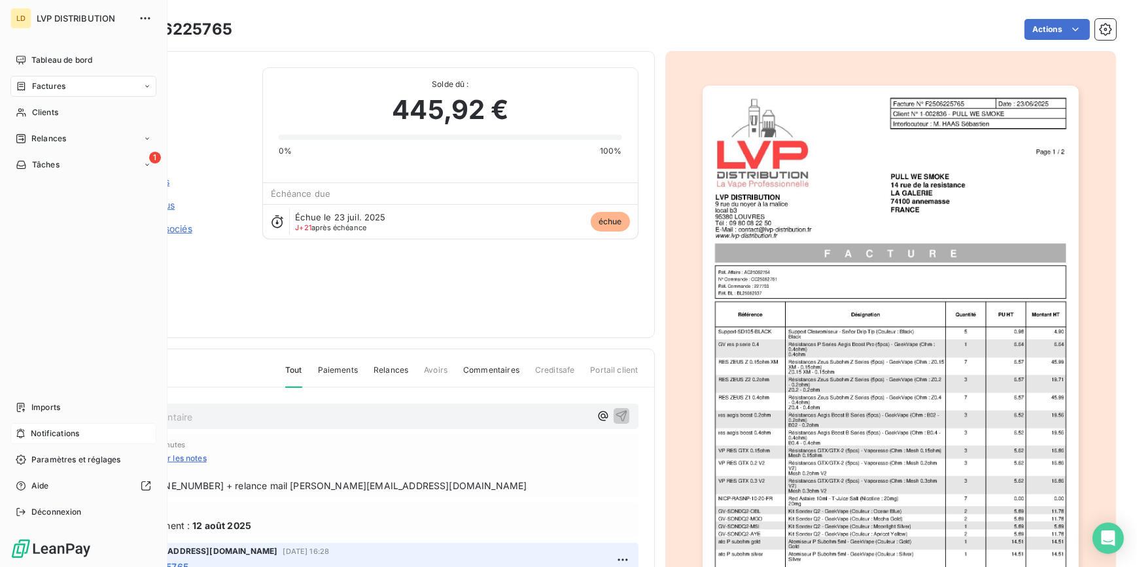
click at [77, 434] on span "Notifications" at bounding box center [55, 434] width 48 height 12
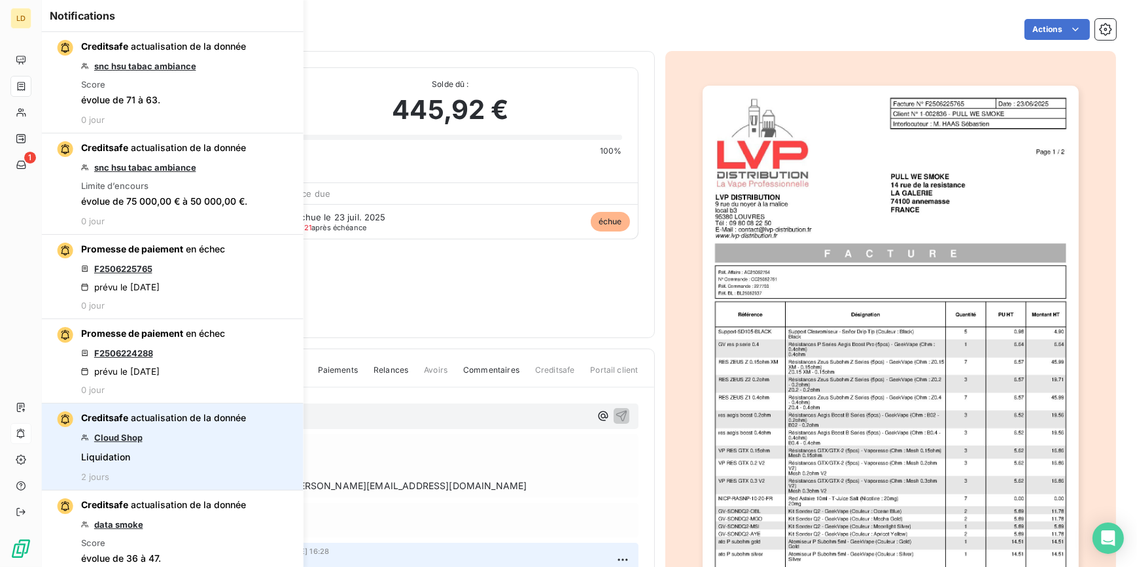
click at [118, 438] on link "Cloud Shop" at bounding box center [118, 438] width 48 height 10
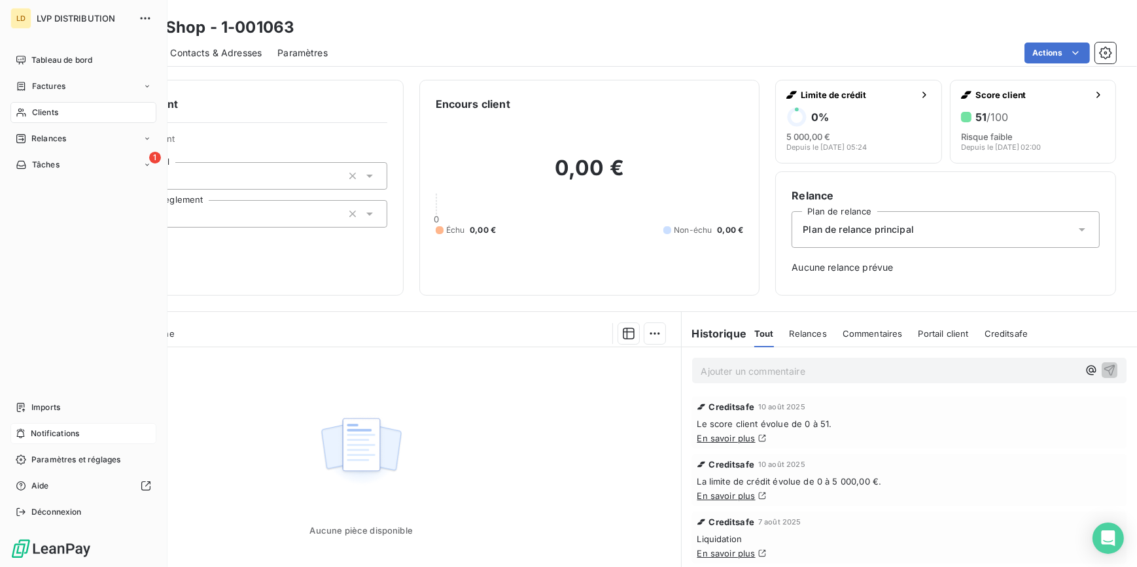
click at [79, 432] on span "Notifications" at bounding box center [55, 434] width 48 height 12
